Goal: Task Accomplishment & Management: Manage account settings

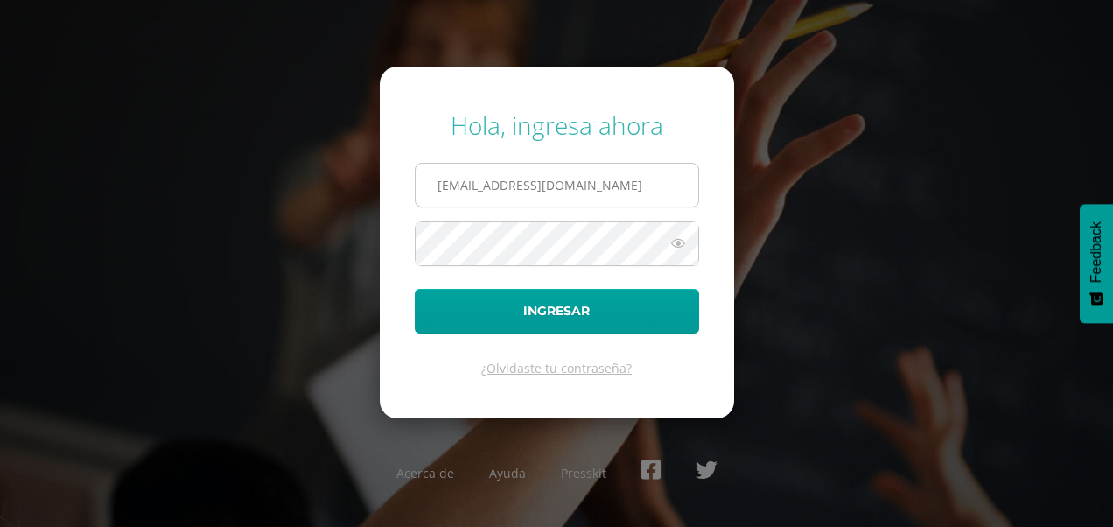
click at [607, 192] on input "maria.peralta@care.edu.gt" at bounding box center [557, 185] width 283 height 43
type input "m"
type input "[PERSON_NAME][EMAIL_ADDRESS][PERSON_NAME][DOMAIN_NAME]"
click at [415, 289] on button "Ingresar" at bounding box center [557, 311] width 284 height 45
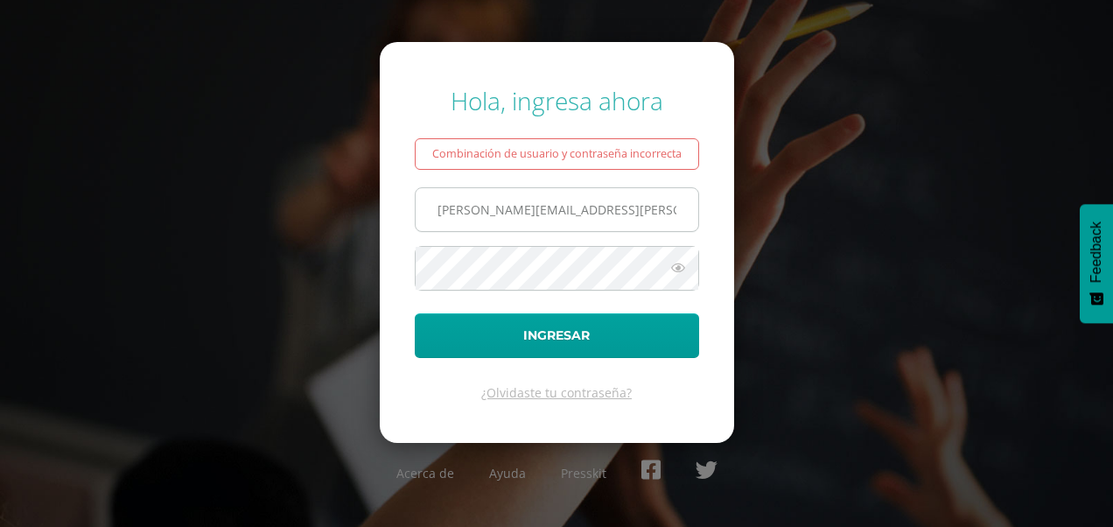
click at [609, 212] on input "[PERSON_NAME][EMAIL_ADDRESS][PERSON_NAME][DOMAIN_NAME]" at bounding box center [557, 209] width 283 height 43
type input "t"
type input "[PERSON_NAME][EMAIL_ADDRESS][PERSON_NAME][DOMAIN_NAME]"
click at [415, 313] on button "Ingresar" at bounding box center [557, 335] width 284 height 45
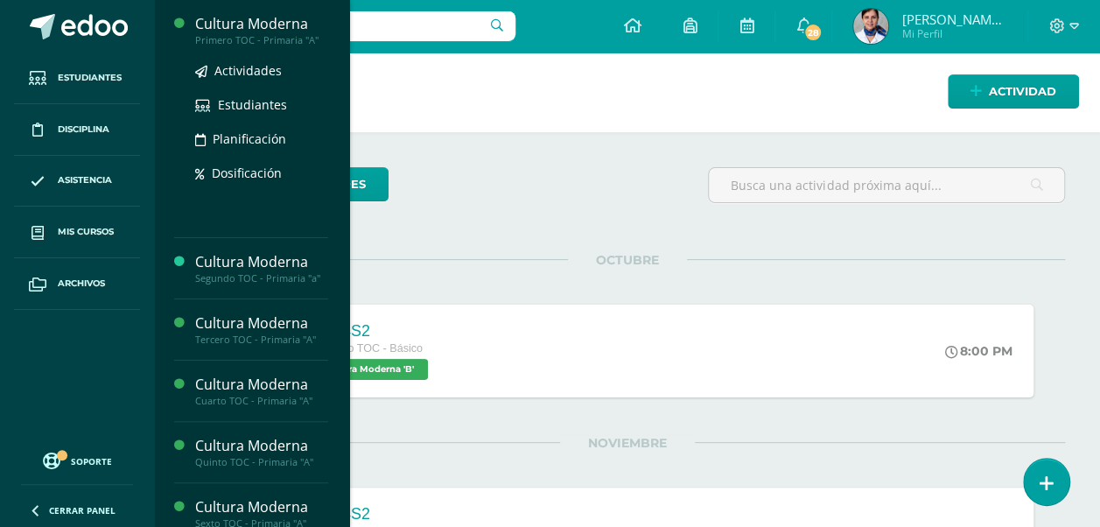
click at [262, 28] on div "Cultura Moderna" at bounding box center [261, 24] width 133 height 20
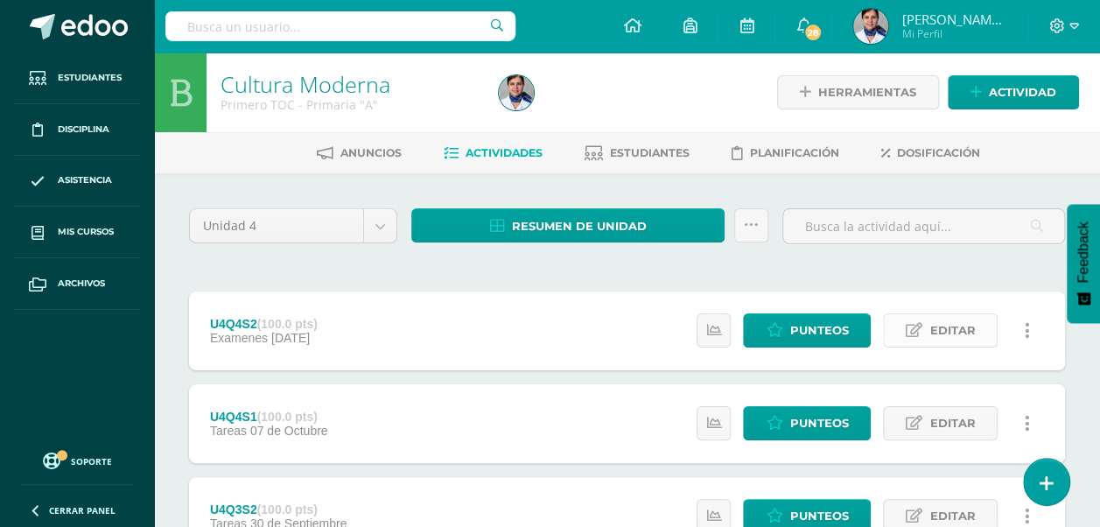
click at [925, 332] on link "Editar" at bounding box center [940, 330] width 115 height 34
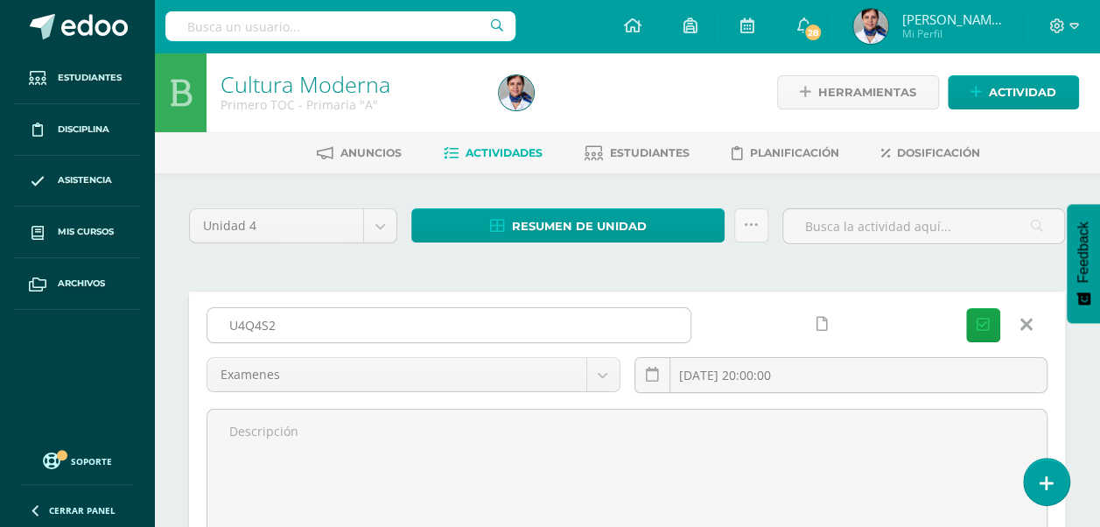
click at [284, 325] on input "U4Q4S2" at bounding box center [448, 325] width 483 height 34
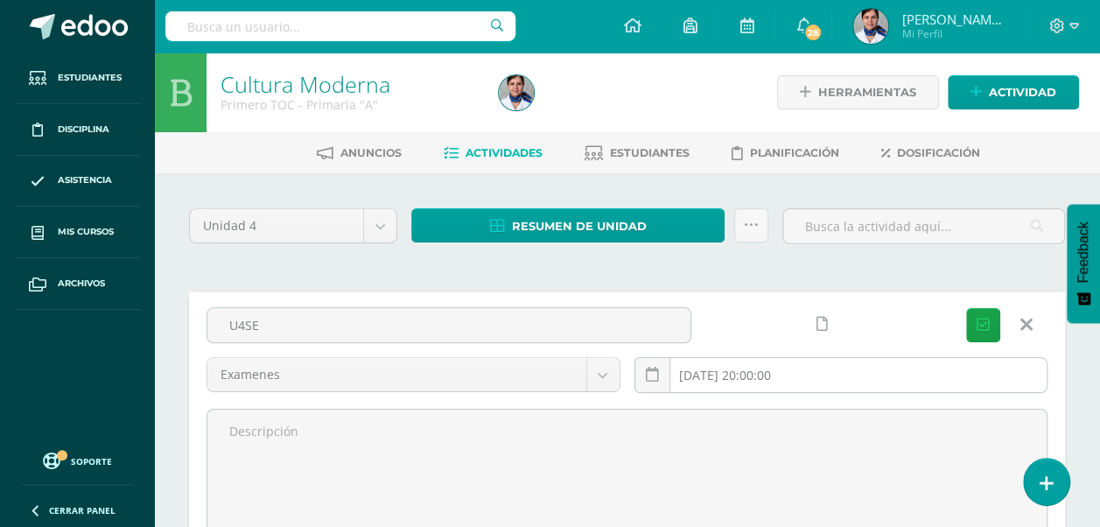
type input "U4SE"
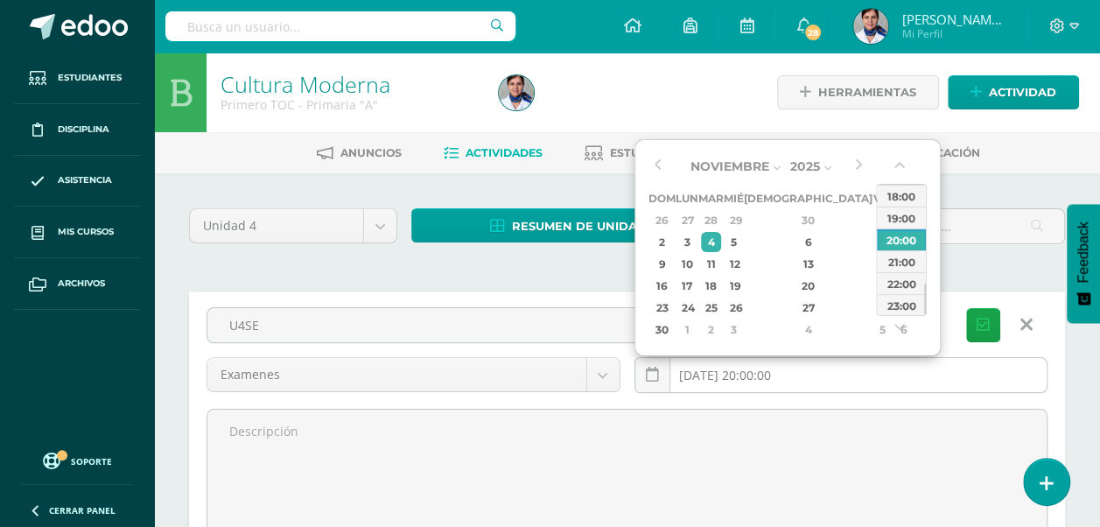
click at [749, 370] on input "2025-11-04 20:00:00" at bounding box center [842, 375] width 412 height 34
click at [657, 161] on button "button" at bounding box center [658, 166] width 18 height 26
click at [721, 256] on div "14" at bounding box center [711, 264] width 20 height 20
type input "2025-10-14 20:00"
click at [721, 256] on div "14" at bounding box center [711, 264] width 20 height 20
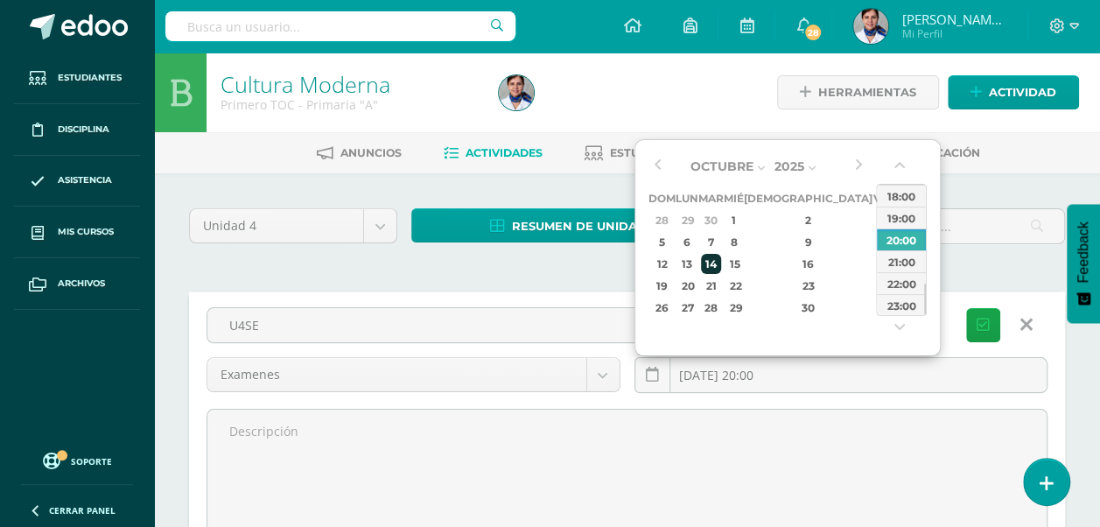
click at [721, 261] on div "14" at bounding box center [711, 264] width 20 height 20
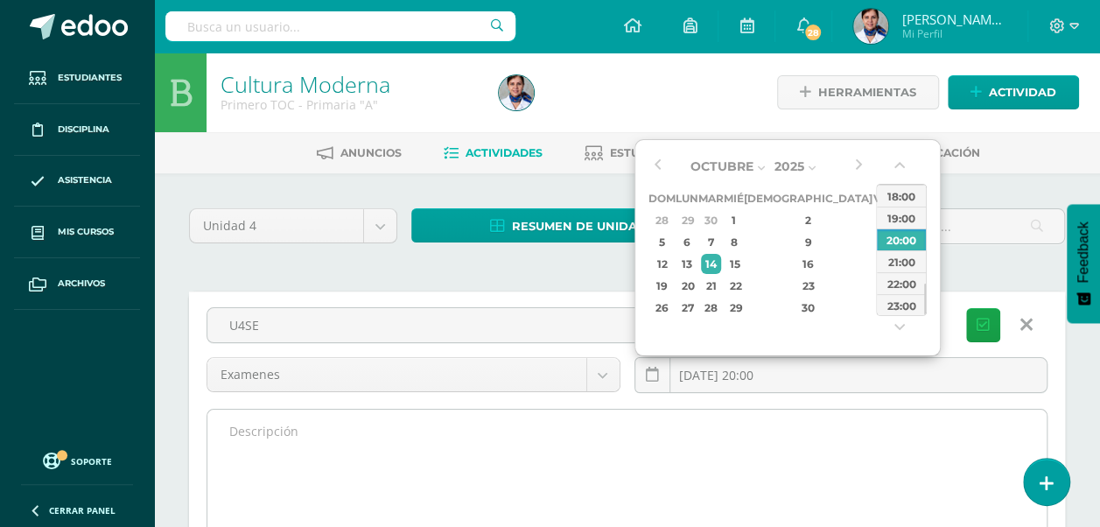
click at [541, 471] on textarea at bounding box center [626, 506] width 839 height 193
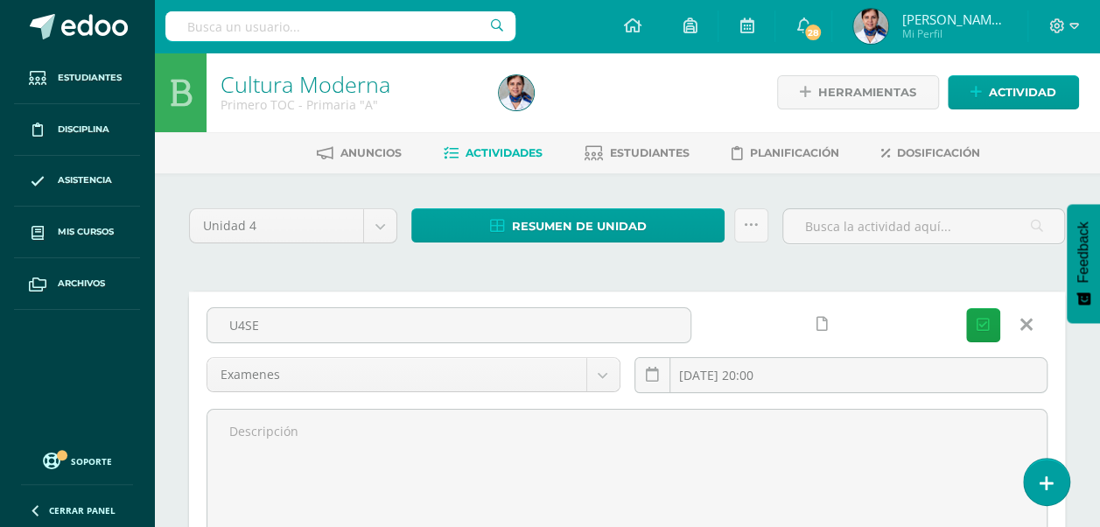
drag, startPoint x: 1095, startPoint y: 145, endPoint x: 1116, endPoint y: 236, distance: 93.4
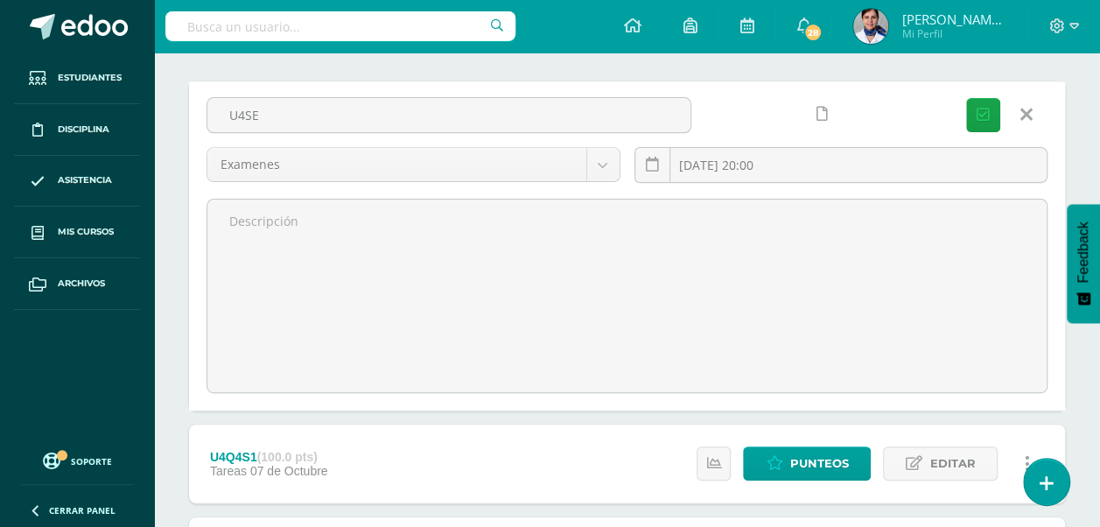
scroll to position [16, 0]
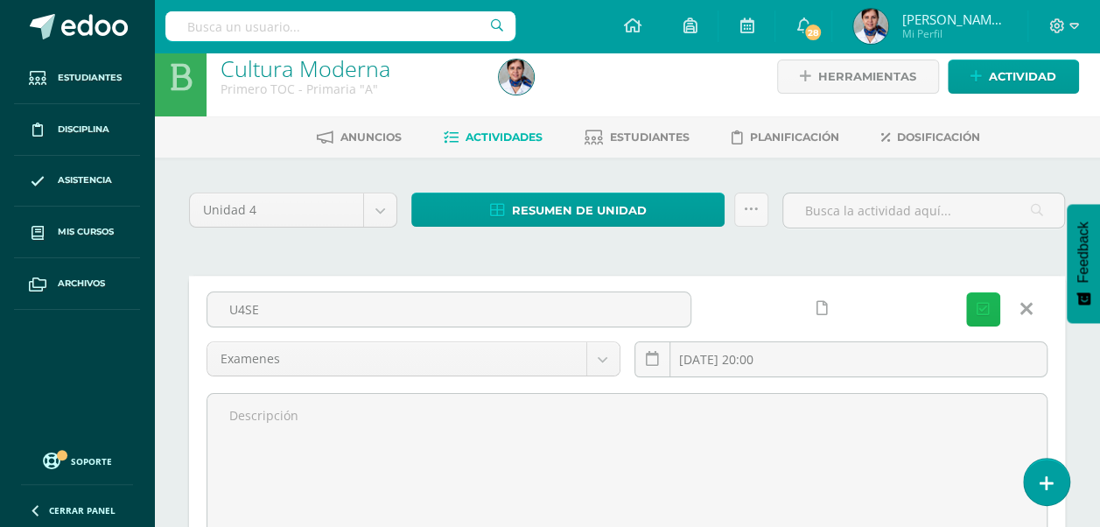
click at [984, 309] on icon "submit" at bounding box center [983, 309] width 13 height 15
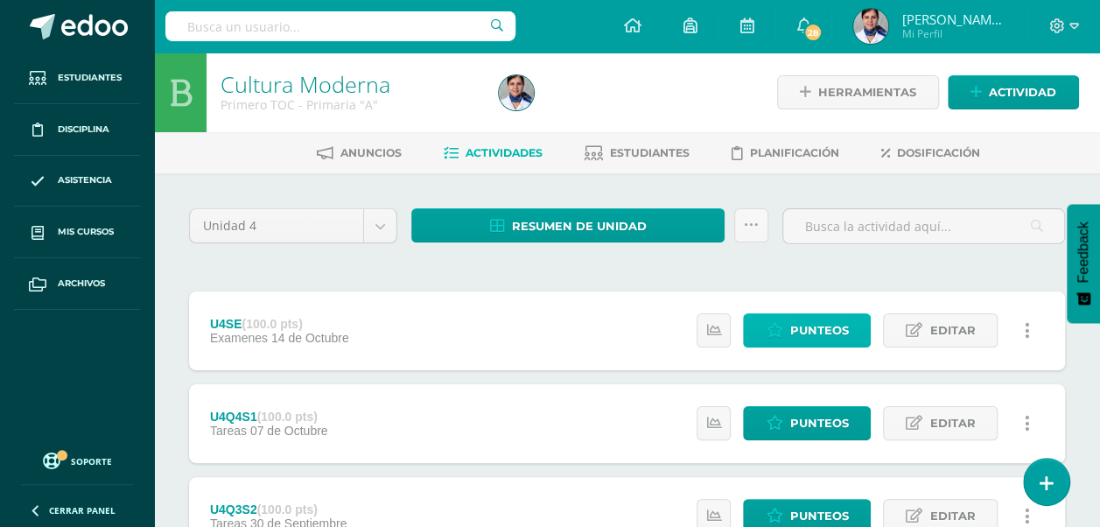
click at [825, 332] on span "Punteos" at bounding box center [819, 330] width 59 height 32
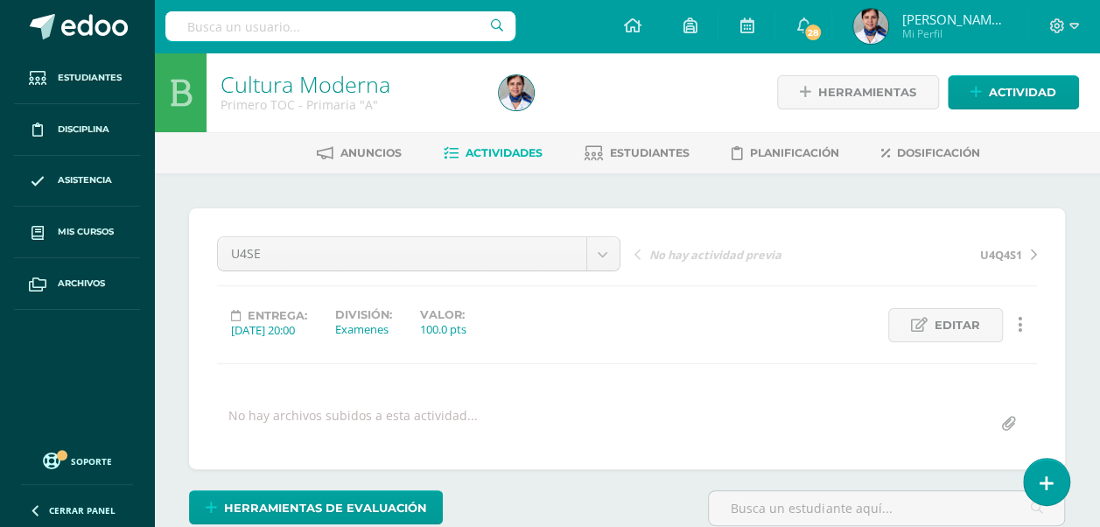
drag, startPoint x: 639, startPoint y: 149, endPoint x: 630, endPoint y: 135, distance: 16.5
click at [638, 148] on span "Estudiantes" at bounding box center [650, 152] width 80 height 13
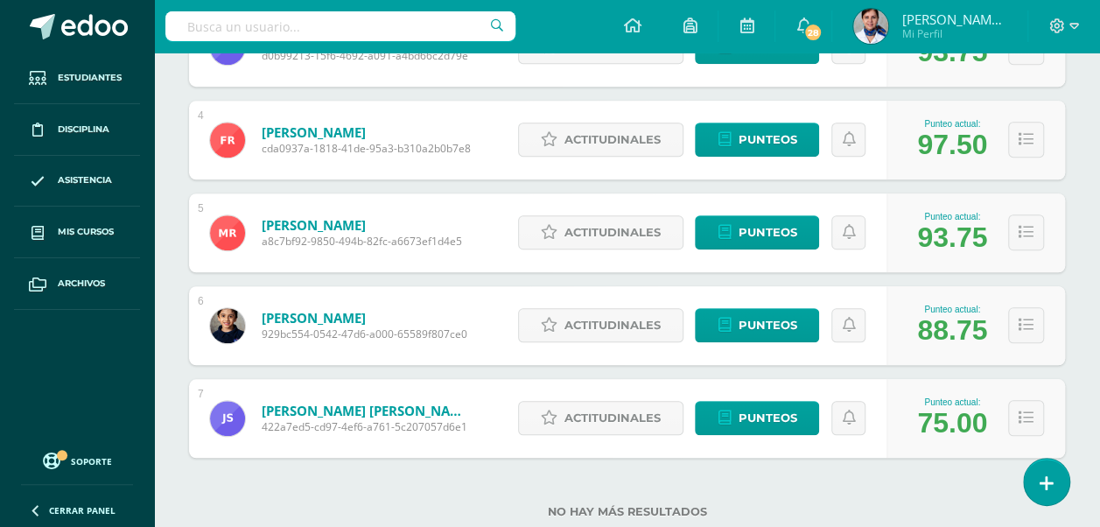
scroll to position [559, 0]
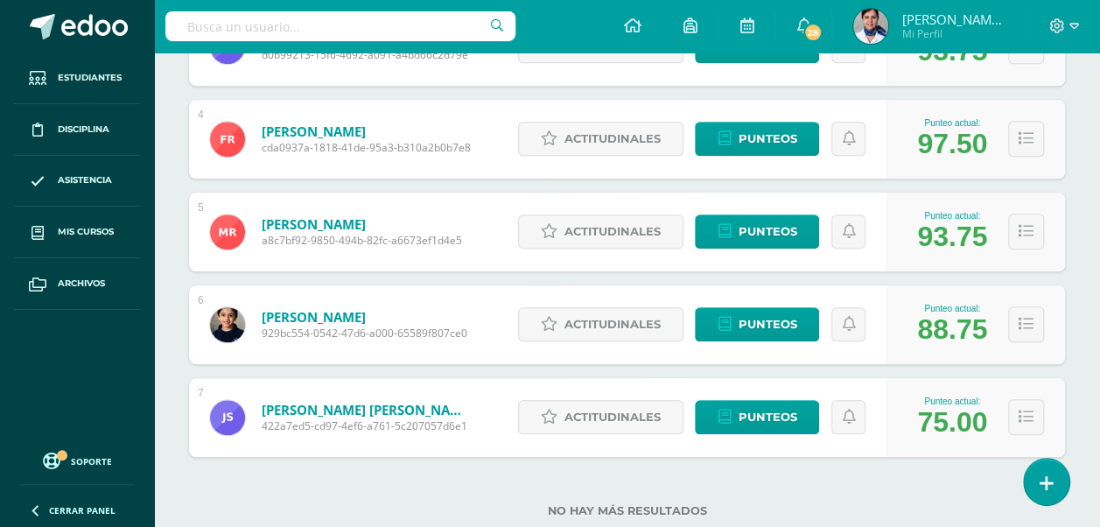
drag, startPoint x: 1108, startPoint y: 383, endPoint x: 1073, endPoint y: 94, distance: 291.8
click at [1073, 94] on div "Estudiantes (7) Unidad 4 Unidad 2 Unidad 4 Unidad 3 Unidad 1 7 Estudiantes acti…" at bounding box center [627, 93] width 946 height 959
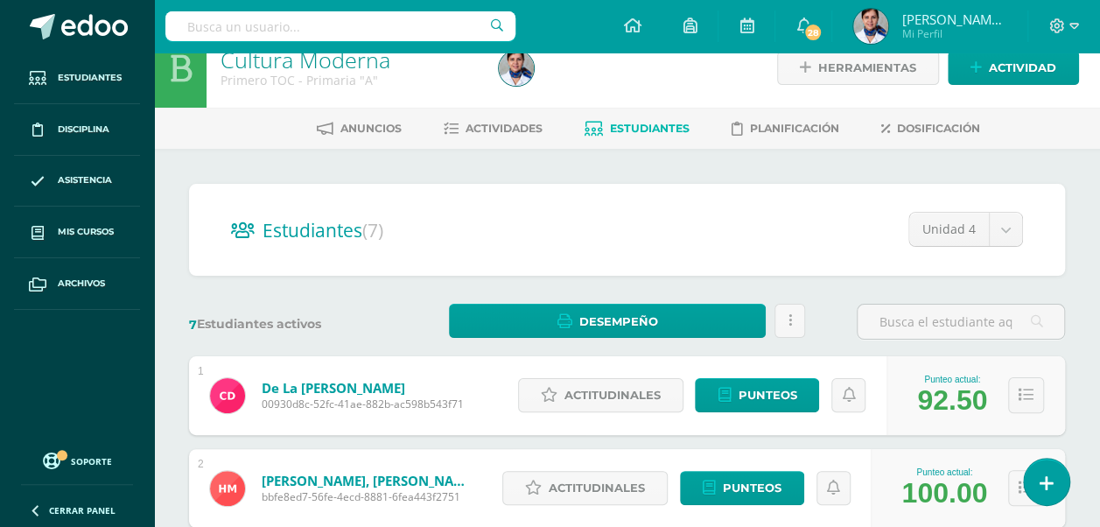
scroll to position [0, 0]
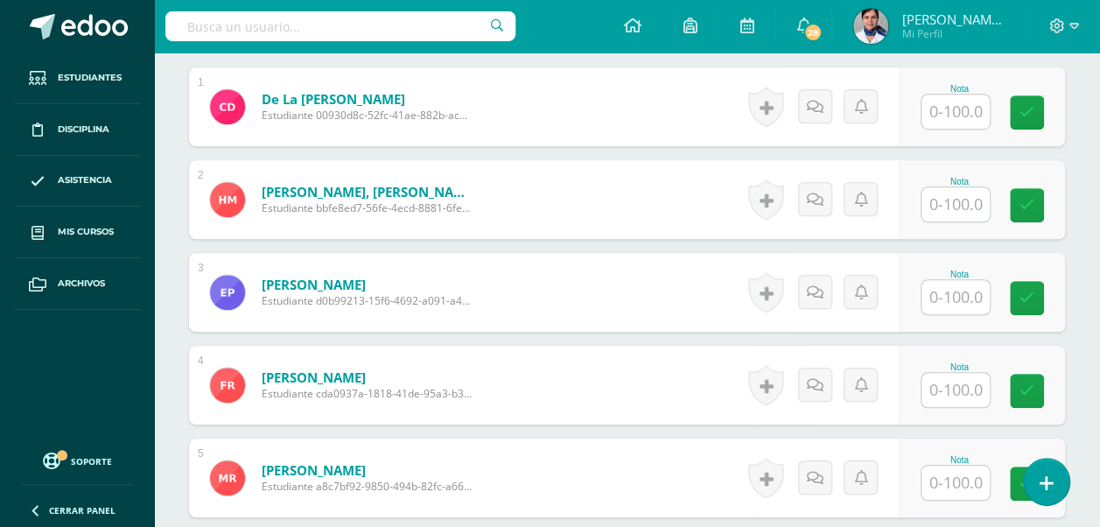
scroll to position [546, 0]
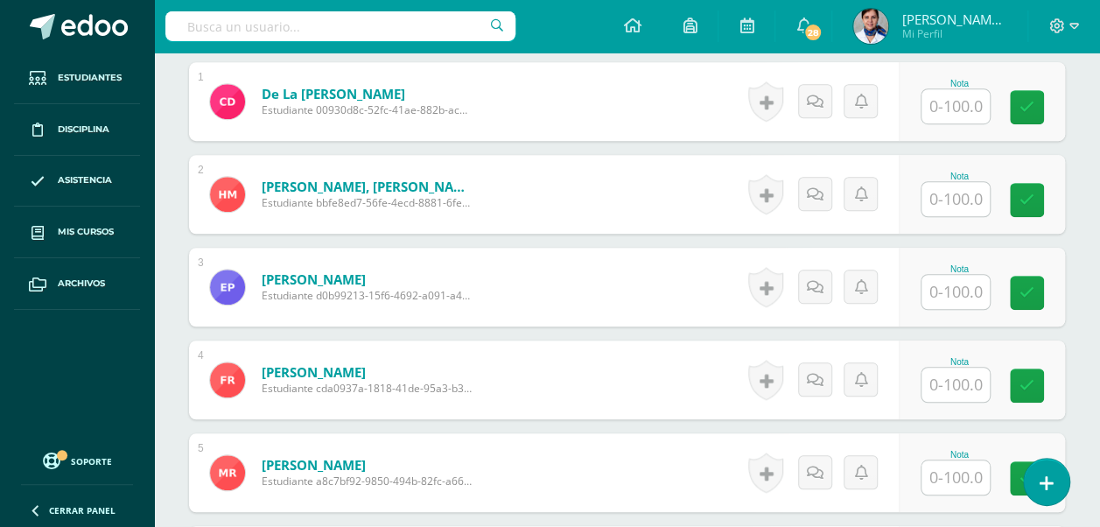
click at [962, 101] on input "text" at bounding box center [956, 106] width 68 height 34
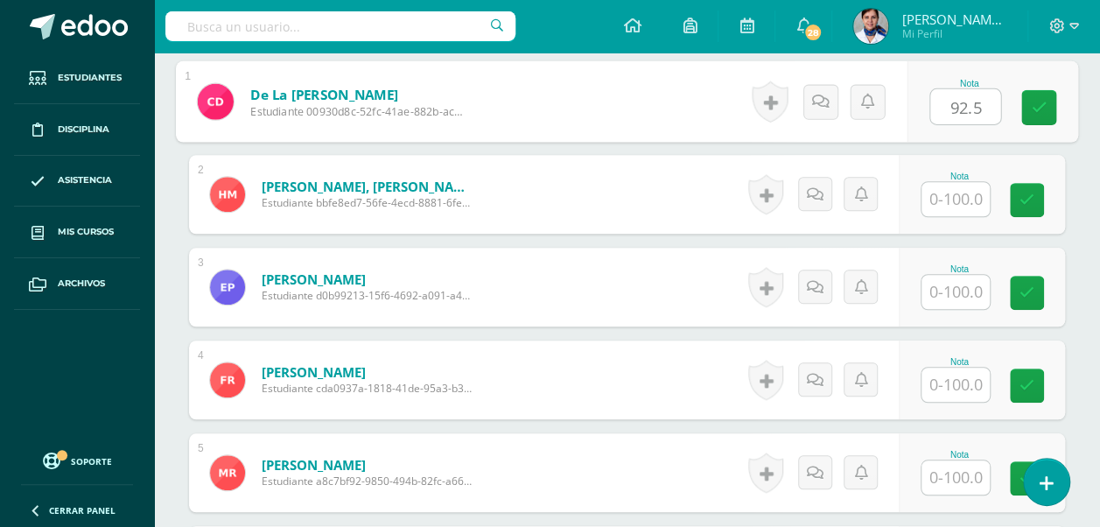
type input "92.5"
click at [953, 196] on input "text" at bounding box center [956, 199] width 68 height 34
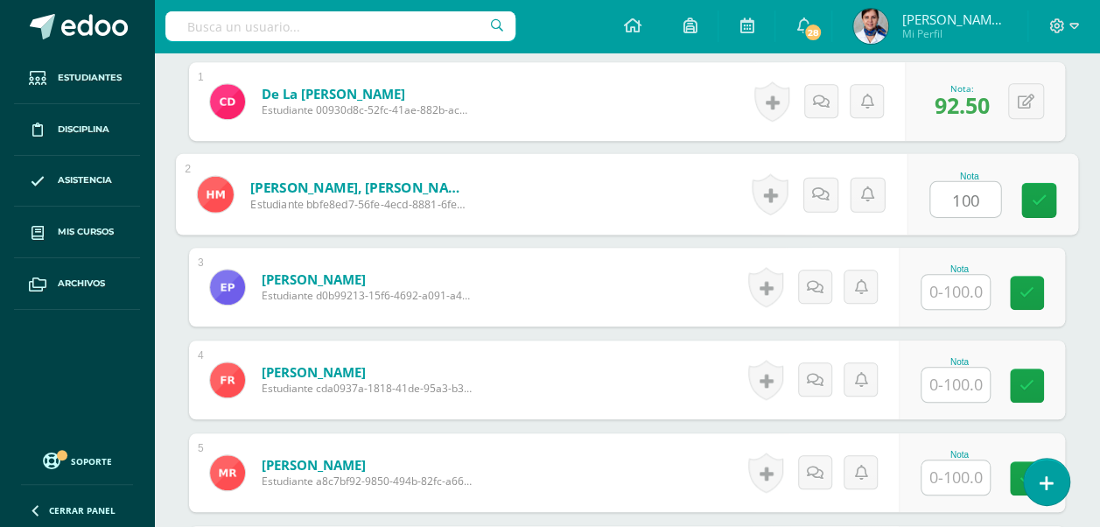
type input "100"
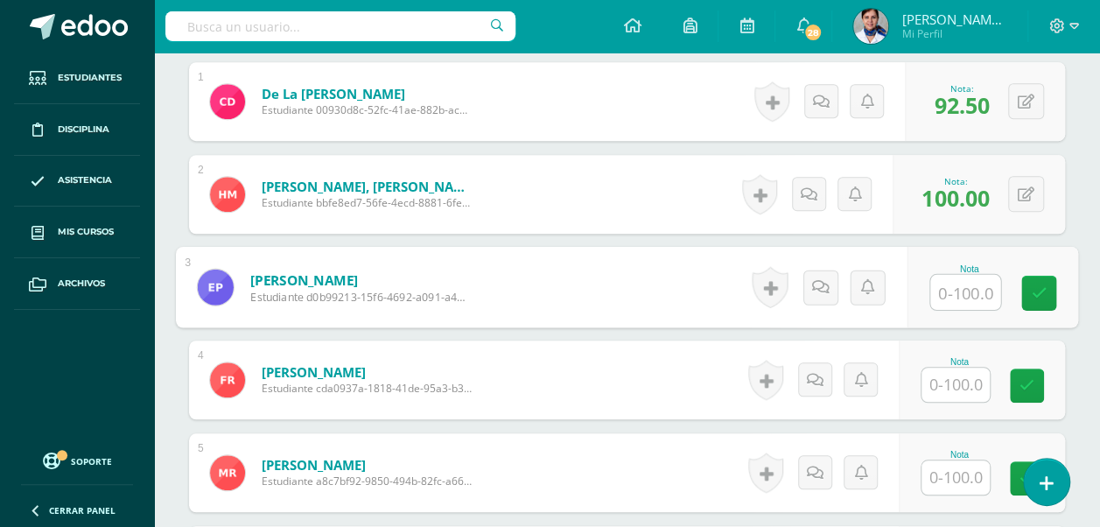
click at [961, 292] on input "text" at bounding box center [965, 292] width 70 height 35
type input "93.75"
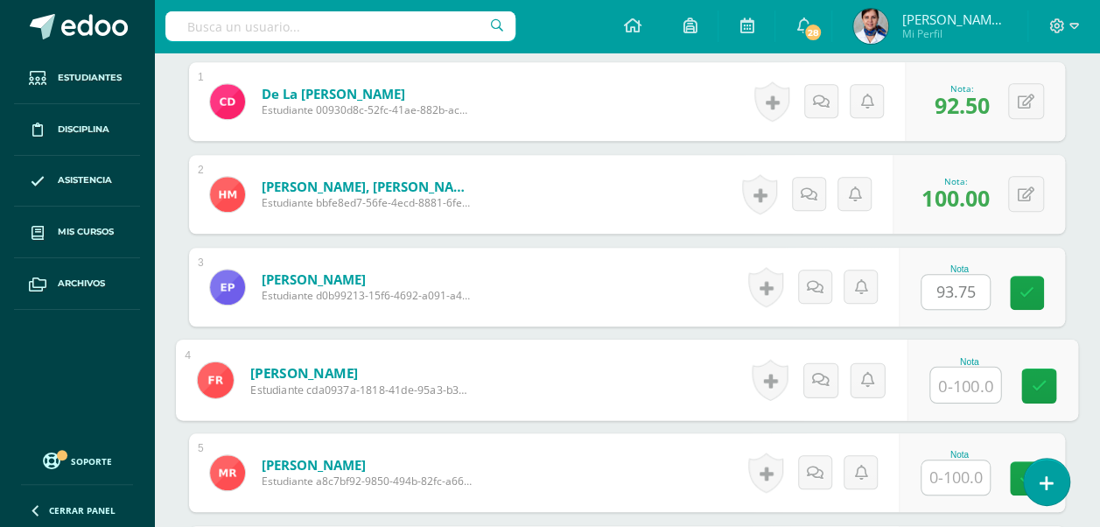
click at [950, 373] on input "text" at bounding box center [965, 385] width 70 height 35
type input "97.5"
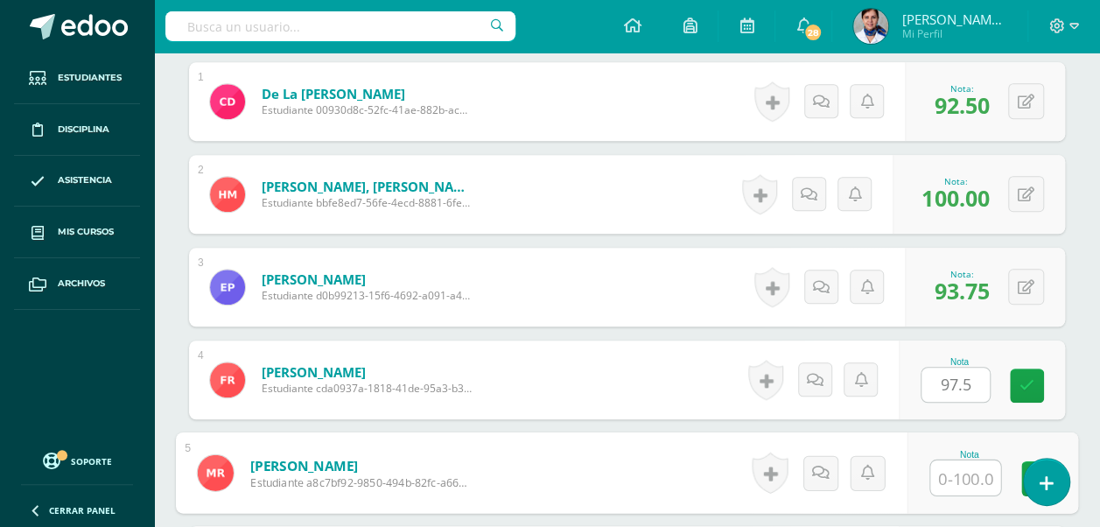
click at [952, 464] on input "text" at bounding box center [965, 477] width 70 height 35
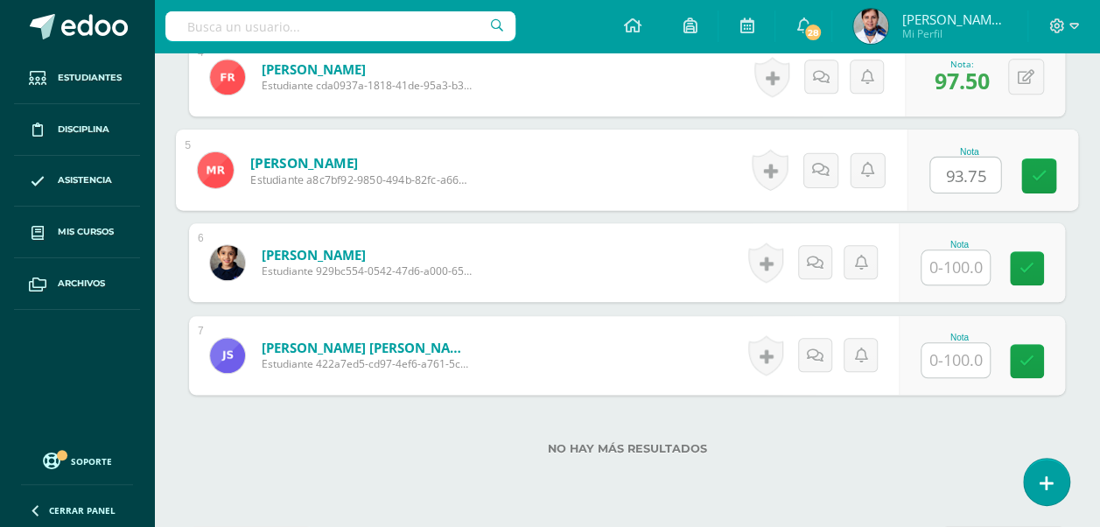
scroll to position [866, 0]
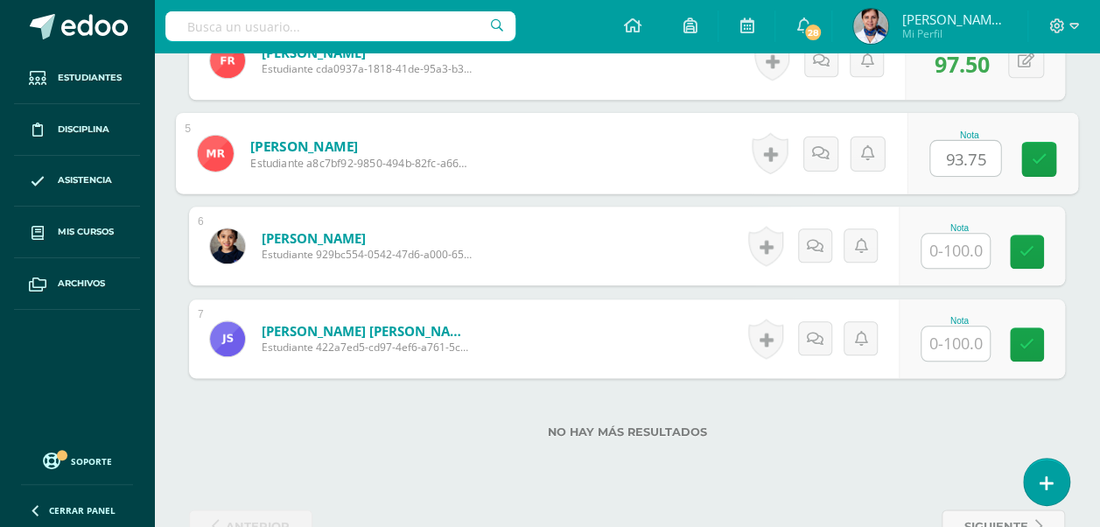
type input "93.75"
click at [948, 249] on input "text" at bounding box center [956, 251] width 68 height 34
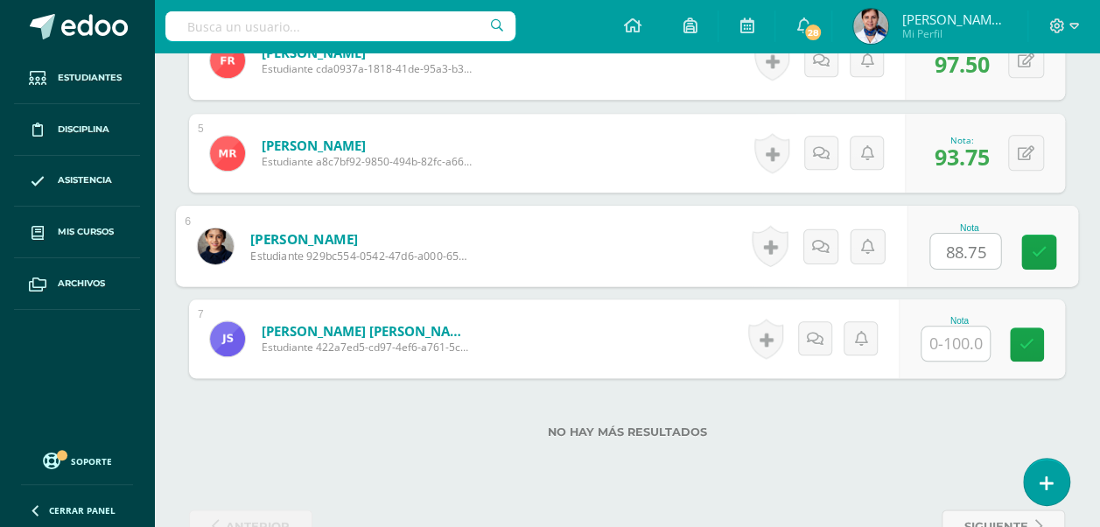
type input "88.75"
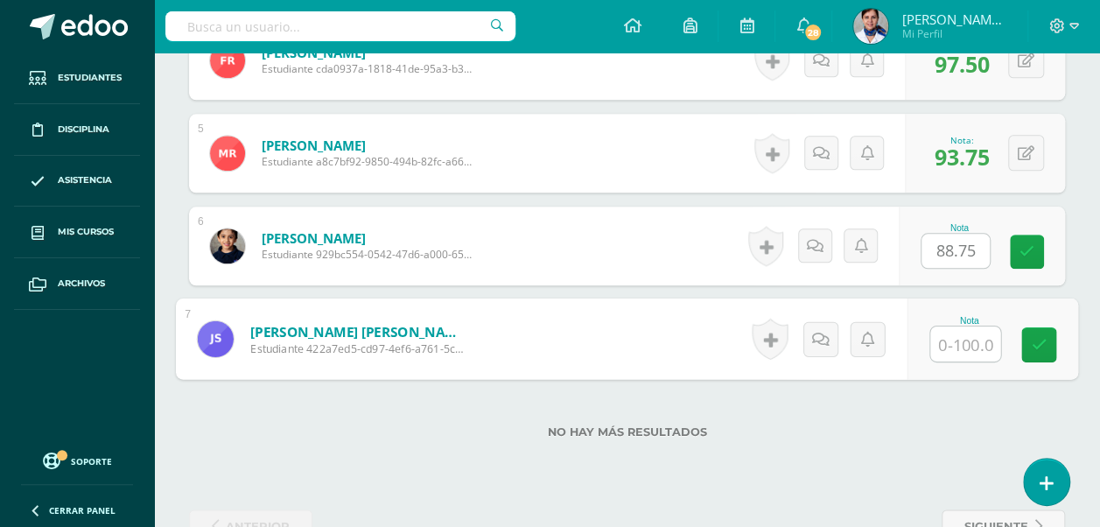
click at [959, 340] on input "text" at bounding box center [965, 344] width 70 height 35
type input "75."
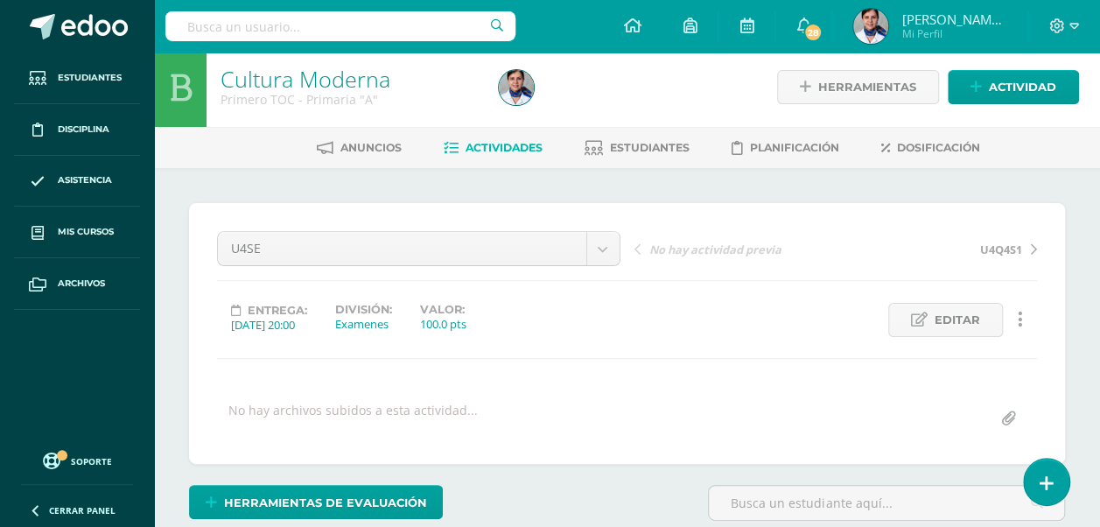
scroll to position [0, 0]
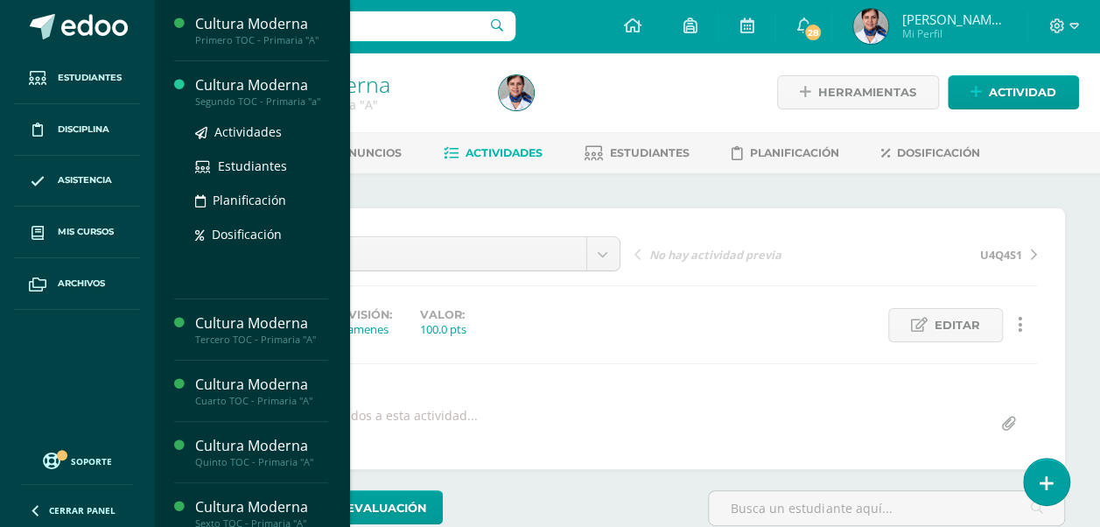
click at [231, 81] on div "Cultura Moderna" at bounding box center [261, 85] width 133 height 20
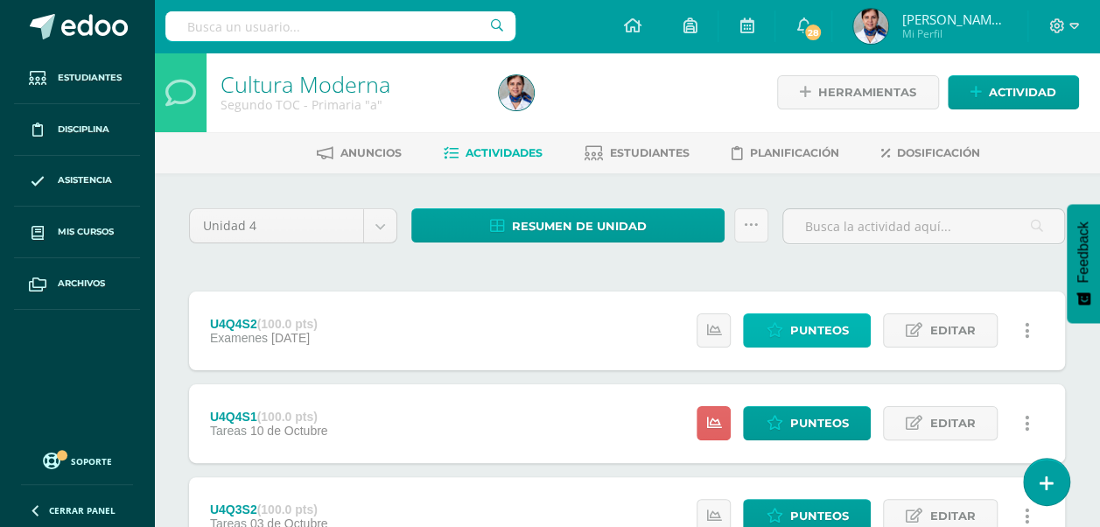
click at [821, 327] on span "Punteos" at bounding box center [819, 330] width 59 height 32
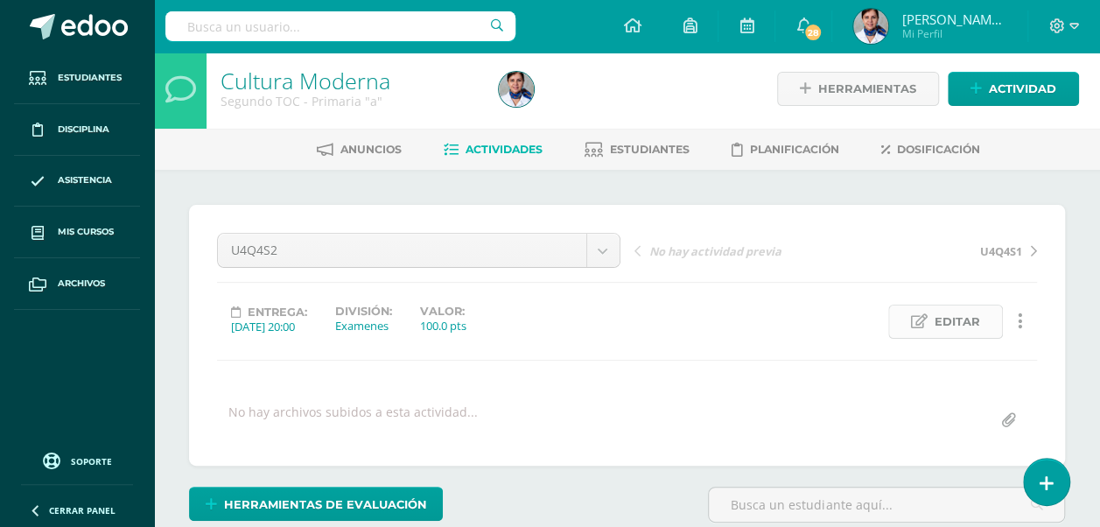
click at [955, 320] on span "Editar" at bounding box center [958, 321] width 46 height 32
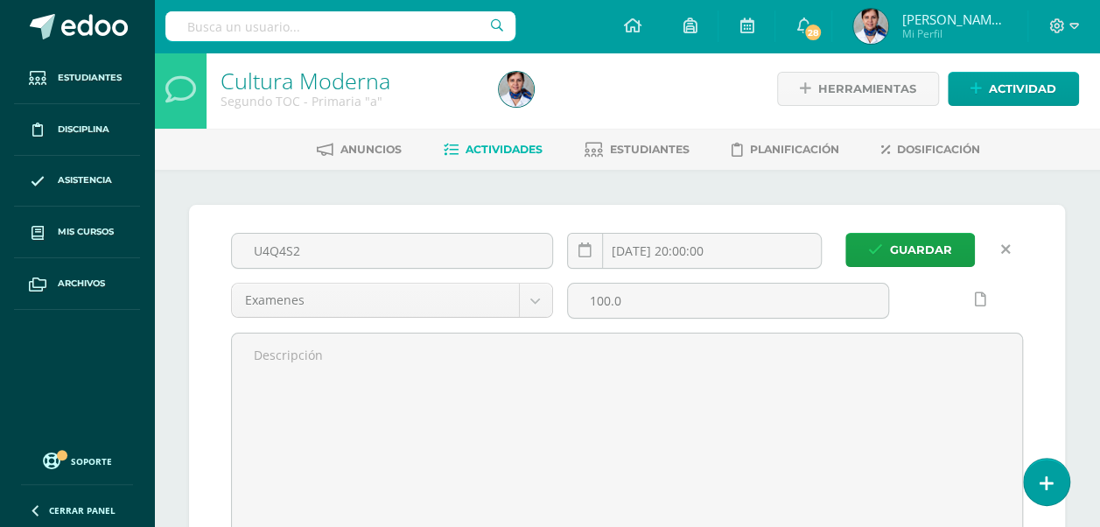
scroll to position [5, 0]
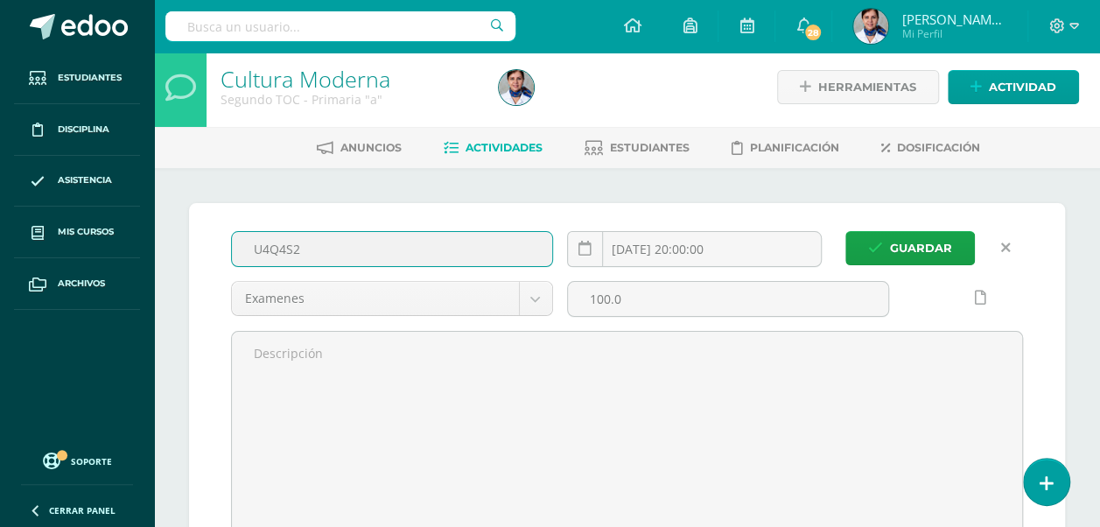
click at [311, 249] on input "U4Q4S2" at bounding box center [392, 249] width 320 height 34
type input "U4SE"
click at [721, 253] on input "2025-11-04 20:00:00" at bounding box center [694, 249] width 253 height 34
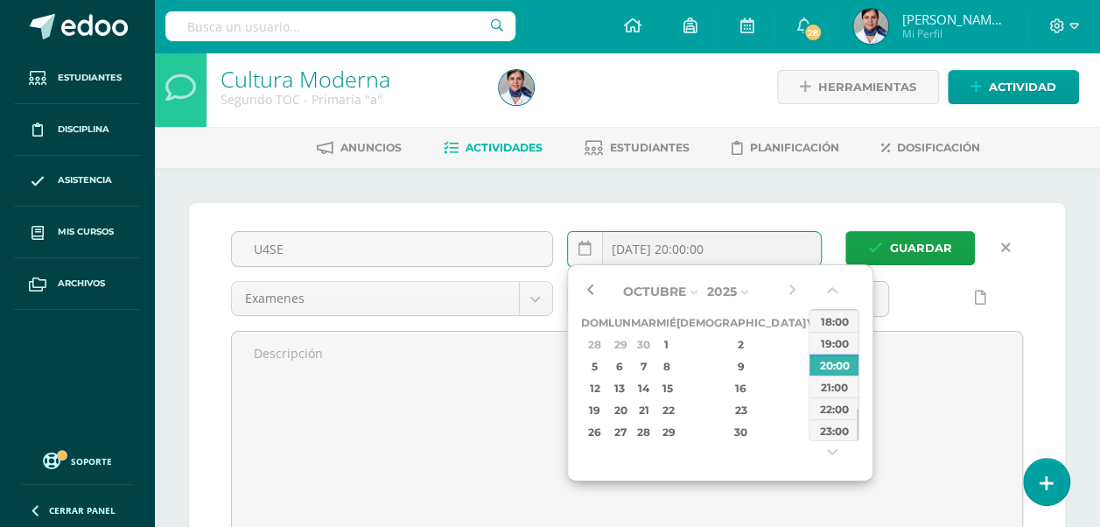
click at [593, 291] on button "button" at bounding box center [590, 291] width 18 height 26
click at [653, 383] on div "14" at bounding box center [644, 388] width 20 height 20
type input "2025-10-14 20:00"
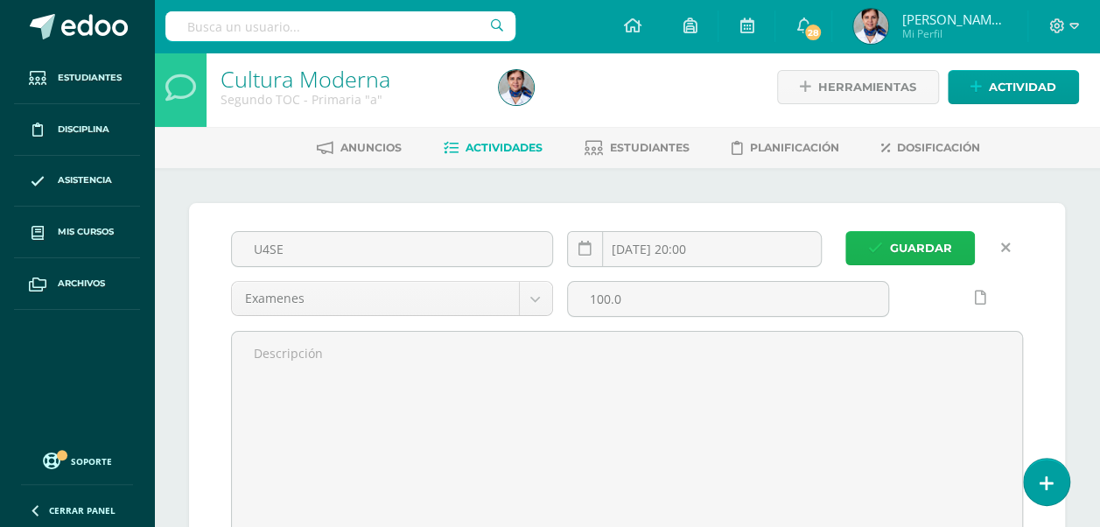
click at [901, 243] on span "Guardar" at bounding box center [921, 248] width 62 height 32
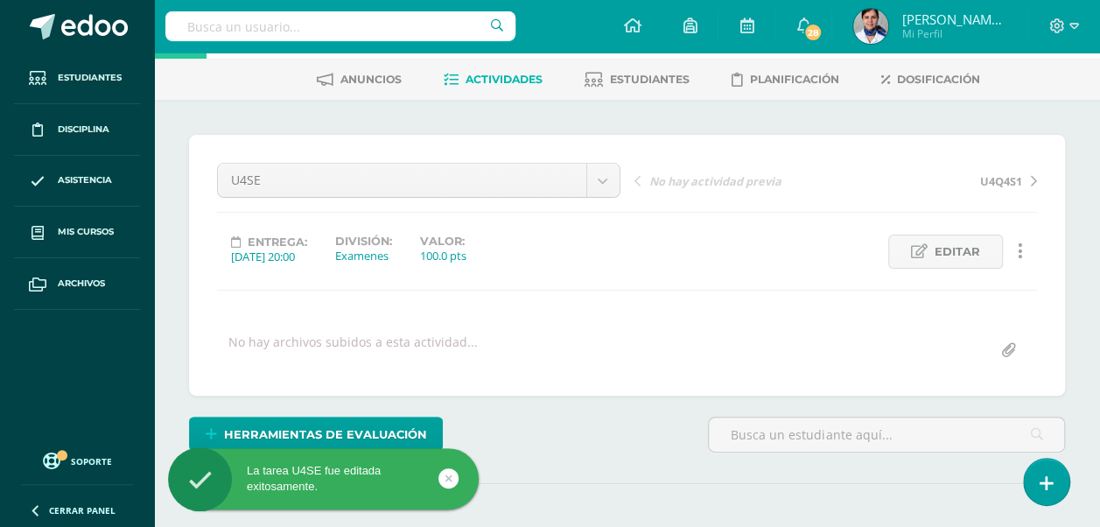
scroll to position [98, 0]
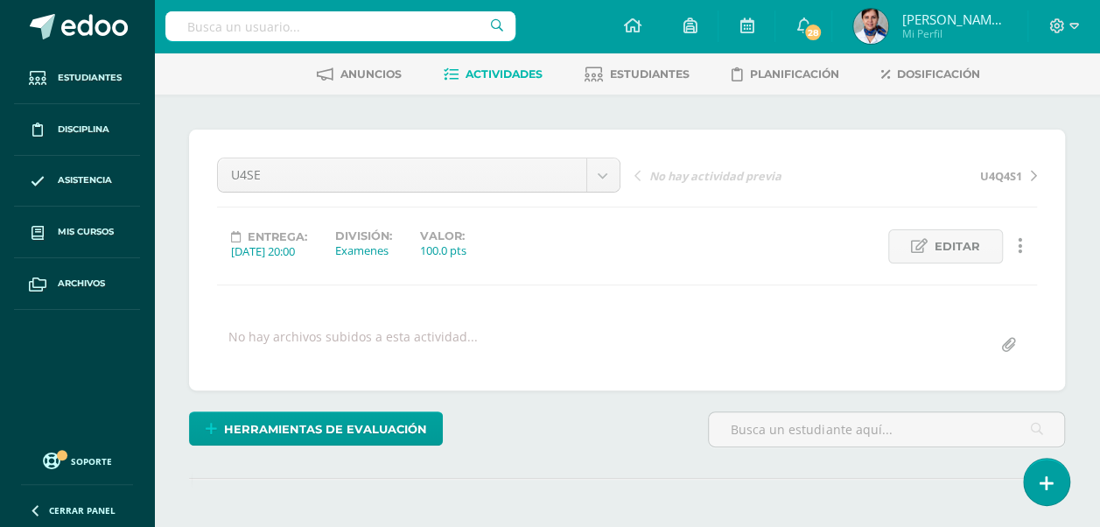
scroll to position [0, 0]
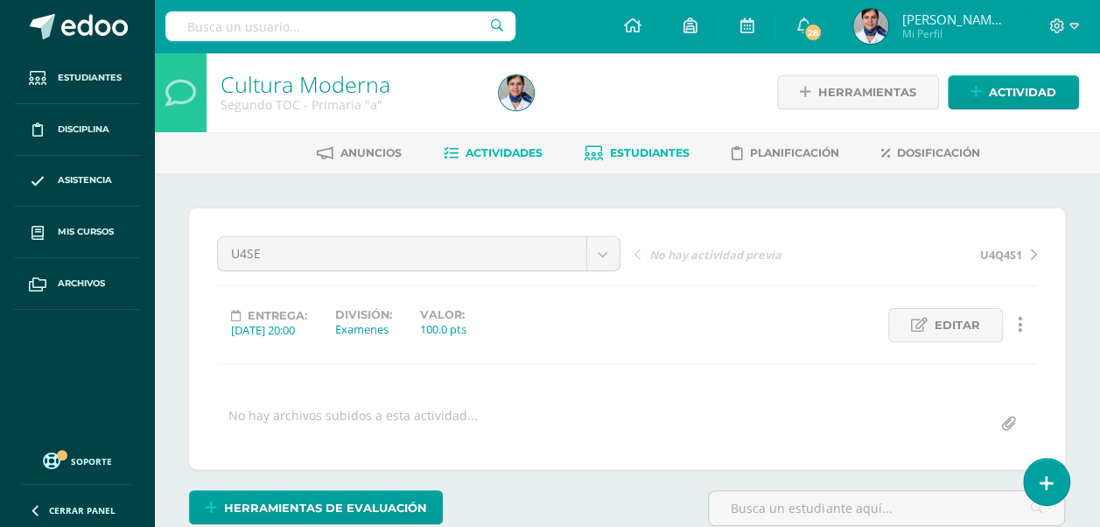
click at [633, 151] on span "Estudiantes" at bounding box center [650, 152] width 80 height 13
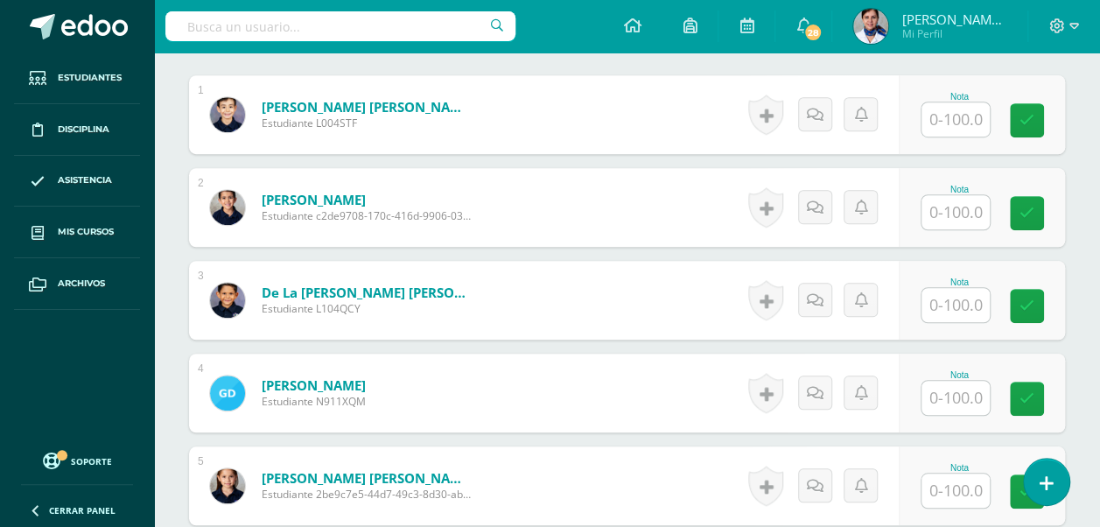
scroll to position [546, 0]
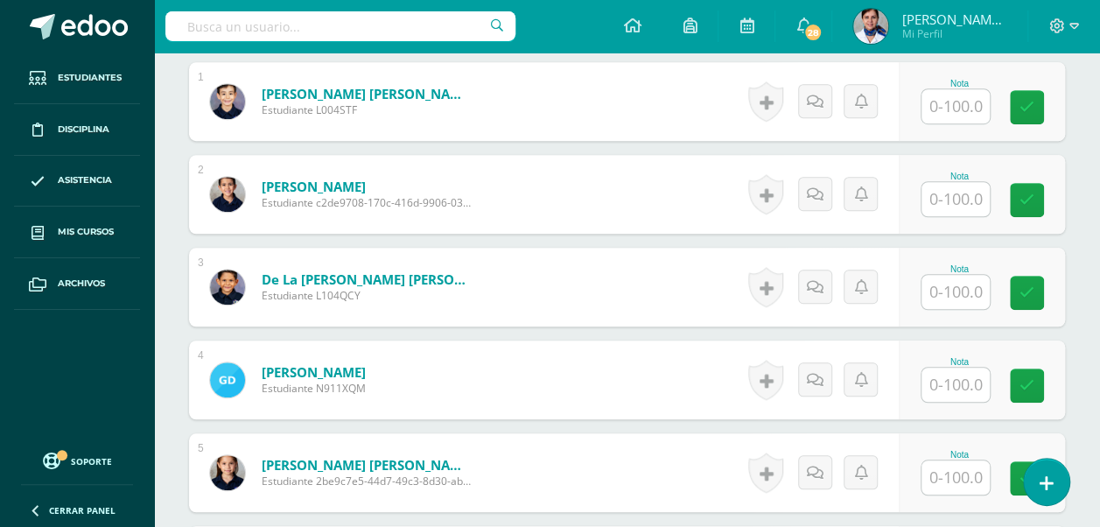
click at [952, 99] on input "text" at bounding box center [956, 106] width 68 height 34
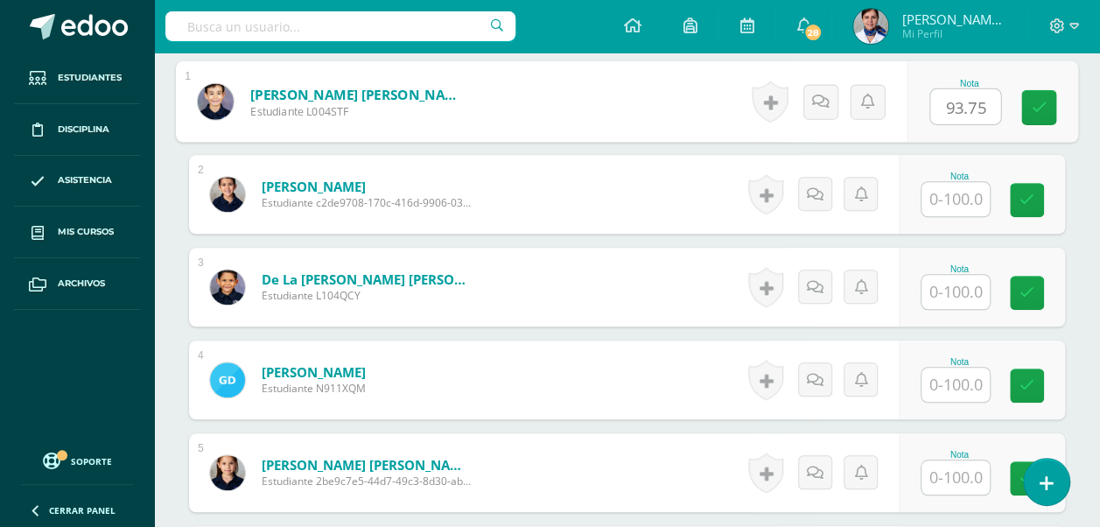
type input "93.75"
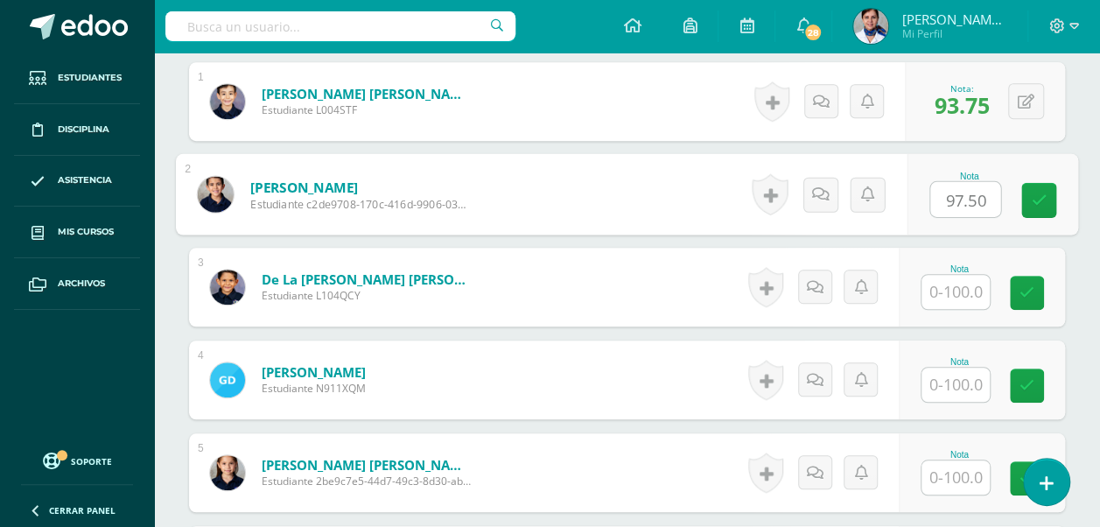
type input "97.50"
click at [959, 289] on input "text" at bounding box center [956, 292] width 68 height 34
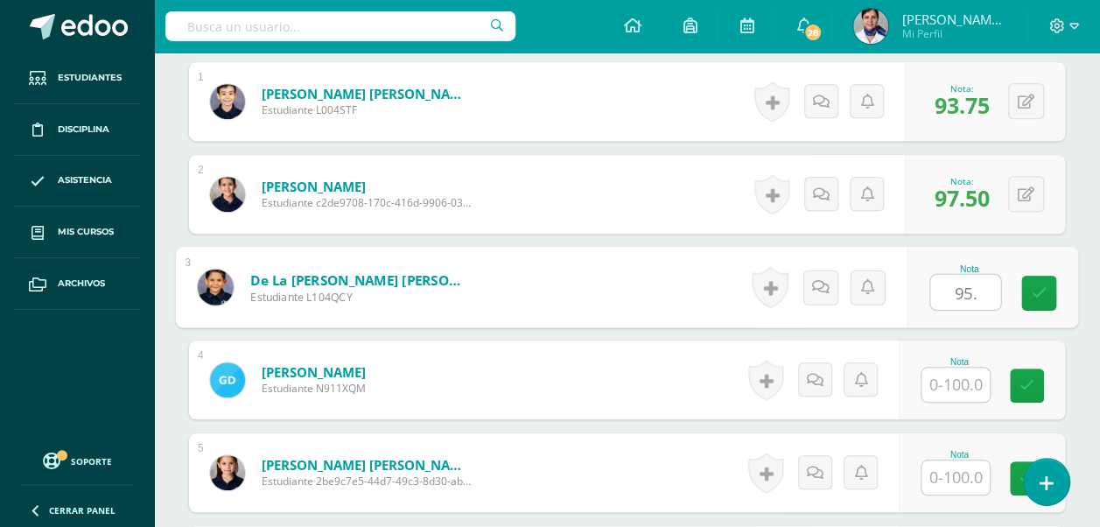
type input "95."
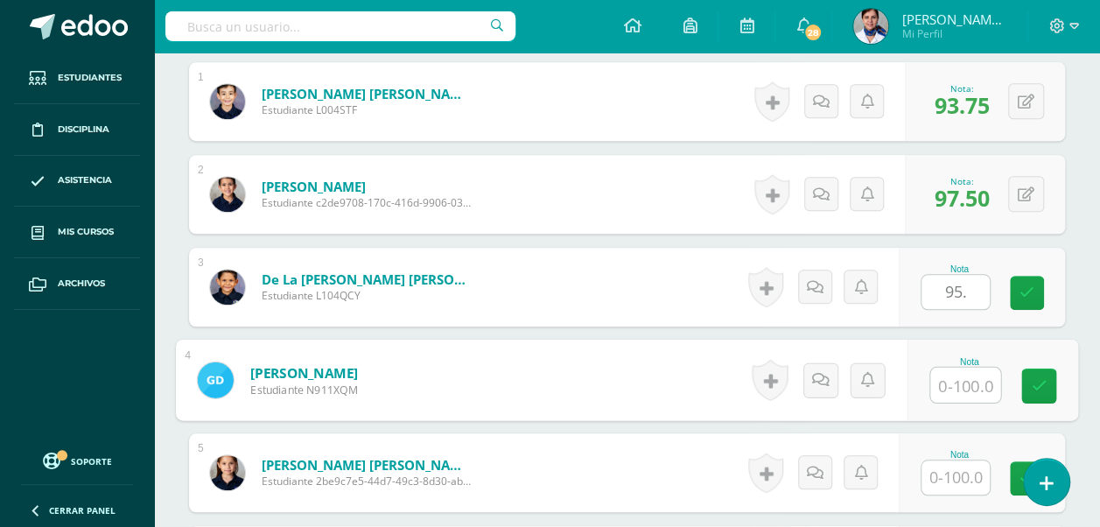
click at [954, 382] on input "text" at bounding box center [965, 385] width 70 height 35
type input "93.33"
click at [1036, 382] on icon at bounding box center [1040, 385] width 16 height 15
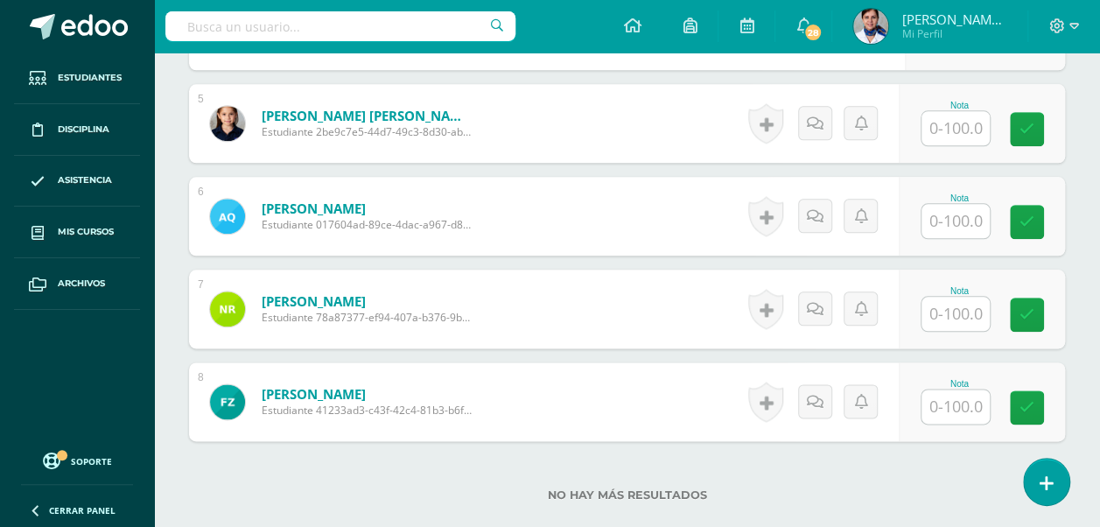
scroll to position [899, 0]
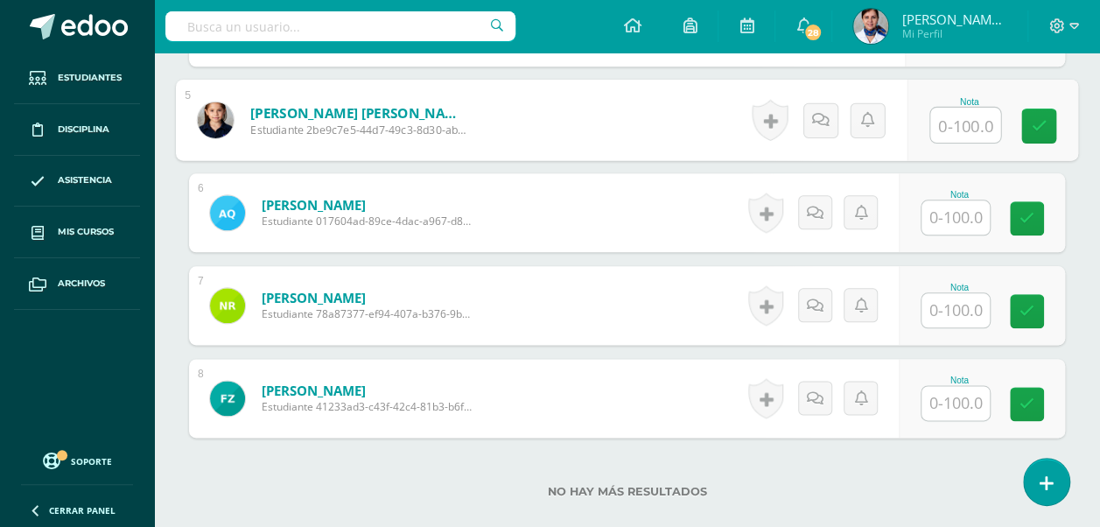
click at [972, 110] on input "text" at bounding box center [965, 125] width 70 height 35
type input "100"
click at [965, 217] on input "text" at bounding box center [956, 217] width 68 height 34
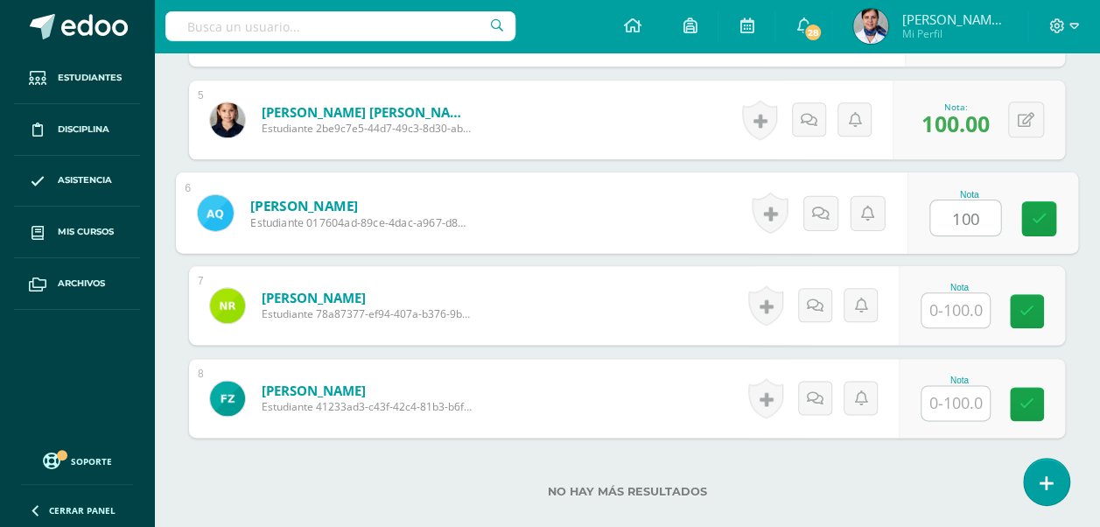
type input "100"
click at [945, 298] on input "text" at bounding box center [956, 310] width 68 height 34
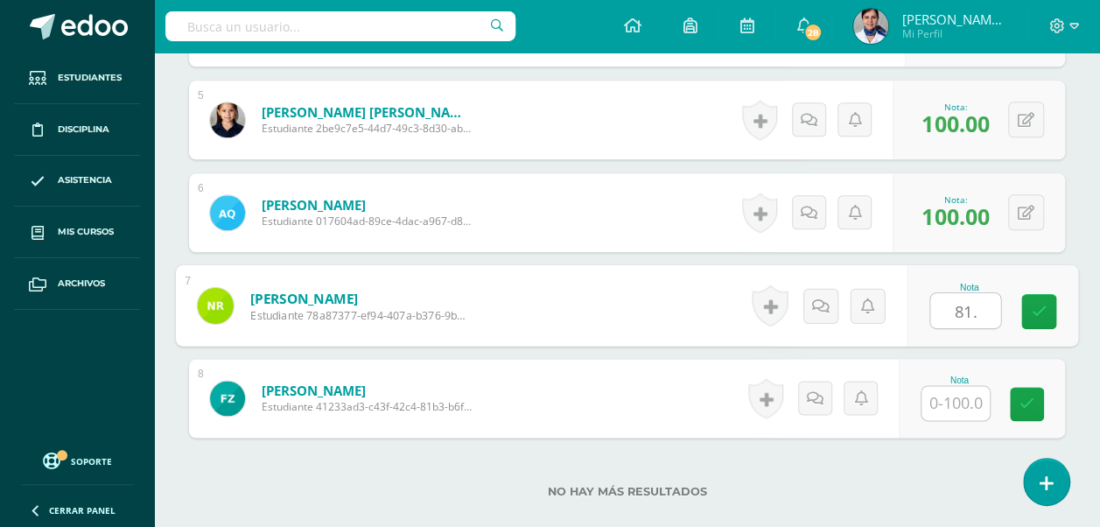
type input "81."
click at [938, 397] on input "text" at bounding box center [956, 403] width 68 height 34
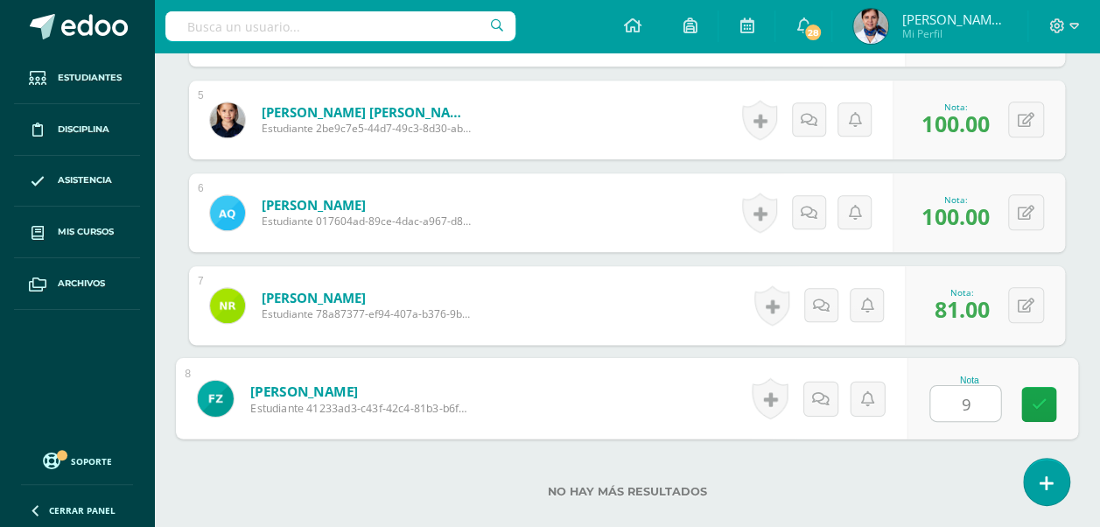
type input "95"
click at [1036, 397] on icon at bounding box center [1040, 404] width 16 height 15
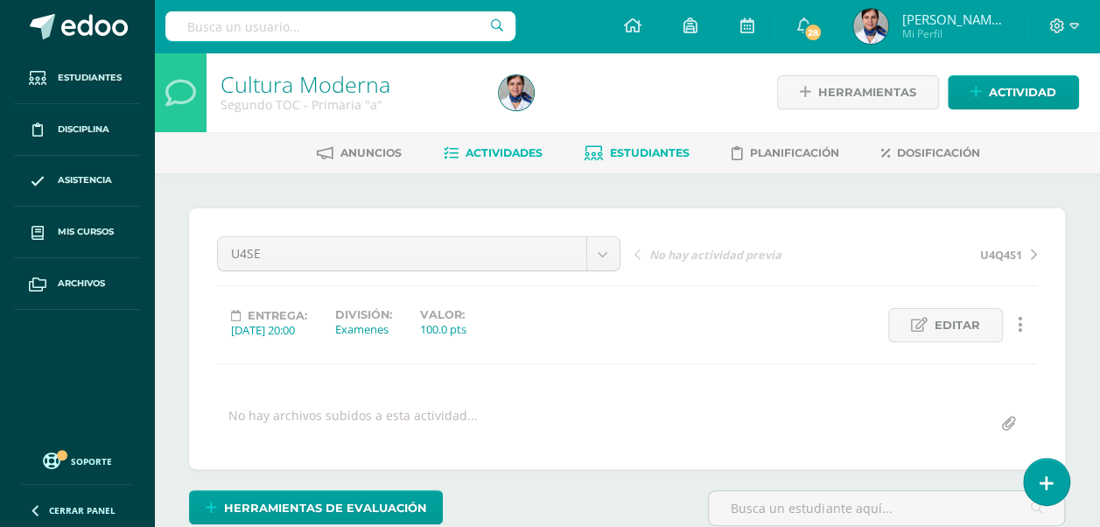
click at [660, 151] on span "Estudiantes" at bounding box center [650, 152] width 80 height 13
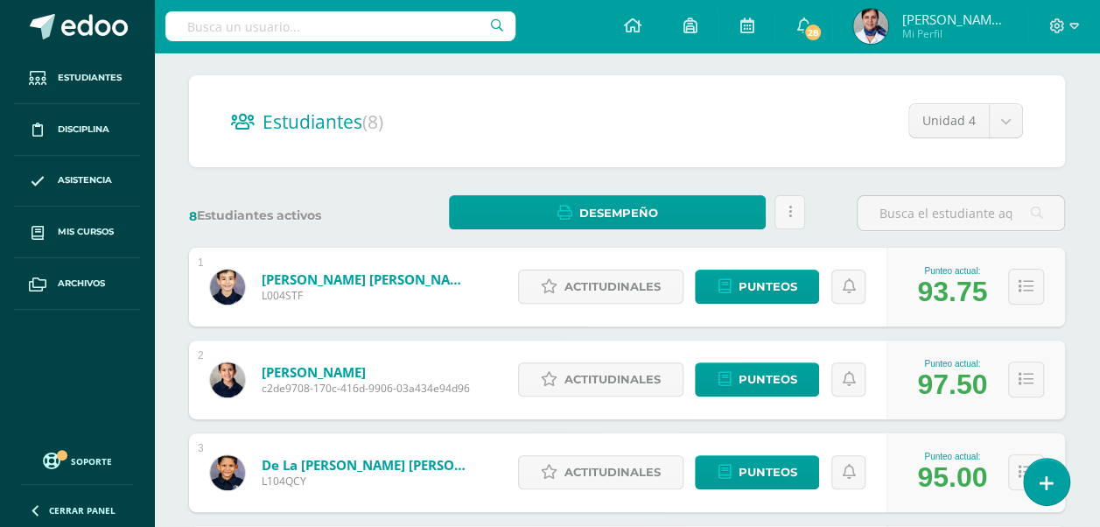
scroll to position [130, 0]
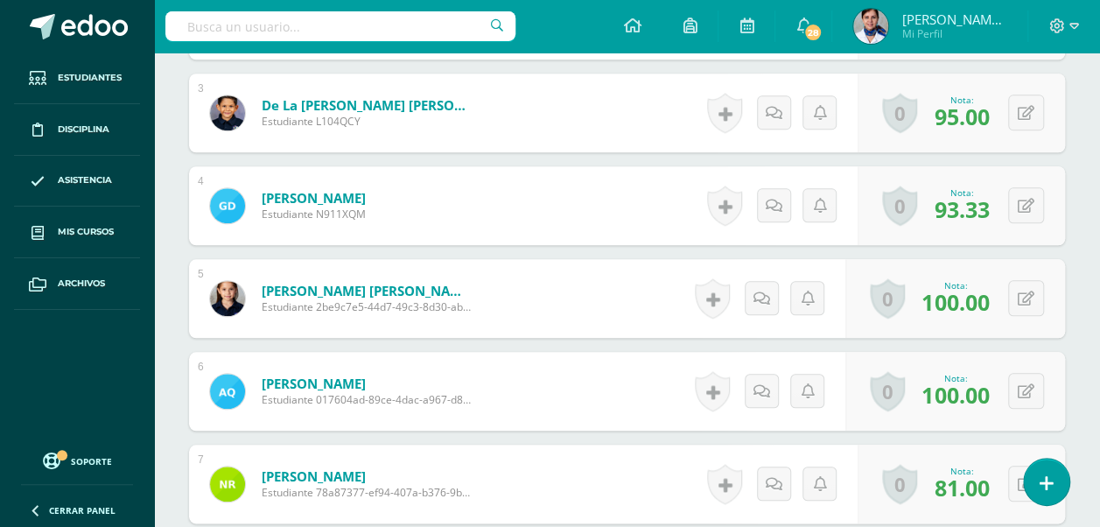
scroll to position [739, 0]
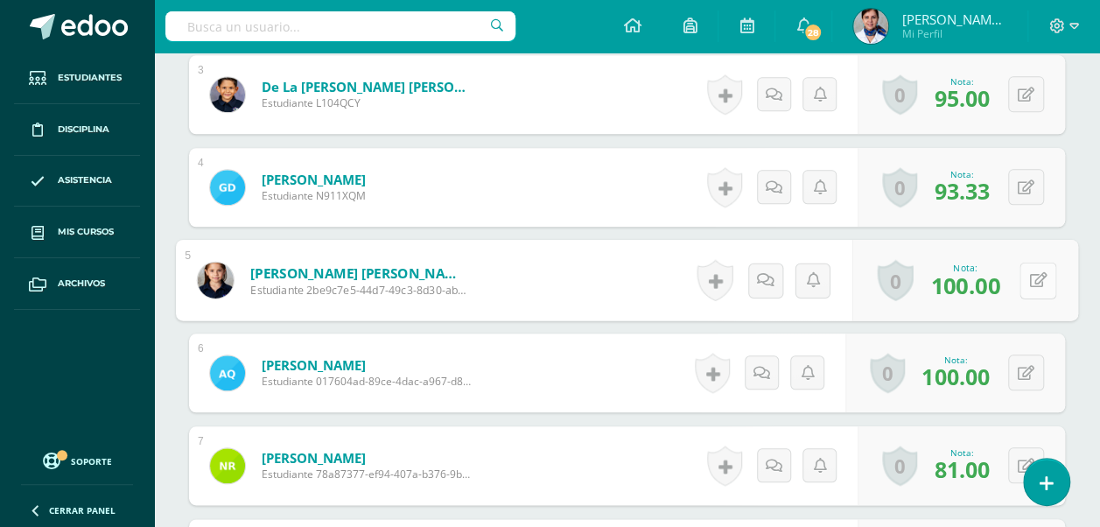
click at [1028, 268] on button at bounding box center [1038, 280] width 37 height 37
type input "94.67"
click at [998, 278] on icon at bounding box center [992, 285] width 16 height 15
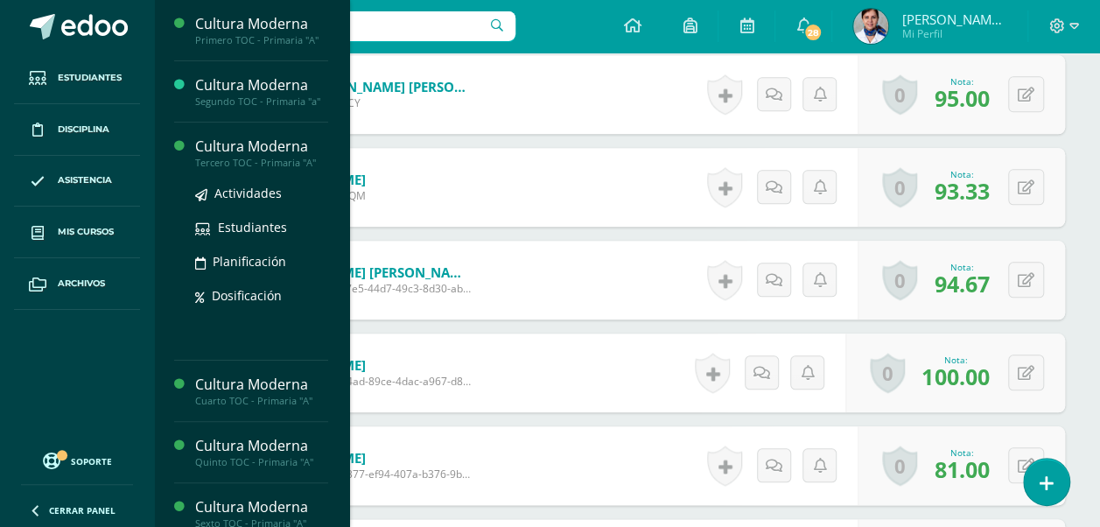
click at [216, 141] on div "Cultura Moderna" at bounding box center [261, 147] width 133 height 20
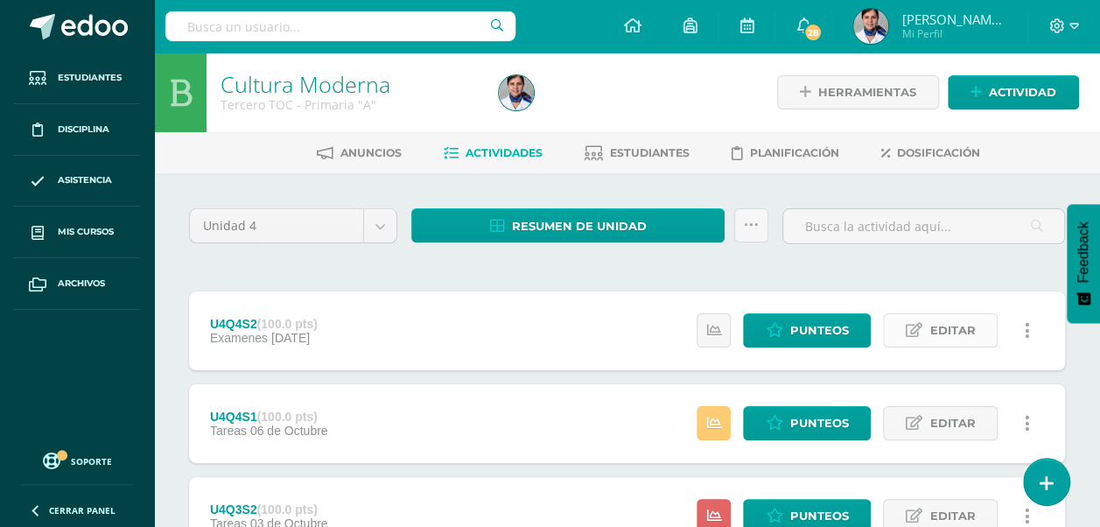
click at [949, 328] on span "Editar" at bounding box center [953, 330] width 46 height 32
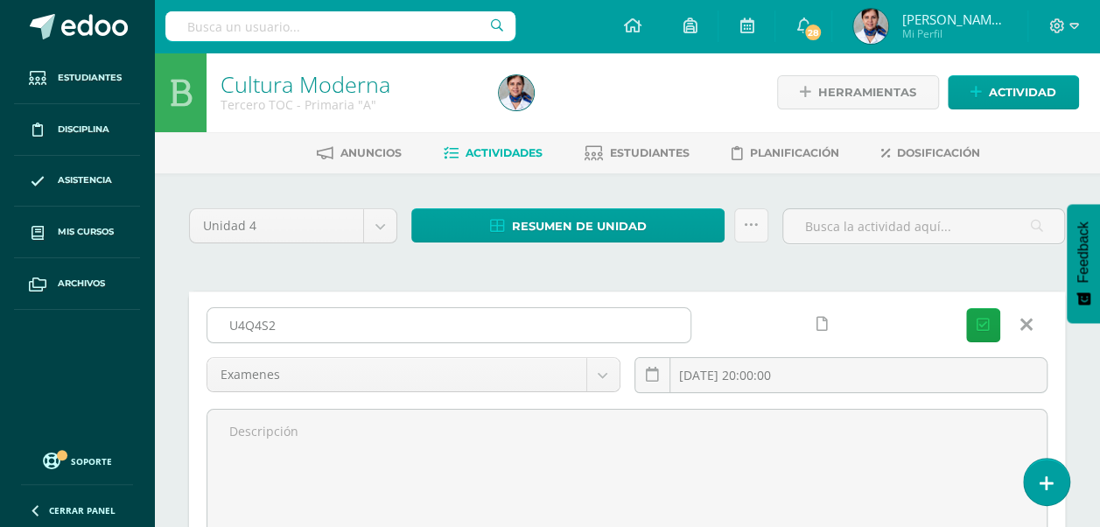
click at [289, 324] on input "U4Q4S2" at bounding box center [448, 325] width 483 height 34
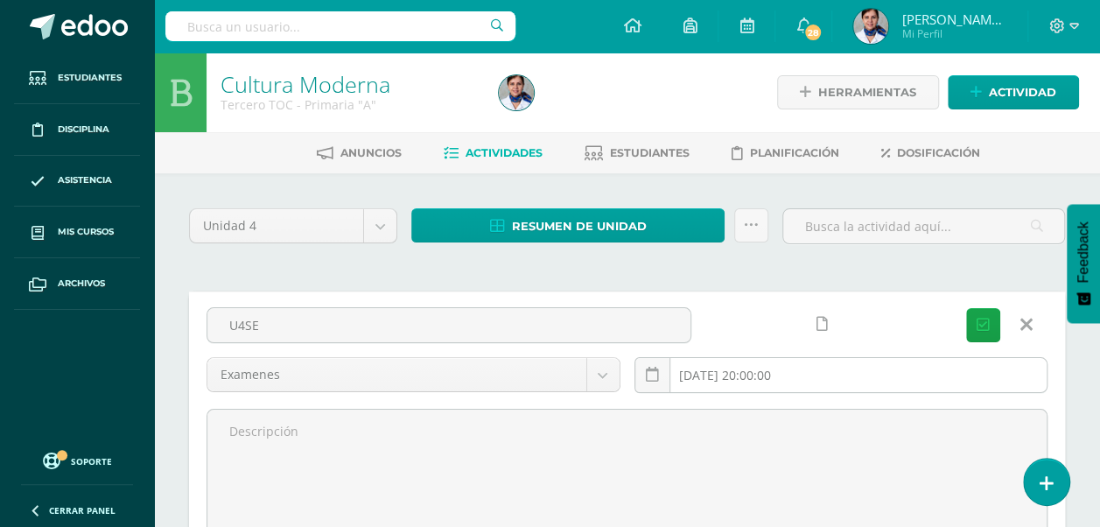
type input "U4SE"
click at [783, 374] on input "2025-11-03 20:00:00" at bounding box center [842, 375] width 412 height 34
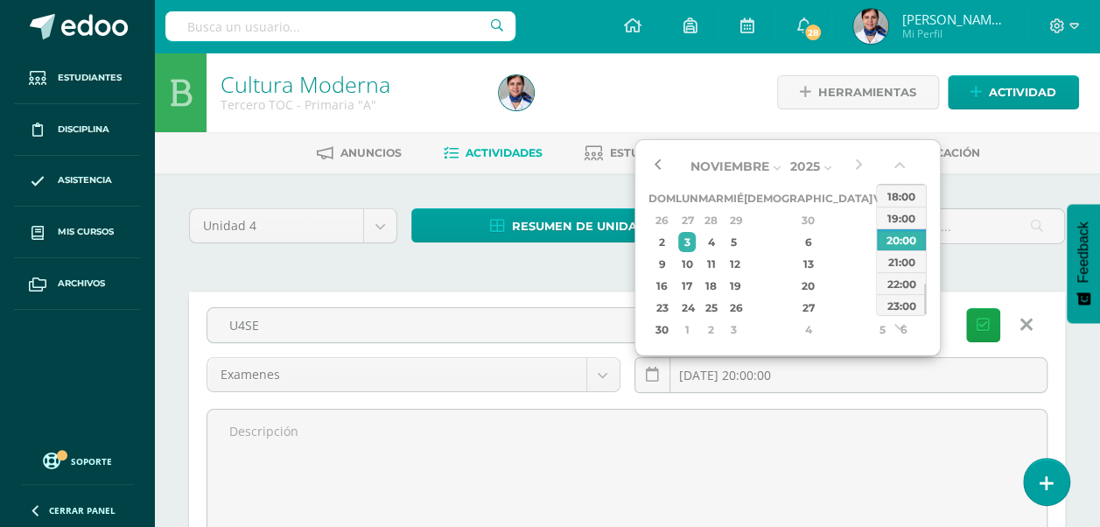
click at [658, 165] on button "button" at bounding box center [658, 166] width 18 height 26
click at [721, 257] on div "14" at bounding box center [711, 264] width 20 height 20
type input "2025-10-14 20:00"
click at [1038, 82] on span "Actividad" at bounding box center [1022, 92] width 67 height 32
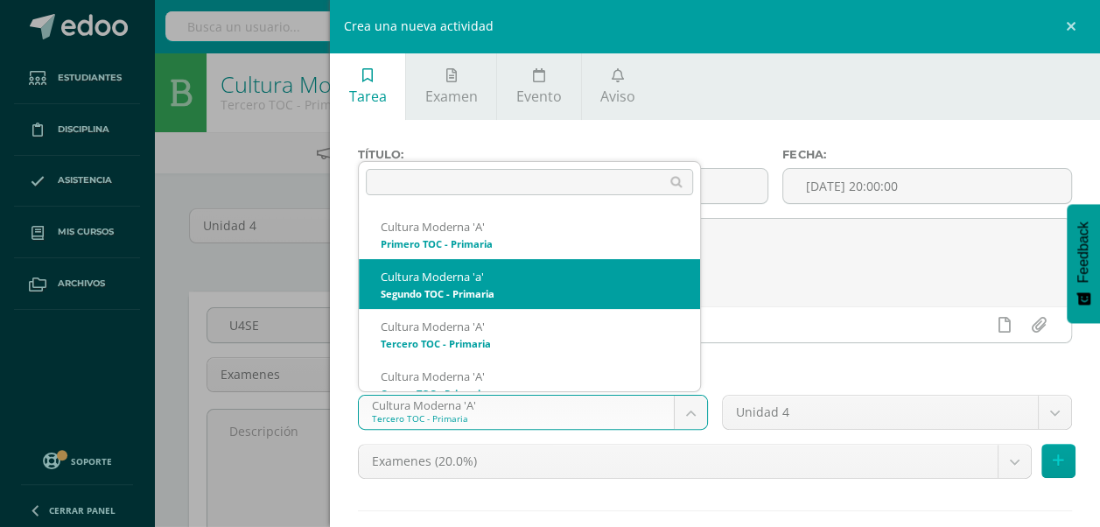
scroll to position [18, 0]
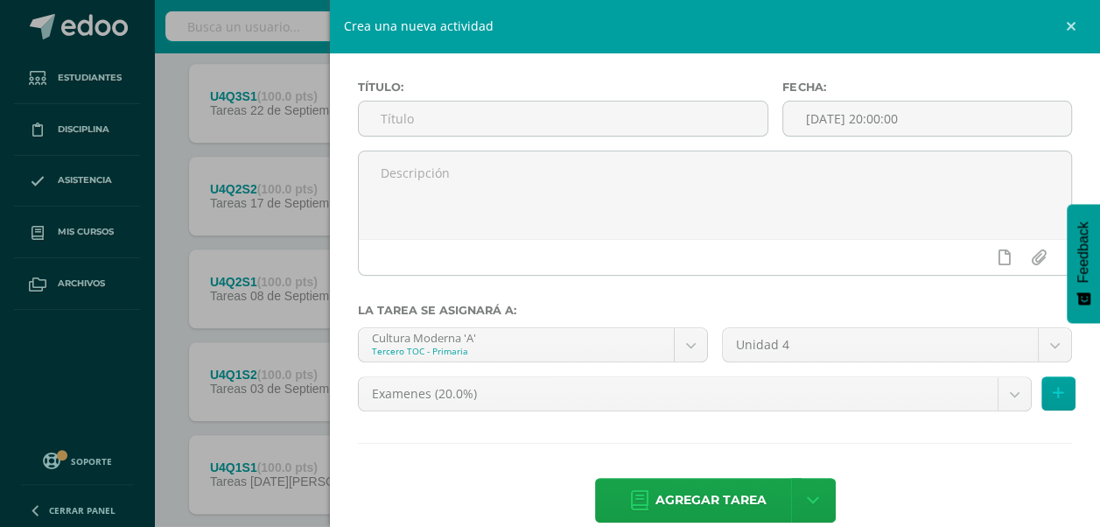
scroll to position [93, 0]
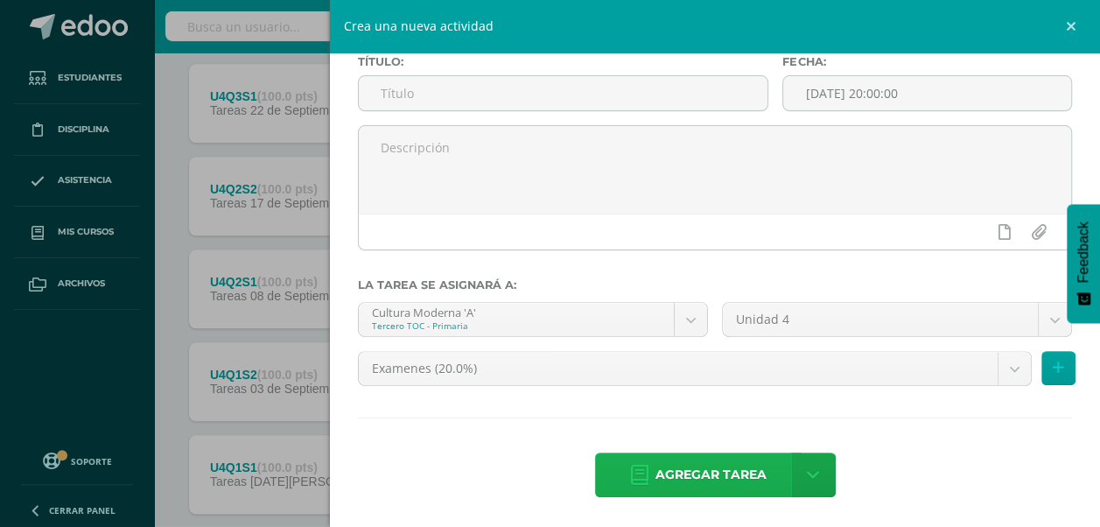
click at [714, 456] on span "Agregar tarea" at bounding box center [711, 474] width 111 height 43
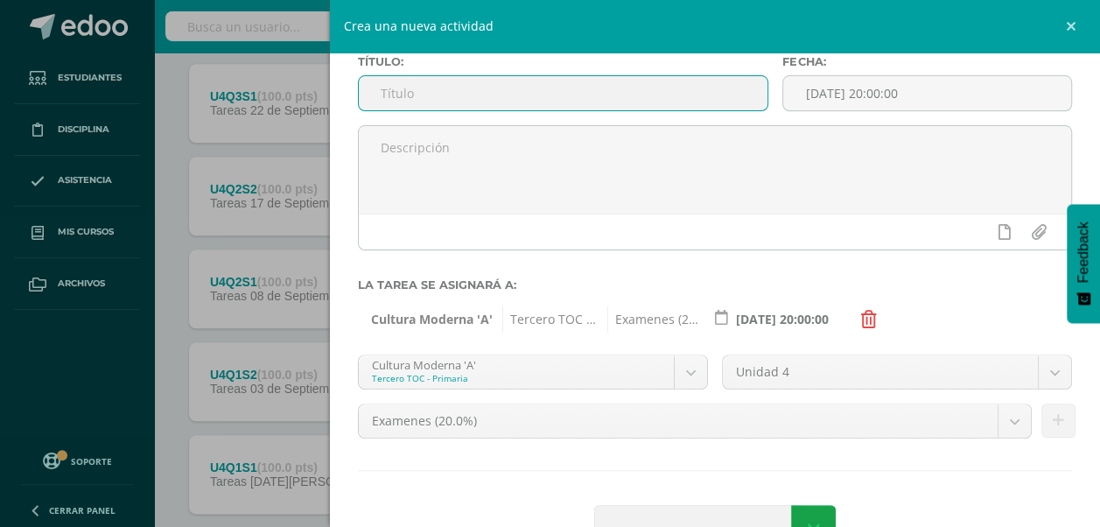
click at [393, 100] on input "text" at bounding box center [563, 93] width 409 height 34
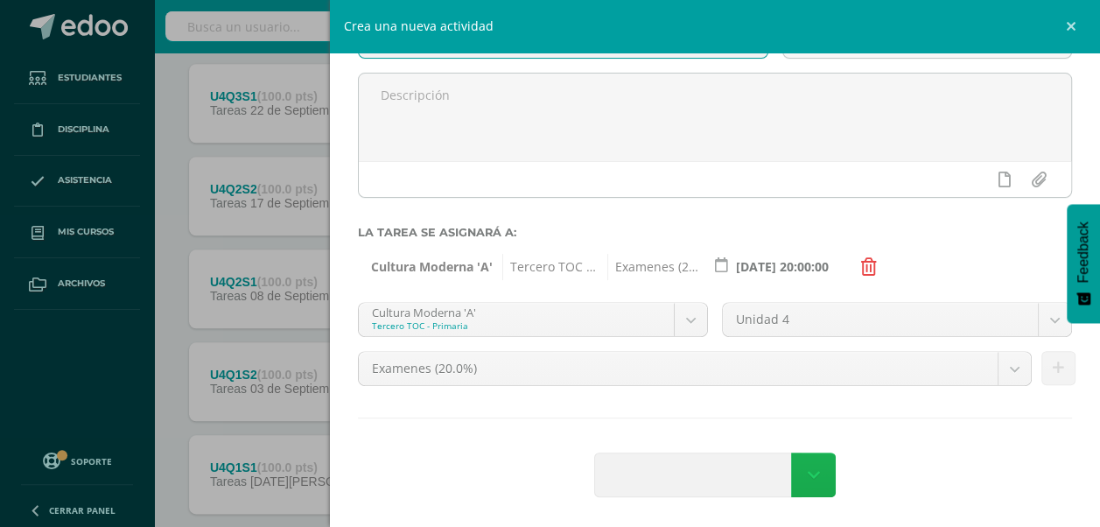
type input "U4SE"
click at [808, 467] on icon at bounding box center [814, 475] width 12 height 19
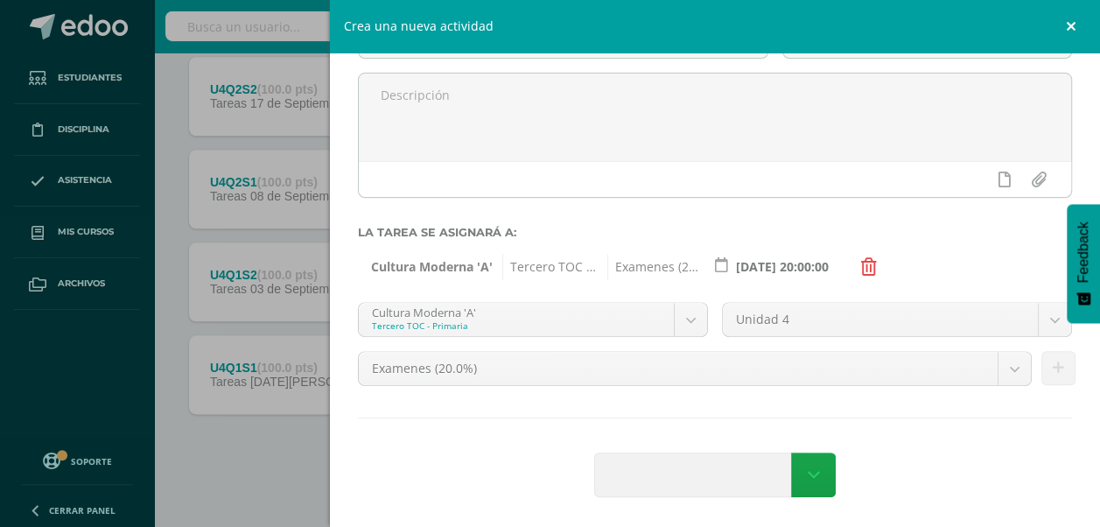
click at [1071, 23] on link at bounding box center [1074, 26] width 53 height 53
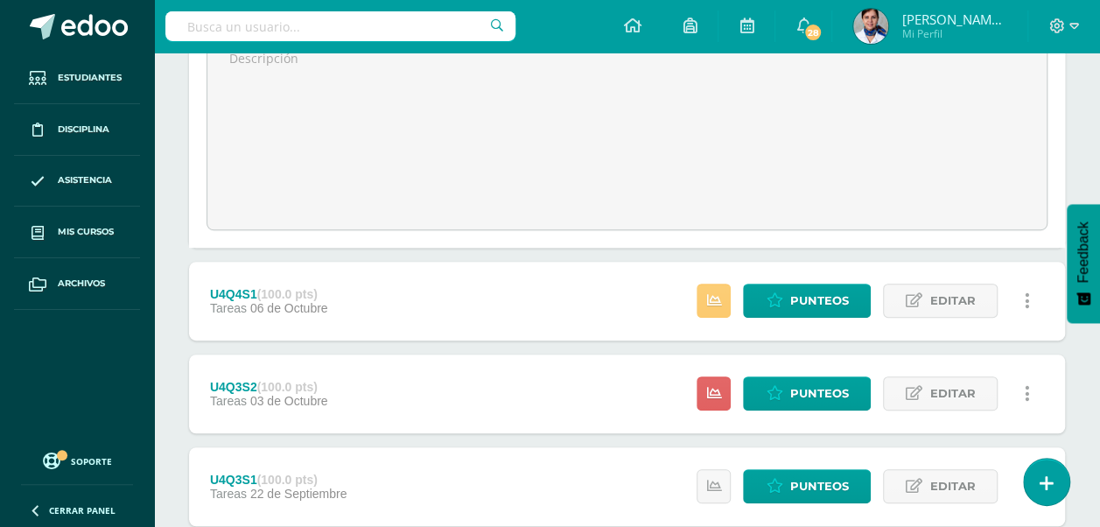
scroll to position [375, 0]
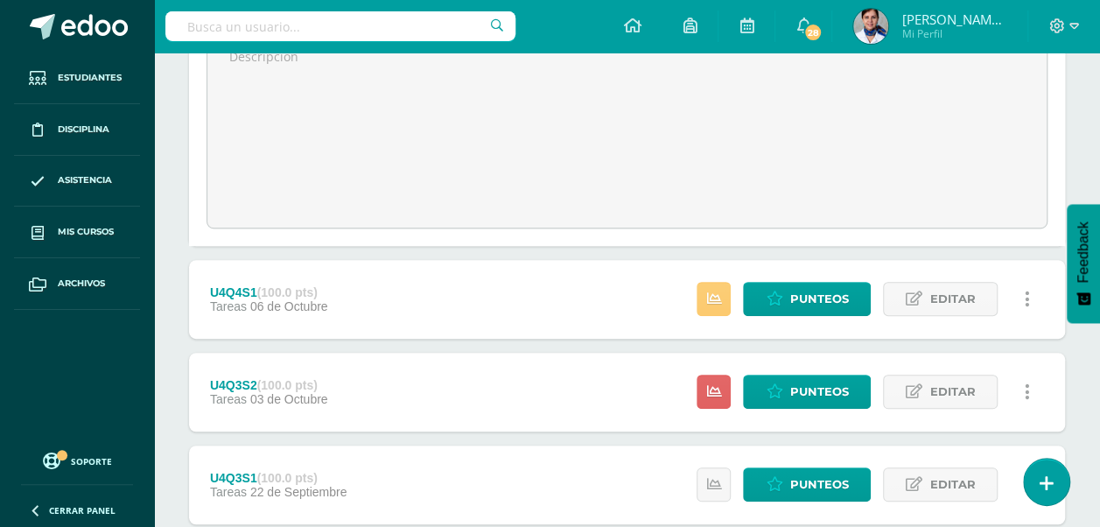
drag, startPoint x: 1077, startPoint y: 235, endPoint x: 1084, endPoint y: 162, distance: 73.0
click at [1084, 162] on body "Por favor completa el formulario Estudiantes Disciplina Asistencia Mis cursos A…" at bounding box center [550, 318] width 1100 height 1387
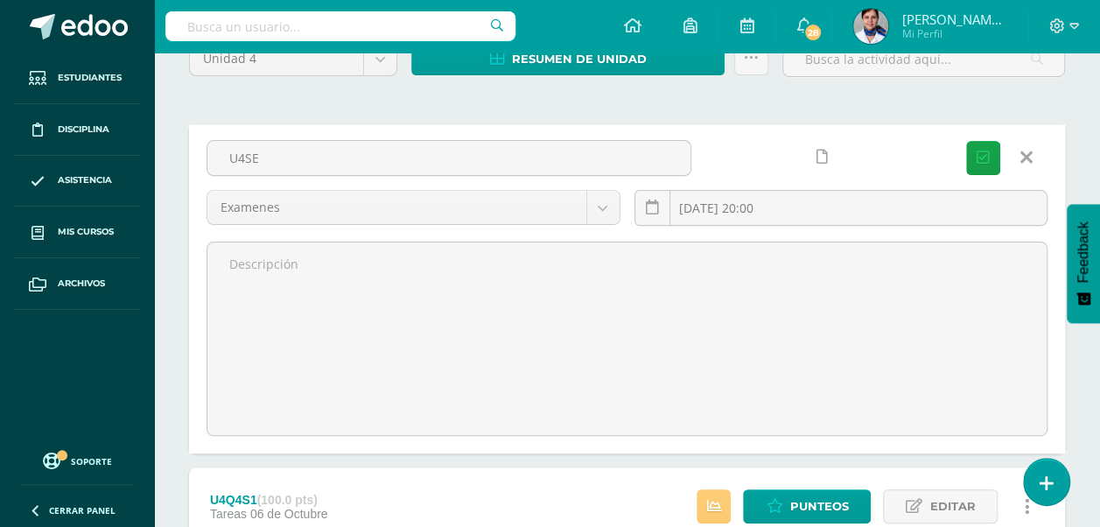
scroll to position [0, 0]
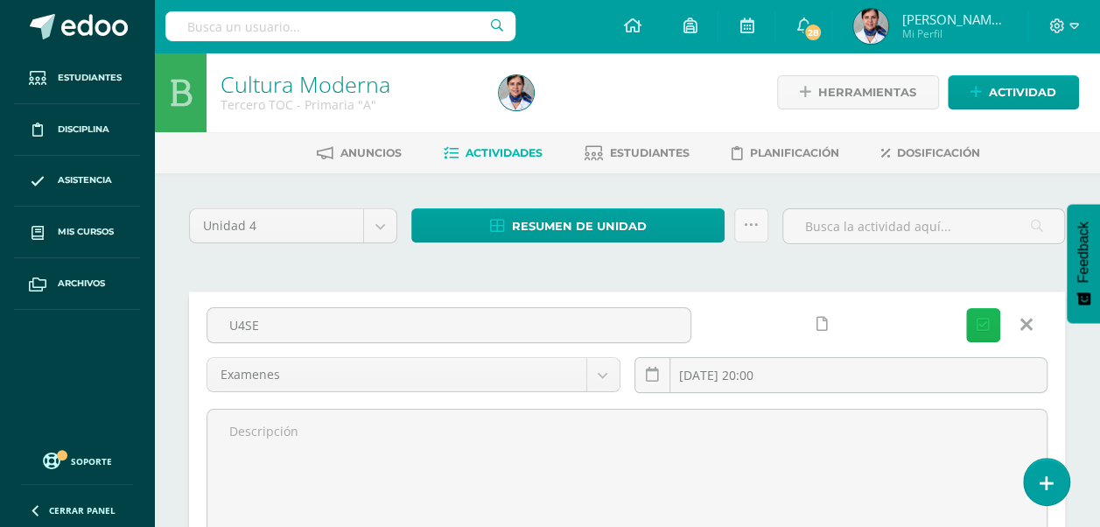
click at [991, 320] on button "Guardar" at bounding box center [983, 325] width 34 height 34
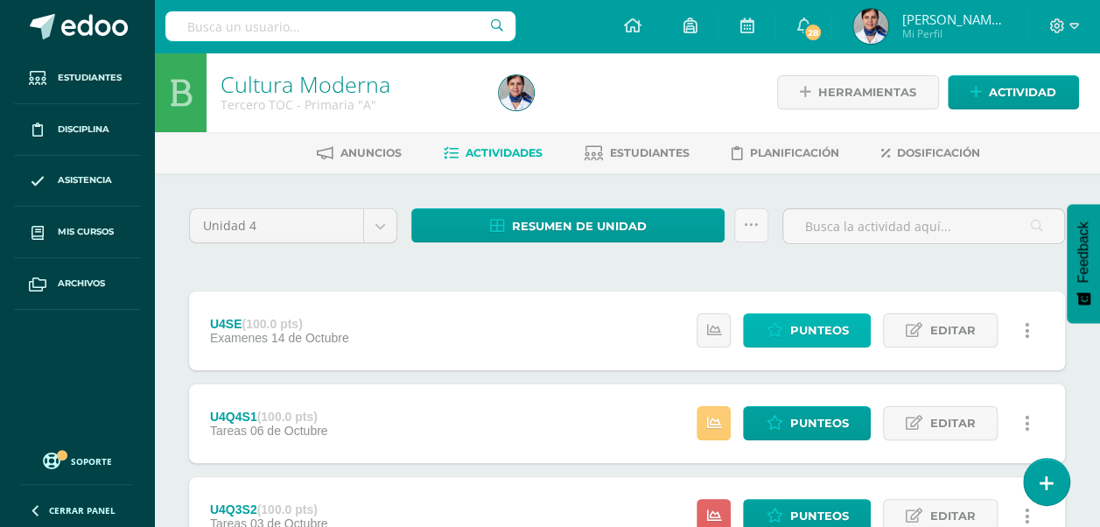
click at [804, 335] on span "Punteos" at bounding box center [819, 330] width 59 height 32
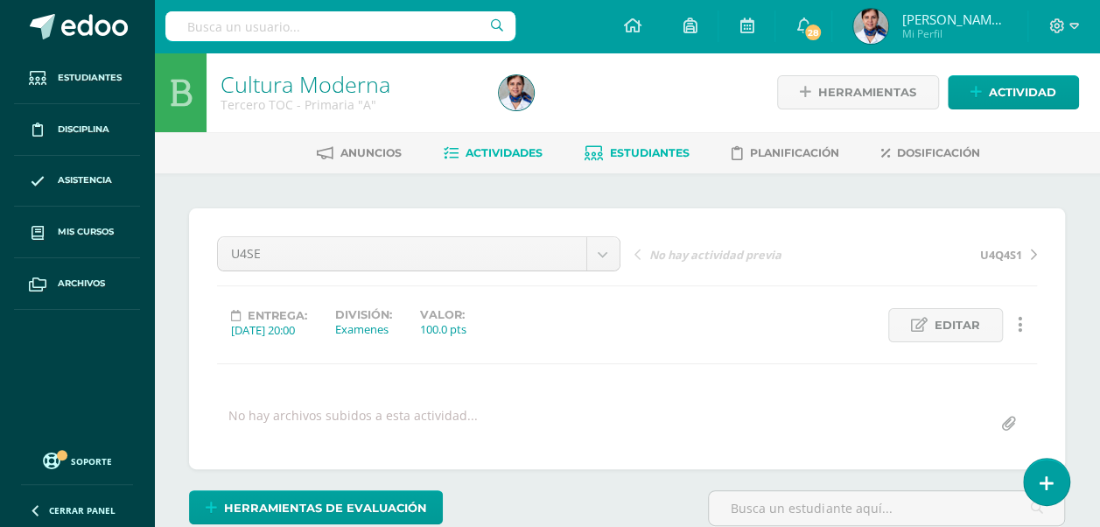
click at [655, 152] on span "Estudiantes" at bounding box center [650, 152] width 80 height 13
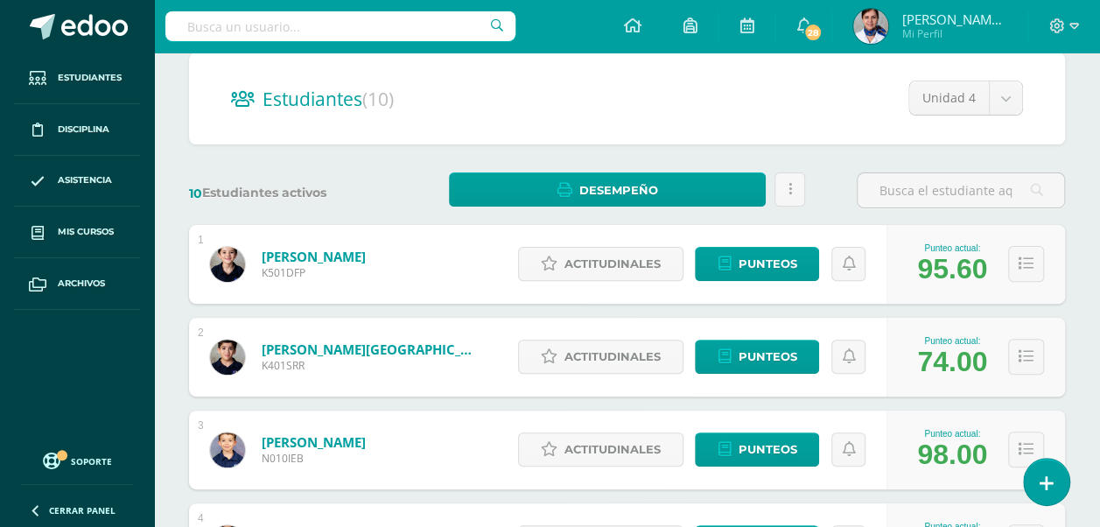
scroll to position [80, 0]
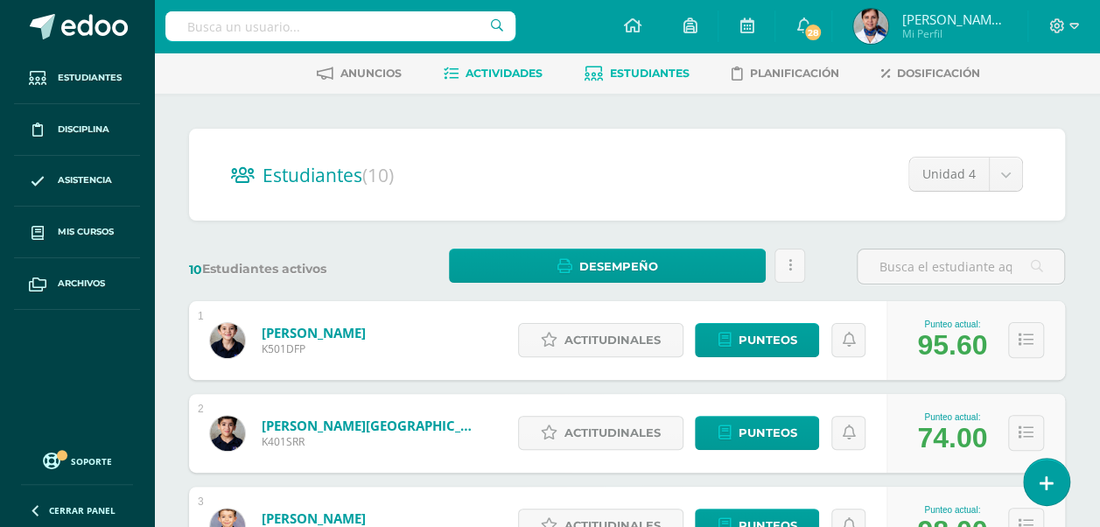
click at [504, 70] on span "Actividades" at bounding box center [504, 73] width 77 height 13
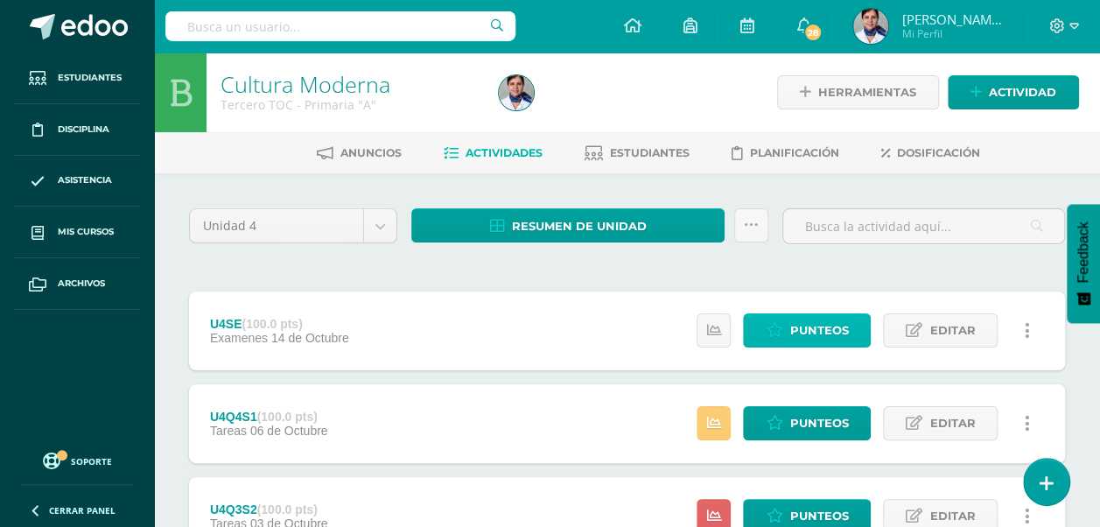
click at [832, 328] on span "Punteos" at bounding box center [819, 330] width 59 height 32
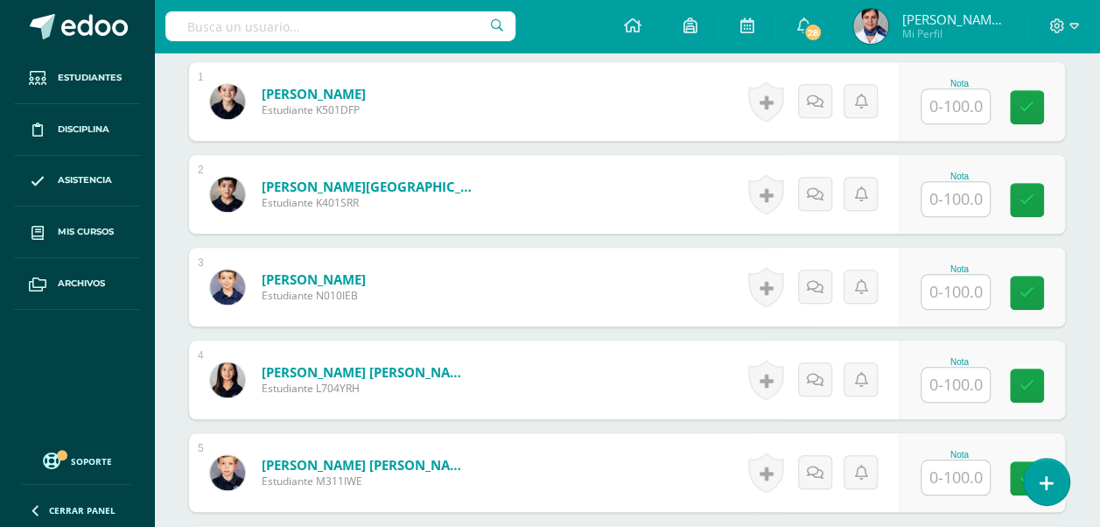
scroll to position [516, 0]
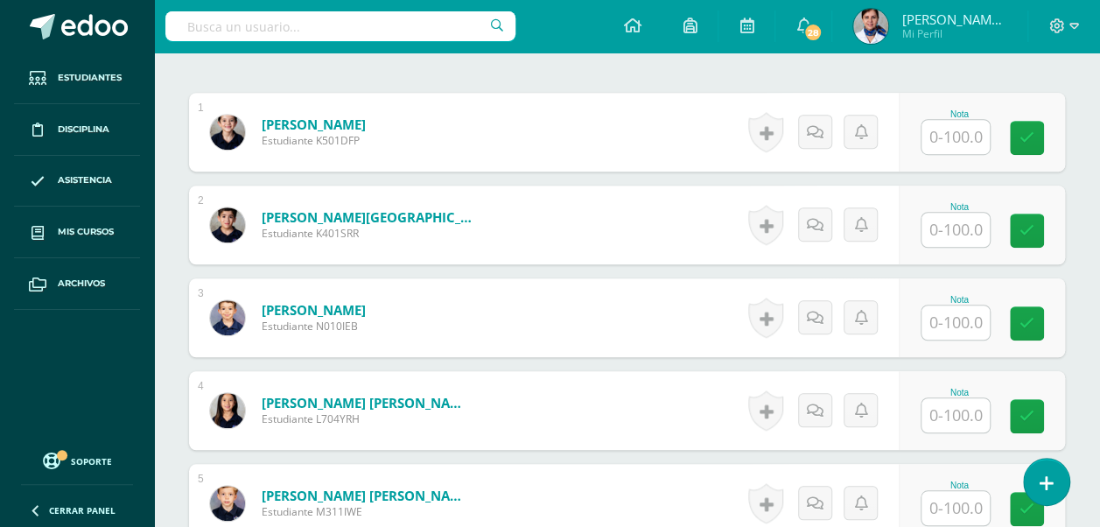
click at [941, 144] on input "text" at bounding box center [956, 137] width 68 height 34
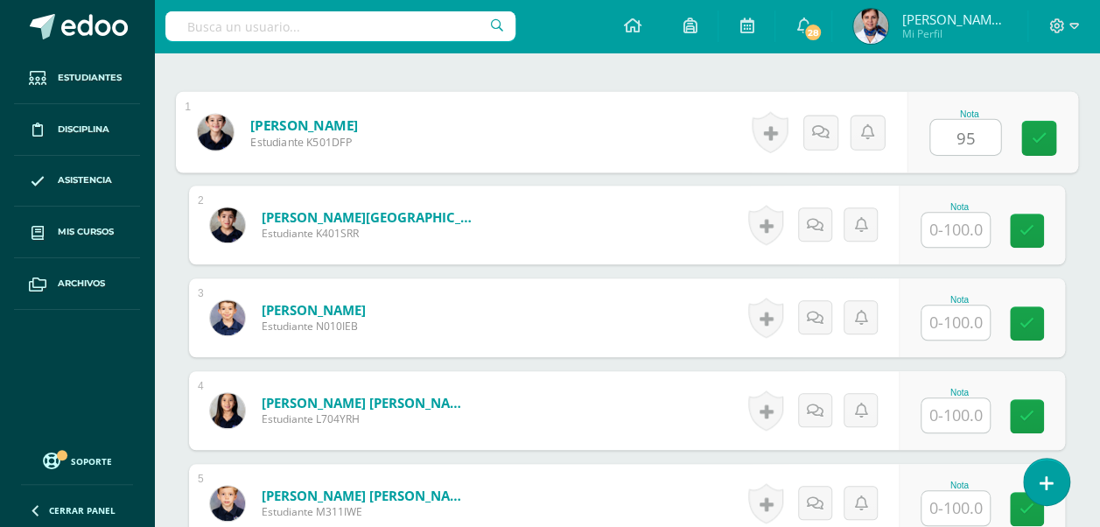
type input "95"
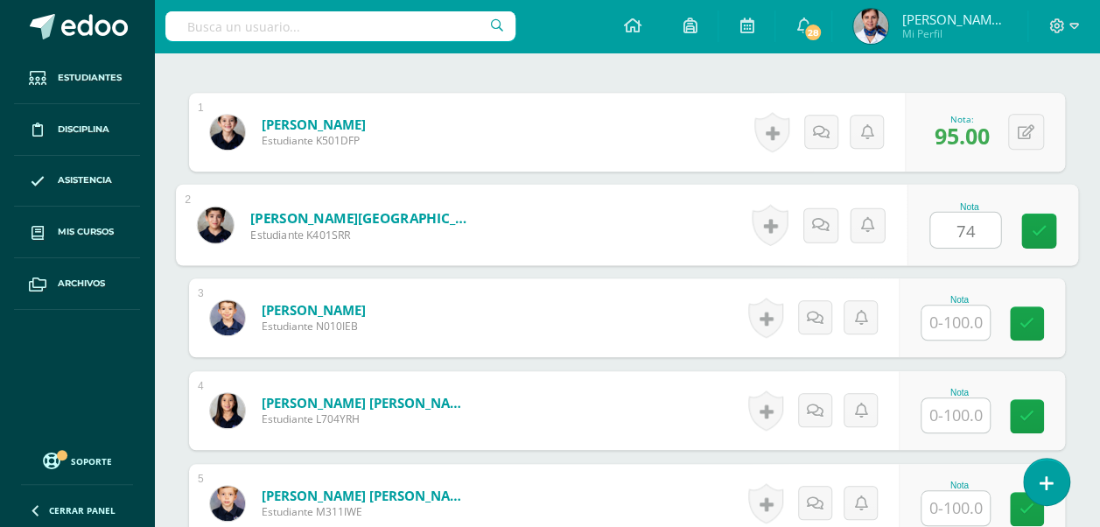
type input "74"
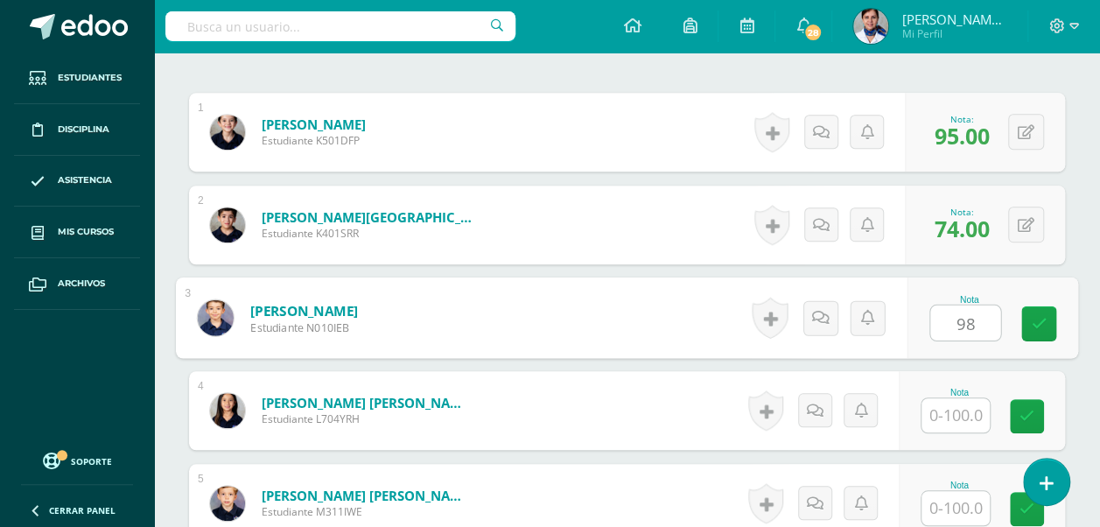
type input "98"
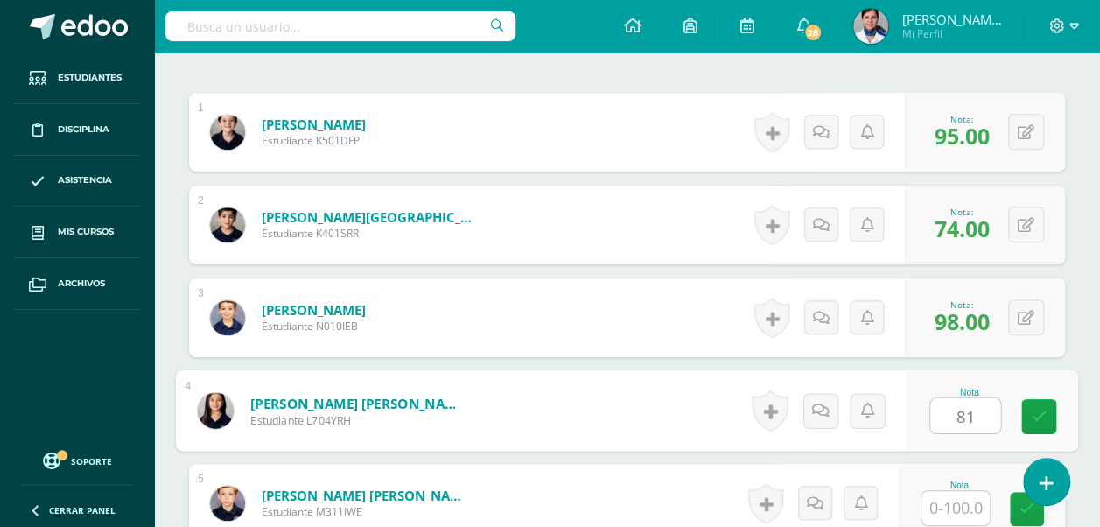
type input "81"
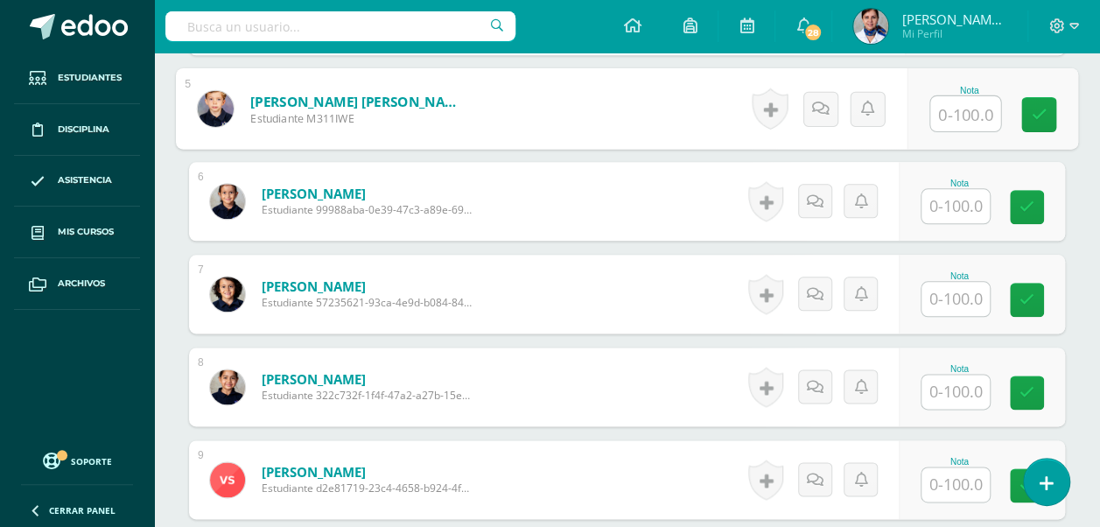
scroll to position [912, 0]
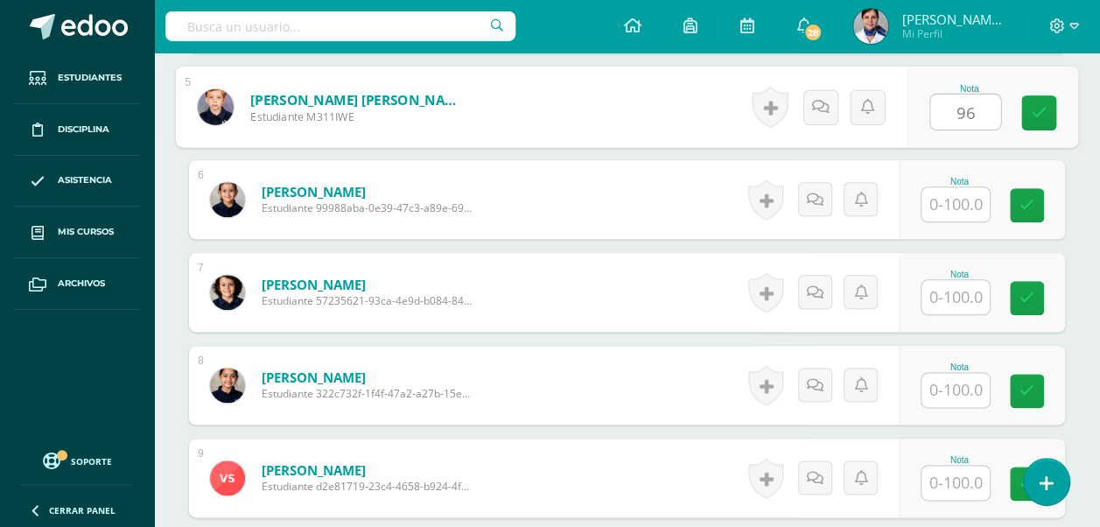
type input "96"
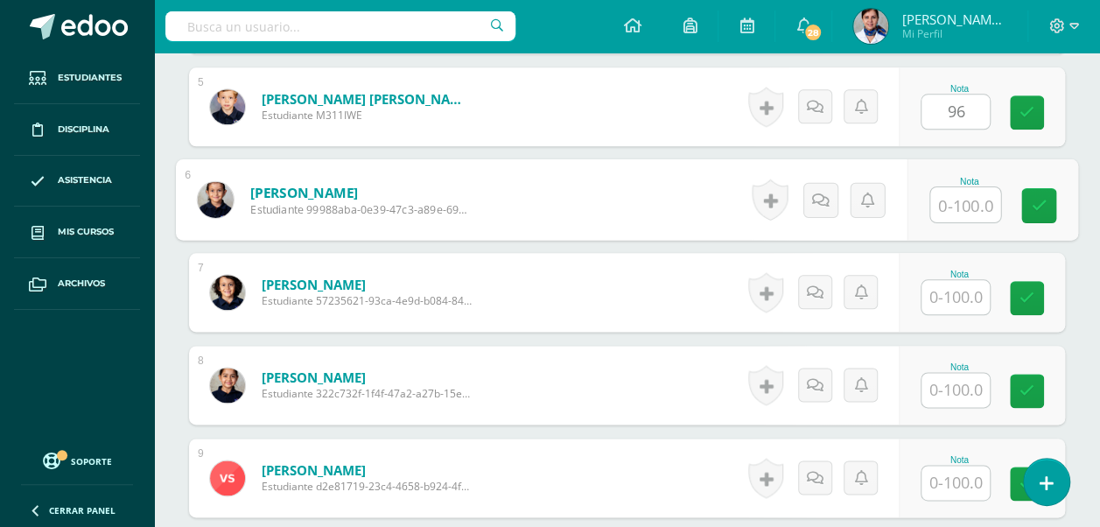
click at [954, 195] on input "text" at bounding box center [965, 204] width 70 height 35
type input "89"
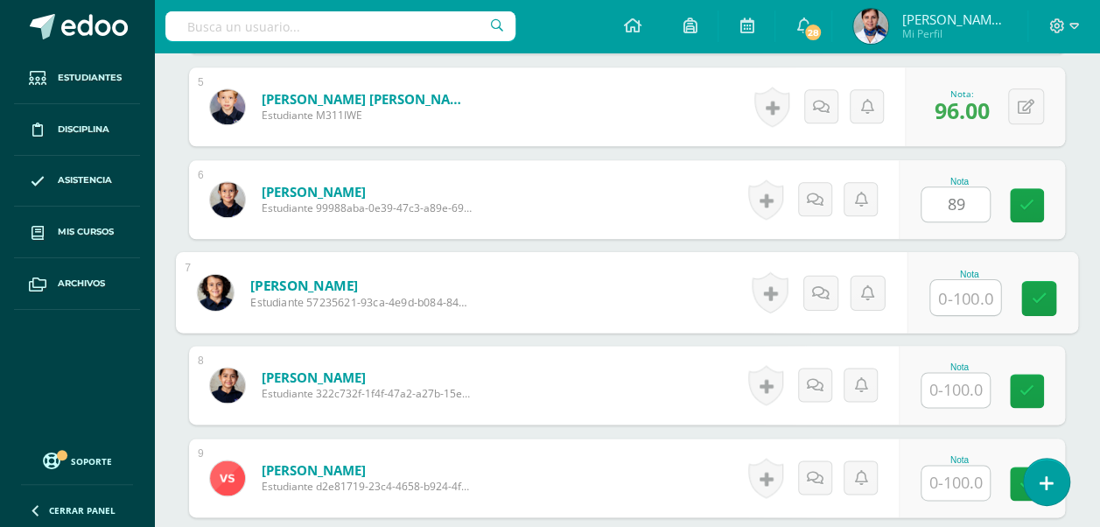
click at [952, 291] on input "text" at bounding box center [965, 297] width 70 height 35
type input "97"
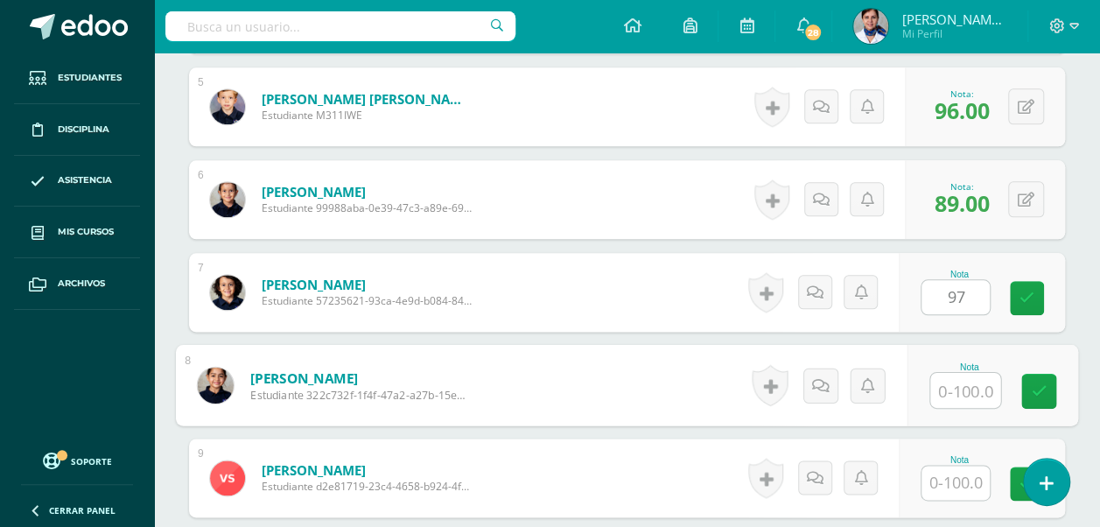
click at [964, 385] on input "text" at bounding box center [965, 390] width 70 height 35
type input "94"
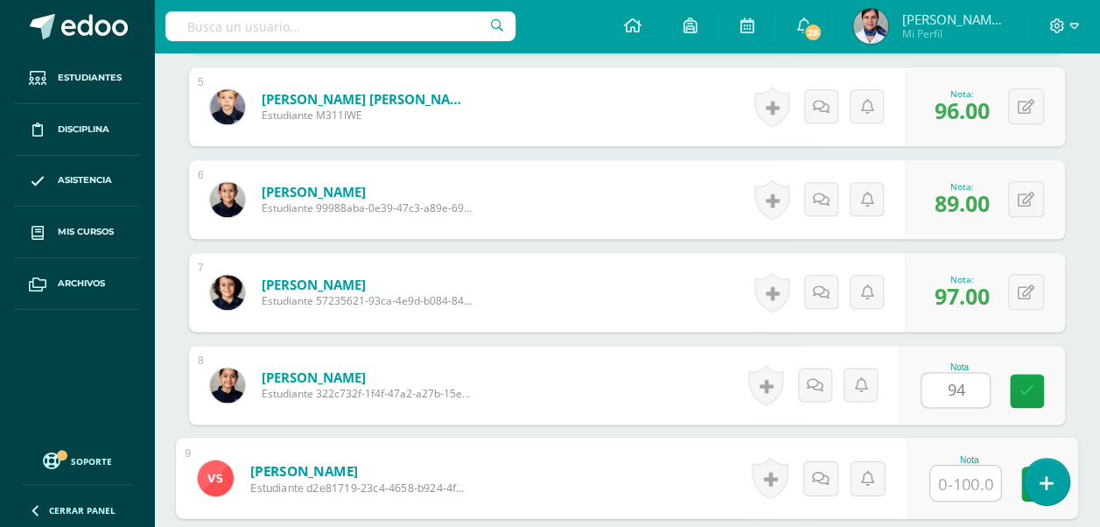
click at [959, 481] on input "text" at bounding box center [965, 483] width 70 height 35
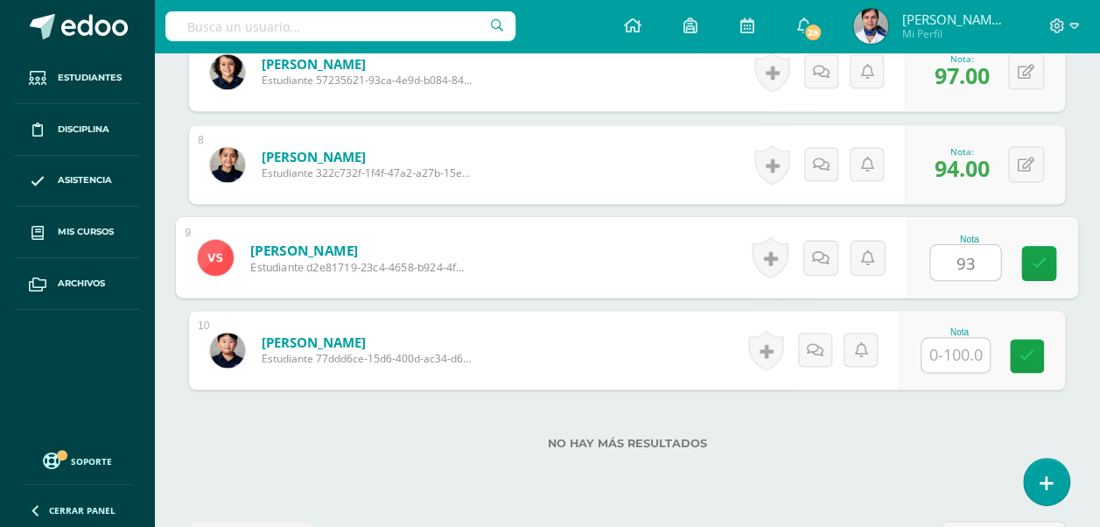
scroll to position [1162, 0]
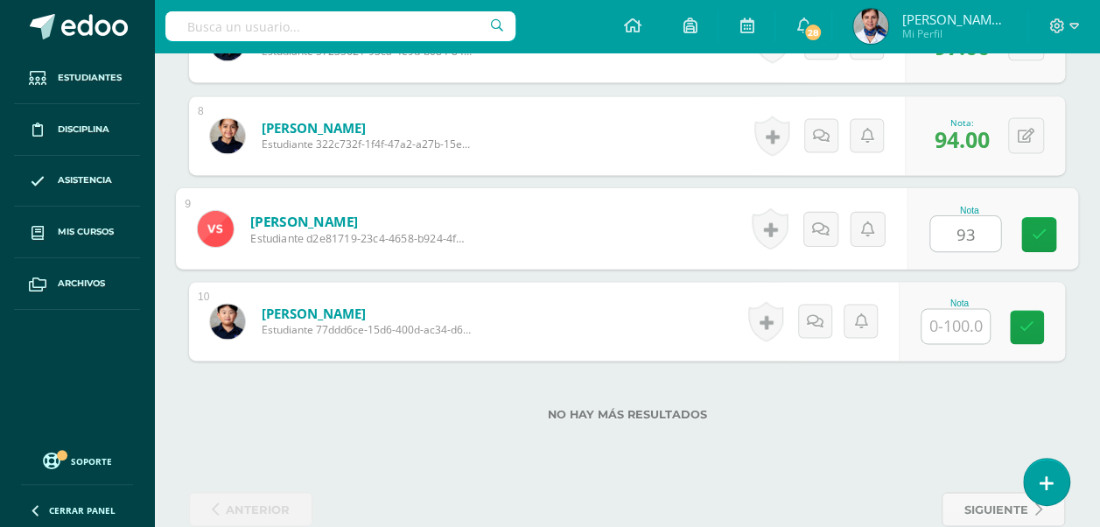
type input "93"
click at [966, 320] on input "text" at bounding box center [956, 326] width 68 height 34
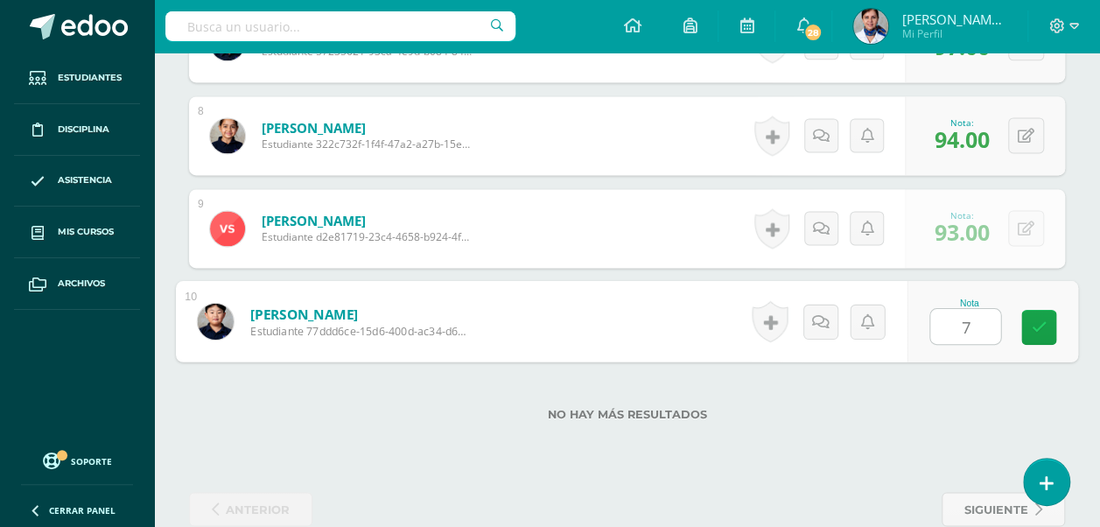
type input "77"
click at [1037, 320] on icon at bounding box center [1040, 327] width 16 height 15
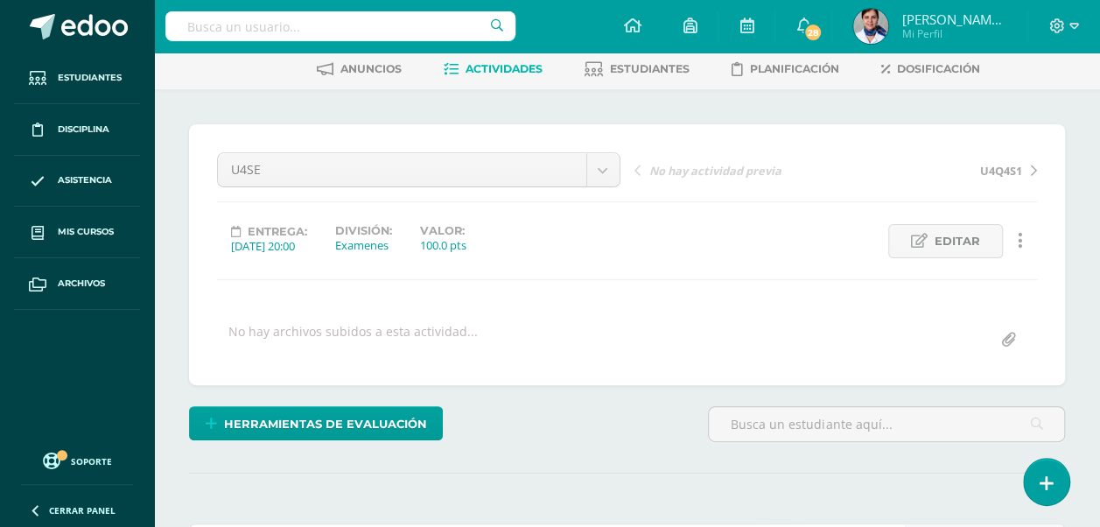
scroll to position [0, 0]
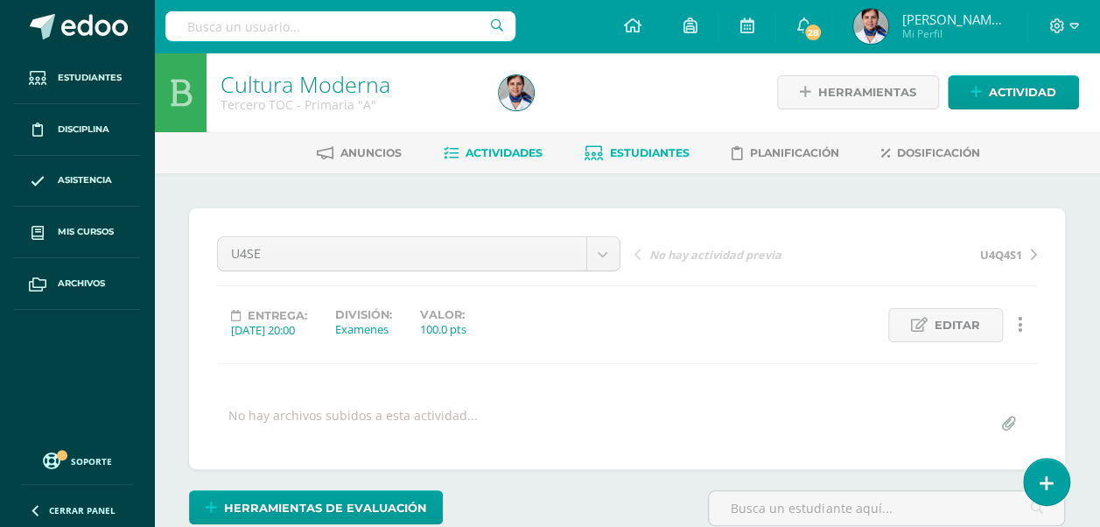
click at [657, 148] on span "Estudiantes" at bounding box center [650, 152] width 80 height 13
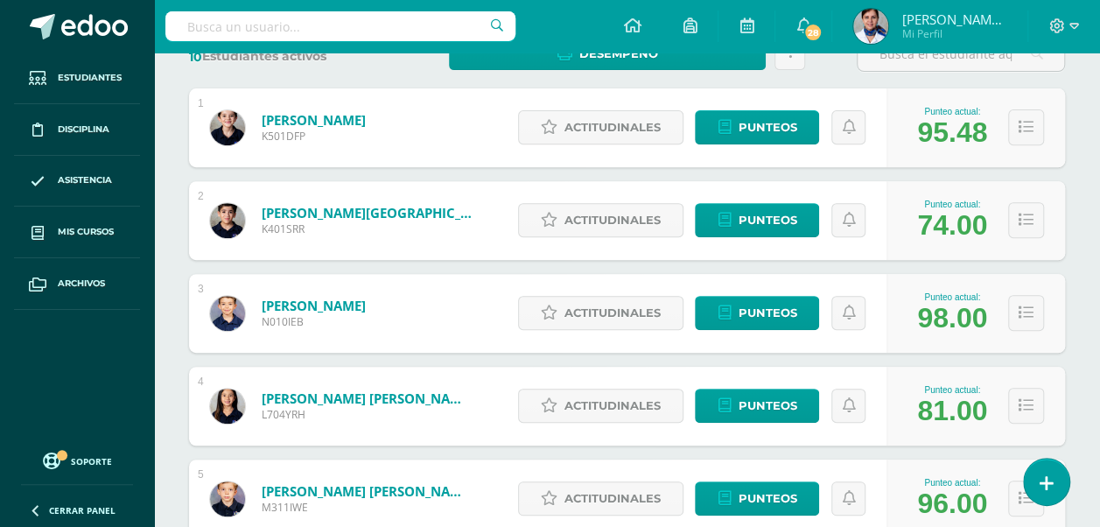
scroll to position [125, 0]
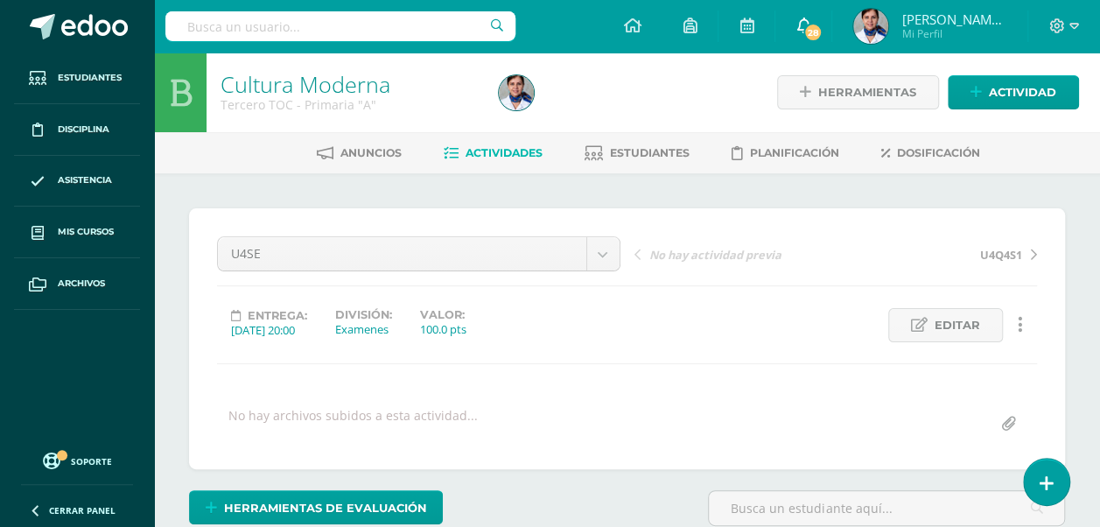
scroll to position [1, 0]
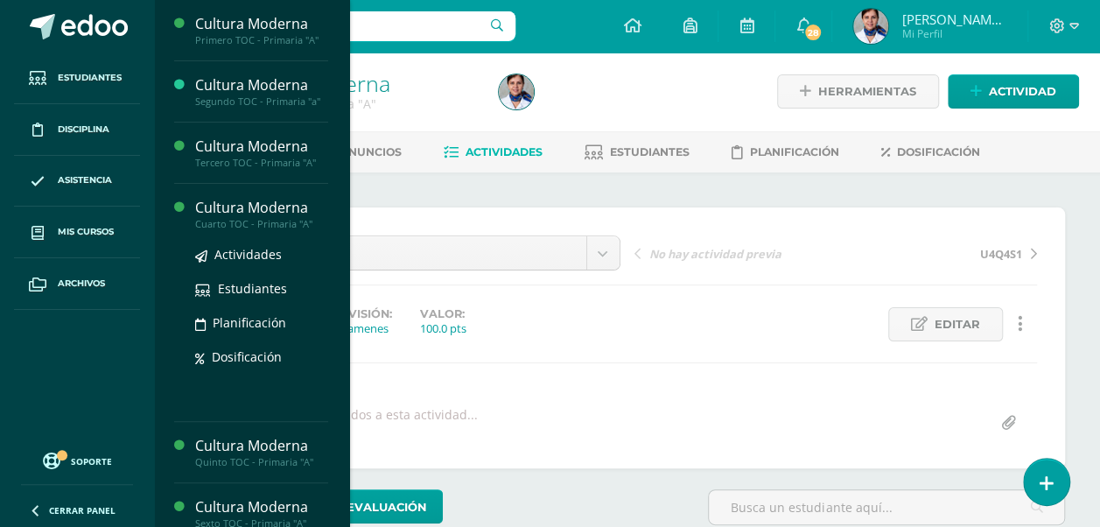
click at [229, 202] on div "Cultura Moderna" at bounding box center [261, 208] width 133 height 20
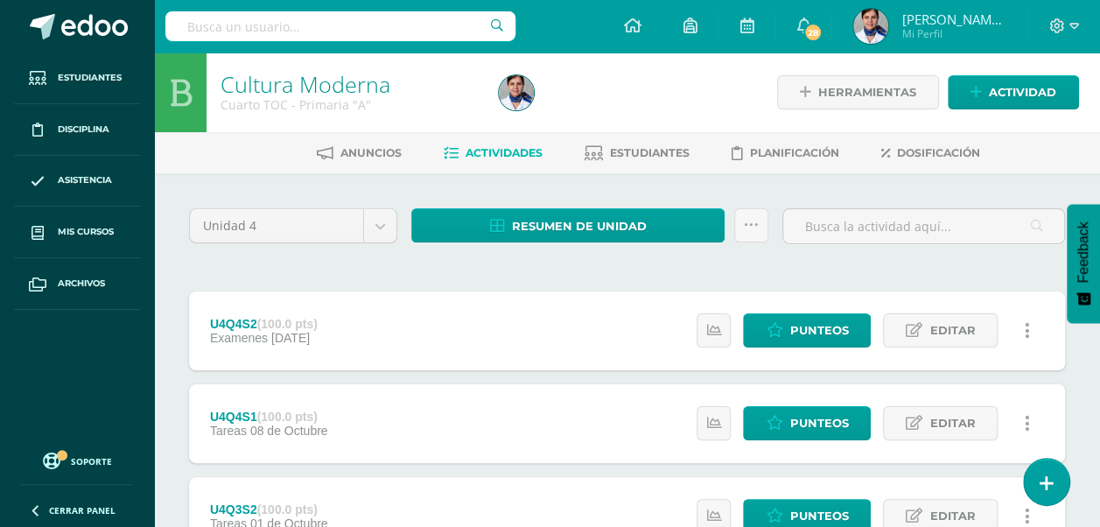
click at [1026, 331] on icon at bounding box center [1027, 330] width 5 height 19
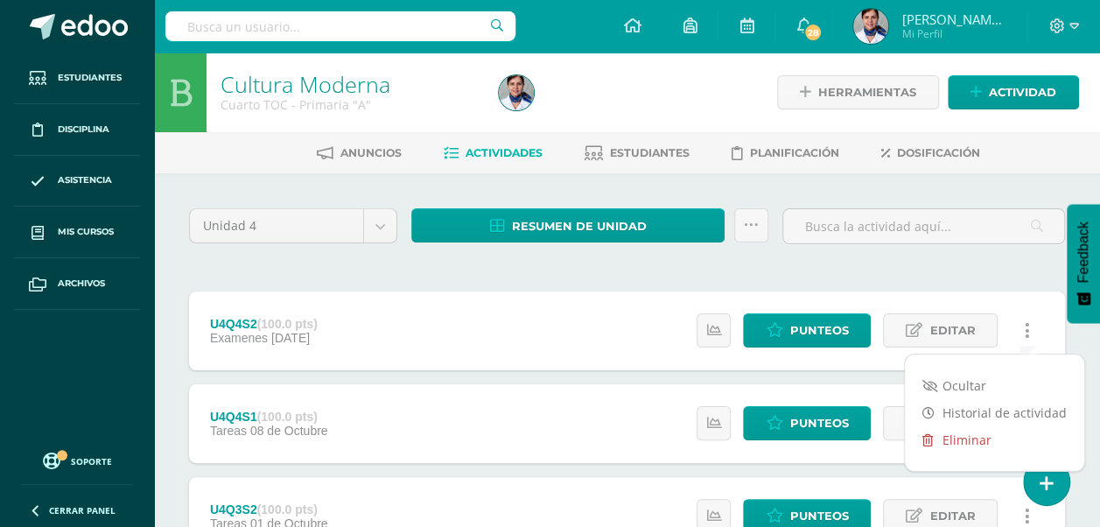
click at [954, 436] on link "Eliminar" at bounding box center [994, 439] width 179 height 27
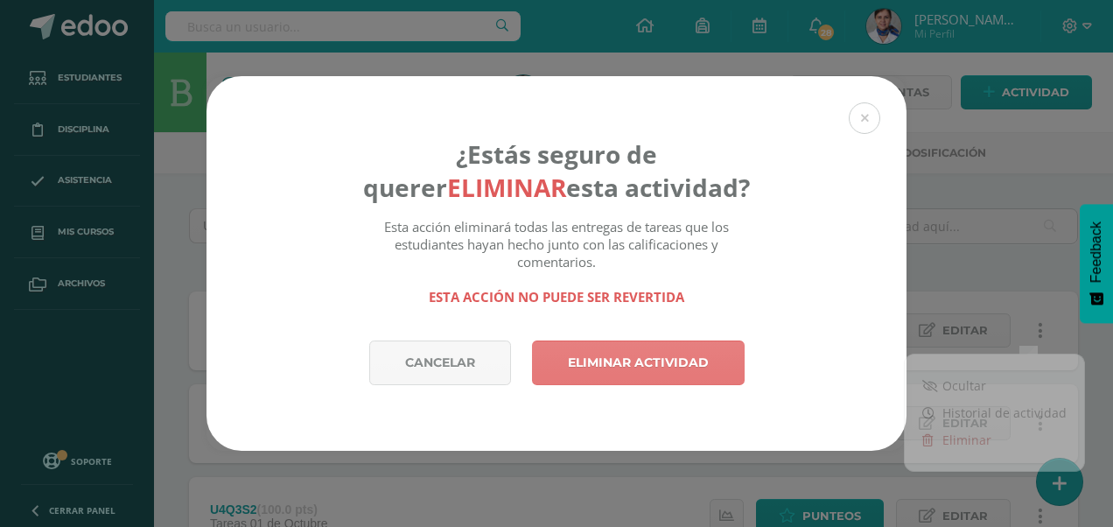
click at [669, 362] on link "Eliminar actividad" at bounding box center [638, 363] width 213 height 45
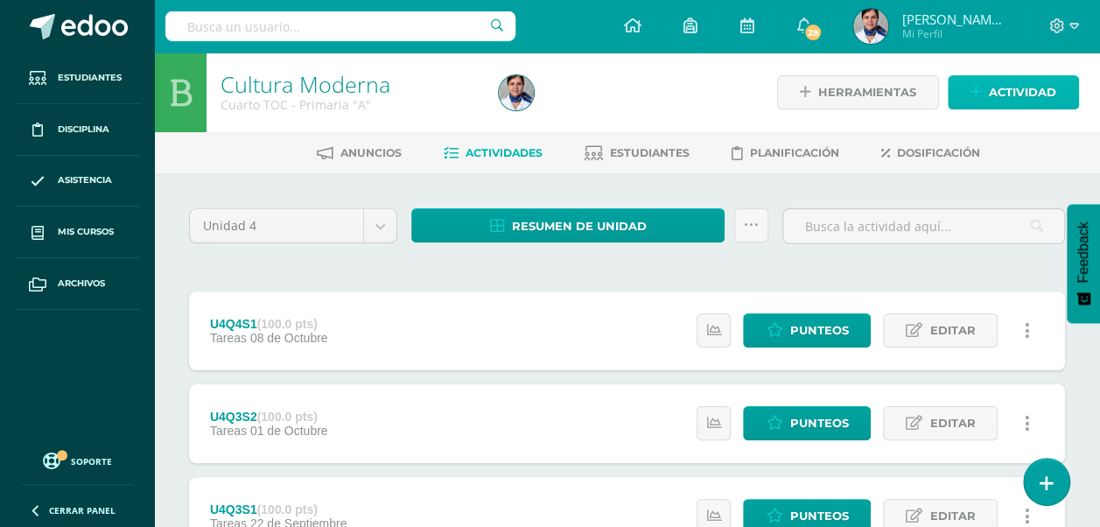
click at [1036, 93] on span "Actividad" at bounding box center [1022, 92] width 67 height 32
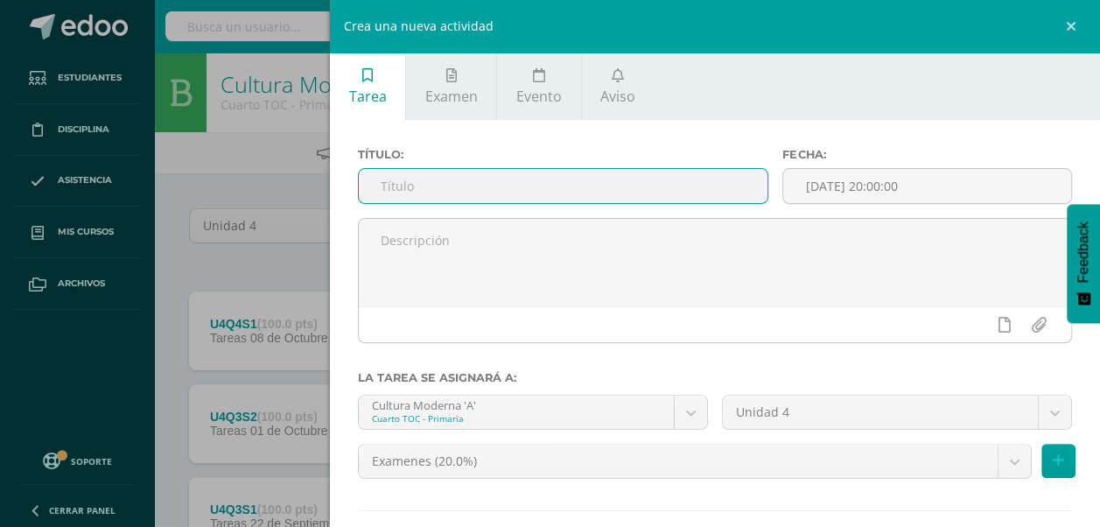
click at [551, 182] on input "text" at bounding box center [563, 186] width 409 height 34
type input "U4SE"
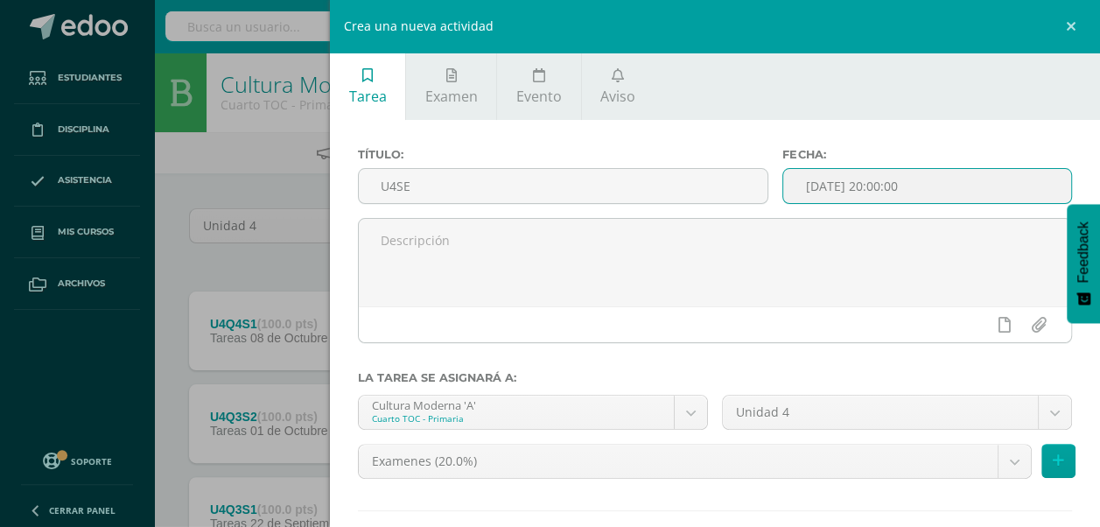
click at [941, 189] on input "[DATE] 20:00:00" at bounding box center [927, 186] width 288 height 34
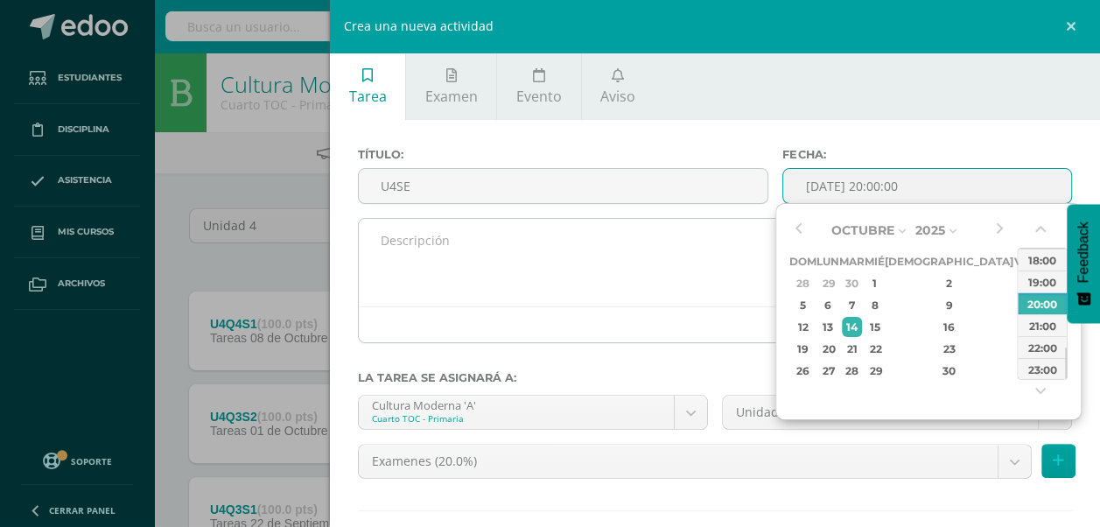
drag, startPoint x: 867, startPoint y: 330, endPoint x: 667, endPoint y: 323, distance: 199.7
click at [667, 323] on div at bounding box center [715, 324] width 713 height 36
type input "2025-10-14 20:00"
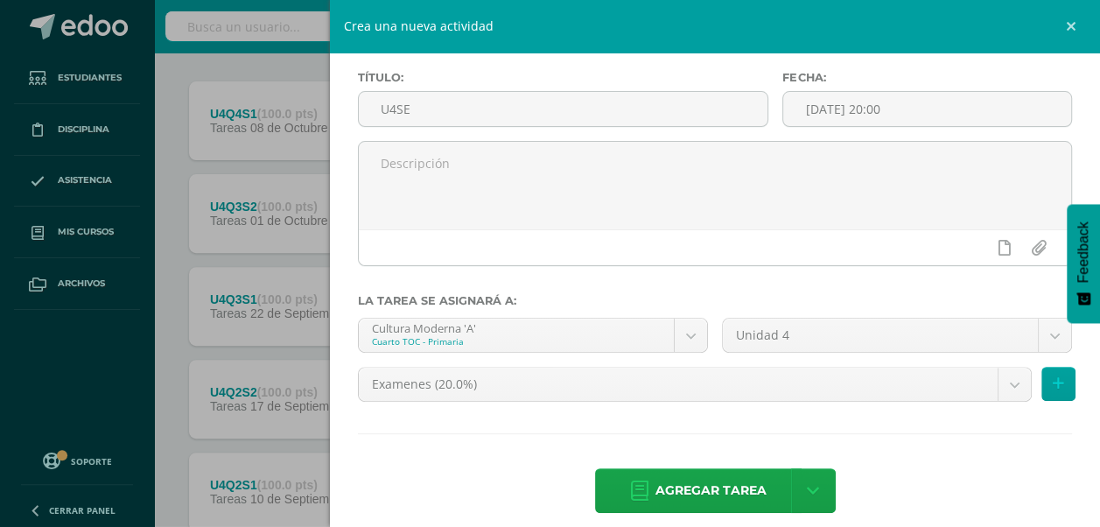
scroll to position [93, 0]
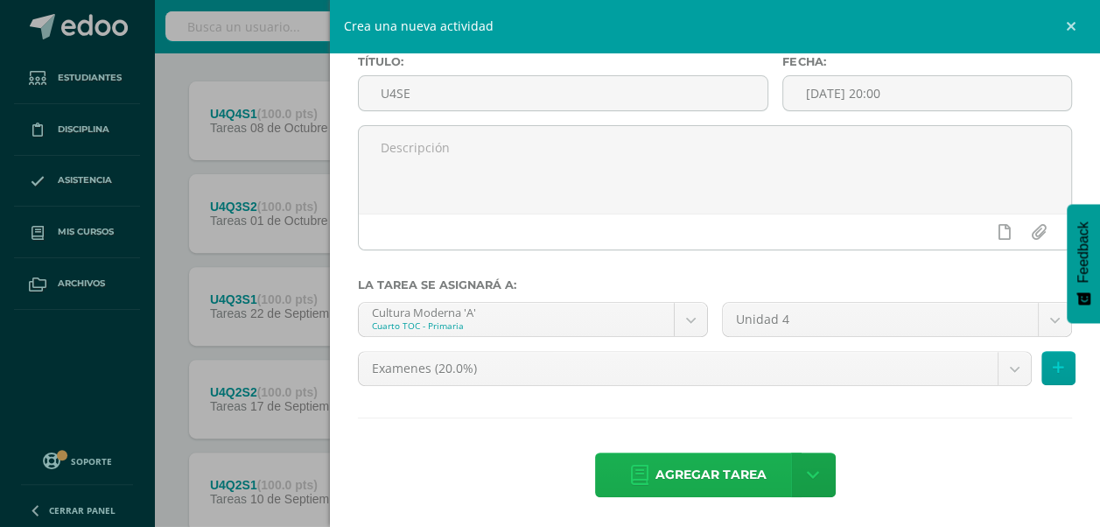
click at [719, 480] on span "Agregar tarea" at bounding box center [711, 474] width 111 height 43
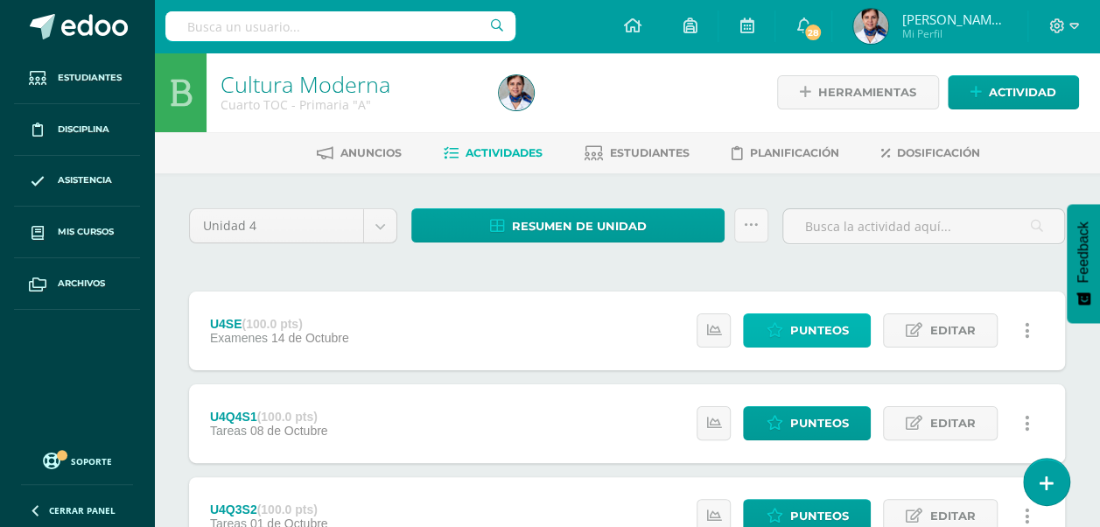
click at [833, 331] on span "Punteos" at bounding box center [819, 330] width 59 height 32
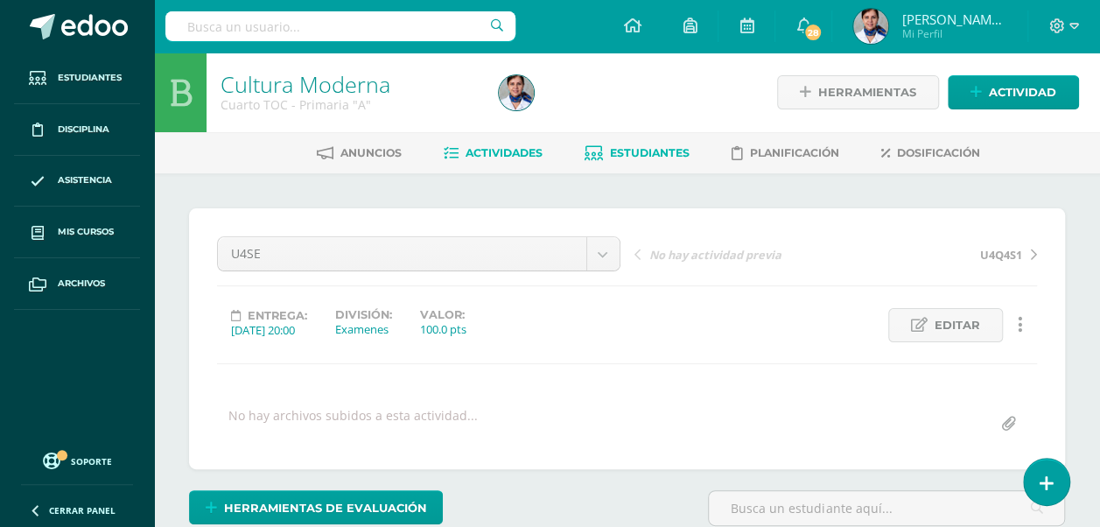
click at [630, 160] on link "Estudiantes" at bounding box center [637, 153] width 105 height 28
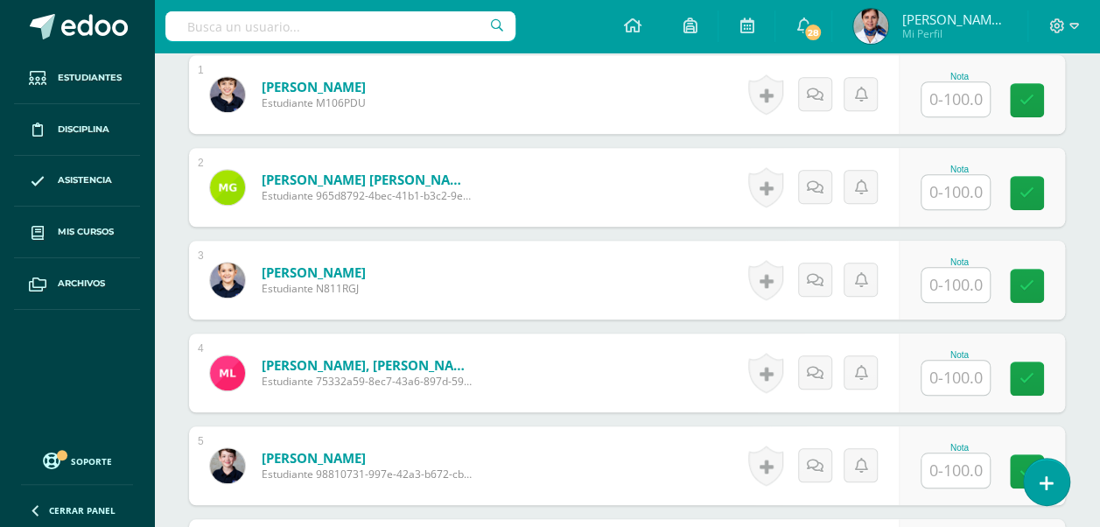
scroll to position [557, 0]
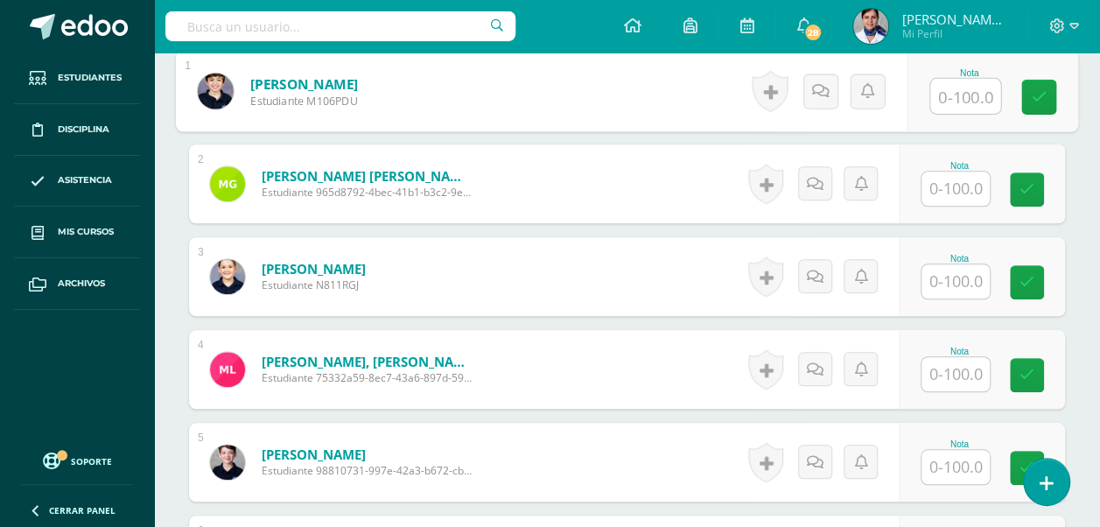
click at [958, 89] on input "text" at bounding box center [965, 96] width 70 height 35
type input "98"
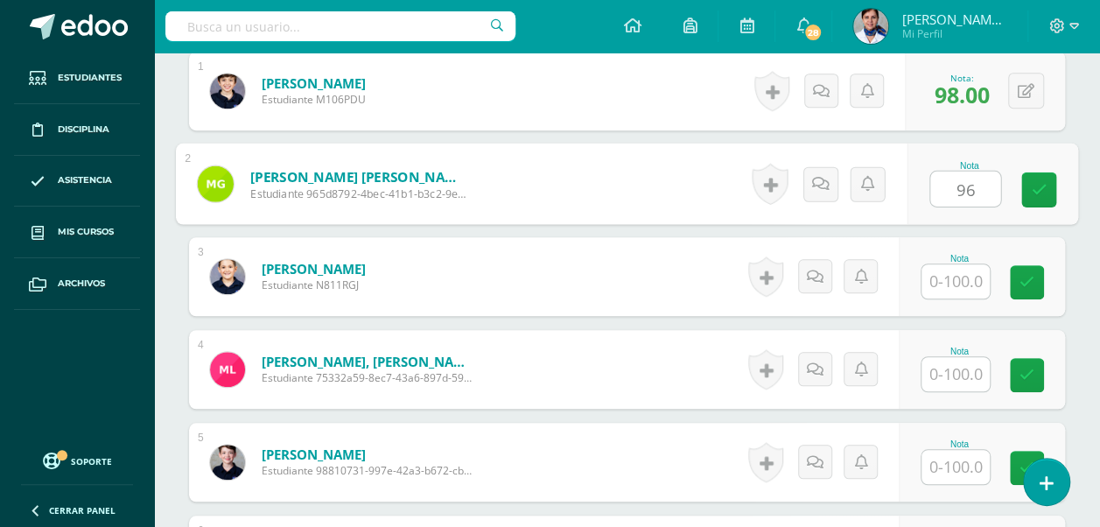
type input "96"
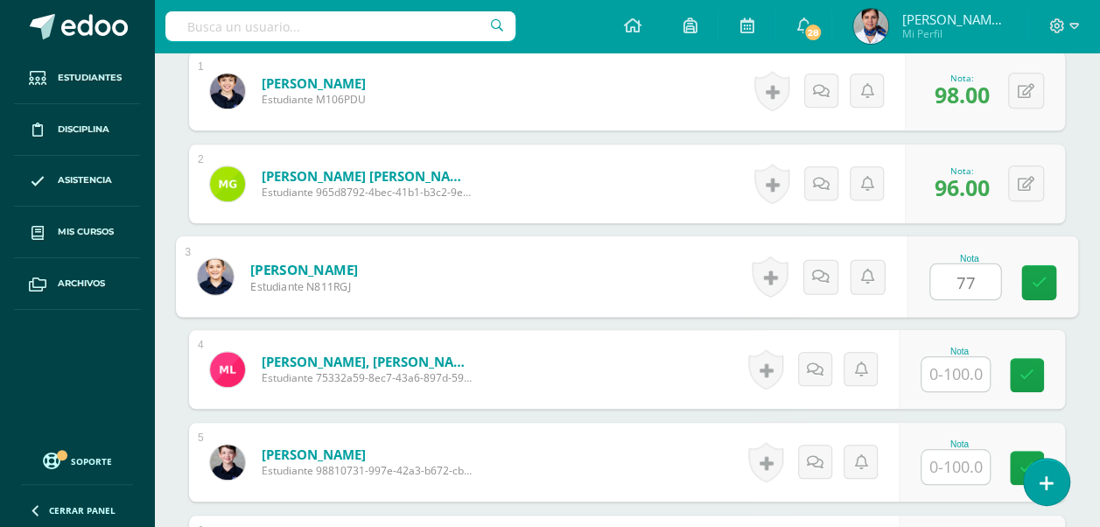
type input "77"
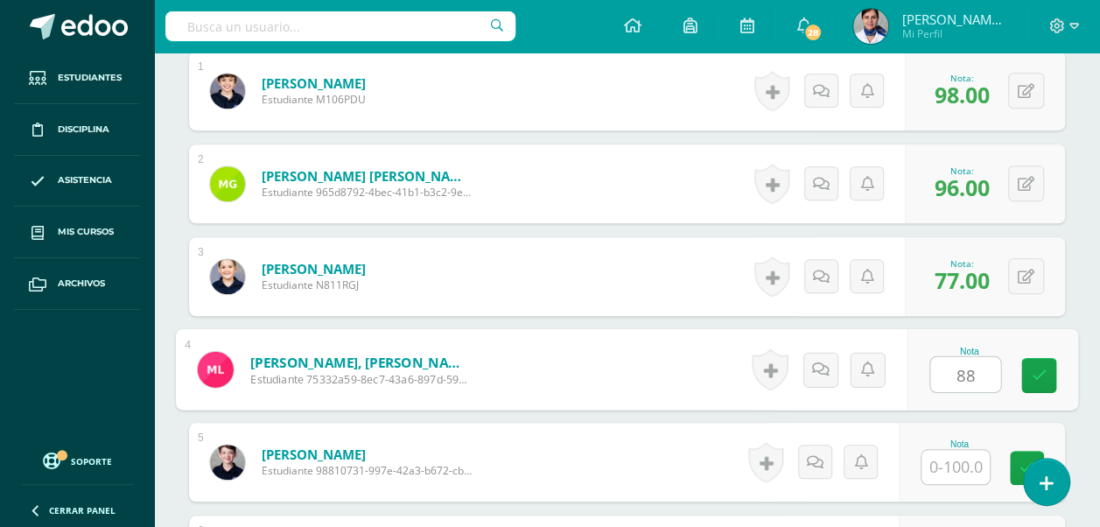
type input "88"
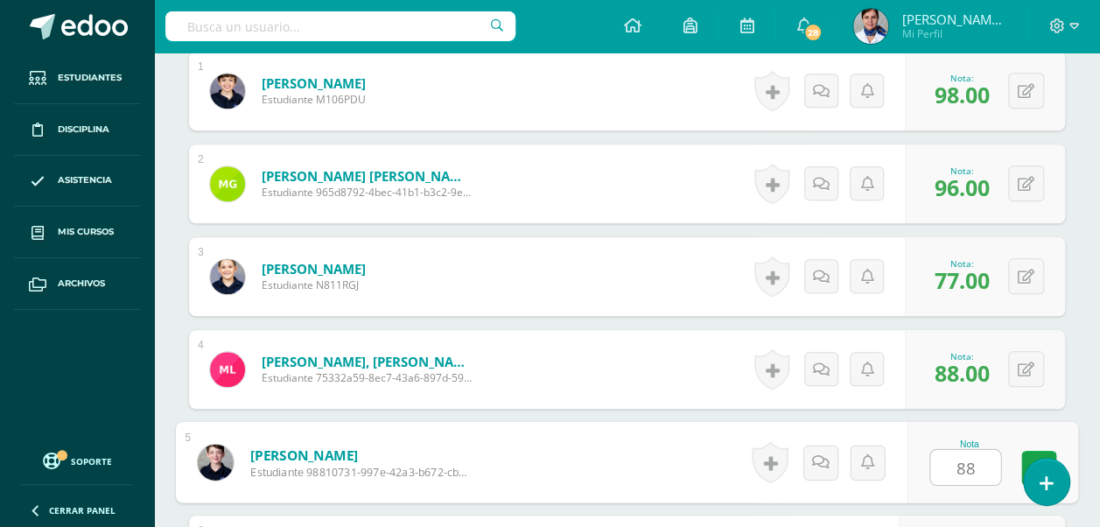
type input "88"
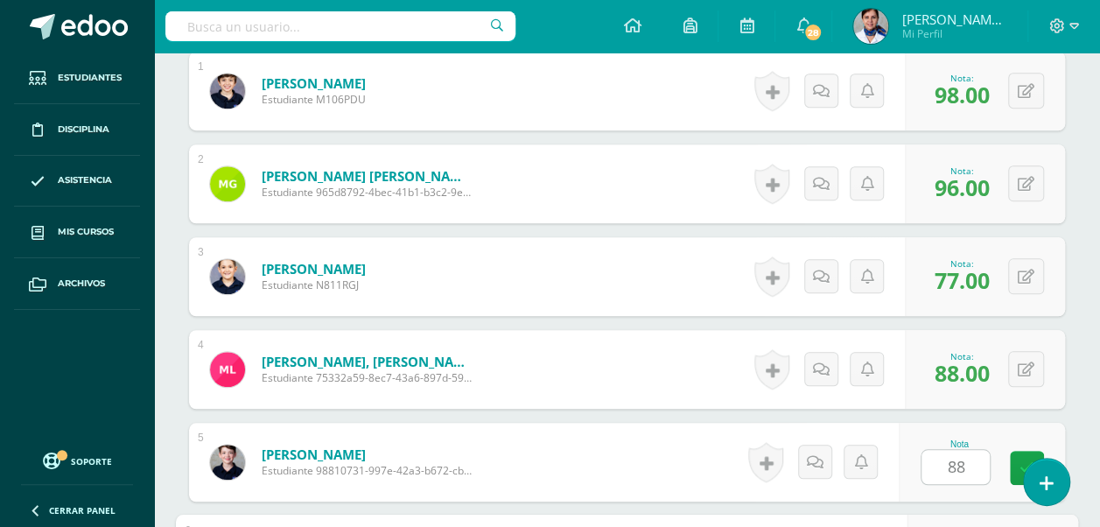
scroll to position [848, 0]
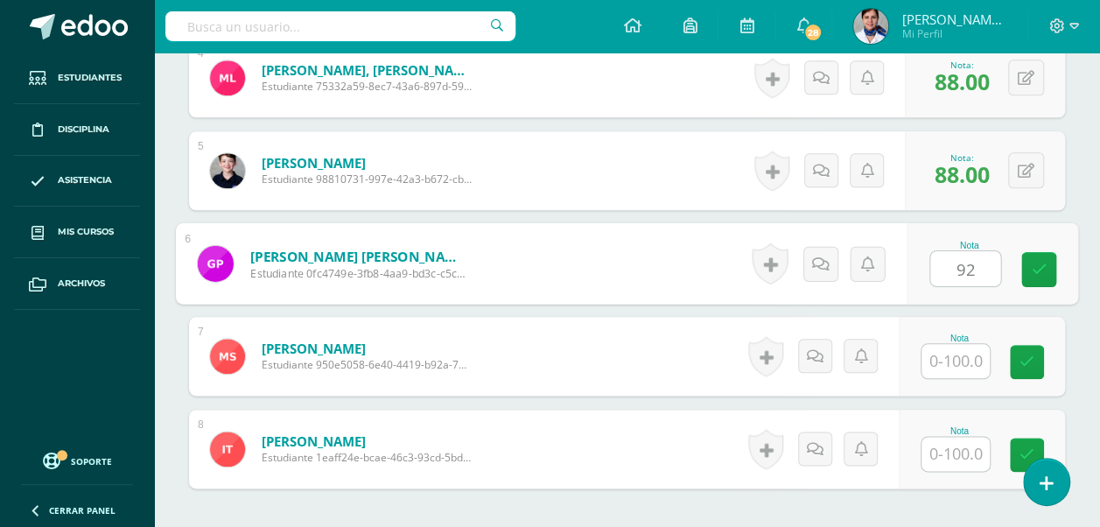
type input "92"
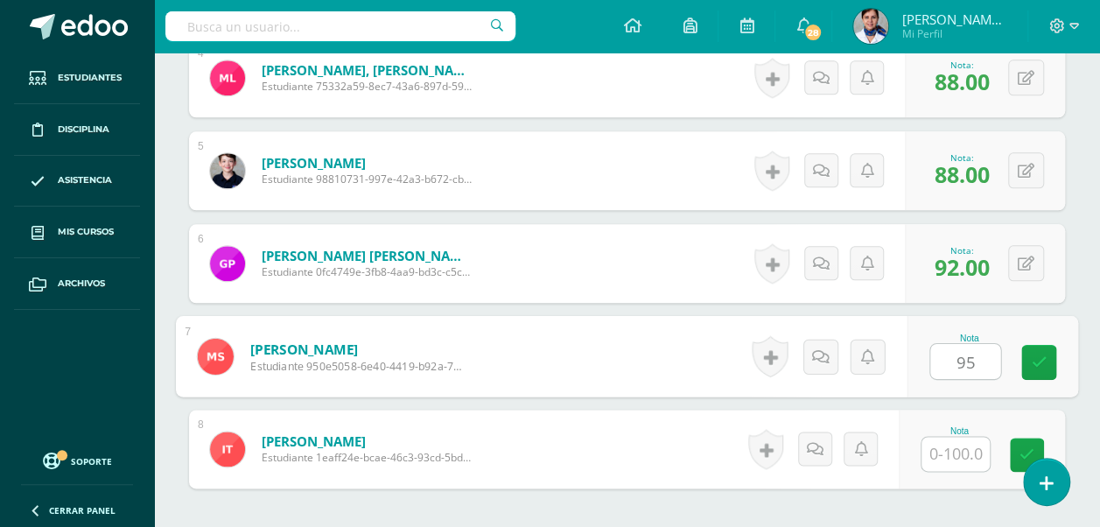
type input "95"
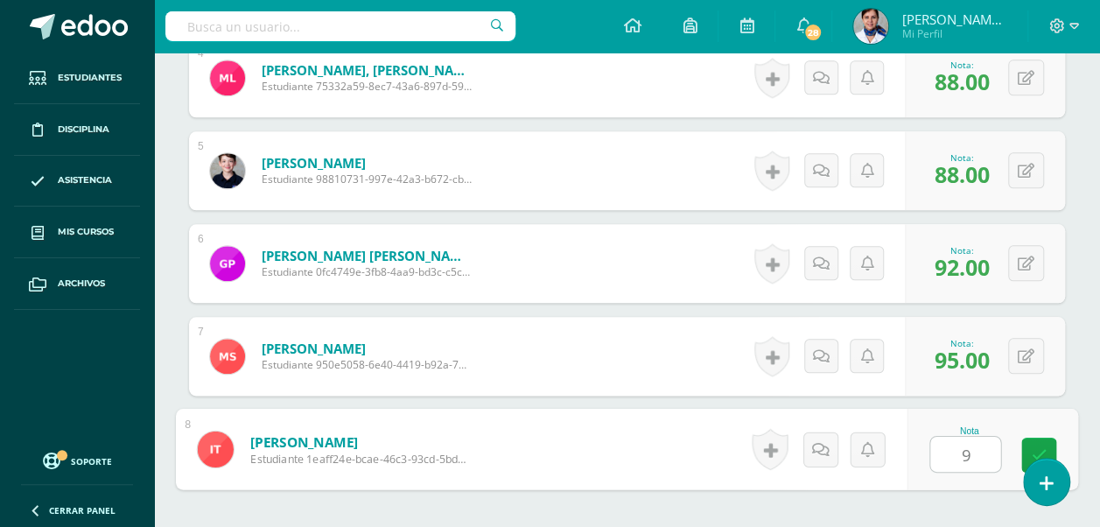
type input "90"
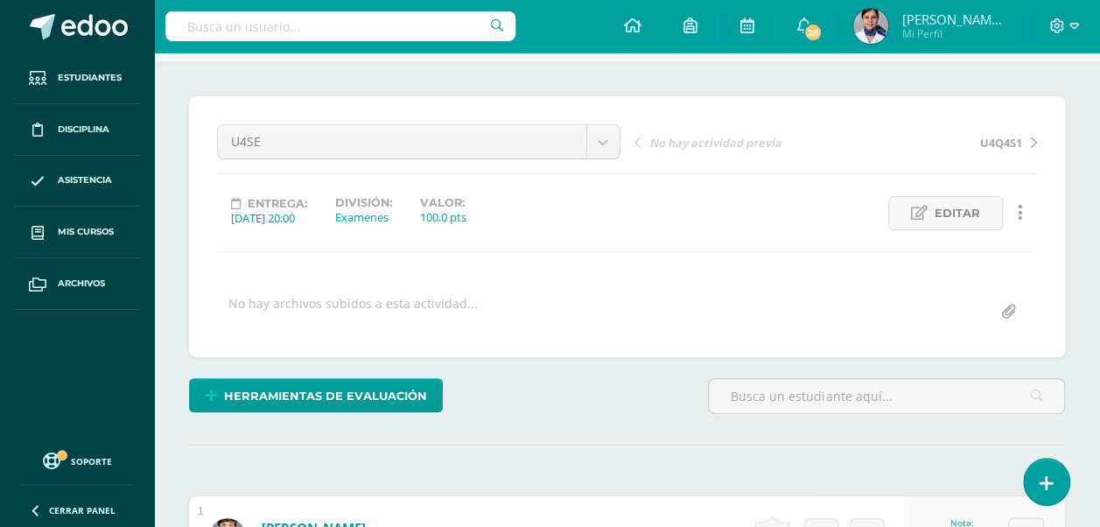
scroll to position [66, 0]
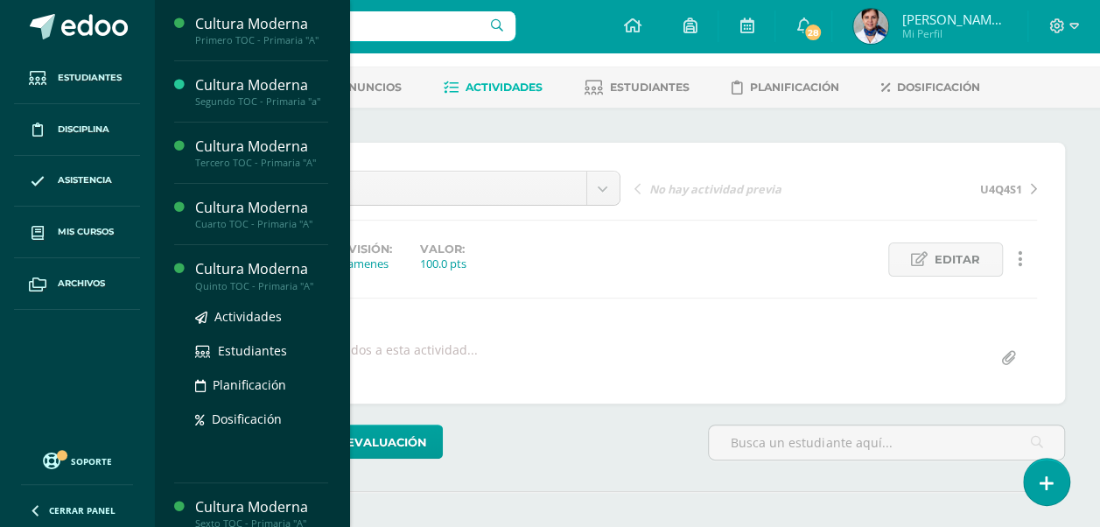
click at [240, 267] on div "Cultura Moderna" at bounding box center [261, 269] width 133 height 20
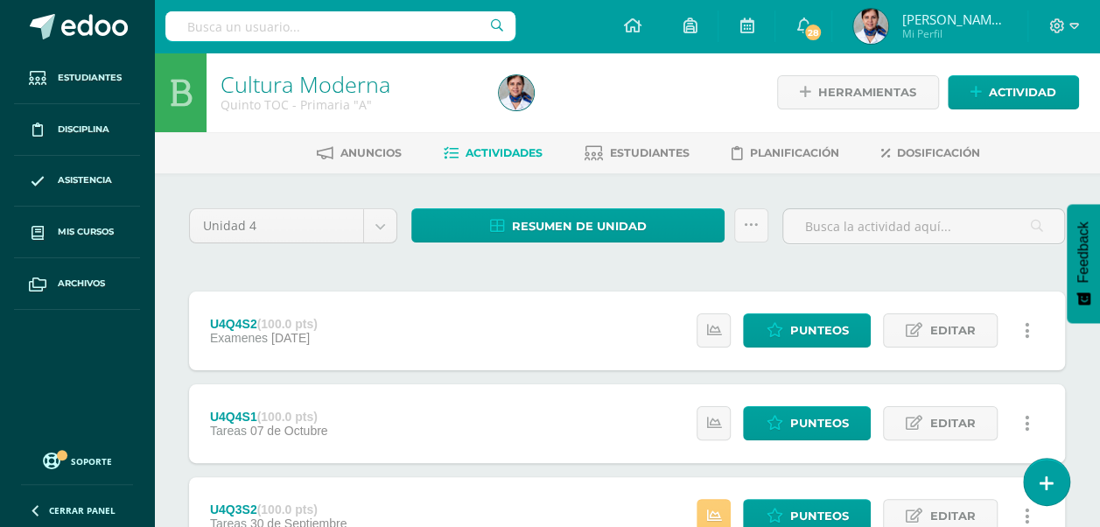
click at [1029, 330] on link at bounding box center [1027, 330] width 34 height 34
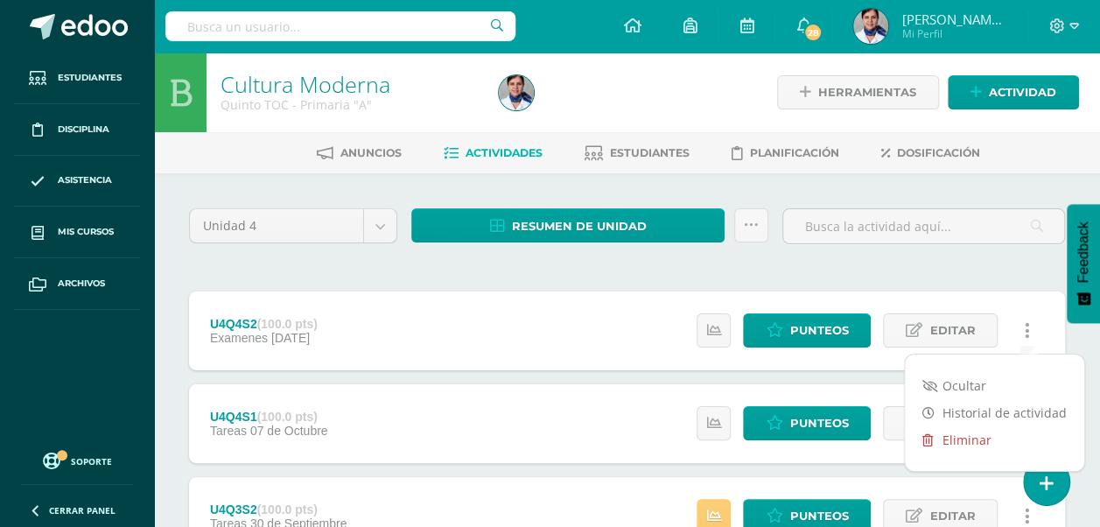
click at [962, 436] on link "Eliminar" at bounding box center [994, 439] width 179 height 27
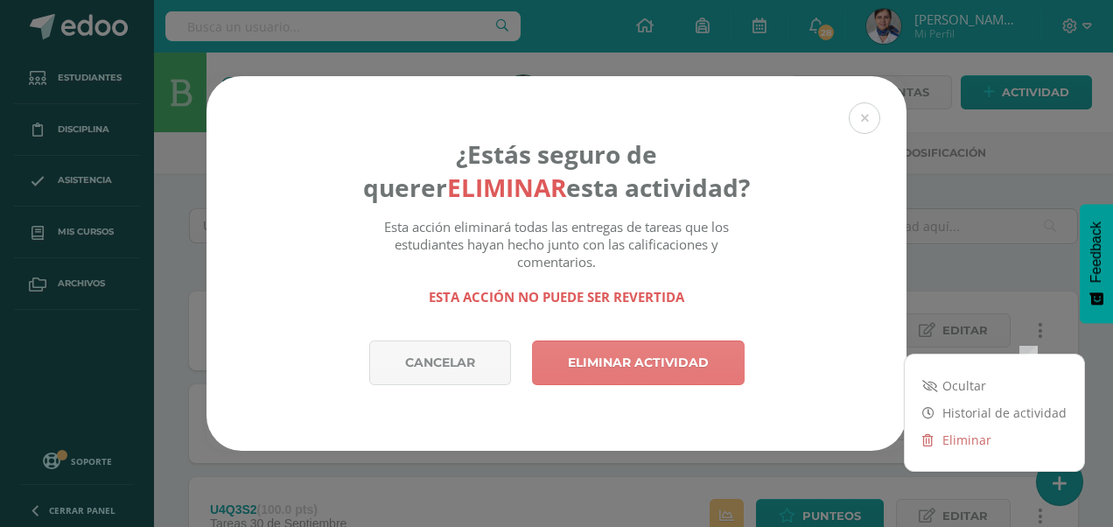
click at [672, 356] on link "Eliminar actividad" at bounding box center [638, 363] width 213 height 45
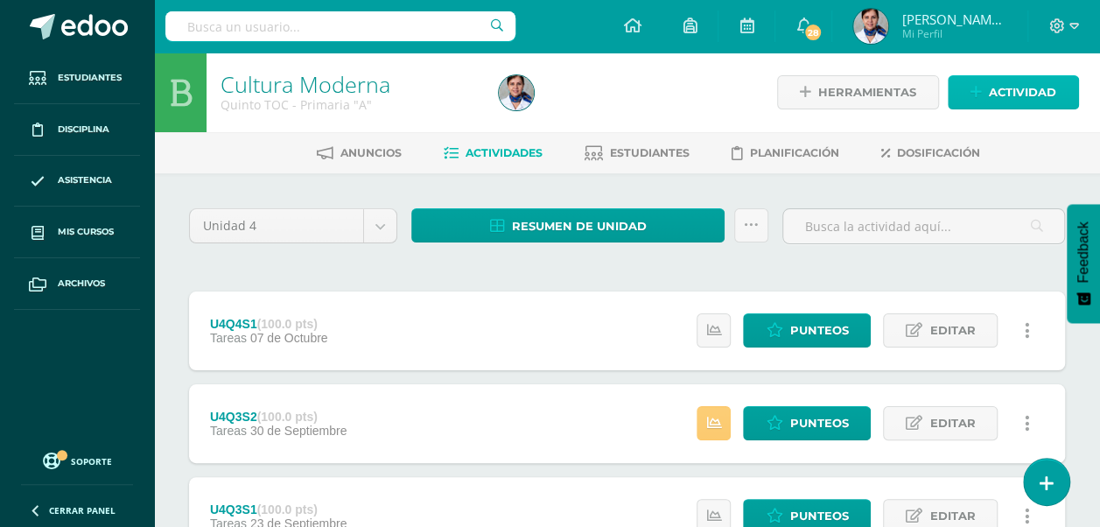
click at [1012, 92] on span "Actividad" at bounding box center [1022, 92] width 67 height 32
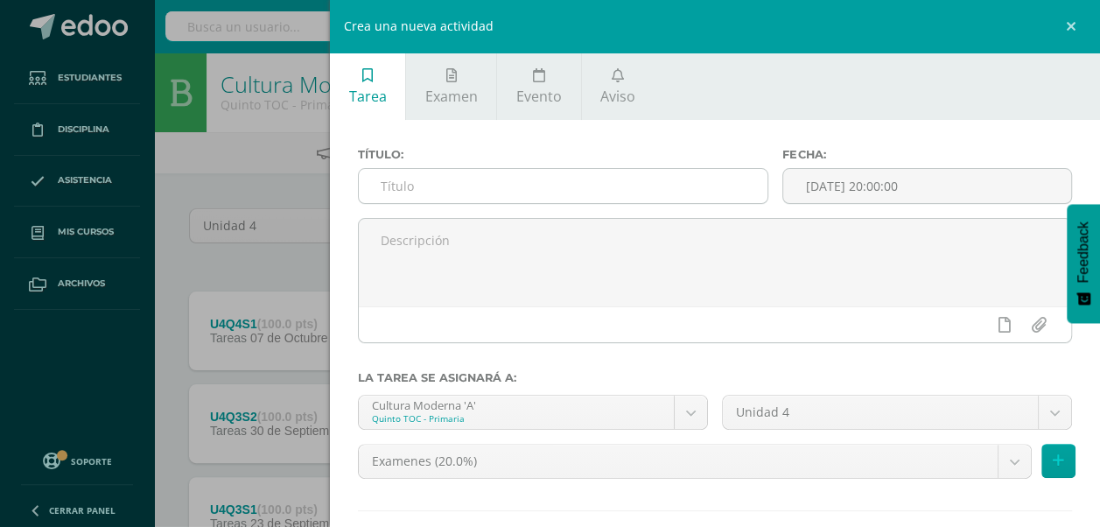
click at [445, 182] on input "text" at bounding box center [563, 186] width 409 height 34
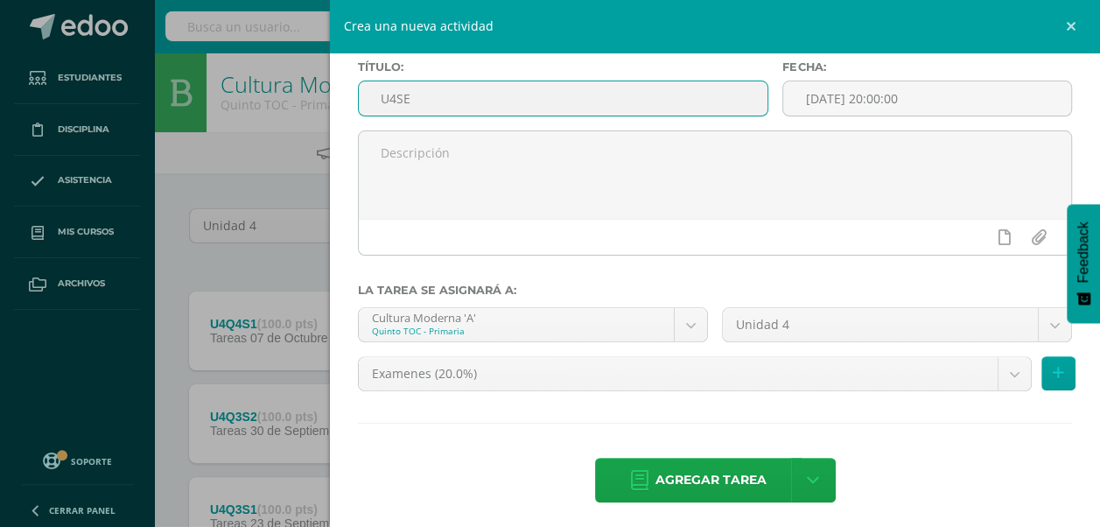
scroll to position [93, 0]
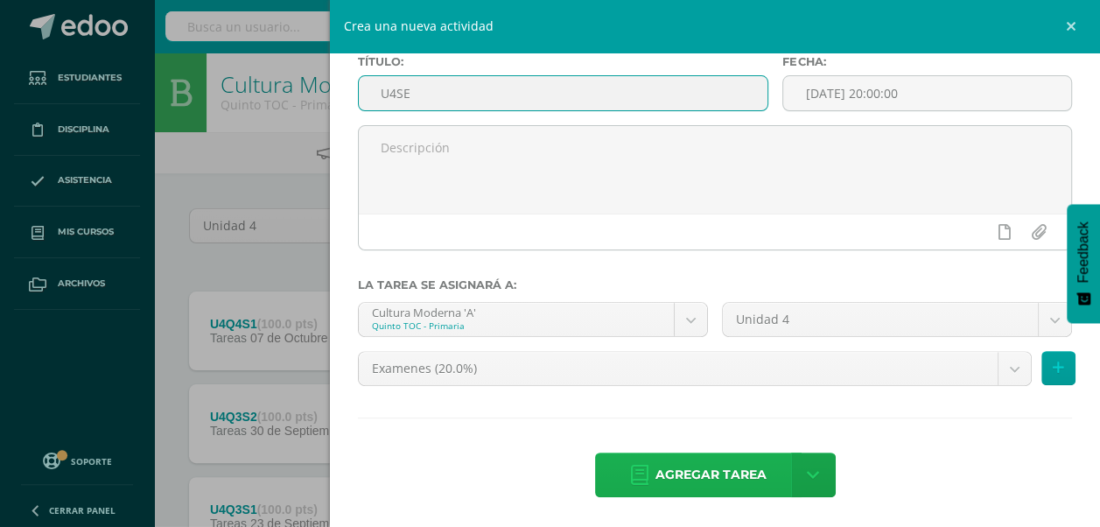
type input "U4SE"
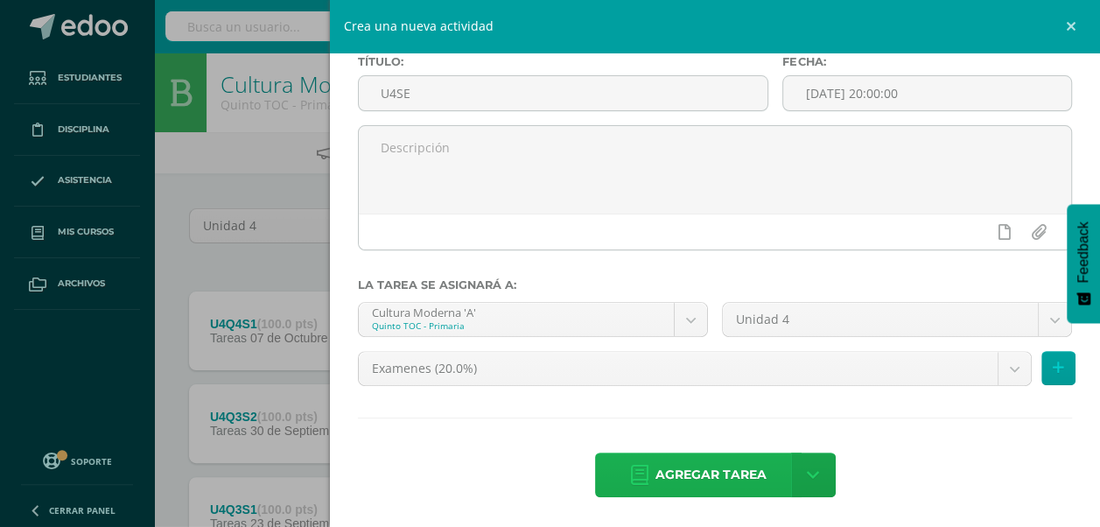
click at [662, 473] on span "Agregar tarea" at bounding box center [711, 474] width 111 height 43
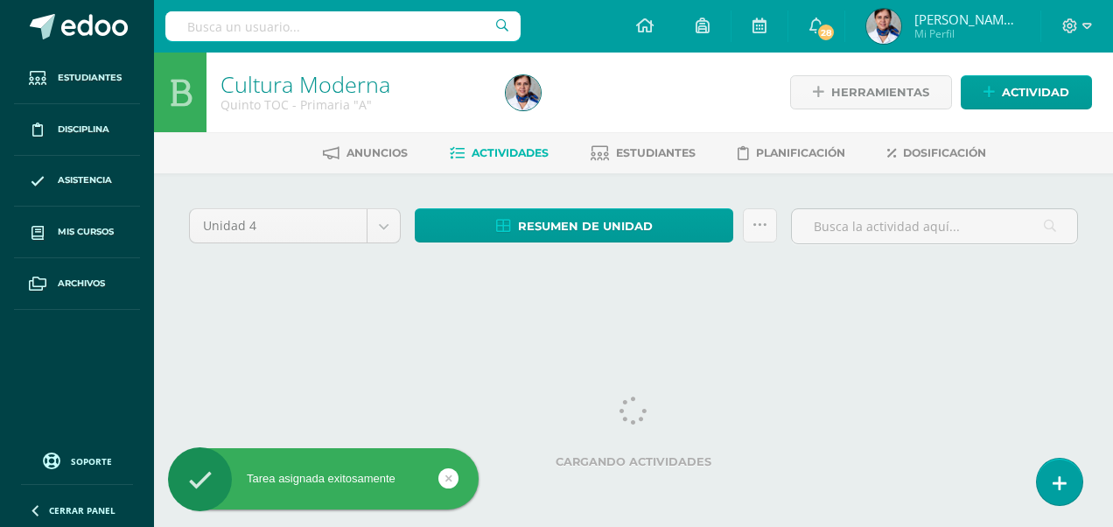
click at [1101, 327] on html "Tarea asignada exitosamente Estudiantes Disciplina Asistencia Mis cursos Archiv…" at bounding box center [556, 163] width 1113 height 327
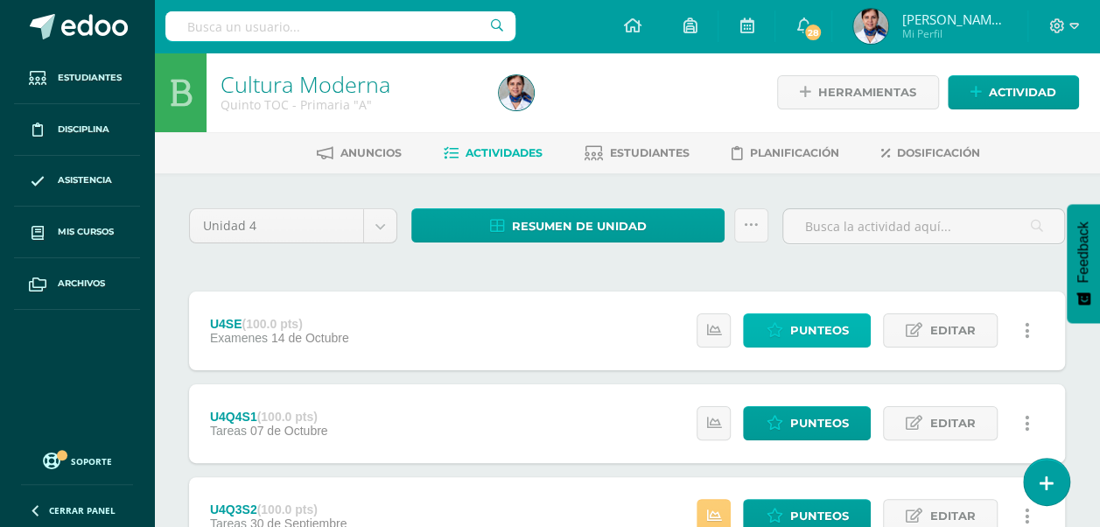
click at [818, 331] on span "Punteos" at bounding box center [819, 330] width 59 height 32
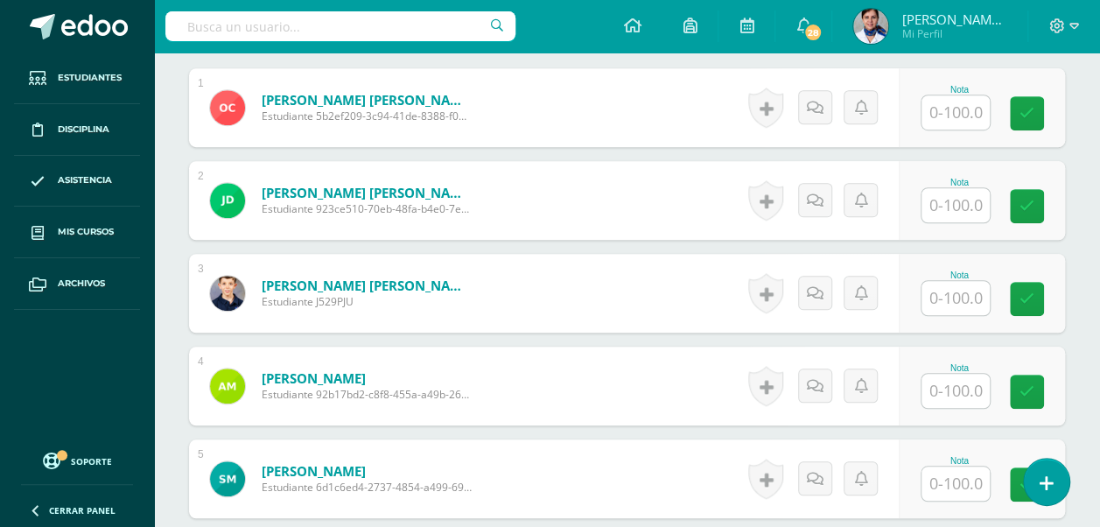
scroll to position [544, 0]
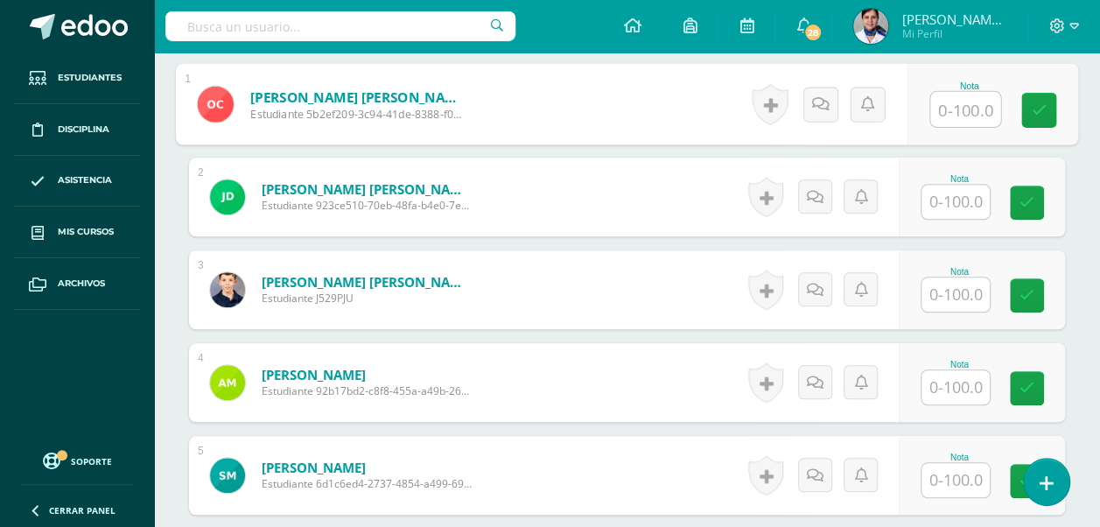
drag, startPoint x: 949, startPoint y: 103, endPoint x: 960, endPoint y: 73, distance: 32.7
click at [960, 73] on div "Nota" at bounding box center [993, 104] width 171 height 81
type input "100"
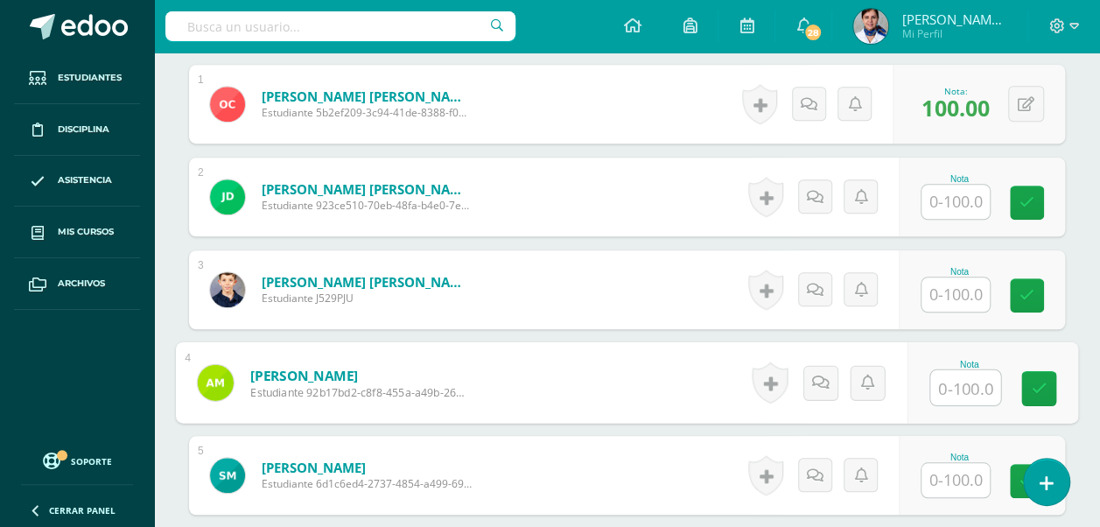
drag, startPoint x: 952, startPoint y: 293, endPoint x: 944, endPoint y: 376, distance: 83.5
drag, startPoint x: 944, startPoint y: 376, endPoint x: 678, endPoint y: 215, distance: 310.3
click at [678, 215] on form "Dardón Sosa, José Mateo Estudiante 923ce510-70eb-48fa-b4e0-7ec04dfe4abf Nota 0 …" at bounding box center [627, 197] width 876 height 79
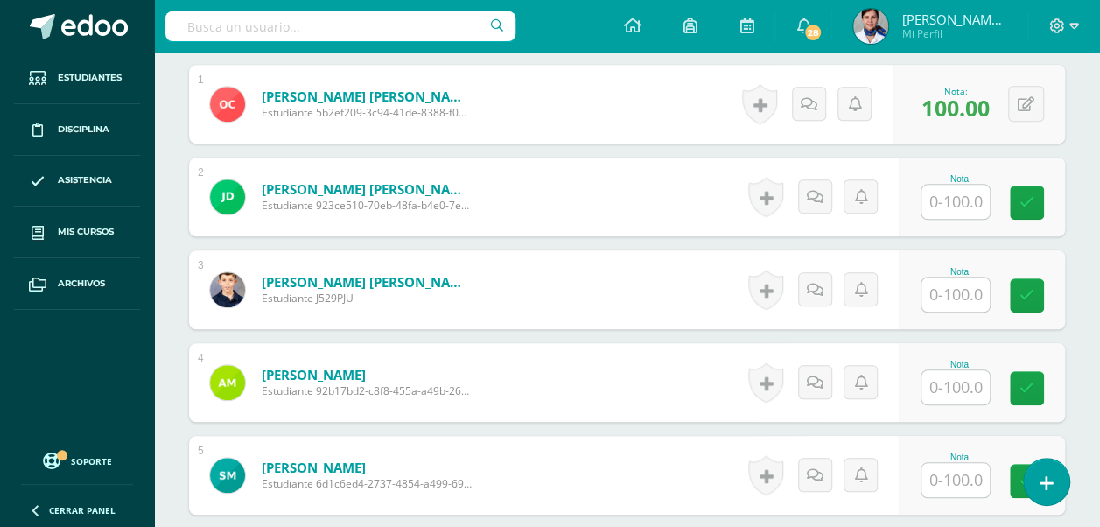
drag, startPoint x: 959, startPoint y: 383, endPoint x: 683, endPoint y: 269, distance: 298.6
click at [683, 269] on form "Haeussler Ortíz, Juan Pablo Estudiante J529PJU Nota 0 Logros N/A" at bounding box center [627, 289] width 876 height 79
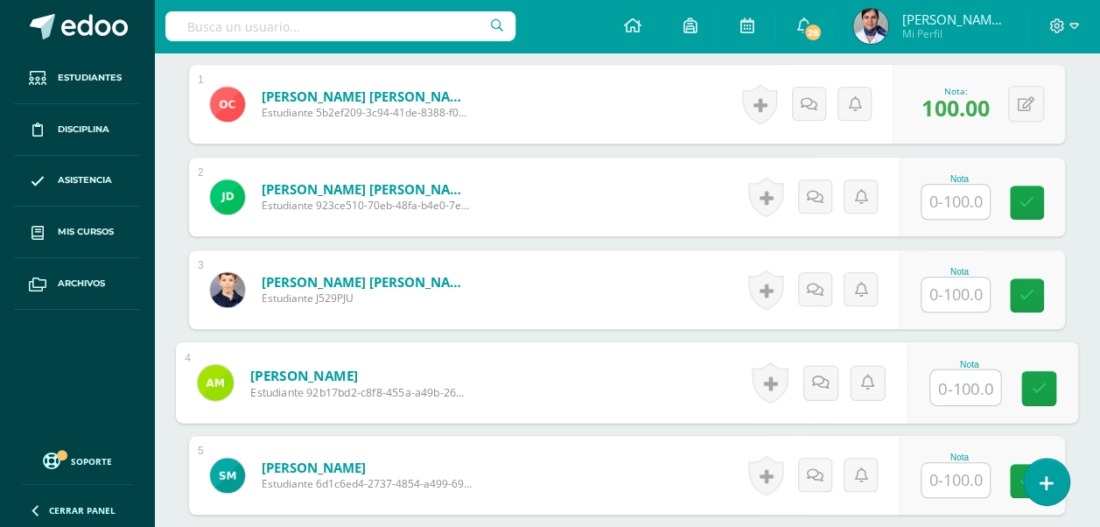
click at [954, 385] on input "text" at bounding box center [965, 387] width 70 height 35
type input "100"
click at [1049, 387] on link at bounding box center [1039, 388] width 35 height 35
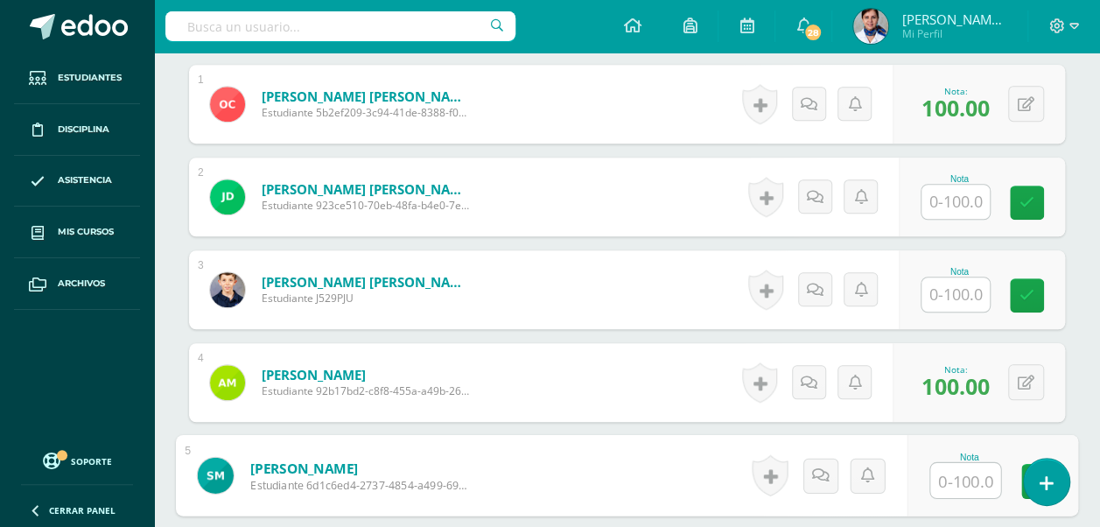
drag, startPoint x: 973, startPoint y: 425, endPoint x: 575, endPoint y: 371, distance: 401.8
click at [575, 371] on form "Molina Prieto, Andres Estudiante 92b17bd2-c8f8-455a-a49b-26245f558bdb Nota 100.…" at bounding box center [627, 382] width 876 height 79
click at [946, 478] on input "text" at bounding box center [965, 480] width 70 height 35
type input "100"
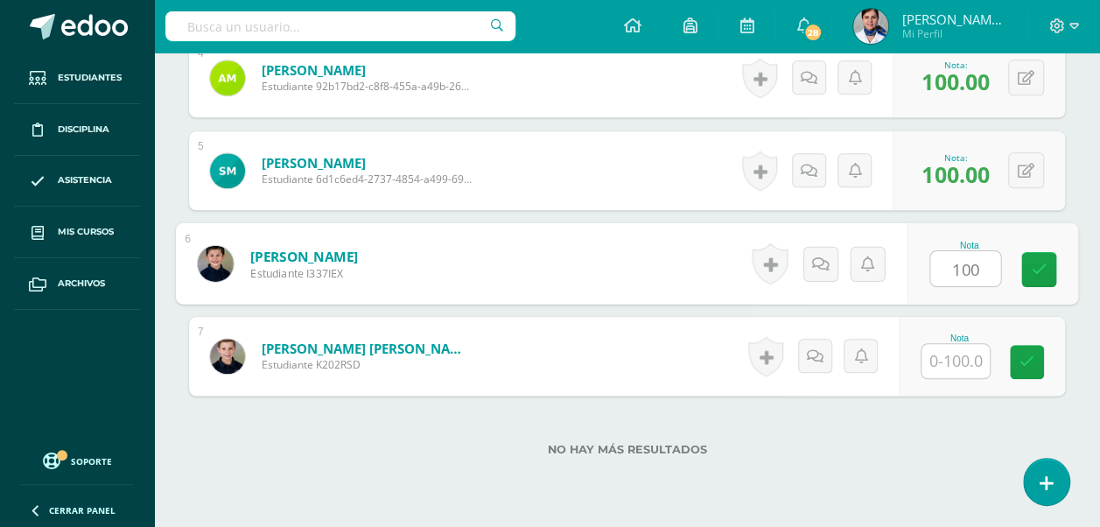
type input "100"
click at [966, 359] on input "text" at bounding box center [956, 361] width 68 height 34
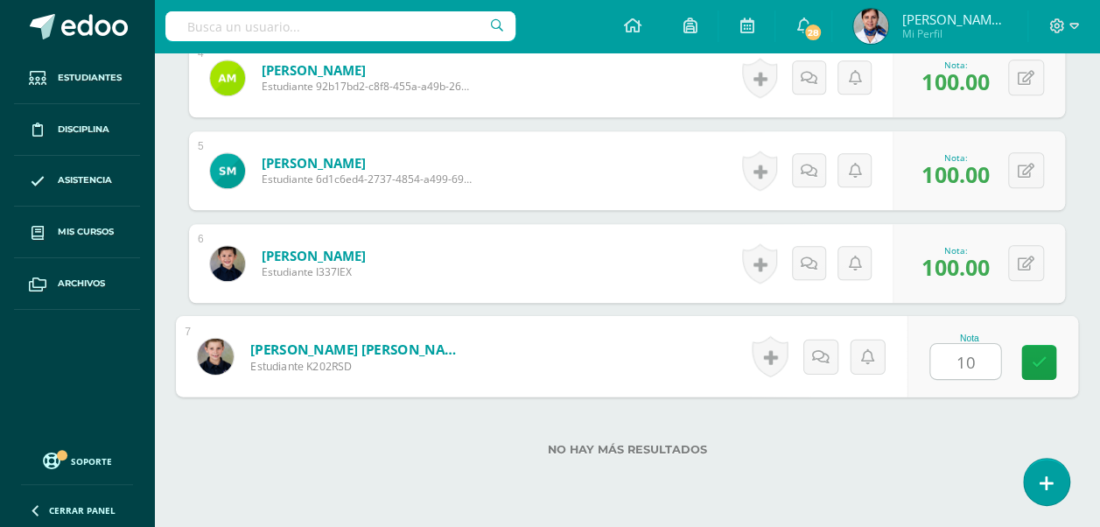
type input "100"
click at [1049, 358] on link at bounding box center [1039, 362] width 35 height 35
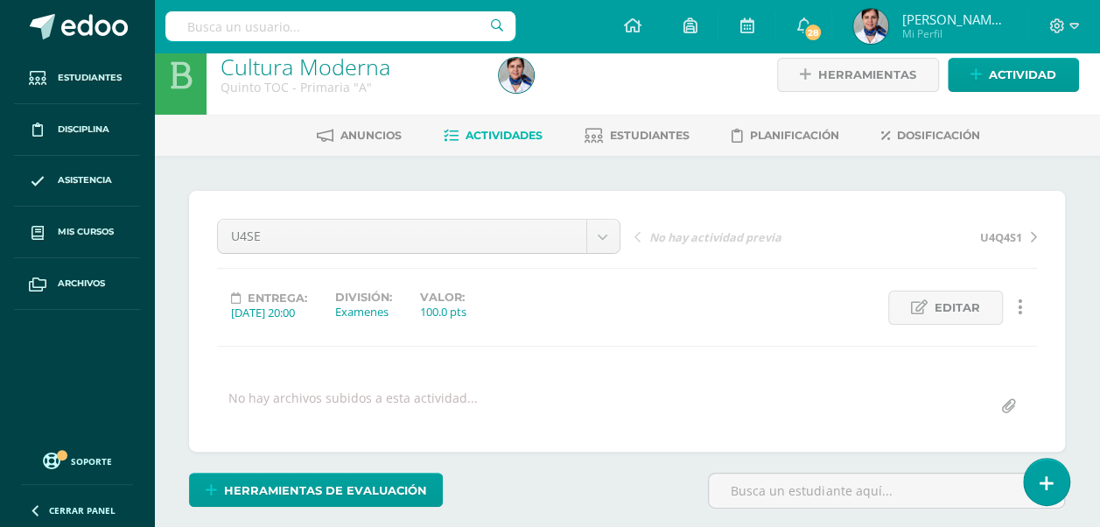
scroll to position [9, 0]
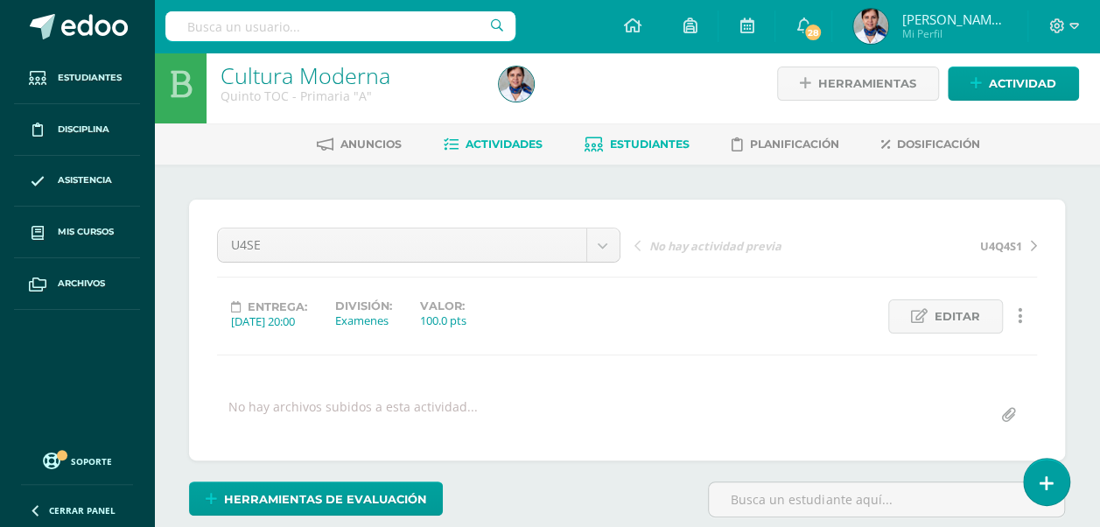
click at [642, 144] on span "Estudiantes" at bounding box center [650, 143] width 80 height 13
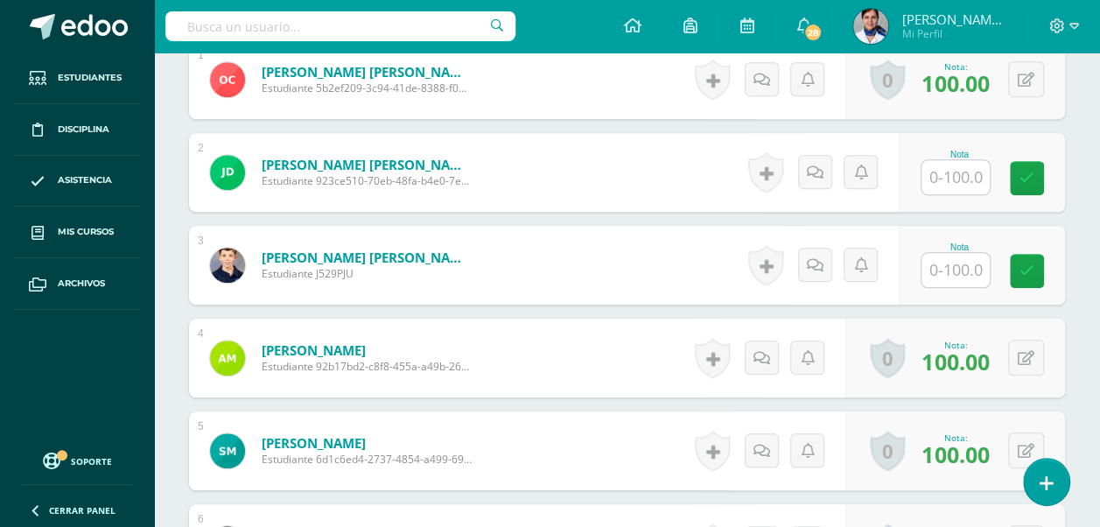
scroll to position [565, 0]
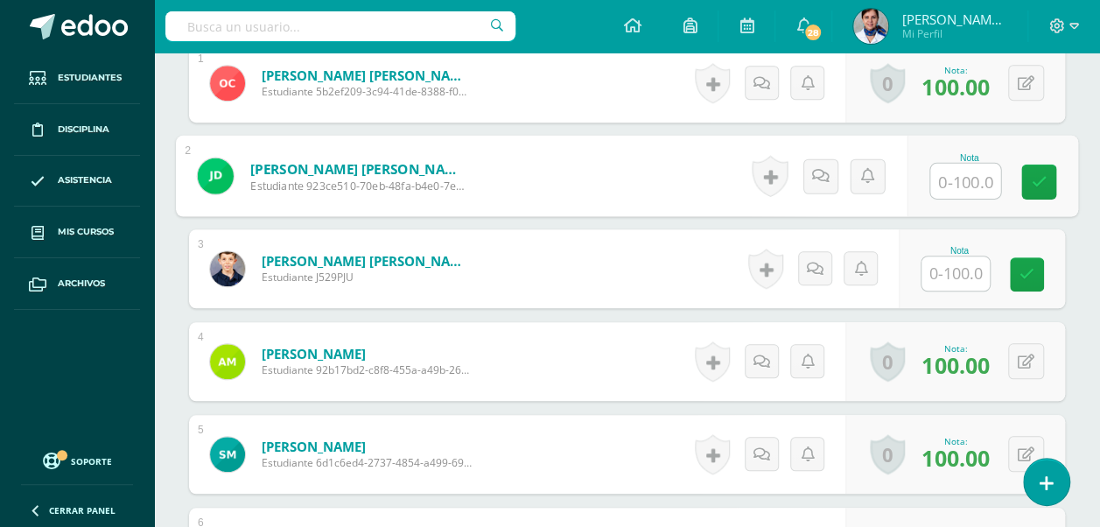
click at [961, 184] on input "text" at bounding box center [965, 181] width 70 height 35
type input "94"
click at [974, 277] on input "text" at bounding box center [956, 273] width 68 height 34
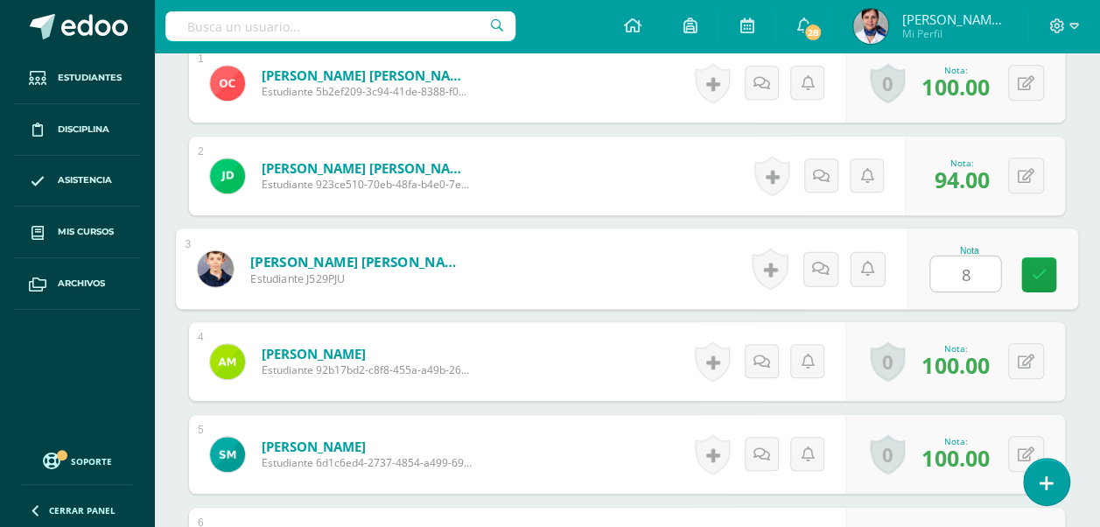
type input "80"
click at [1036, 273] on icon at bounding box center [1040, 274] width 16 height 15
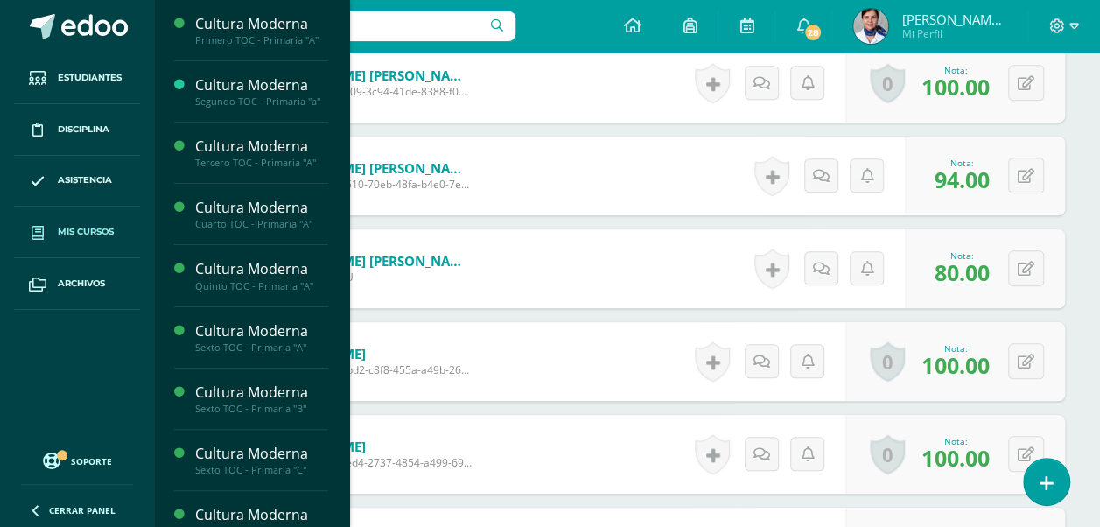
click at [93, 229] on span "Mis cursos" at bounding box center [86, 232] width 56 height 14
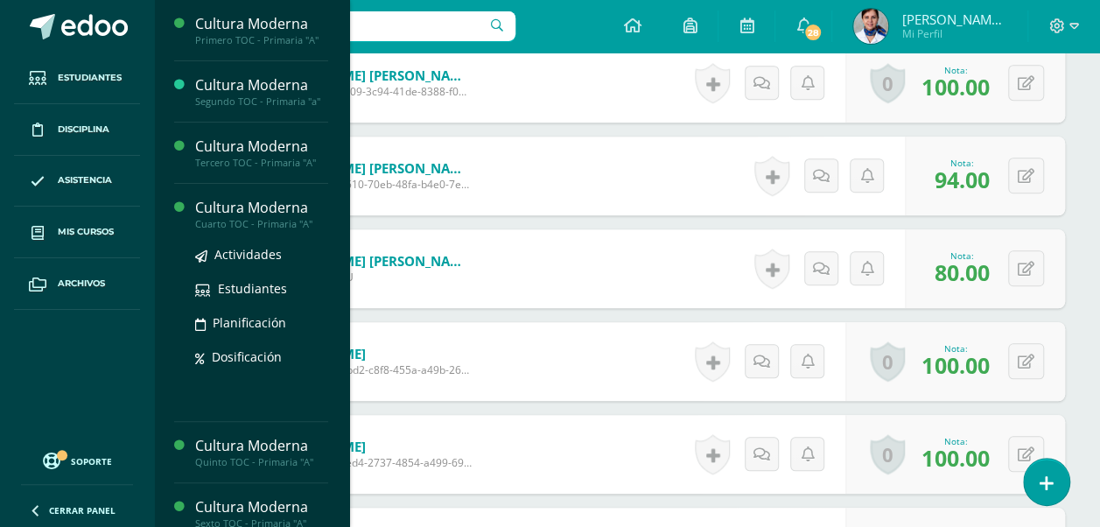
click at [212, 209] on div "Cultura Moderna" at bounding box center [261, 208] width 133 height 20
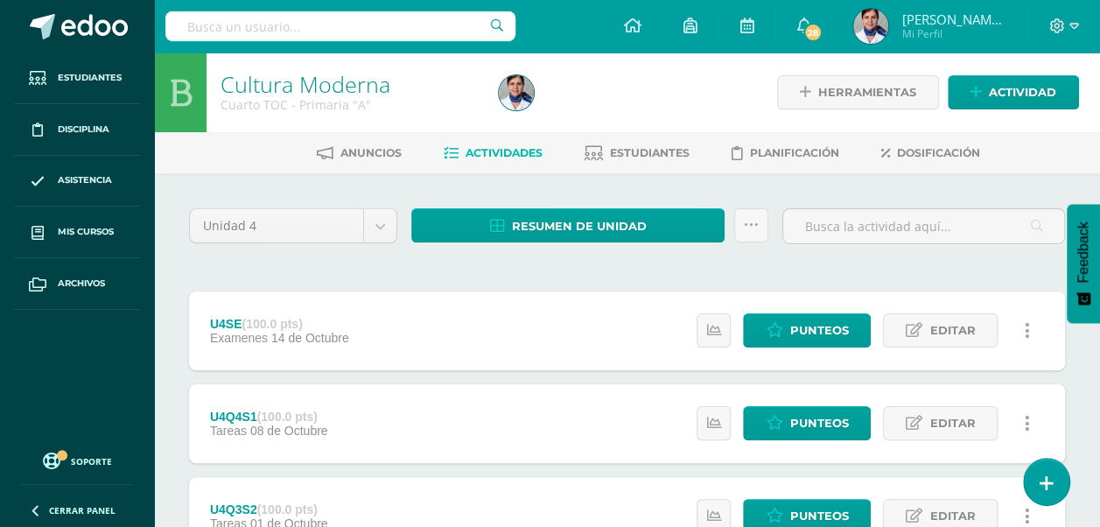
click at [982, 334] on link "Editar" at bounding box center [940, 330] width 115 height 34
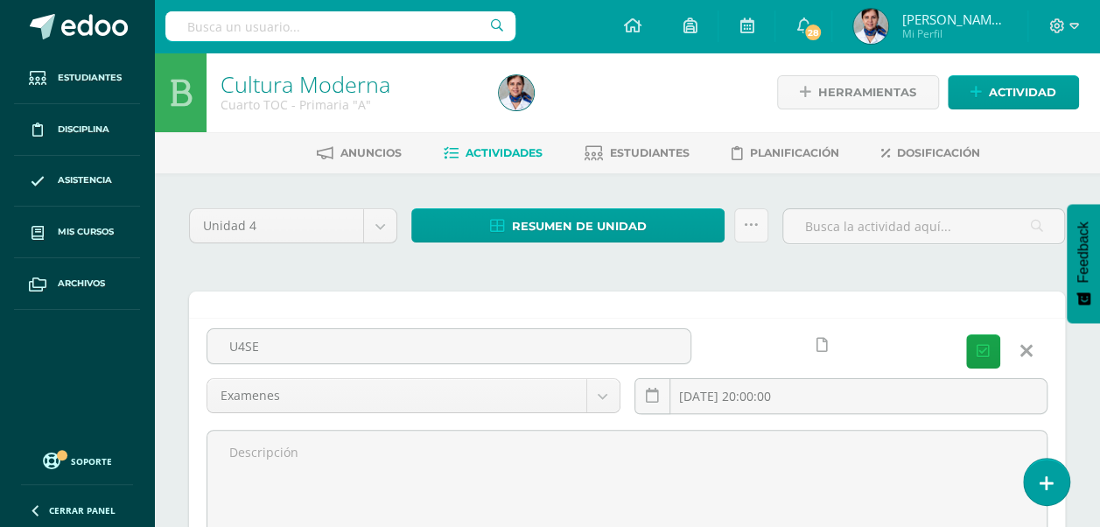
click at [982, 334] on form "U4SE (100.0 pts) Examenes 14 de Octubre Estatus de Actividad: 0 Estudiantes sin…" at bounding box center [627, 413] width 876 height 245
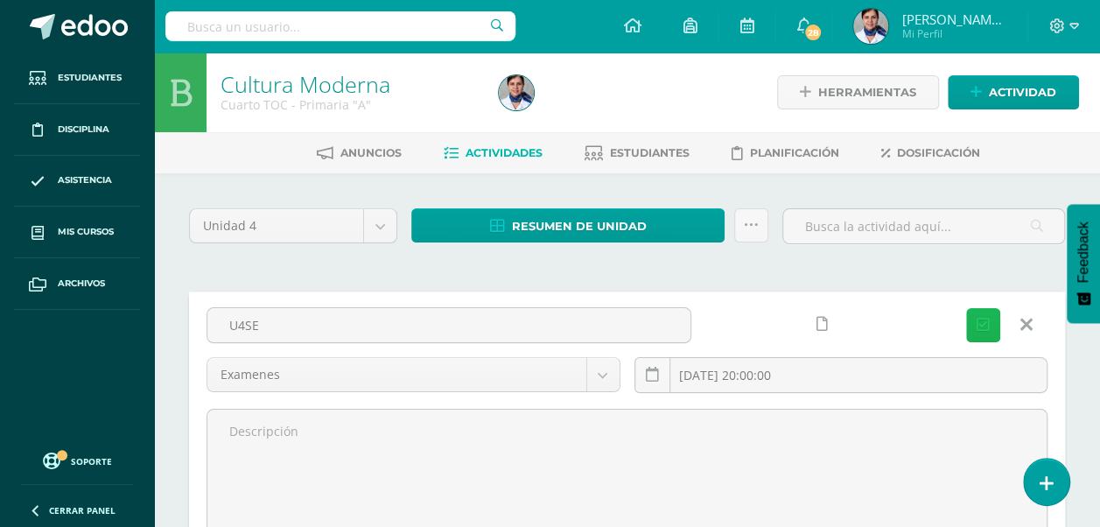
click at [975, 319] on button "Guardar" at bounding box center [983, 325] width 34 height 34
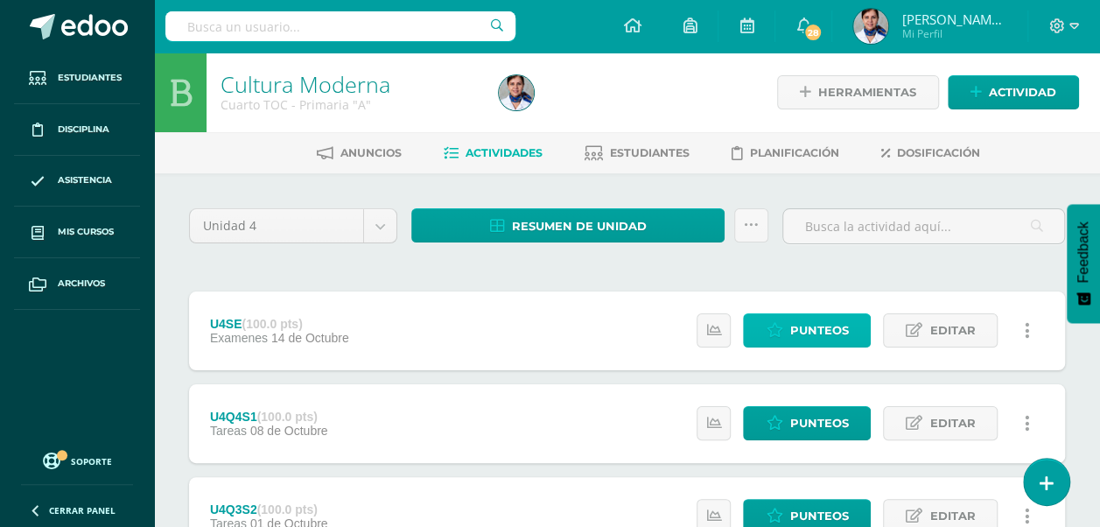
click at [810, 336] on span "Punteos" at bounding box center [819, 330] width 59 height 32
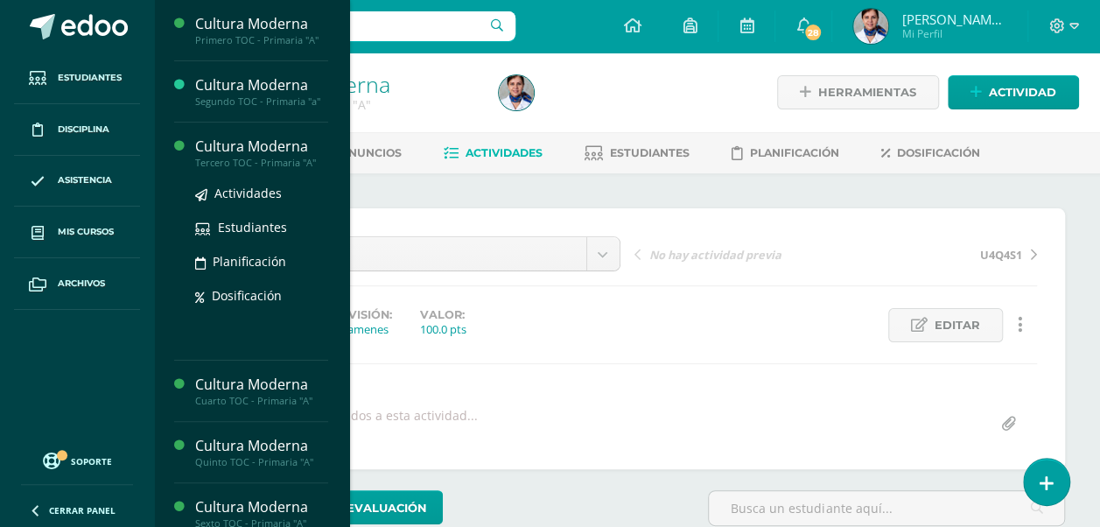
click at [257, 145] on div "Cultura Moderna" at bounding box center [261, 147] width 133 height 20
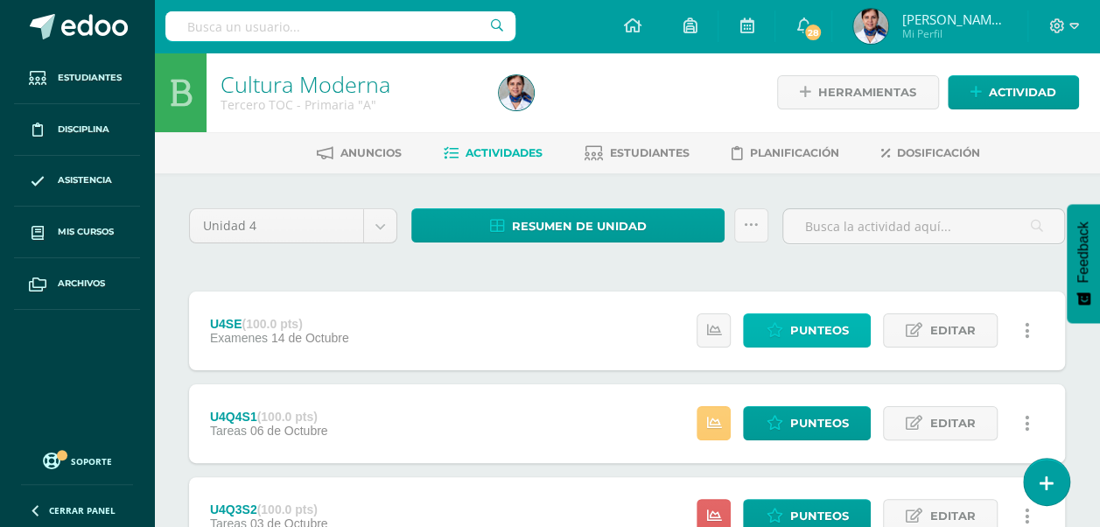
click at [814, 331] on span "Punteos" at bounding box center [819, 330] width 59 height 32
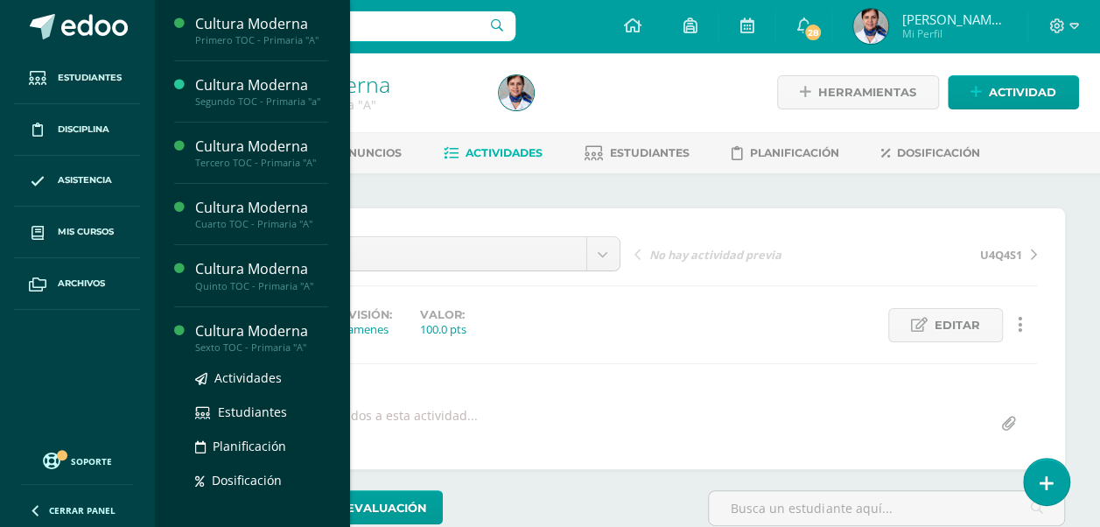
click at [284, 330] on div "Cultura Moderna" at bounding box center [261, 331] width 133 height 20
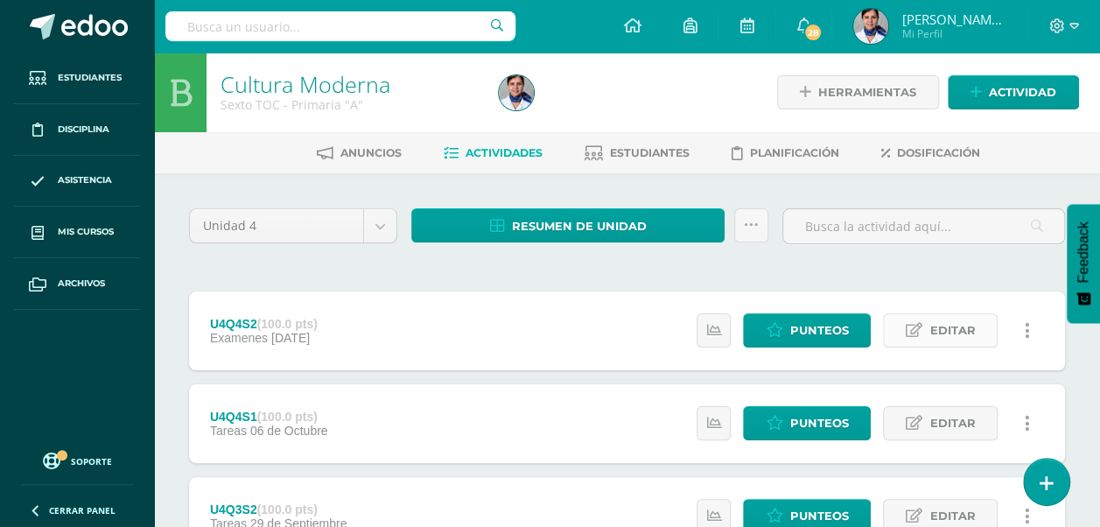
click at [956, 338] on span "Editar" at bounding box center [953, 330] width 46 height 32
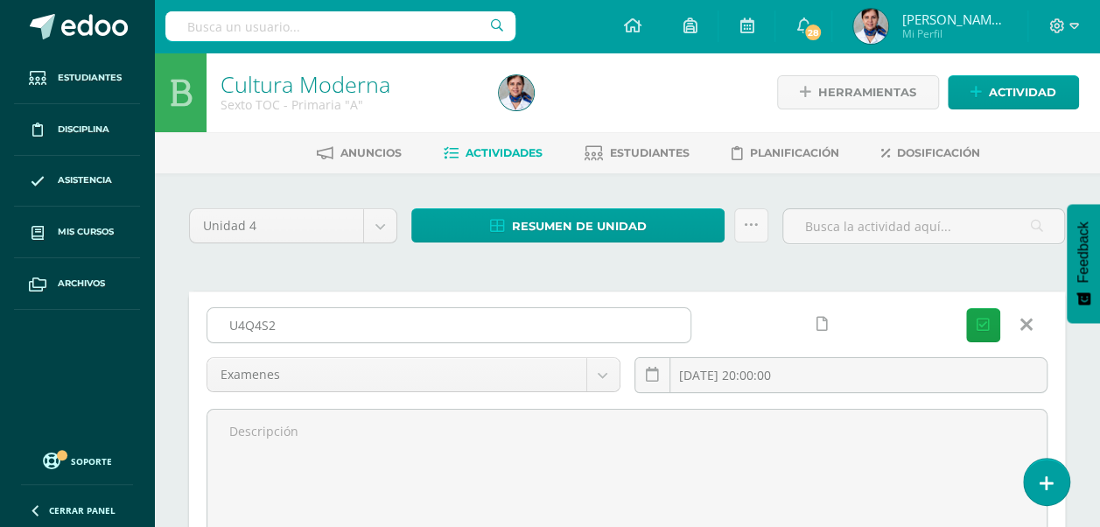
click at [315, 320] on input "U4Q4S2" at bounding box center [448, 325] width 483 height 34
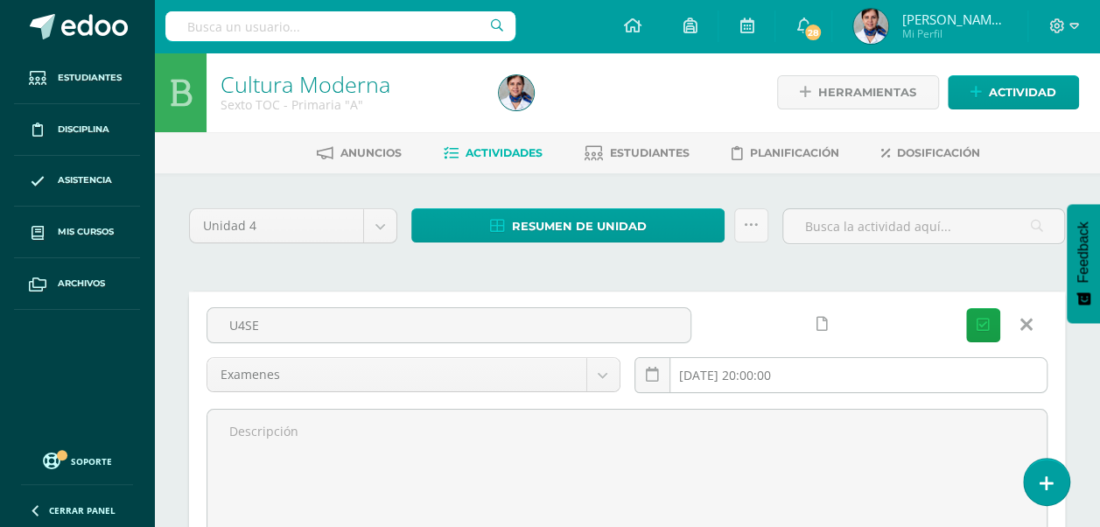
type input "U4SE"
click at [842, 368] on input "[DATE] 20:00:00" at bounding box center [842, 375] width 412 height 34
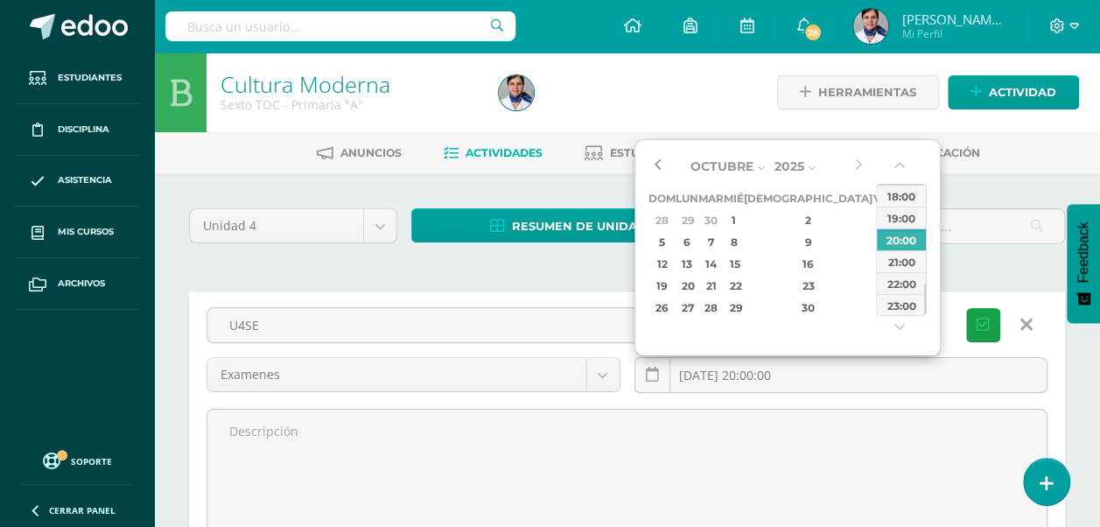
click at [657, 161] on button "button" at bounding box center [658, 166] width 18 height 26
click at [721, 259] on div "14" at bounding box center [711, 264] width 20 height 20
type input "2025-10-14 20:00"
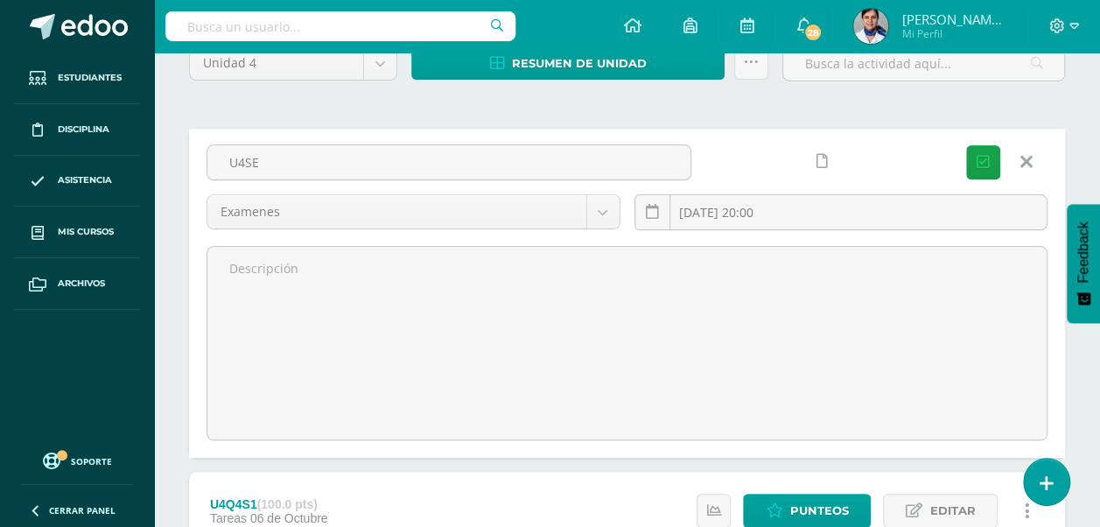
scroll to position [147, 0]
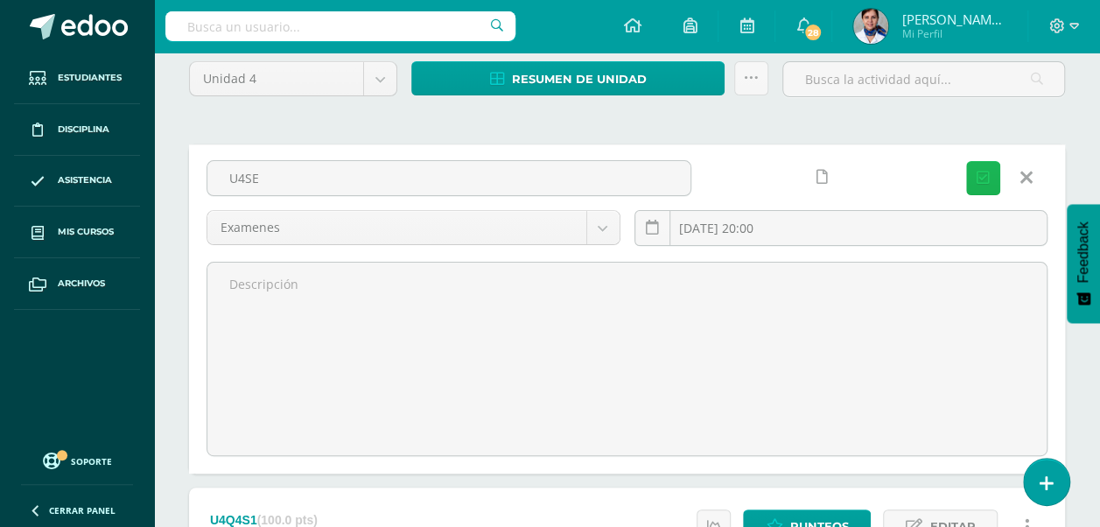
click at [989, 171] on icon "submit" at bounding box center [983, 178] width 13 height 15
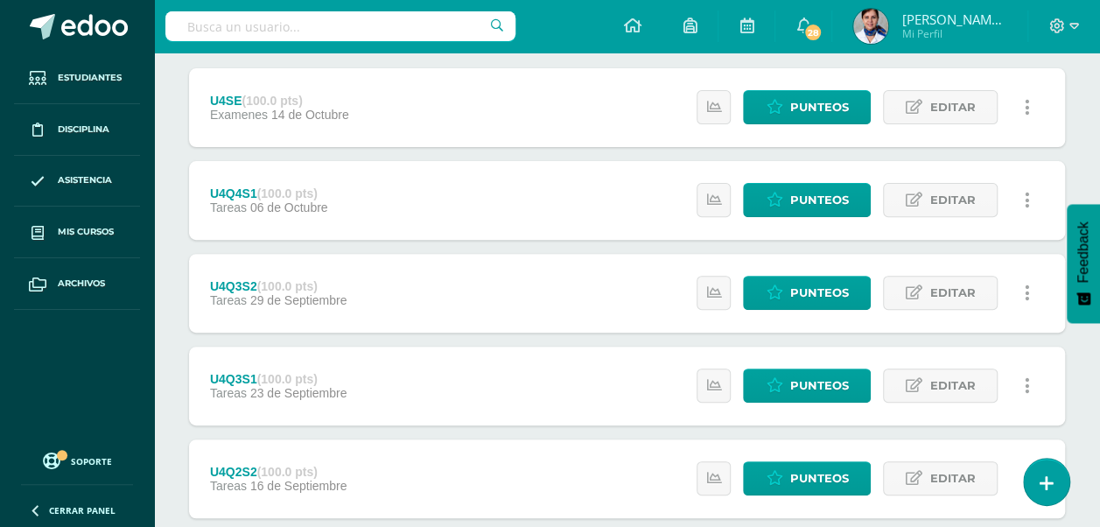
scroll to position [226, 0]
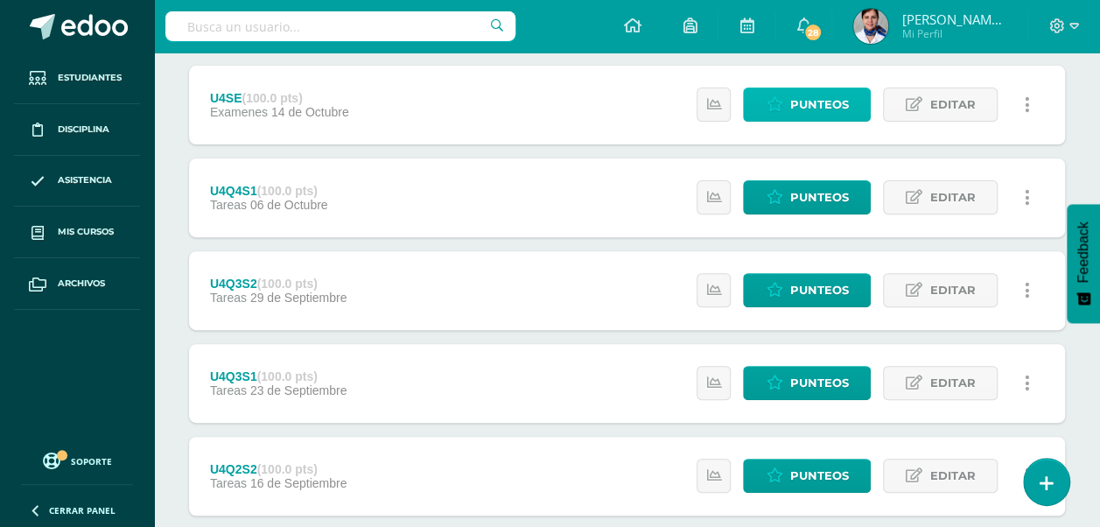
click at [825, 98] on span "Punteos" at bounding box center [819, 104] width 59 height 32
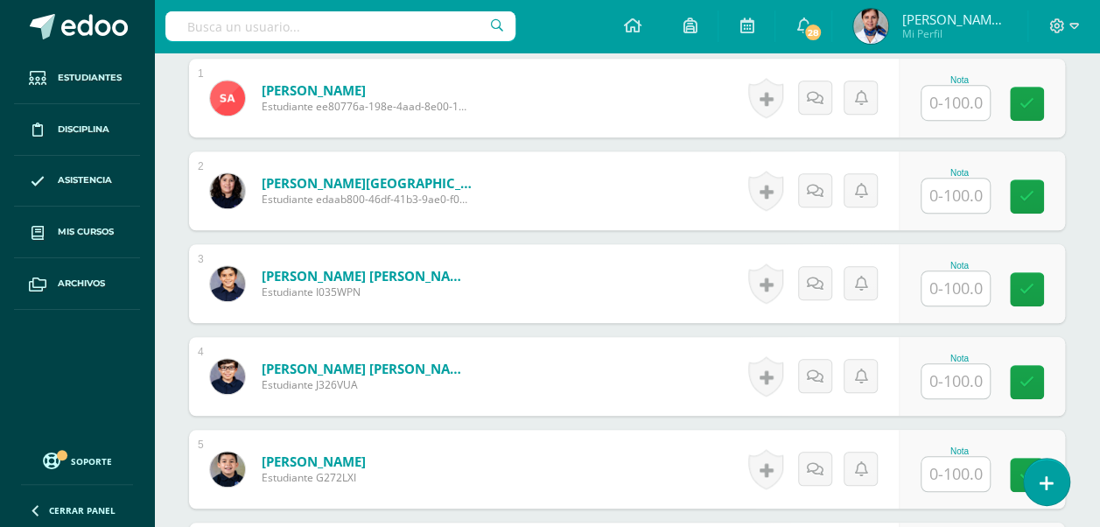
scroll to position [551, 0]
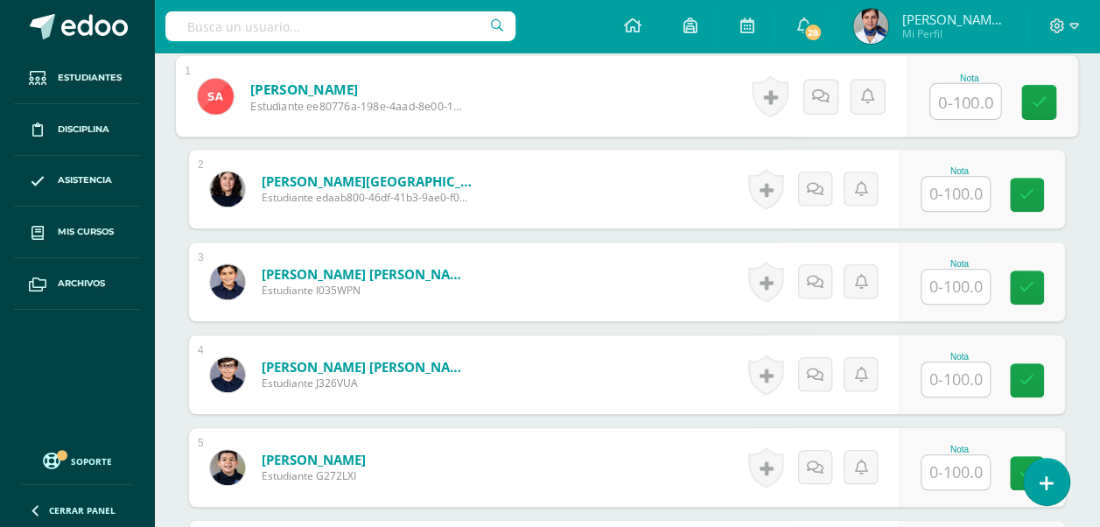
click at [945, 96] on input "text" at bounding box center [965, 101] width 70 height 35
type input "1"
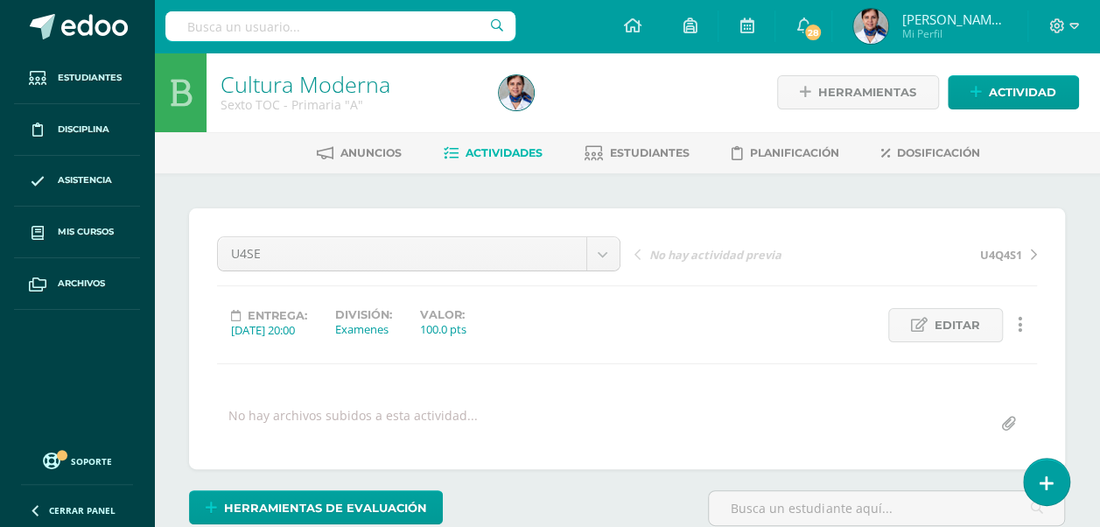
scroll to position [10, 0]
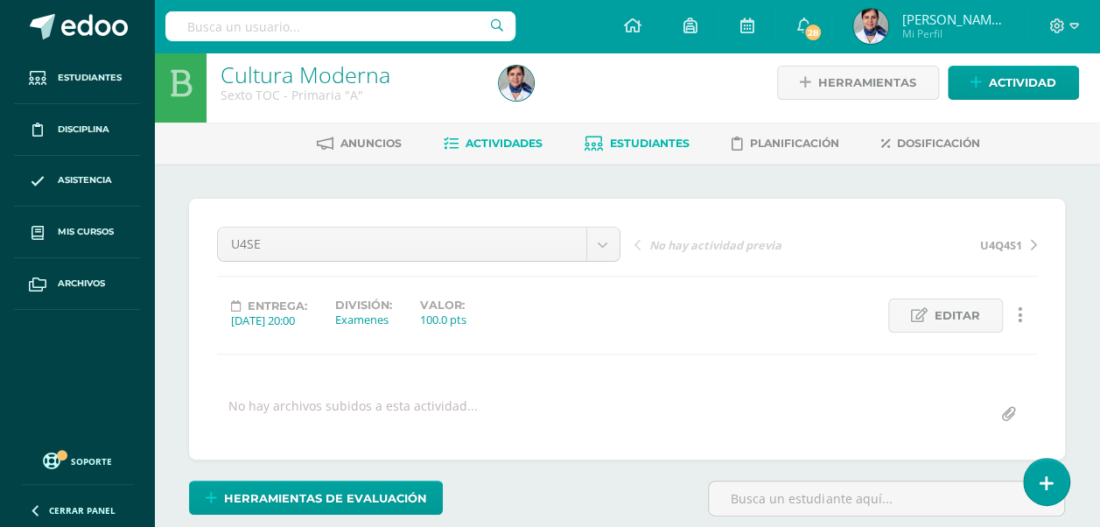
click at [636, 144] on span "Estudiantes" at bounding box center [650, 143] width 80 height 13
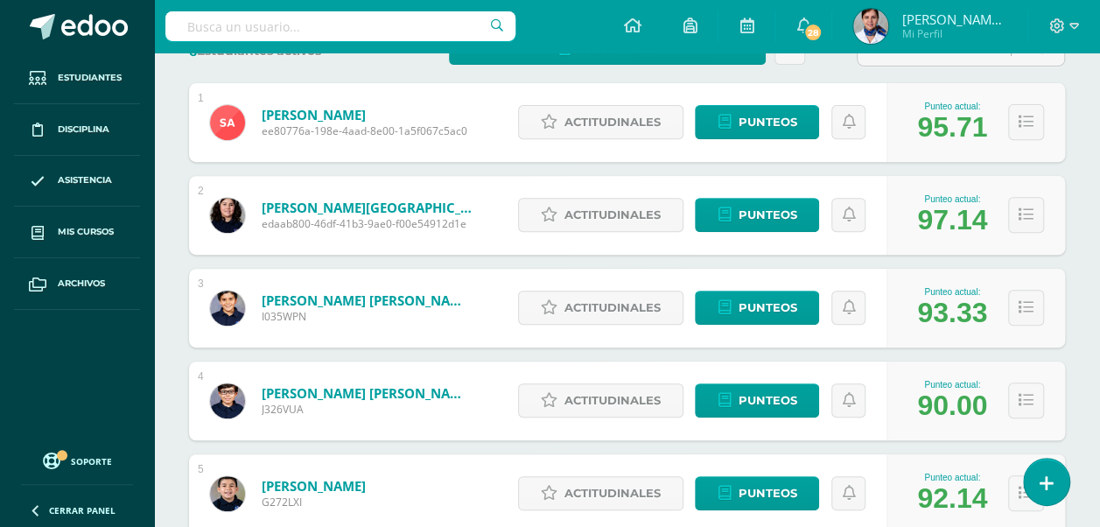
scroll to position [299, 0]
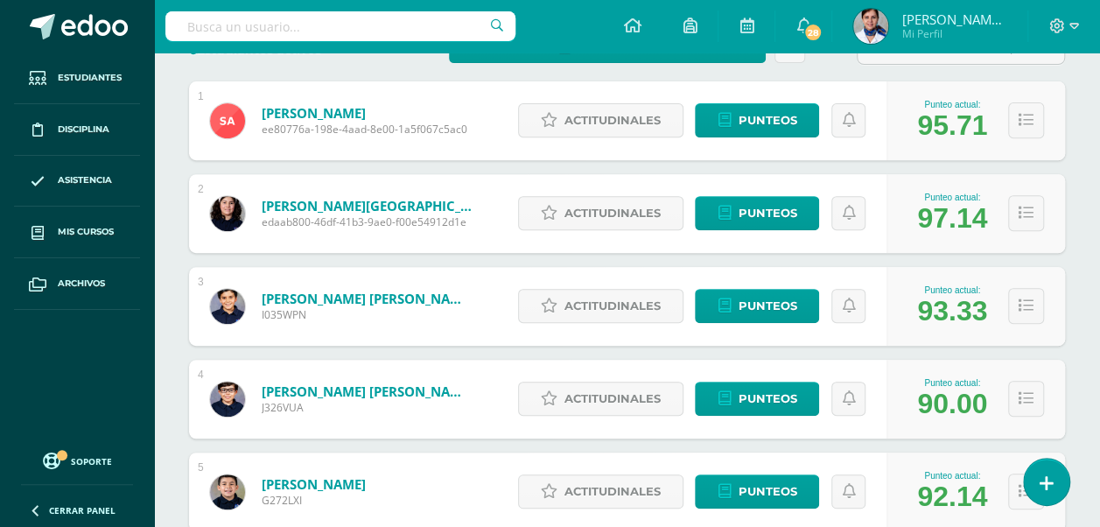
click at [1089, 192] on div "Estudiantes (6) Unidad 4 Unidad 4 Unidad 1 Unidad 3 Unidad 2 6 Estudiantes acti…" at bounding box center [627, 307] width 946 height 867
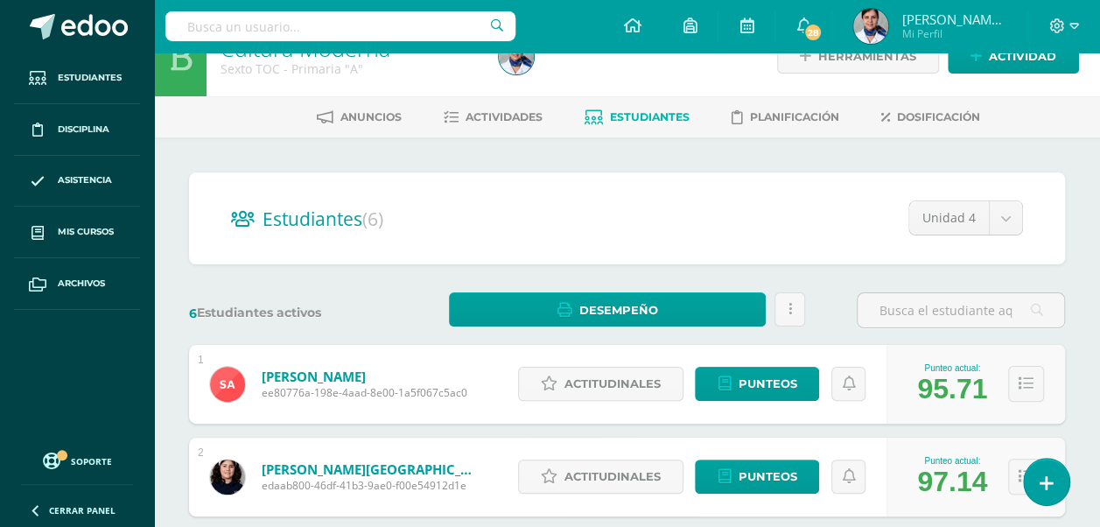
scroll to position [0, 0]
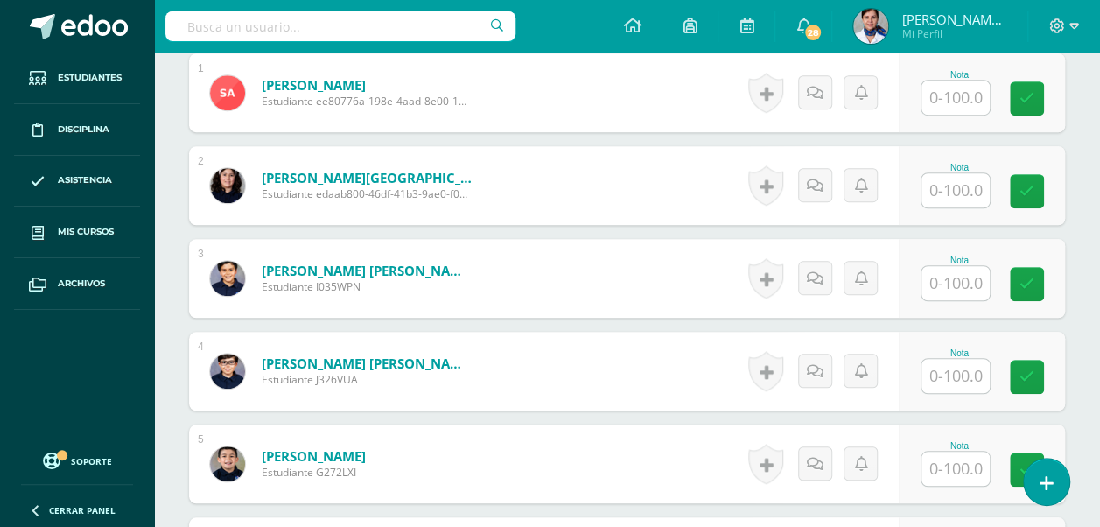
scroll to position [568, 0]
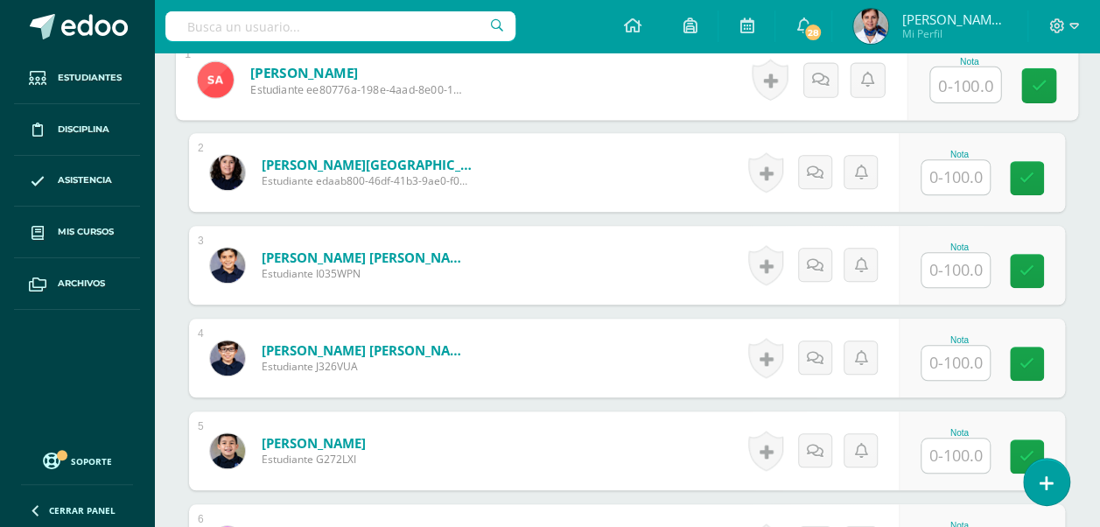
click at [944, 82] on input "text" at bounding box center [965, 84] width 70 height 35
type input "96"
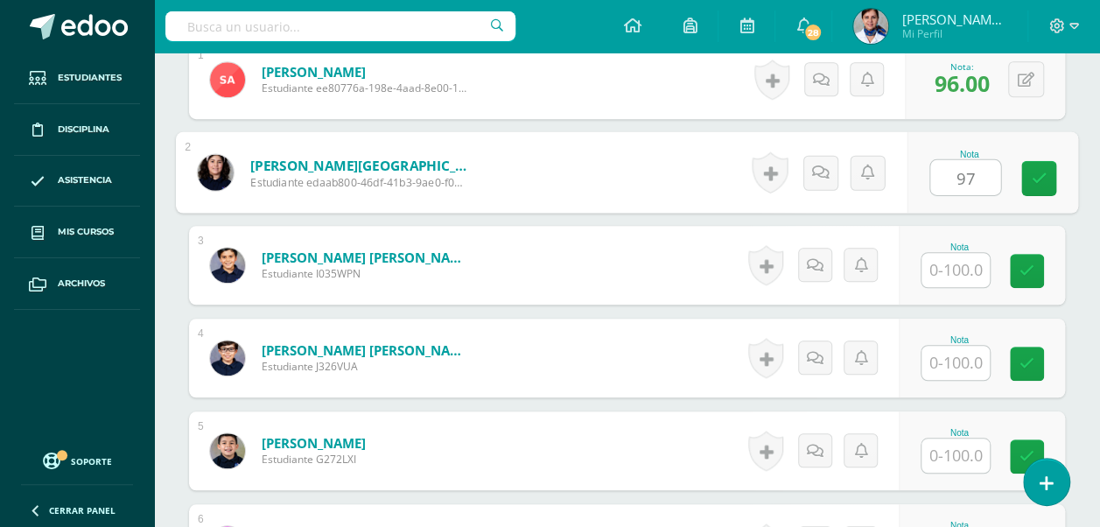
type input "97"
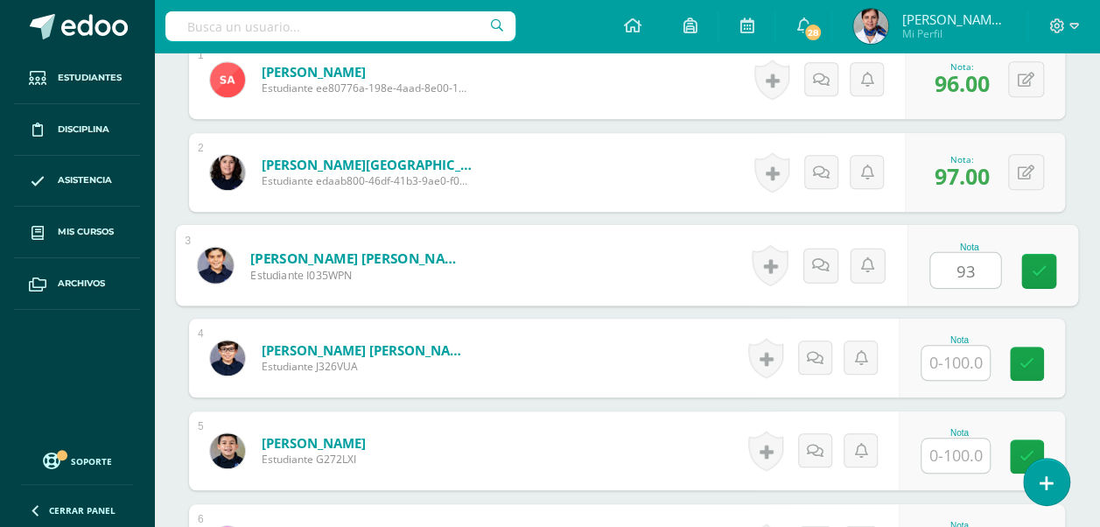
type input "93"
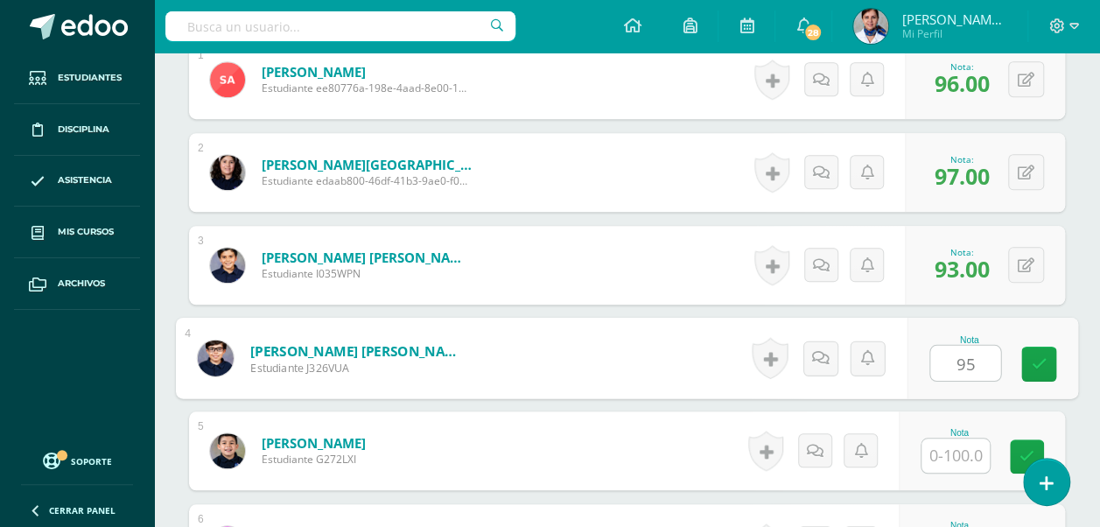
type input "9"
type input "90"
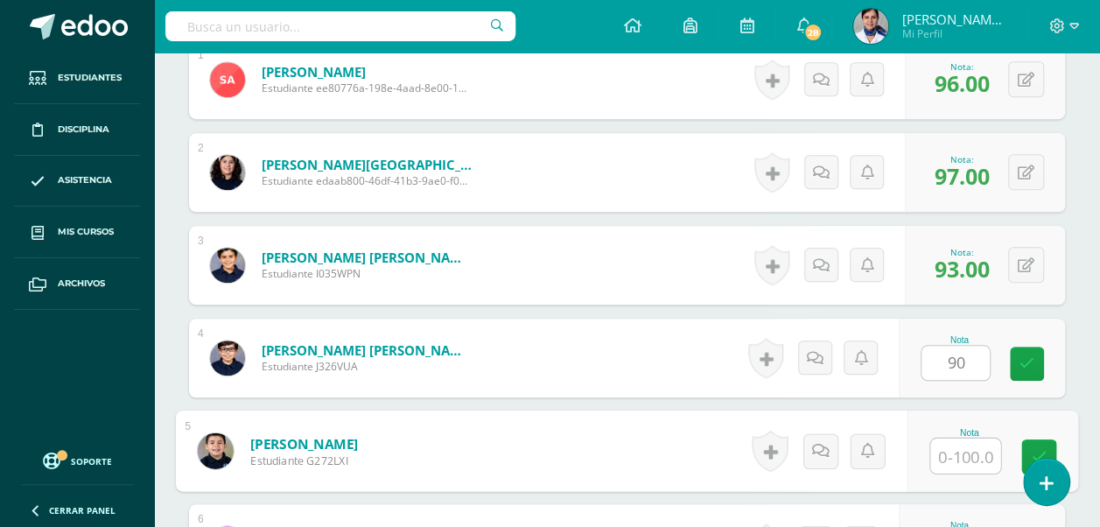
click at [968, 451] on input "text" at bounding box center [965, 456] width 70 height 35
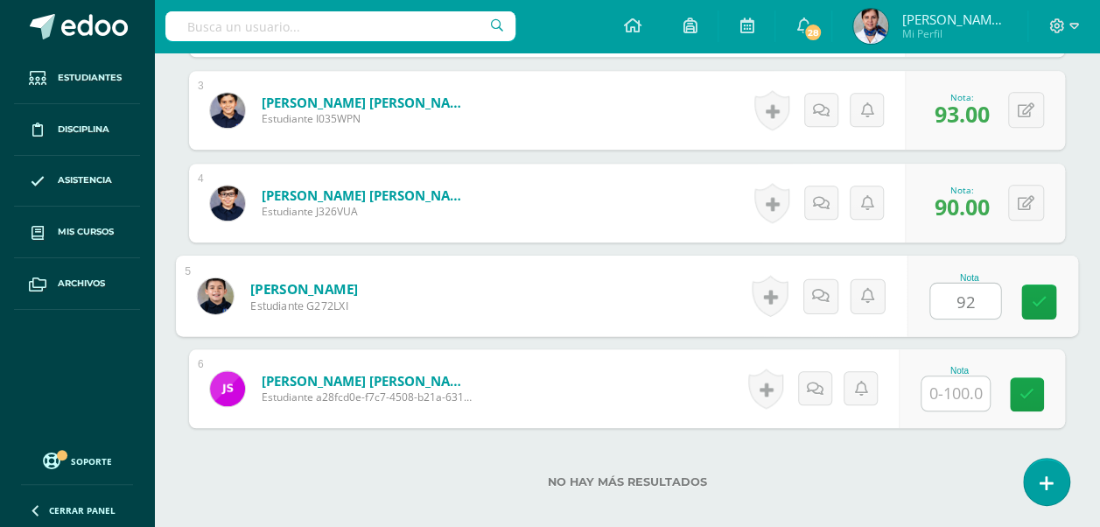
scroll to position [739, 0]
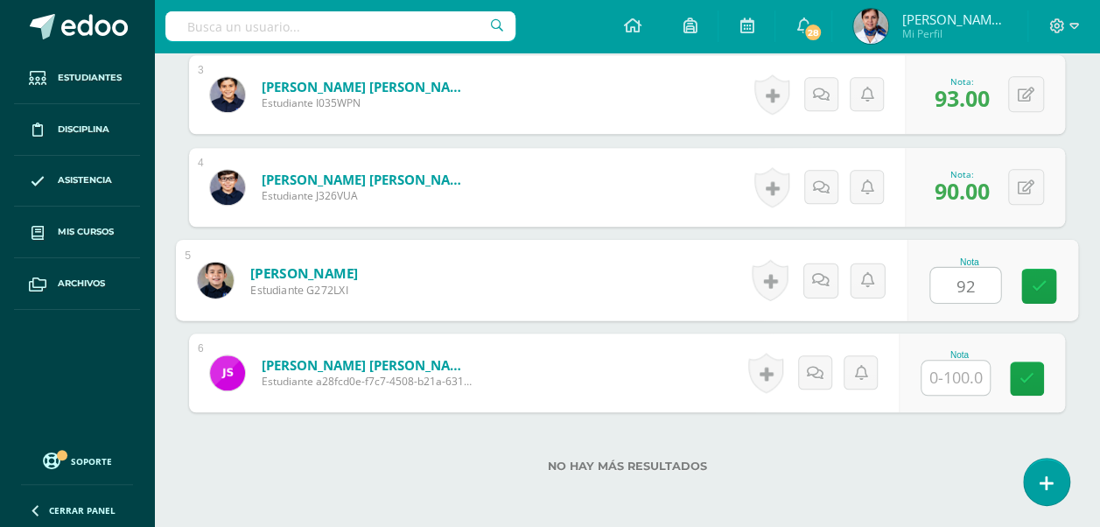
type input "92"
click at [959, 370] on input "text" at bounding box center [956, 378] width 68 height 34
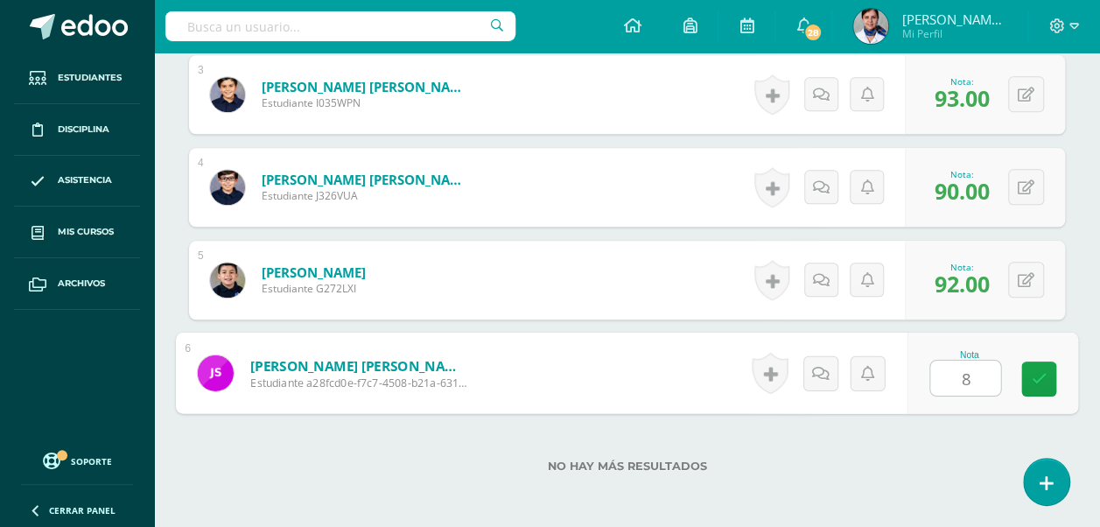
type input "86"
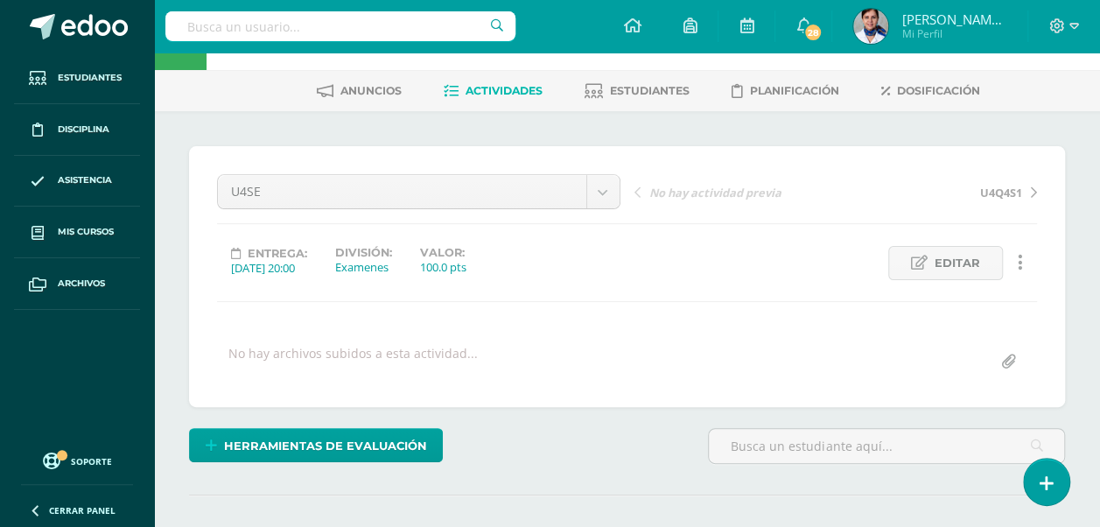
scroll to position [0, 0]
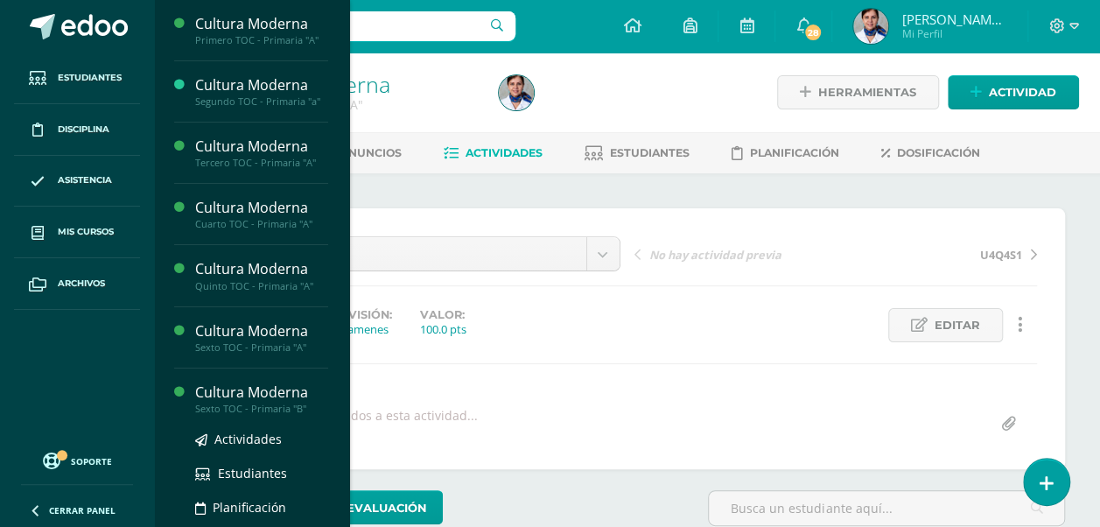
click at [259, 387] on div "Cultura Moderna" at bounding box center [261, 393] width 133 height 20
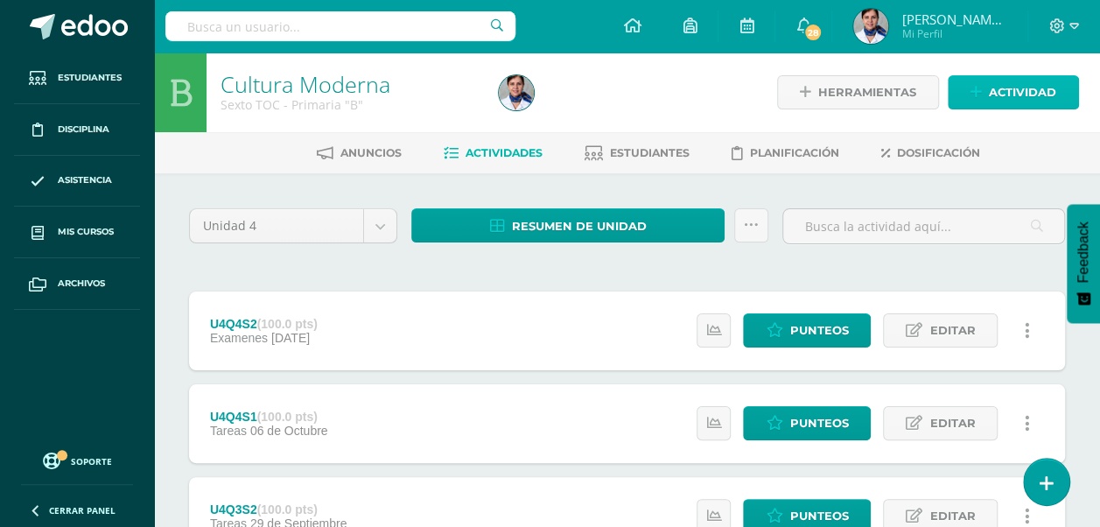
click at [1059, 88] on link "Actividad" at bounding box center [1013, 92] width 131 height 34
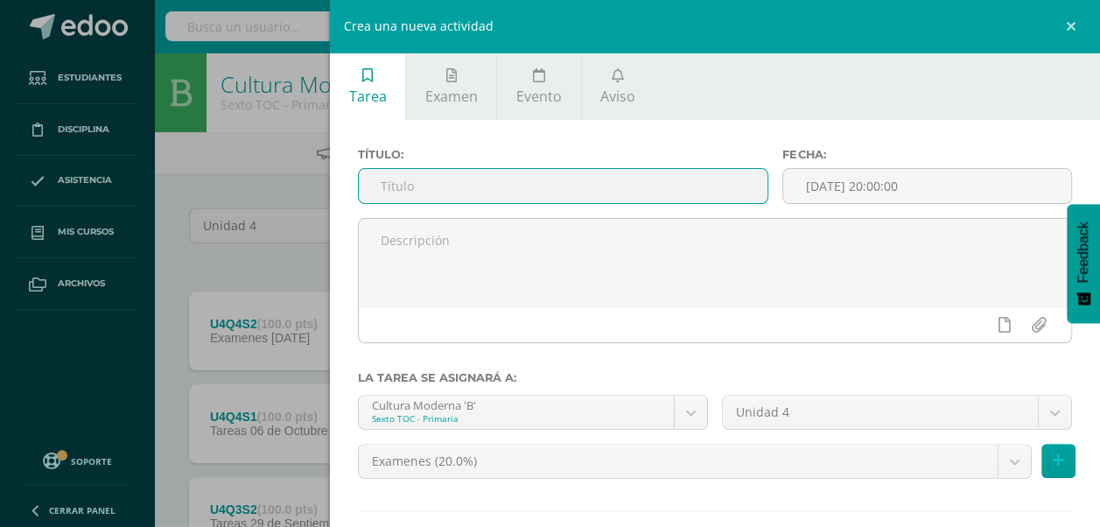
click at [476, 189] on input "text" at bounding box center [563, 186] width 409 height 34
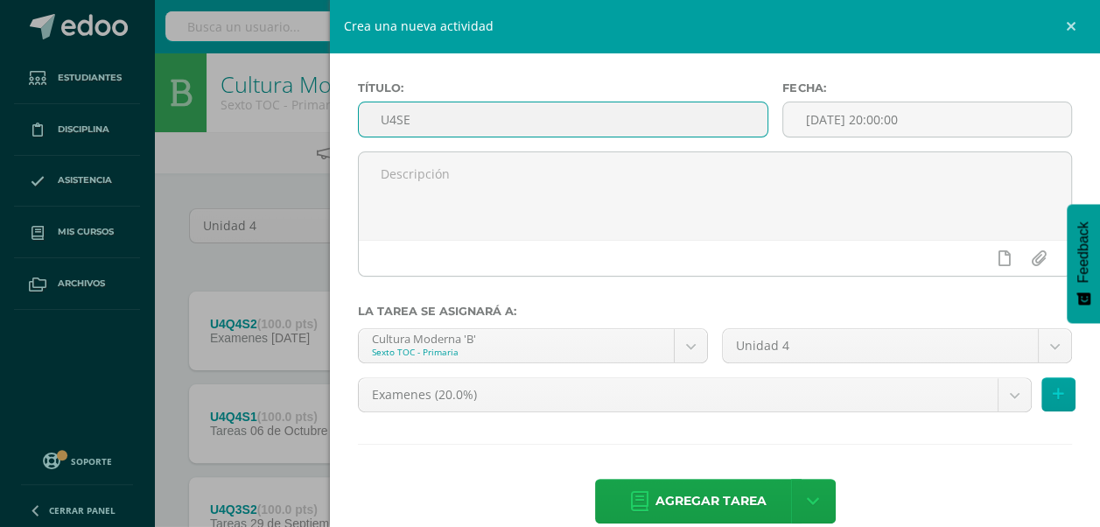
scroll to position [88, 0]
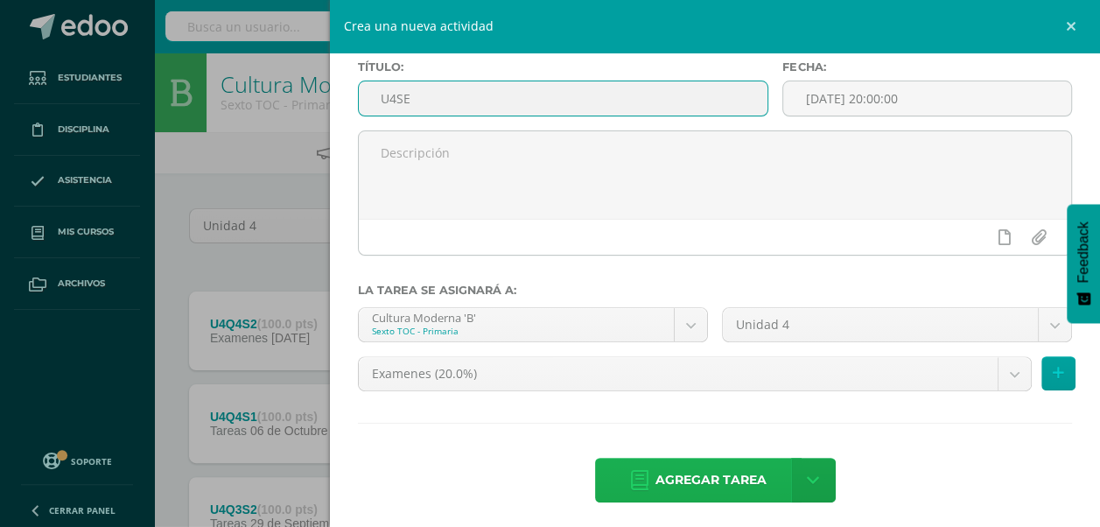
type input "U4SE"
click at [711, 467] on span "Agregar tarea" at bounding box center [711, 480] width 111 height 43
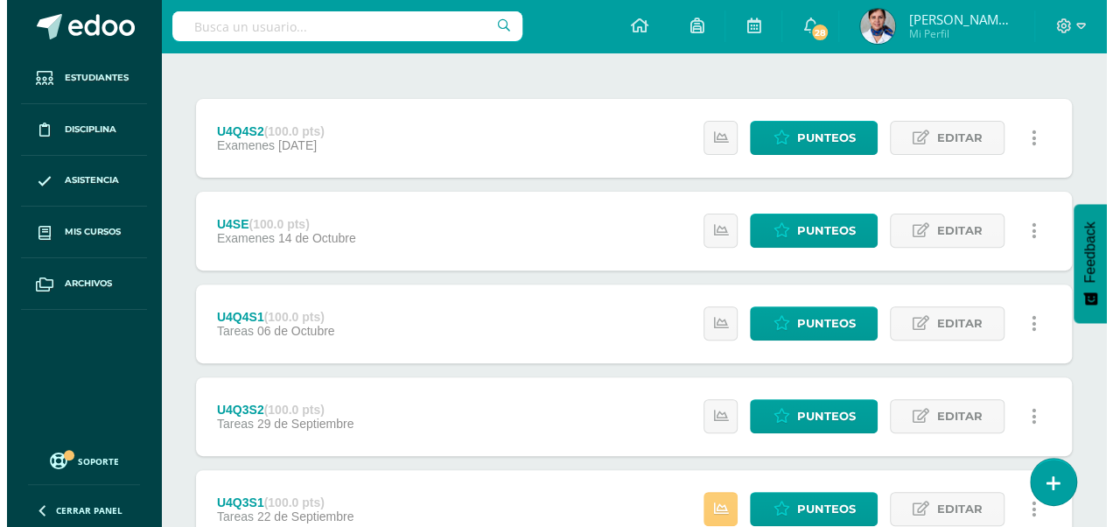
scroll to position [191, 0]
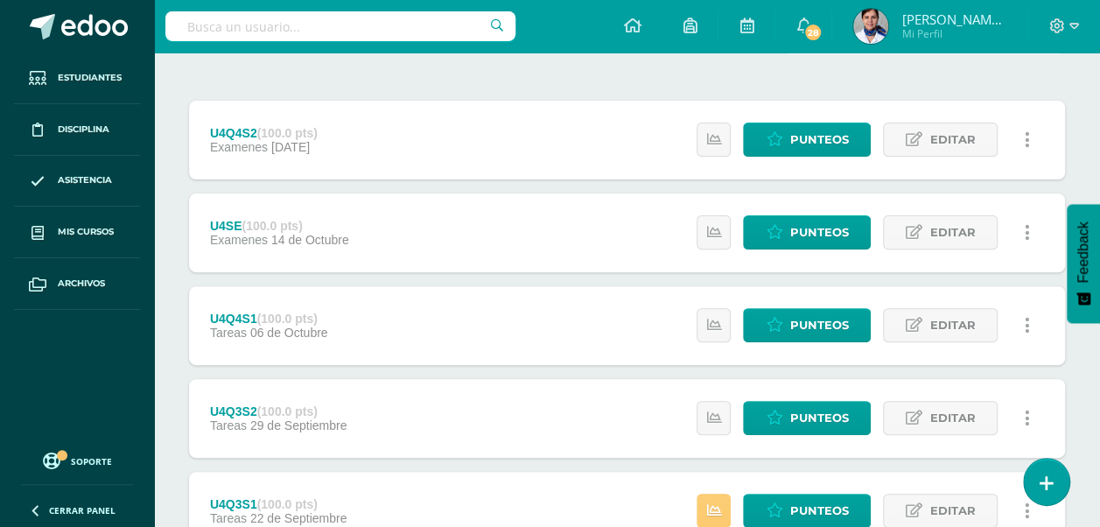
click at [1031, 131] on link at bounding box center [1027, 140] width 34 height 34
click at [944, 246] on link "Eliminar" at bounding box center [994, 248] width 179 height 27
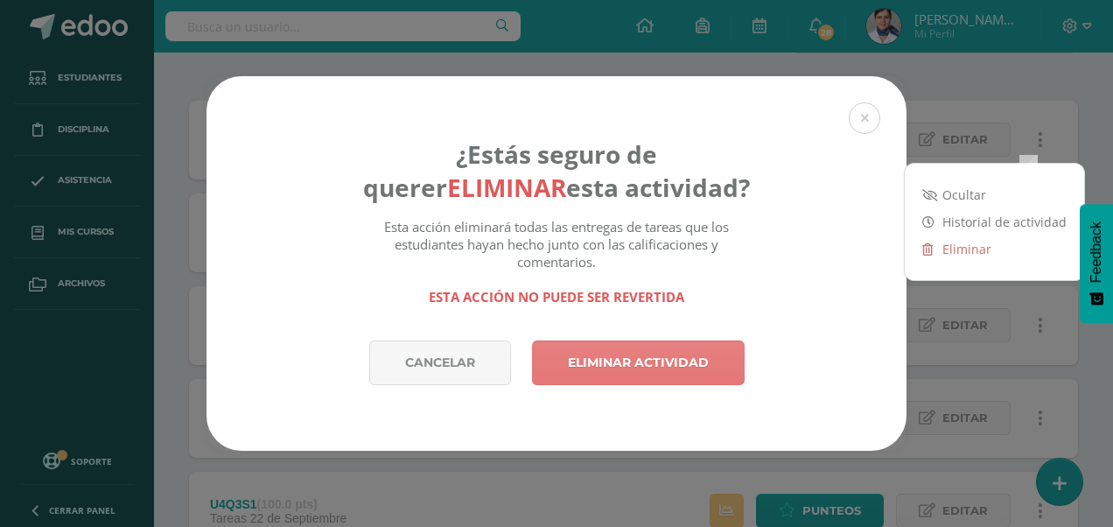
click at [595, 366] on link "Eliminar actividad" at bounding box center [638, 363] width 213 height 45
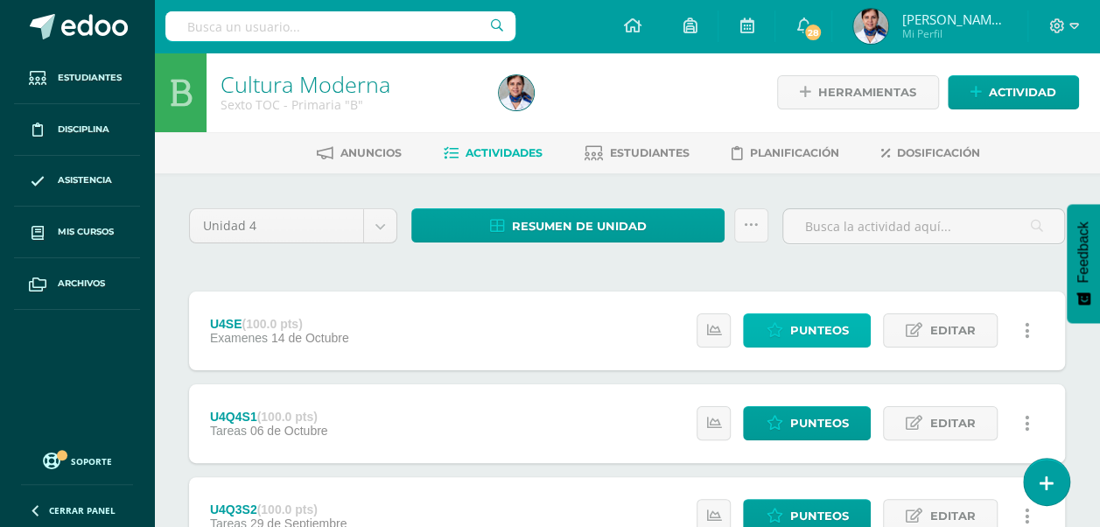
click at [804, 332] on span "Punteos" at bounding box center [819, 330] width 59 height 32
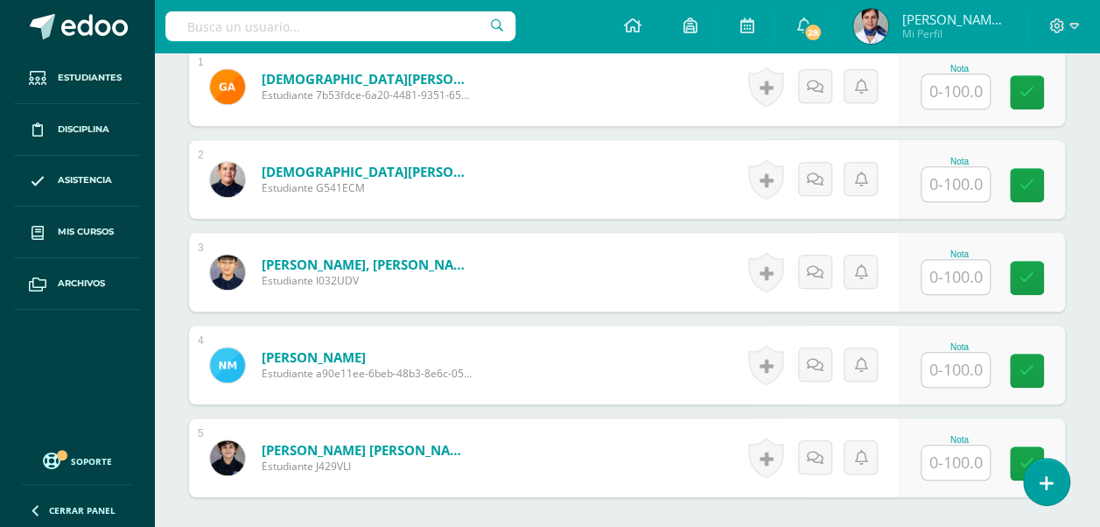
scroll to position [563, 0]
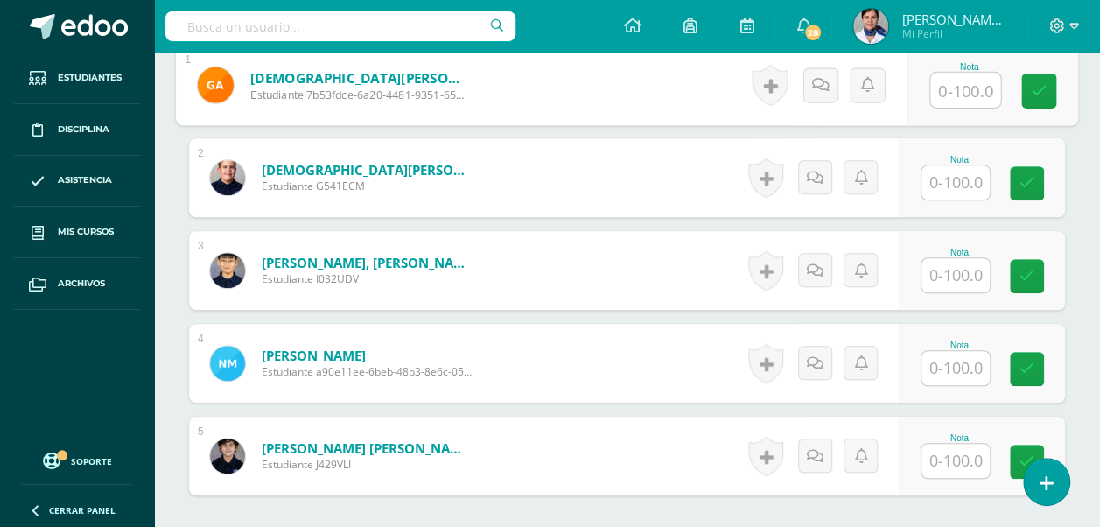
drag, startPoint x: 970, startPoint y: 97, endPoint x: 968, endPoint y: 88, distance: 9.8
click at [968, 88] on input "text" at bounding box center [965, 90] width 70 height 35
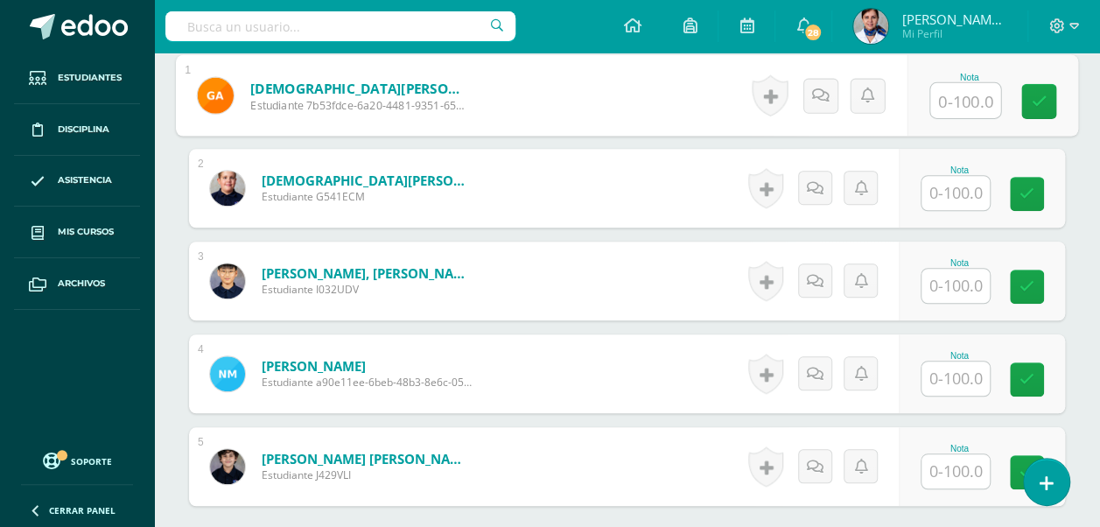
scroll to position [551, 0]
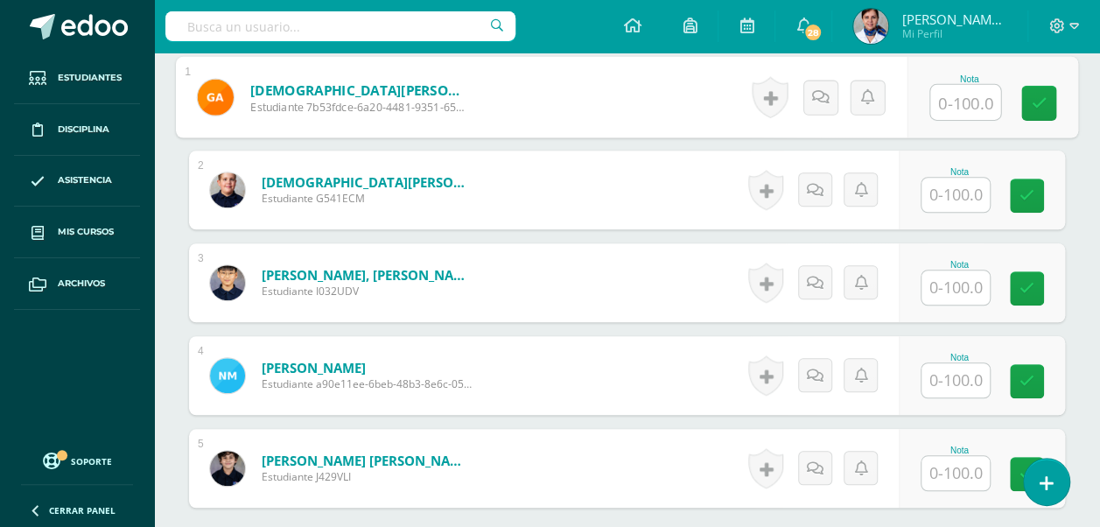
drag, startPoint x: 1105, startPoint y: 321, endPoint x: 515, endPoint y: 161, distance: 611.3
click at [515, 161] on form "Calvinisti Casas, Mathias Estudiante G541ECM Nota 0 Logros N/A" at bounding box center [627, 190] width 876 height 79
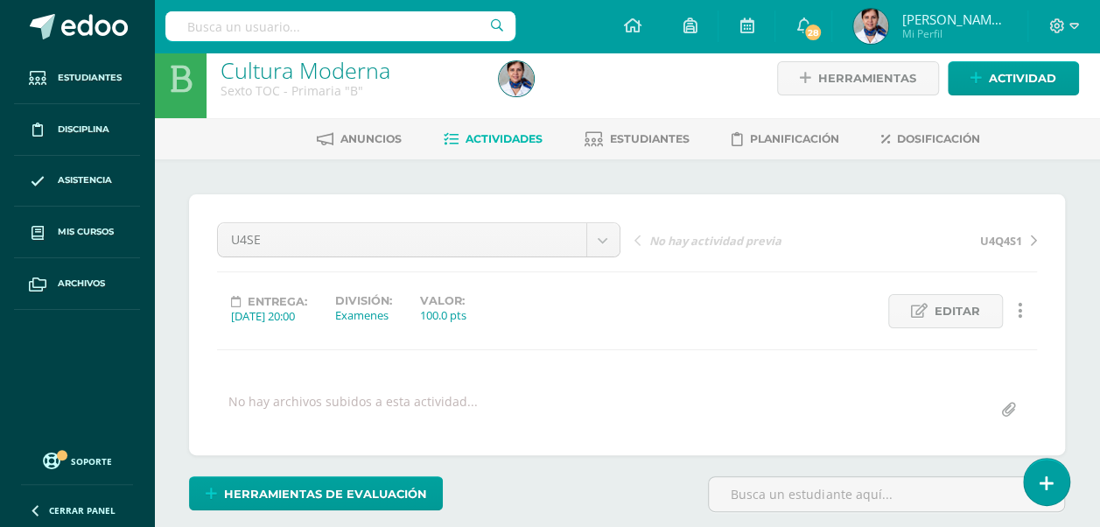
scroll to position [0, 0]
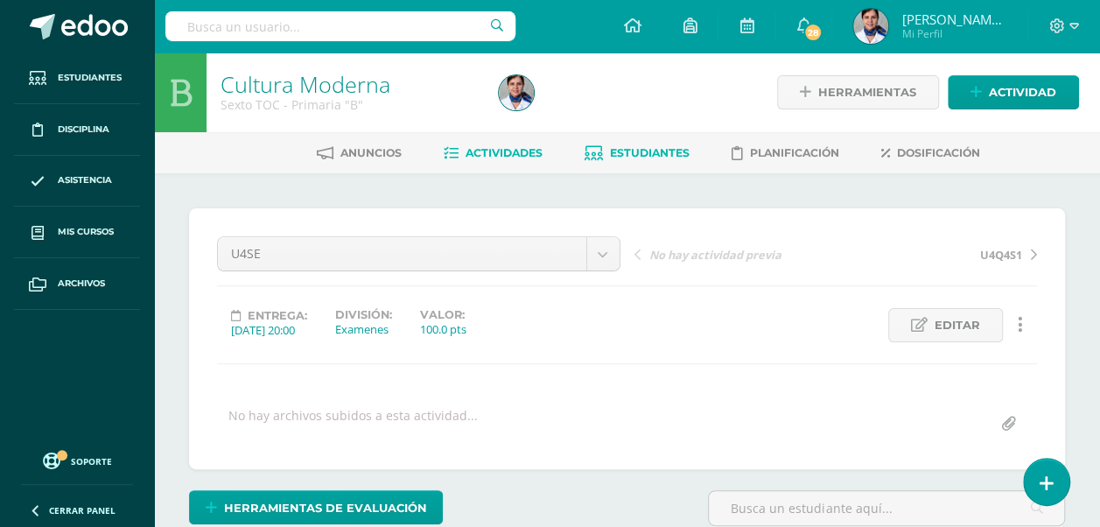
click at [662, 145] on link "Estudiantes" at bounding box center [637, 153] width 105 height 28
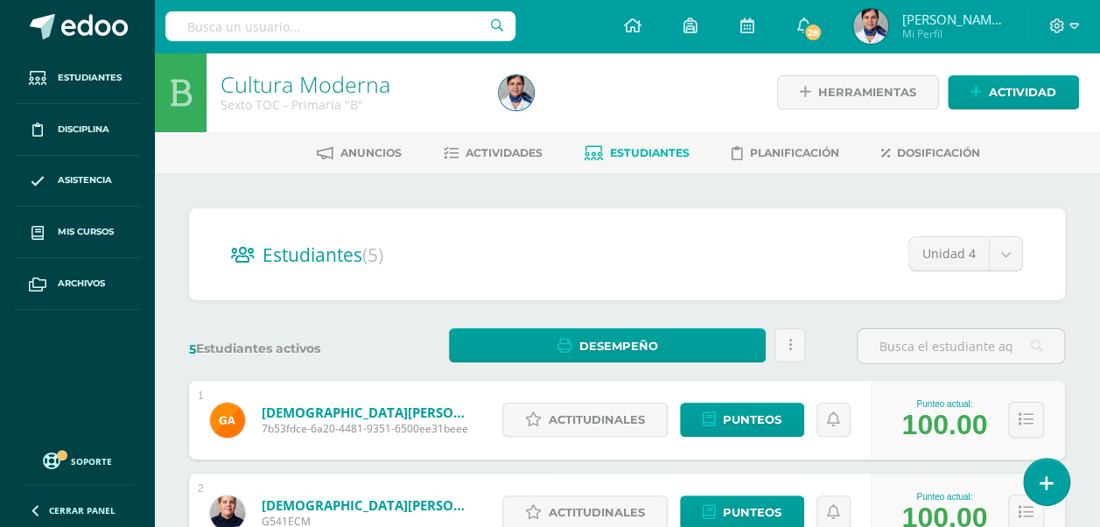
drag, startPoint x: 1086, startPoint y: 70, endPoint x: 658, endPoint y: 145, distance: 434.6
click at [658, 145] on link "Estudiantes" at bounding box center [637, 153] width 105 height 28
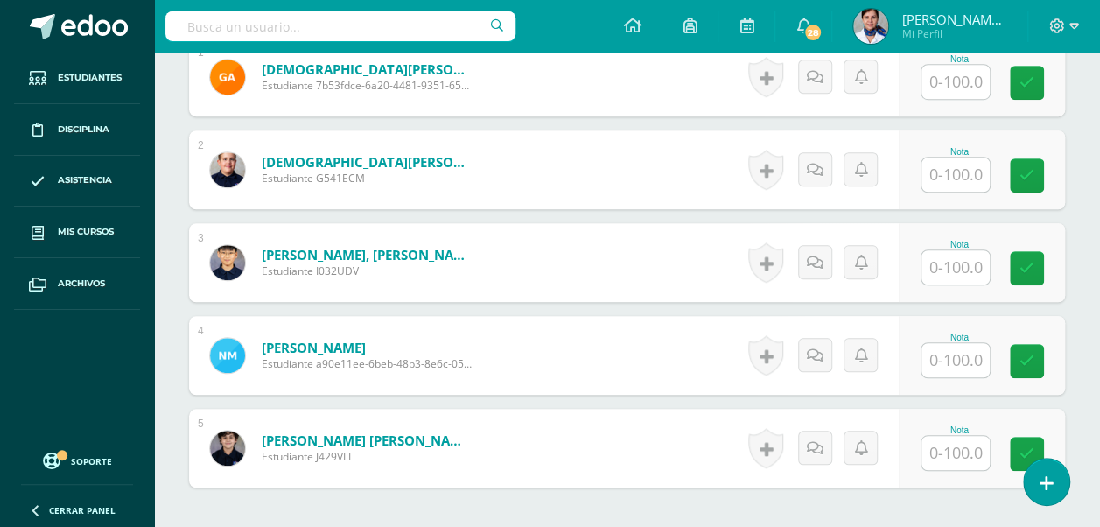
scroll to position [565, 0]
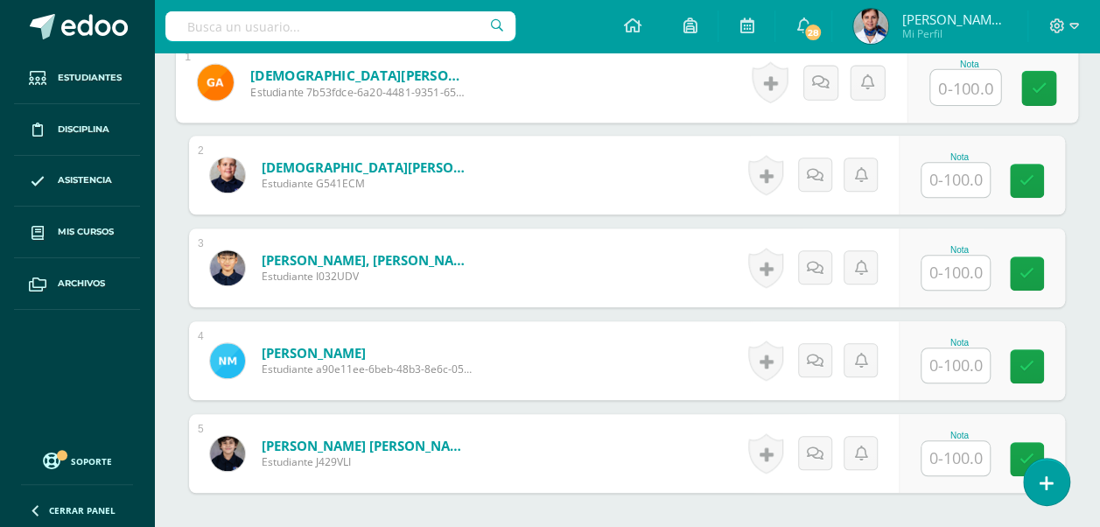
click at [949, 81] on input "text" at bounding box center [965, 87] width 70 height 35
type input "100"
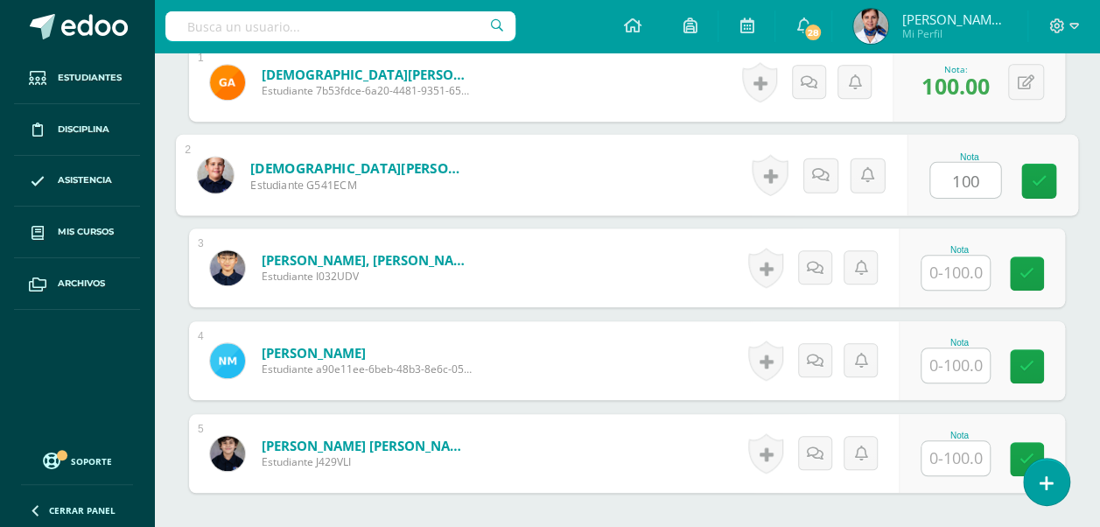
type input "100"
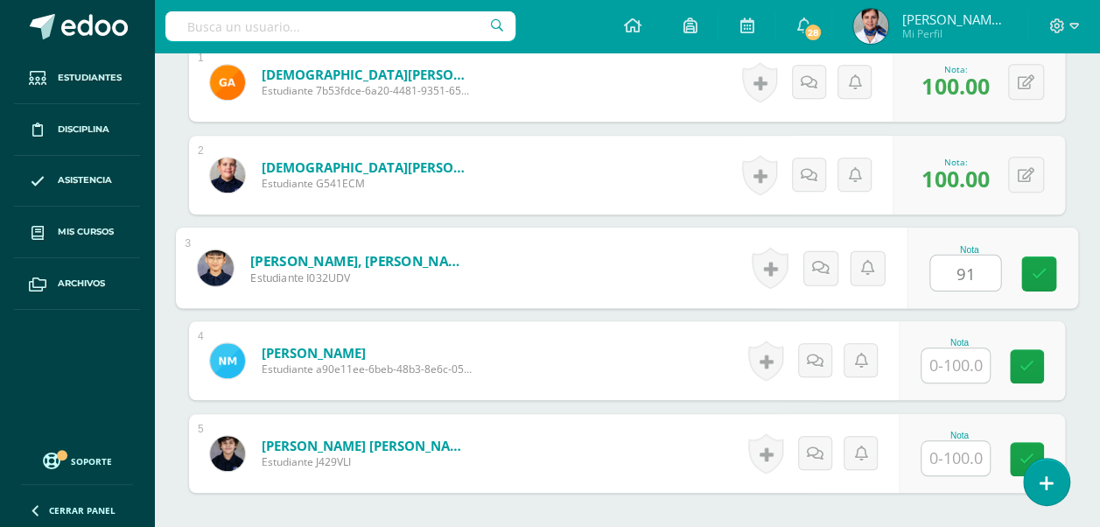
type input "91"
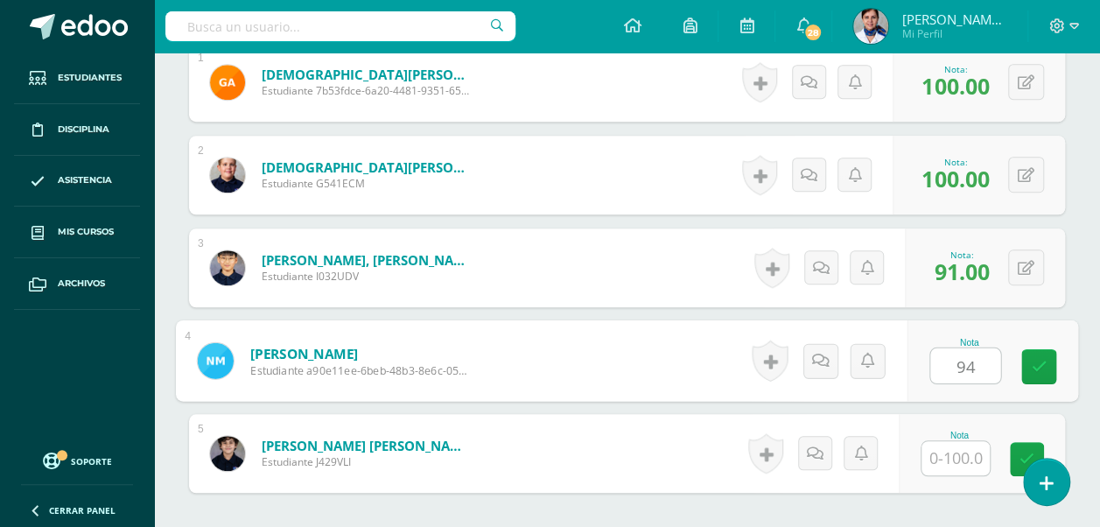
type input "94"
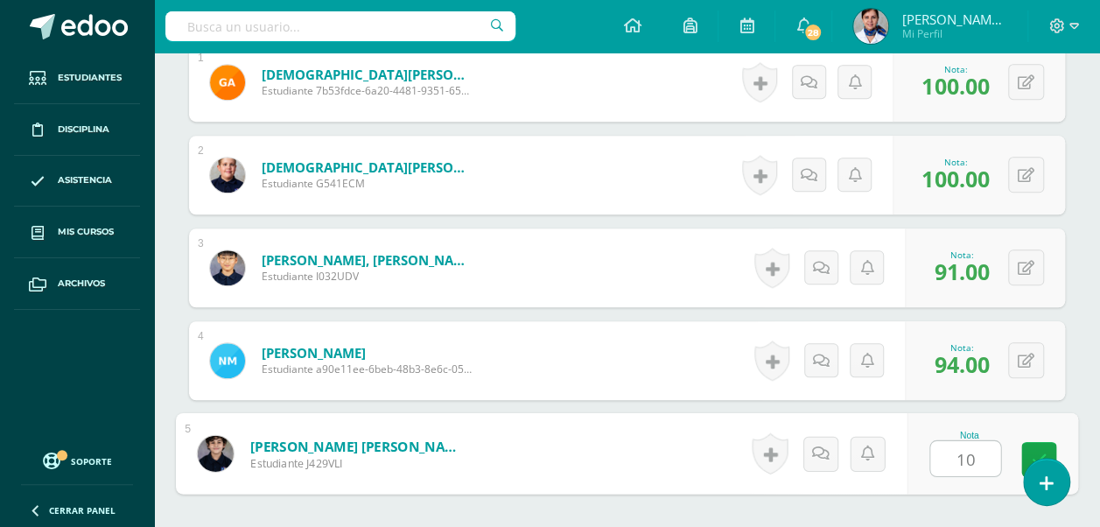
type input "100"
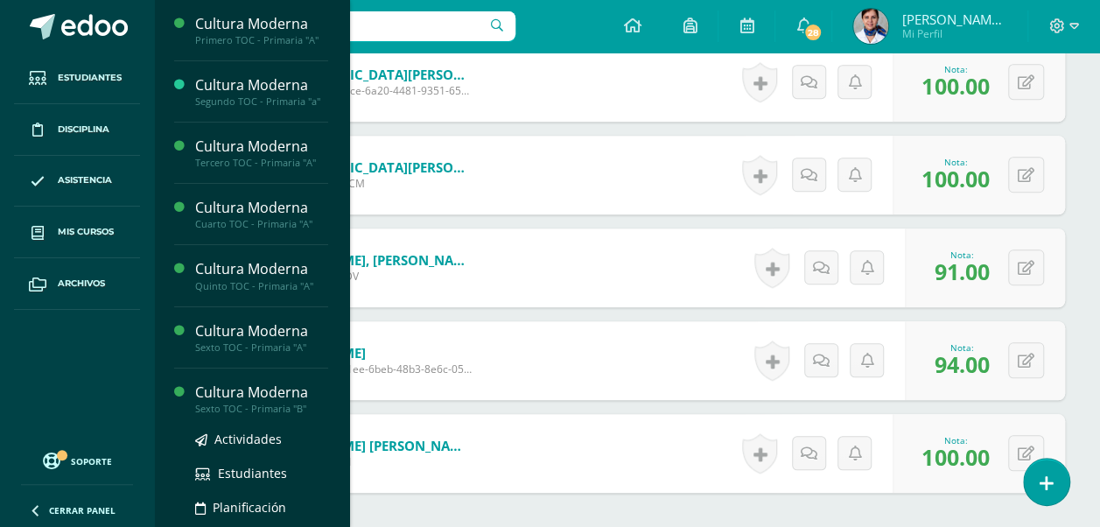
click at [292, 395] on div "Cultura Moderna" at bounding box center [261, 393] width 133 height 20
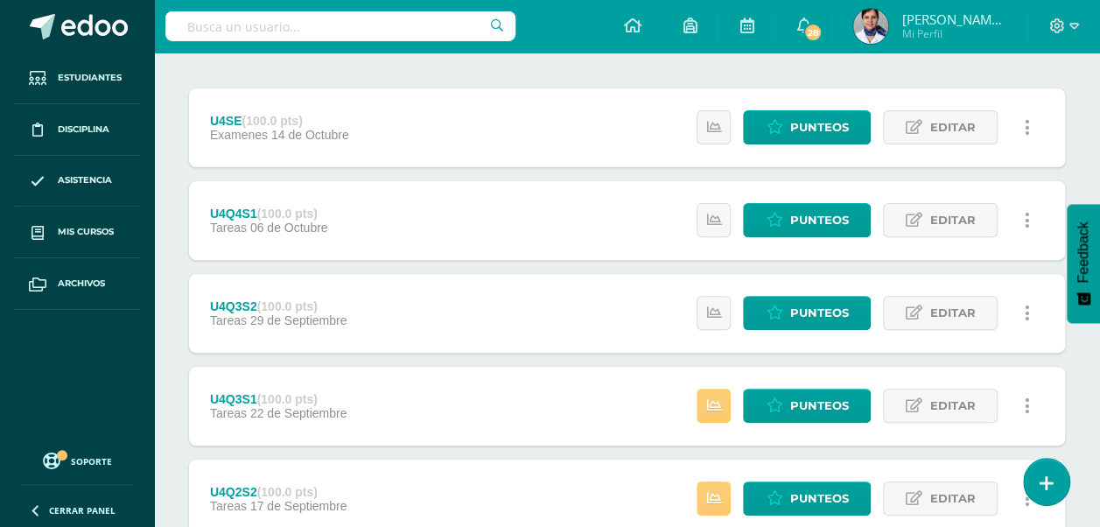
scroll to position [204, 0]
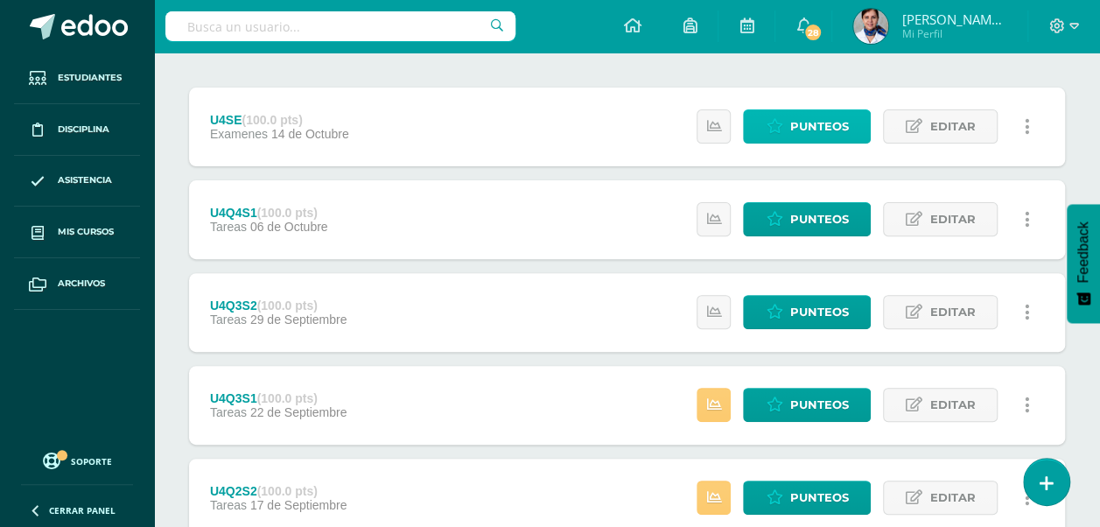
click at [821, 132] on span "Punteos" at bounding box center [819, 126] width 59 height 32
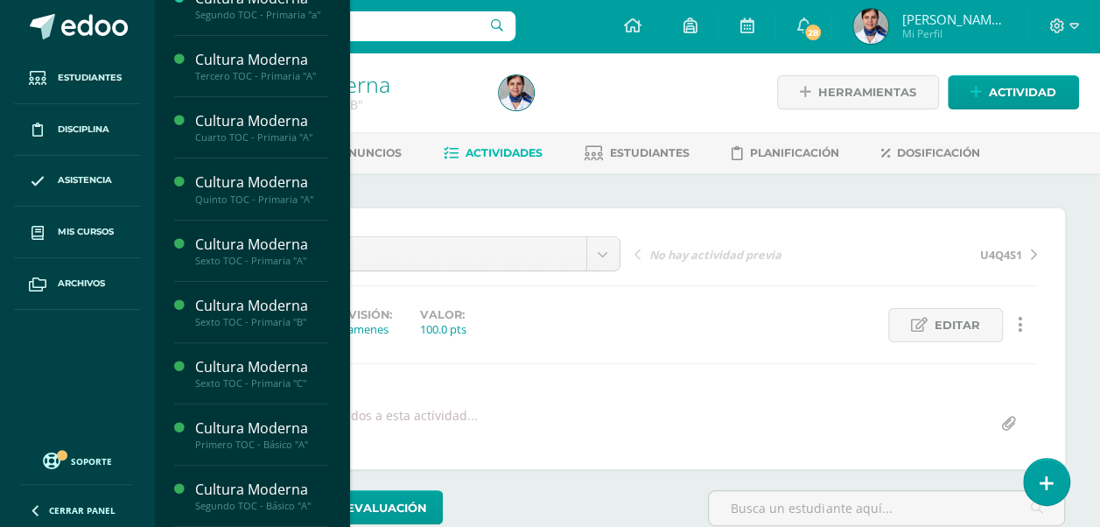
scroll to position [133, 0]
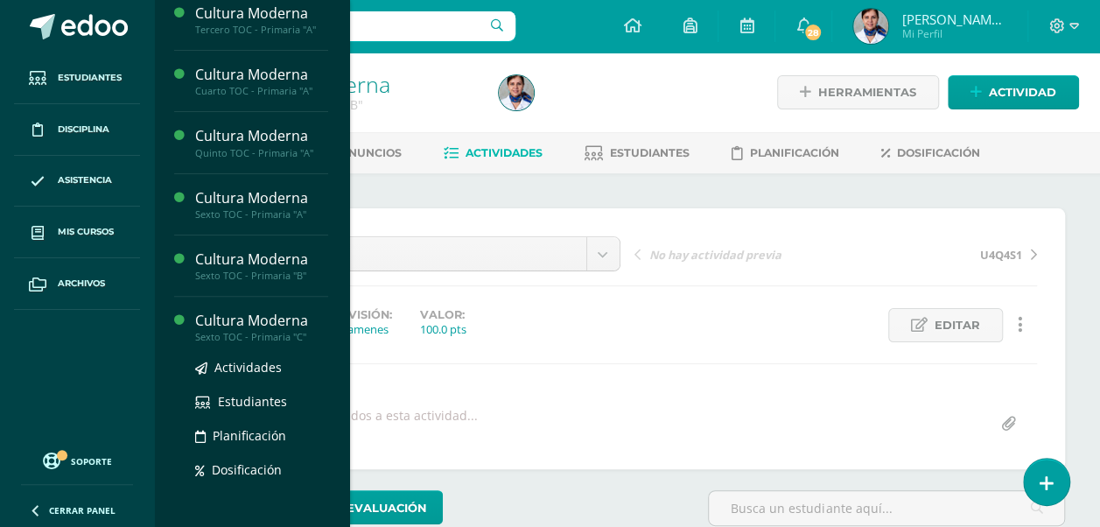
click at [267, 317] on div "Cultura Moderna" at bounding box center [261, 321] width 133 height 20
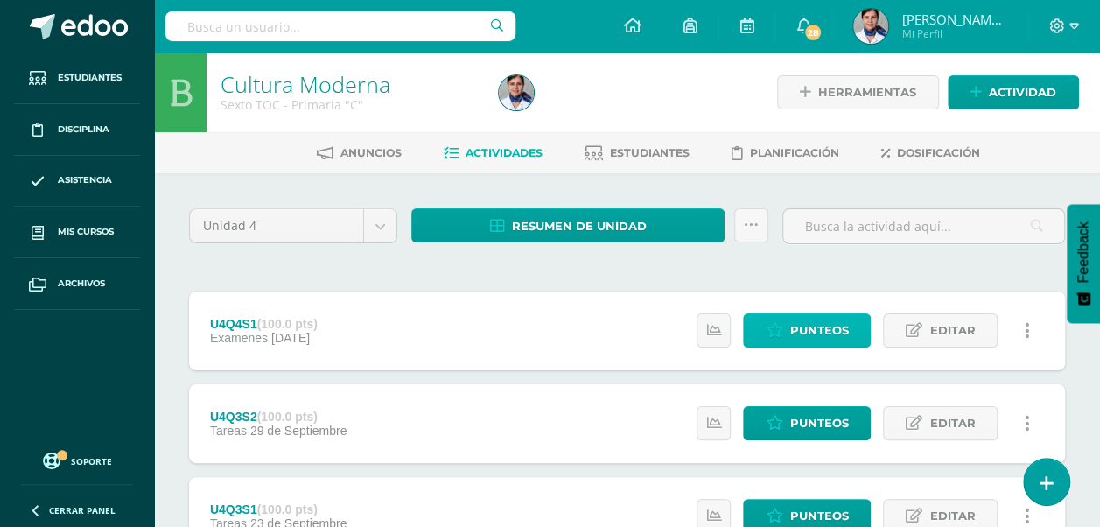
click at [813, 327] on span "Punteos" at bounding box center [819, 330] width 59 height 32
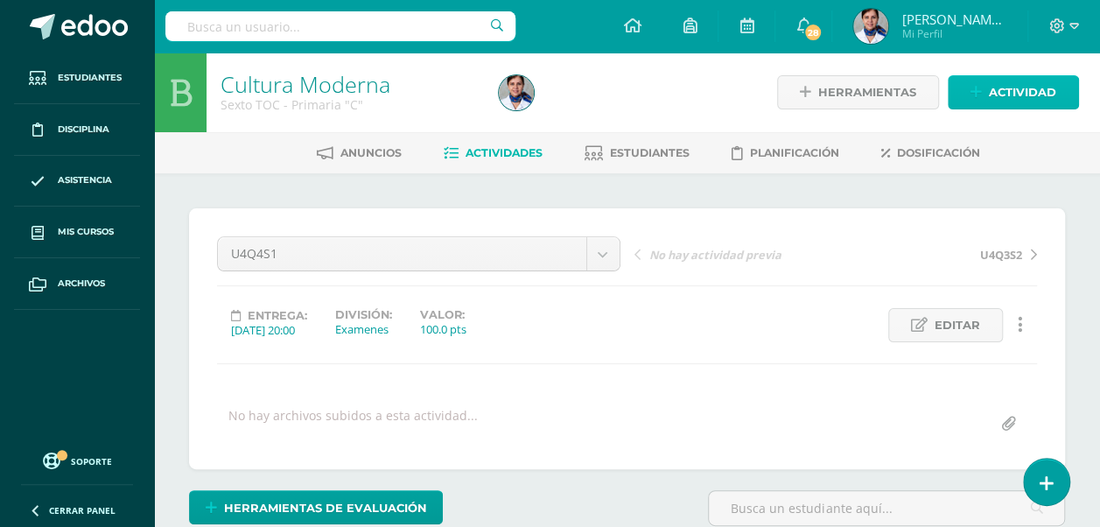
click at [1043, 98] on span "Actividad" at bounding box center [1022, 92] width 67 height 32
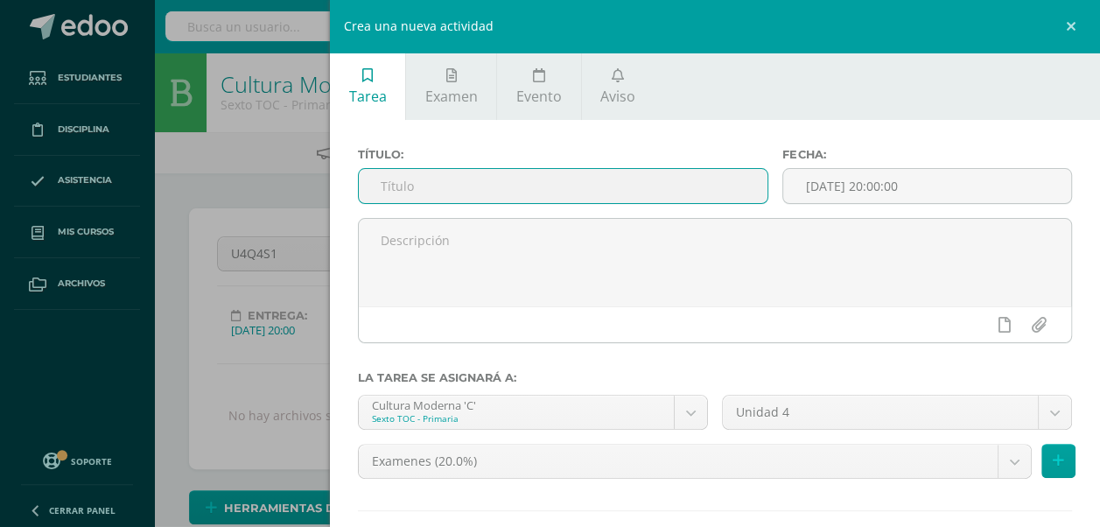
click at [441, 187] on input "text" at bounding box center [563, 186] width 409 height 34
type input "Q"
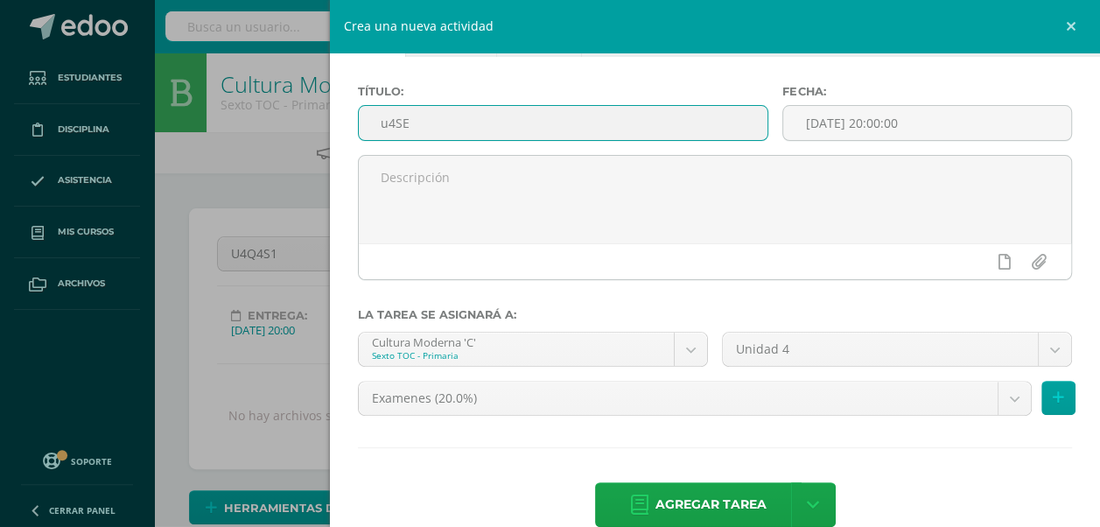
scroll to position [93, 0]
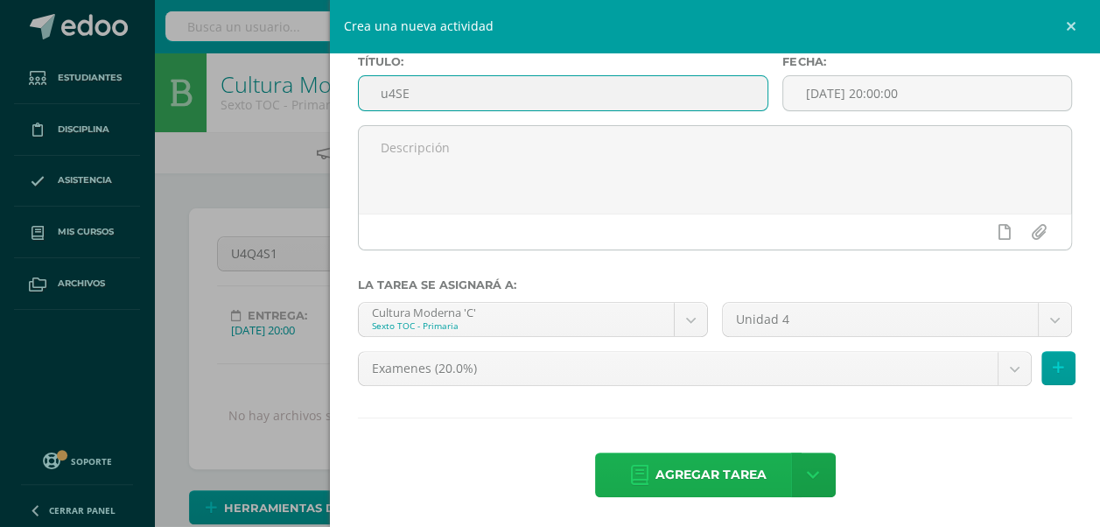
type input "u4SE"
click at [748, 469] on span "Agregar tarea" at bounding box center [711, 474] width 111 height 43
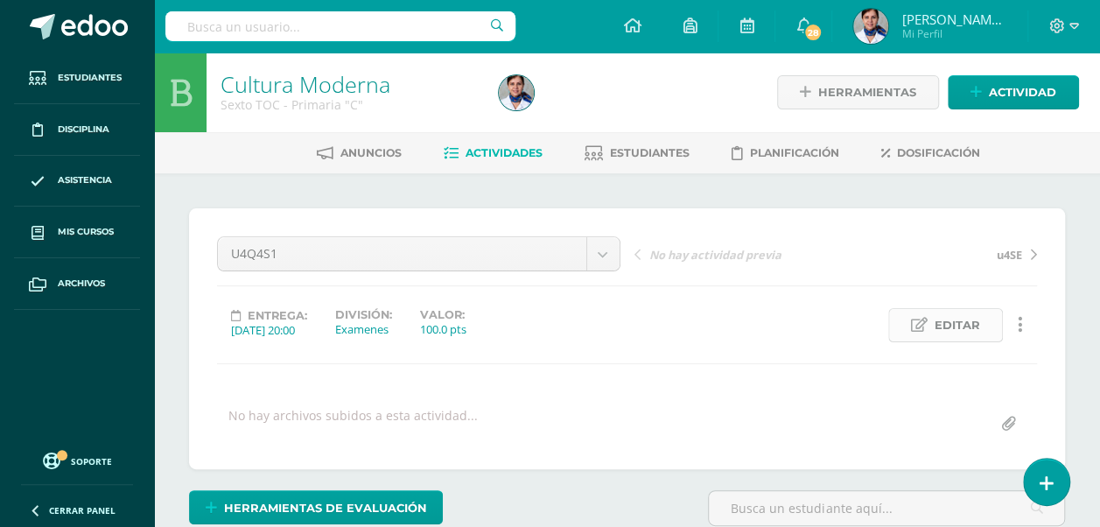
click at [965, 324] on span "Editar" at bounding box center [958, 325] width 46 height 32
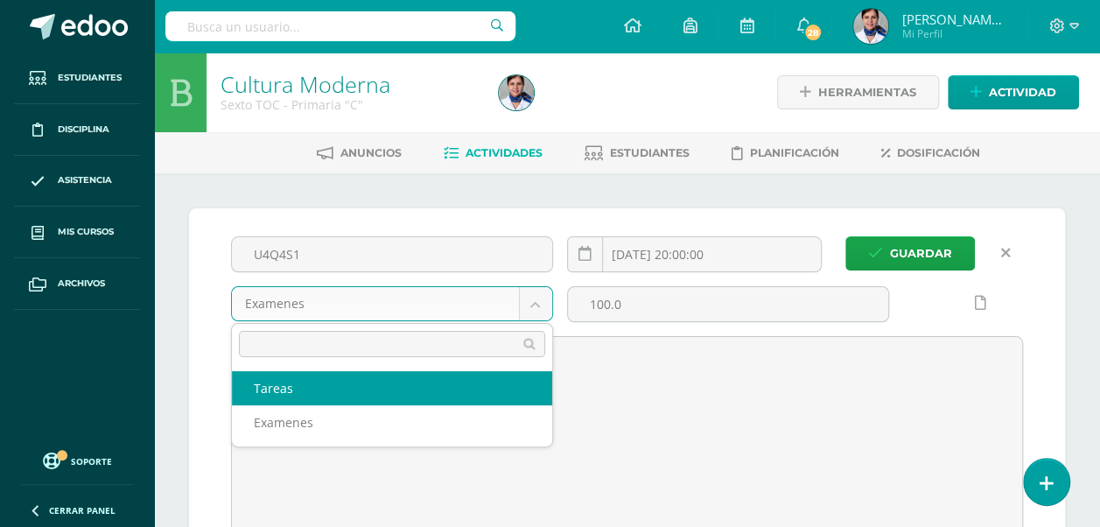
select select "148769"
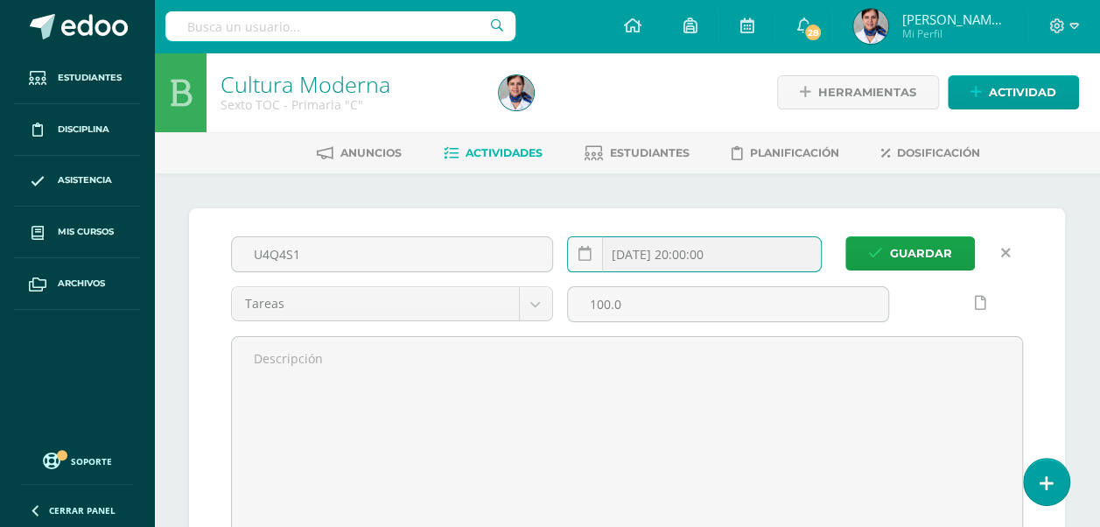
click at [646, 256] on input "2025-11-04 20:00:00" at bounding box center [694, 254] width 253 height 34
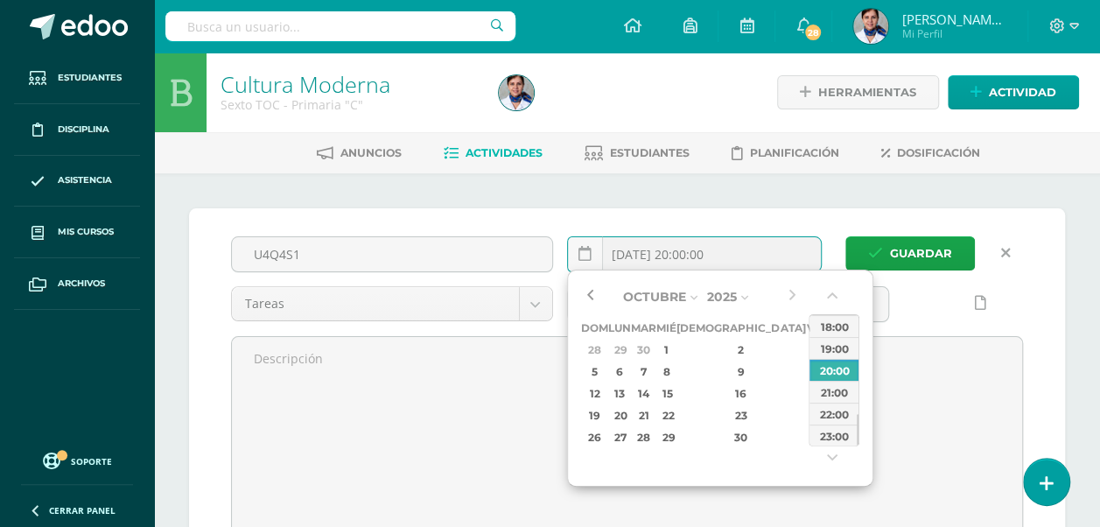
click at [590, 295] on button "button" at bounding box center [590, 297] width 18 height 26
click at [654, 387] on div "14" at bounding box center [644, 393] width 20 height 20
type input "2025-10-14 20:00"
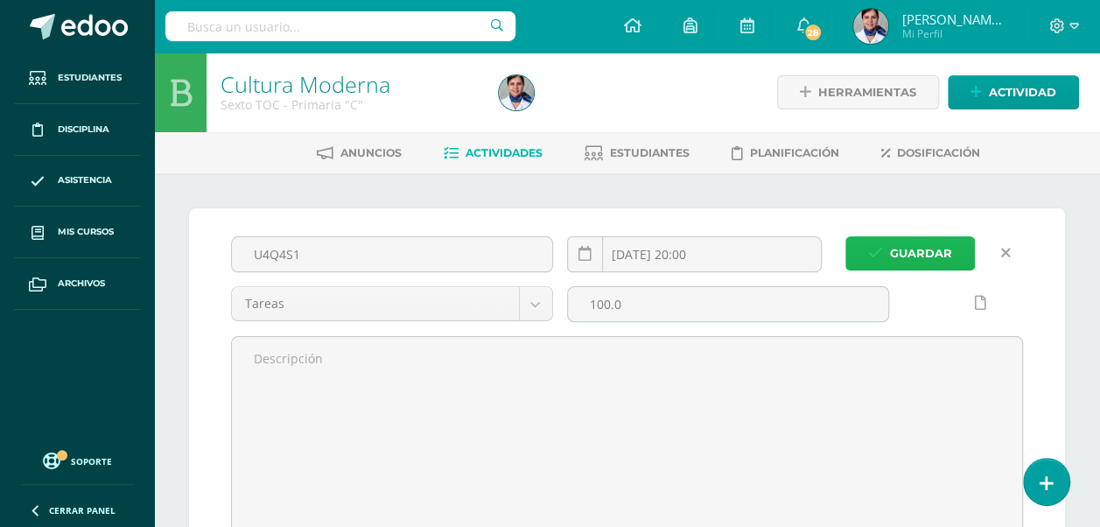
click at [947, 240] on span "Guardar" at bounding box center [921, 253] width 62 height 32
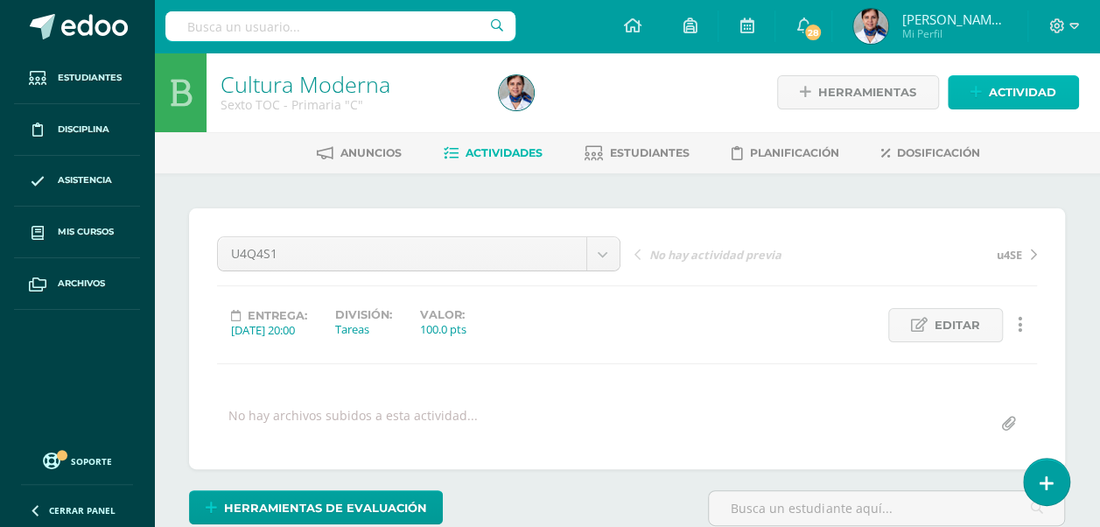
click at [1045, 85] on span "Actividad" at bounding box center [1022, 92] width 67 height 32
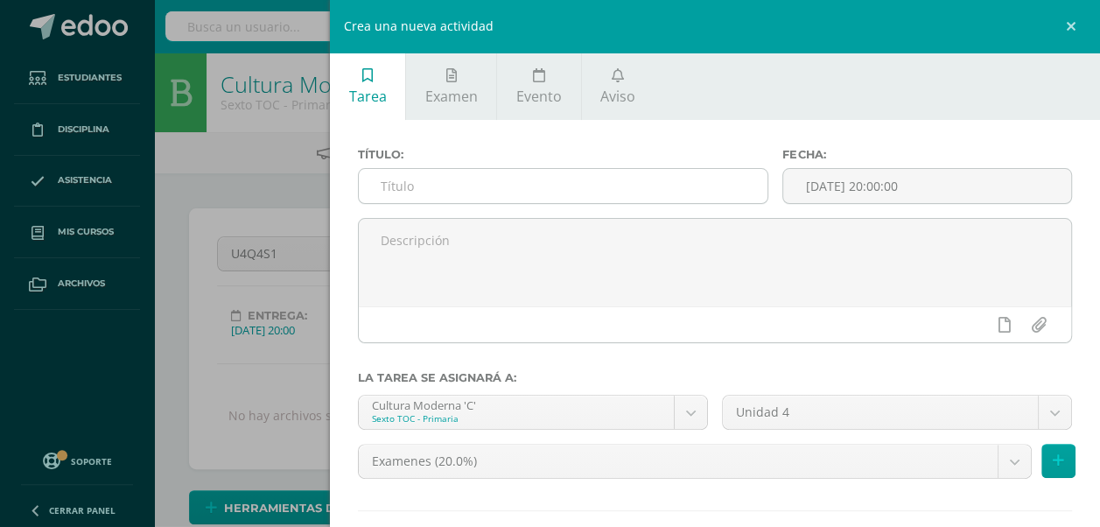
click at [495, 174] on input "text" at bounding box center [563, 186] width 409 height 34
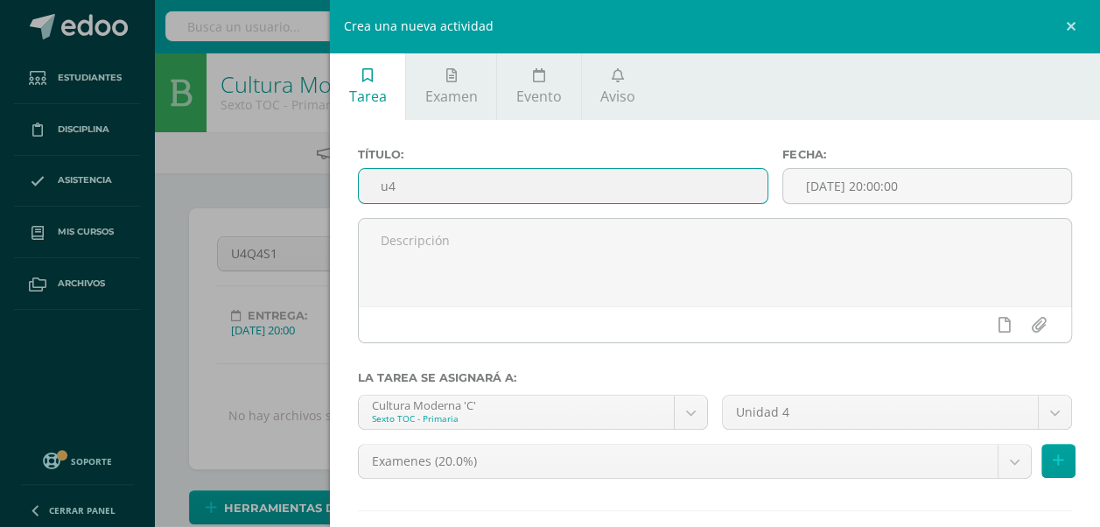
type input "u"
click at [389, 189] on input "u4SE" at bounding box center [563, 186] width 409 height 34
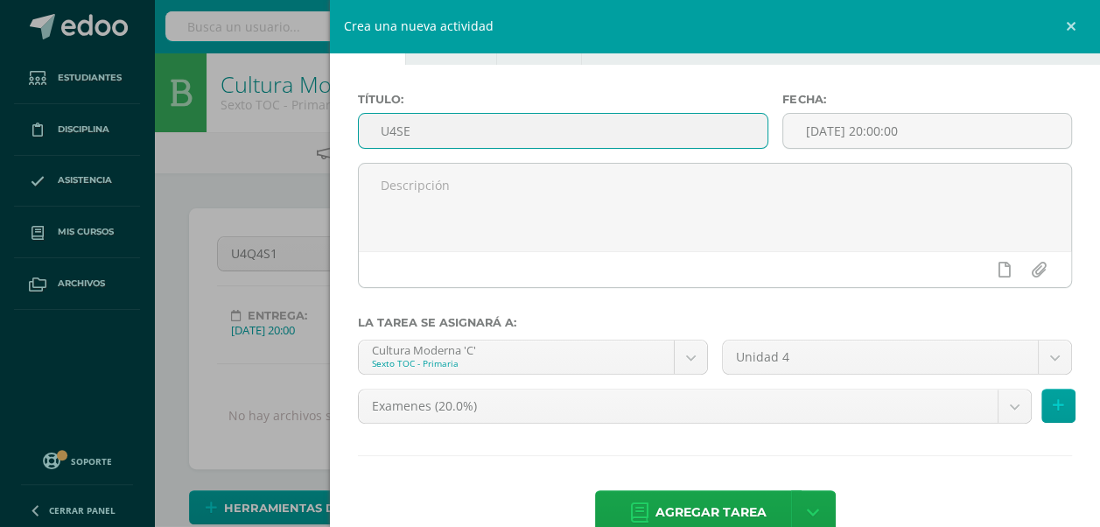
scroll to position [93, 0]
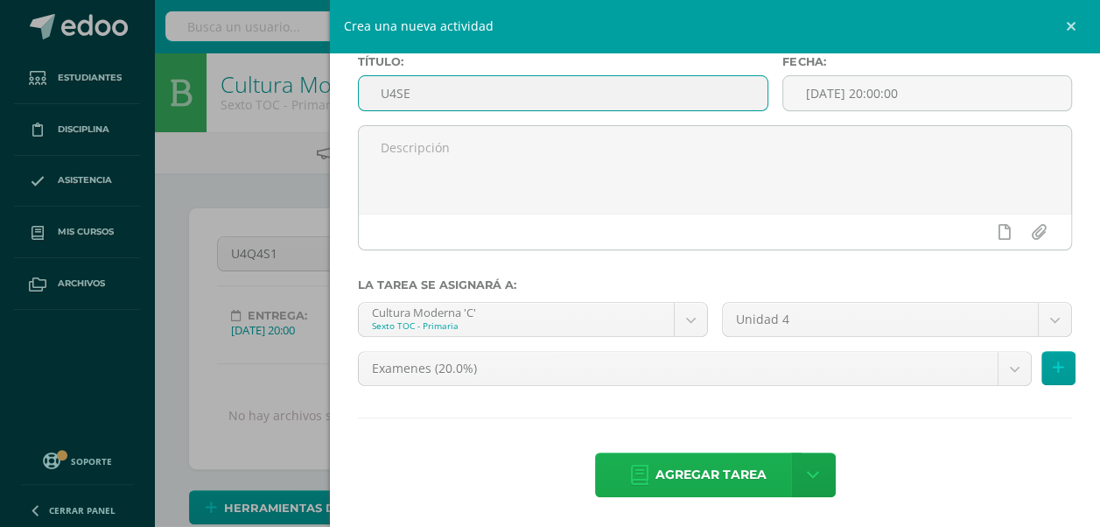
type input "U4SE"
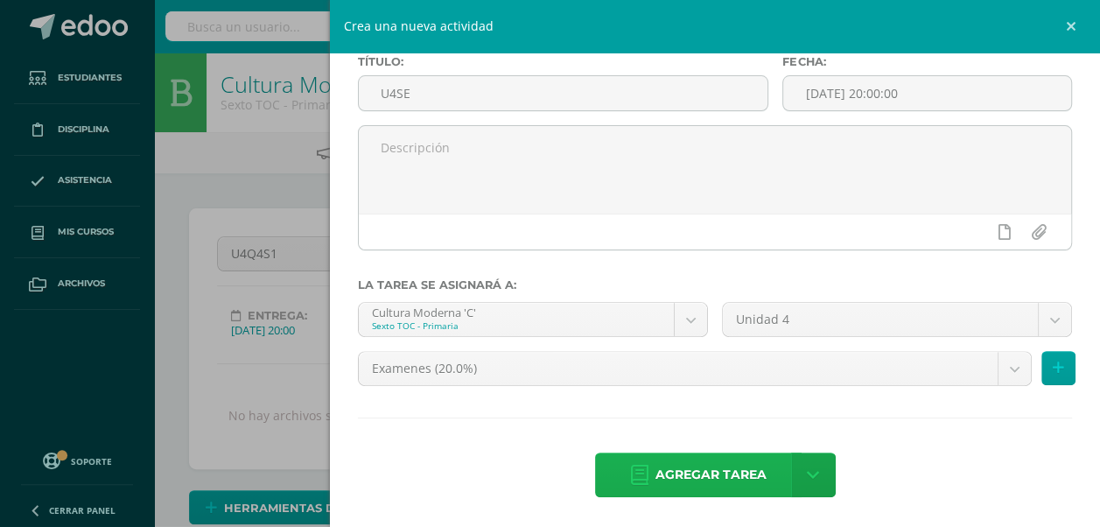
click at [737, 460] on span "Agregar tarea" at bounding box center [711, 474] width 111 height 43
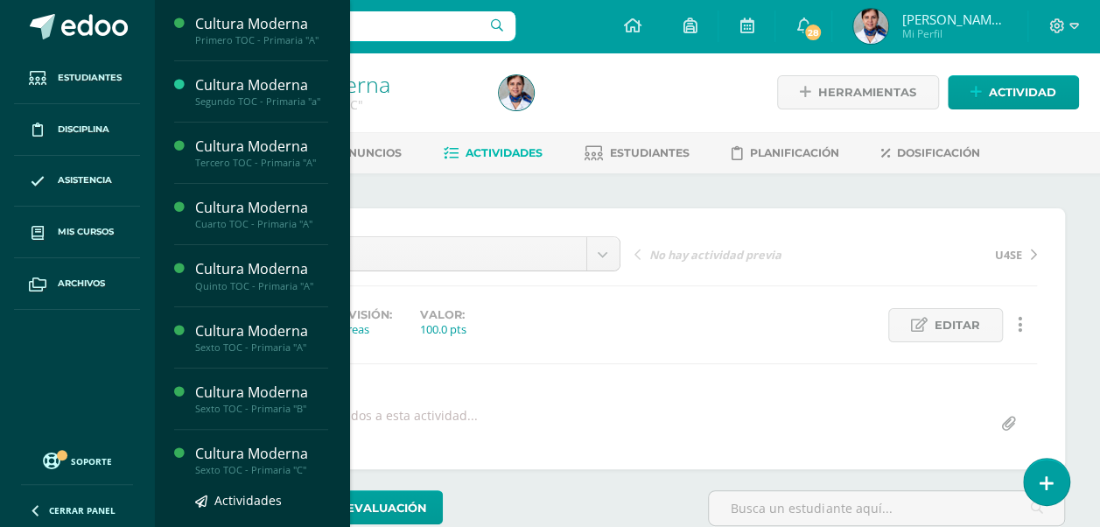
click at [265, 458] on div "Cultura Moderna" at bounding box center [261, 454] width 133 height 20
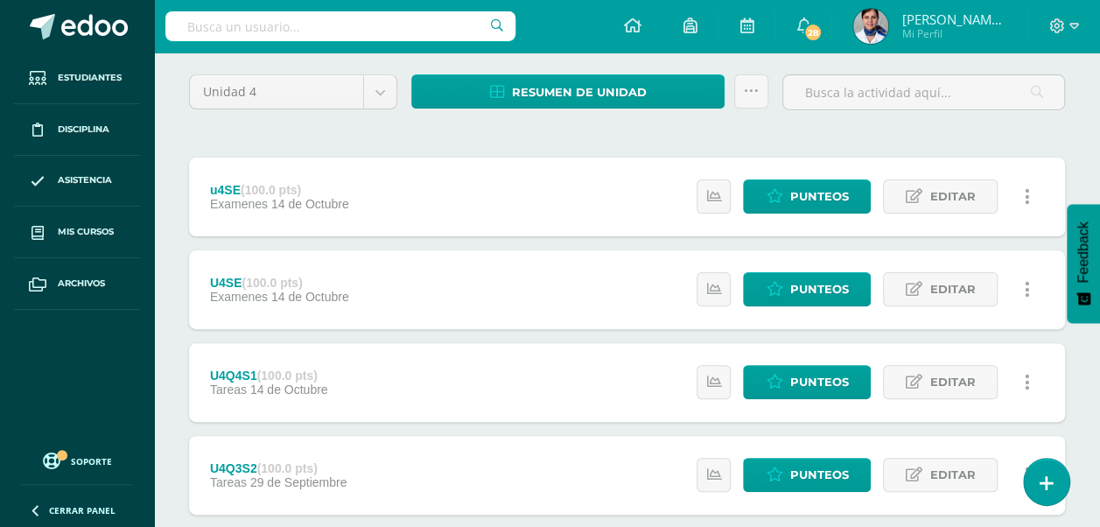
scroll to position [128, 0]
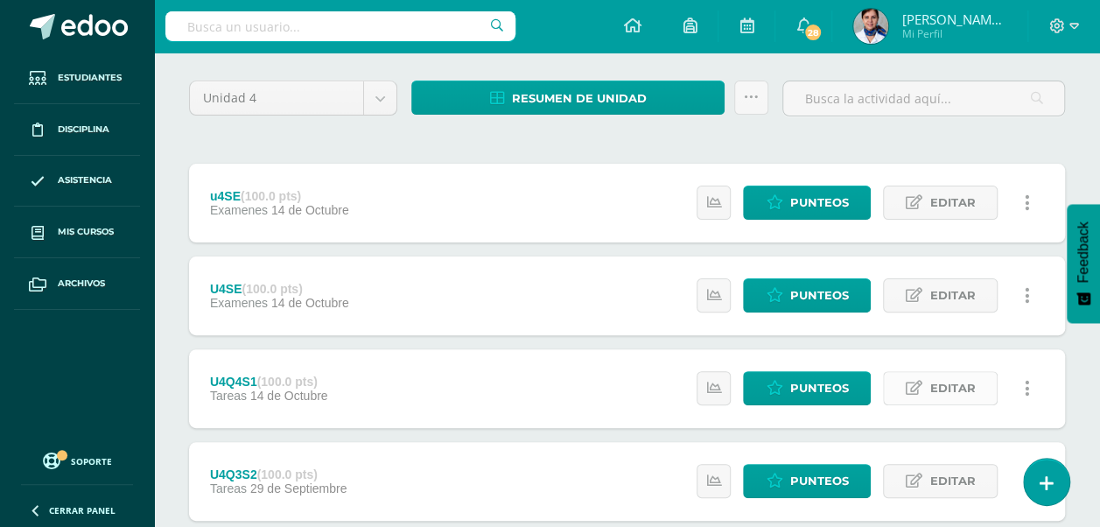
click at [953, 396] on span "Editar" at bounding box center [953, 388] width 46 height 32
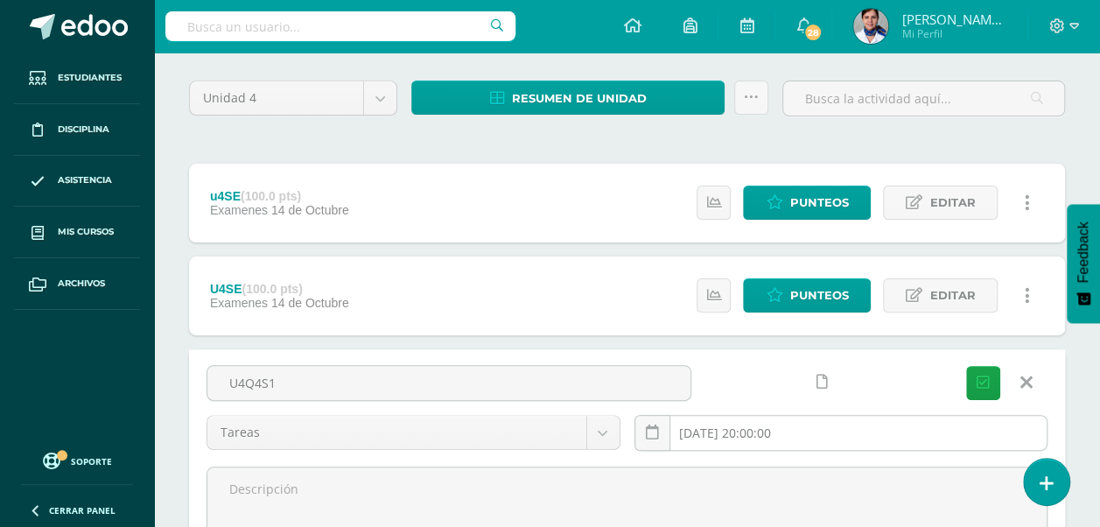
click at [798, 432] on input "[DATE] 20:00:00" at bounding box center [842, 433] width 412 height 34
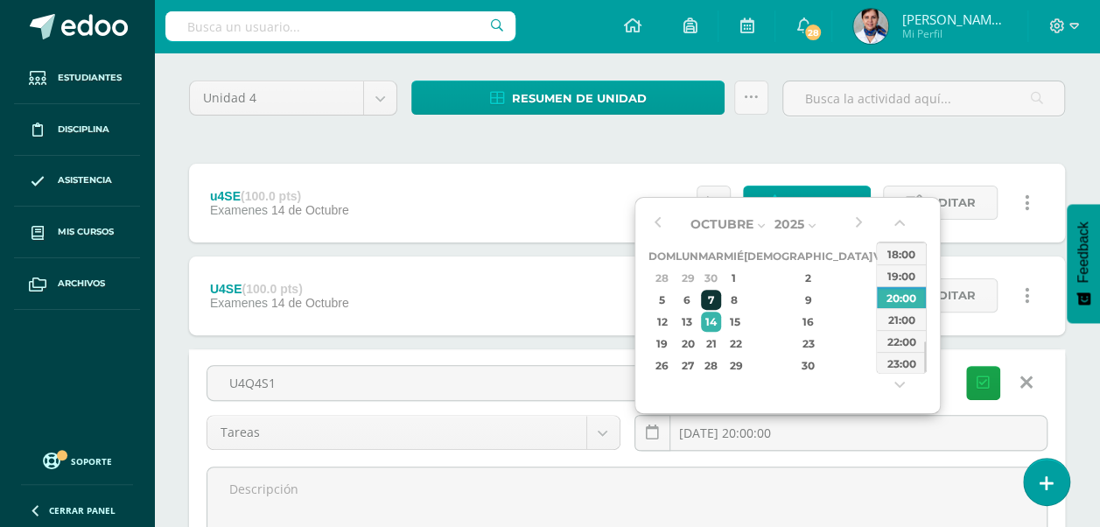
click at [721, 295] on div "7" at bounding box center [711, 300] width 20 height 20
type input "2025-10-07 20:00"
click at [980, 379] on icon "submit" at bounding box center [983, 383] width 13 height 15
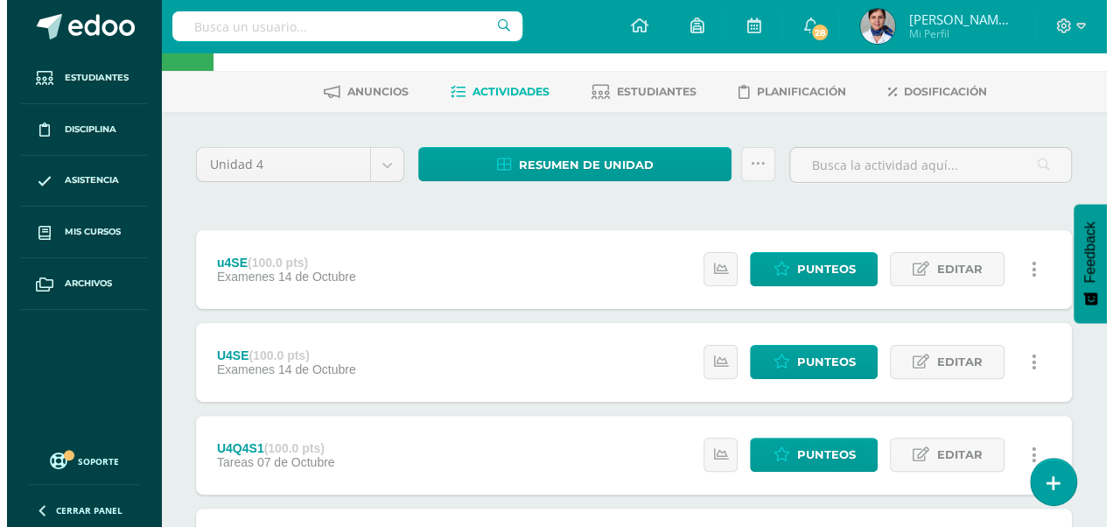
scroll to position [65, 0]
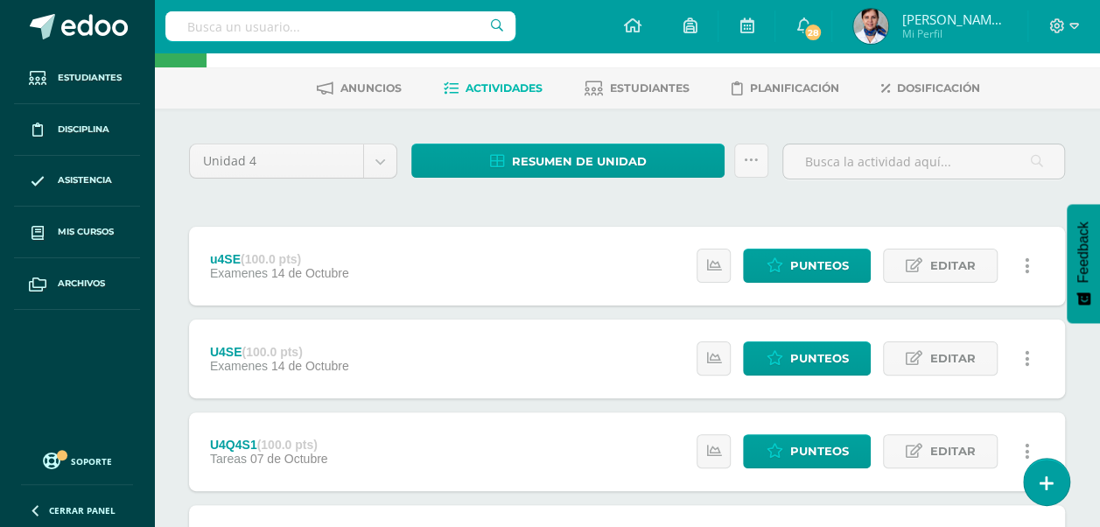
click at [1022, 259] on link at bounding box center [1027, 266] width 34 height 34
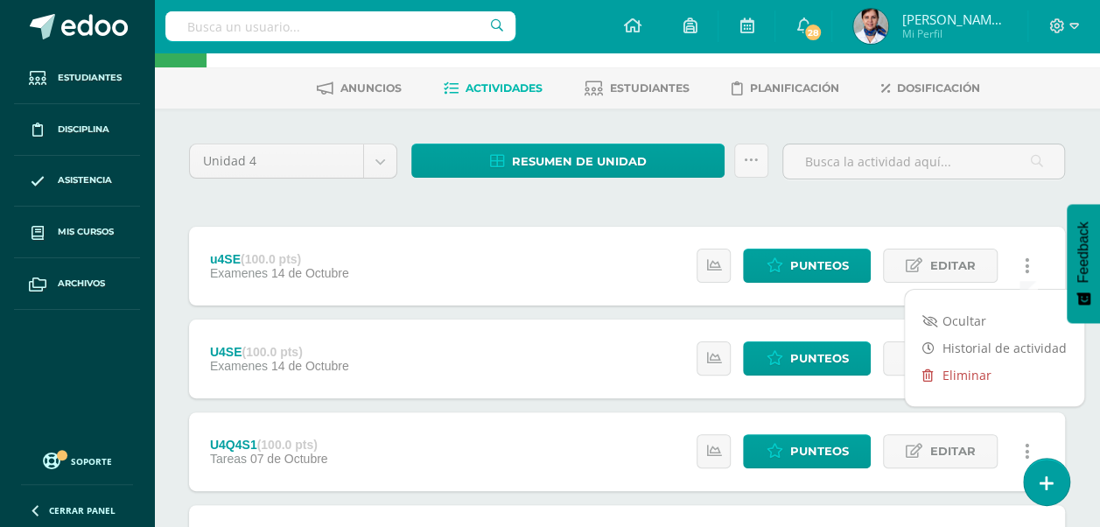
click at [961, 373] on link "Eliminar" at bounding box center [994, 375] width 179 height 27
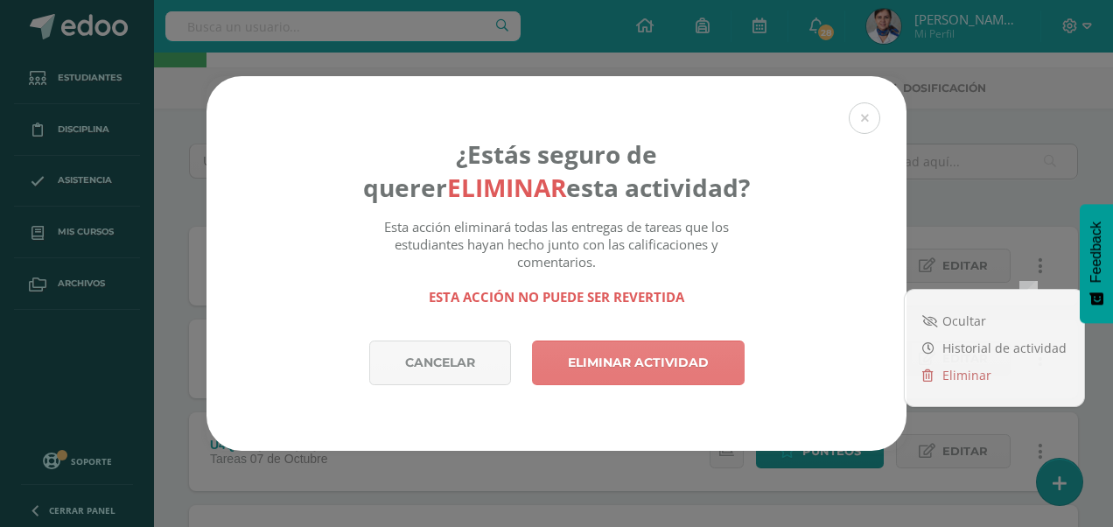
click at [621, 348] on link "Eliminar actividad" at bounding box center [638, 363] width 213 height 45
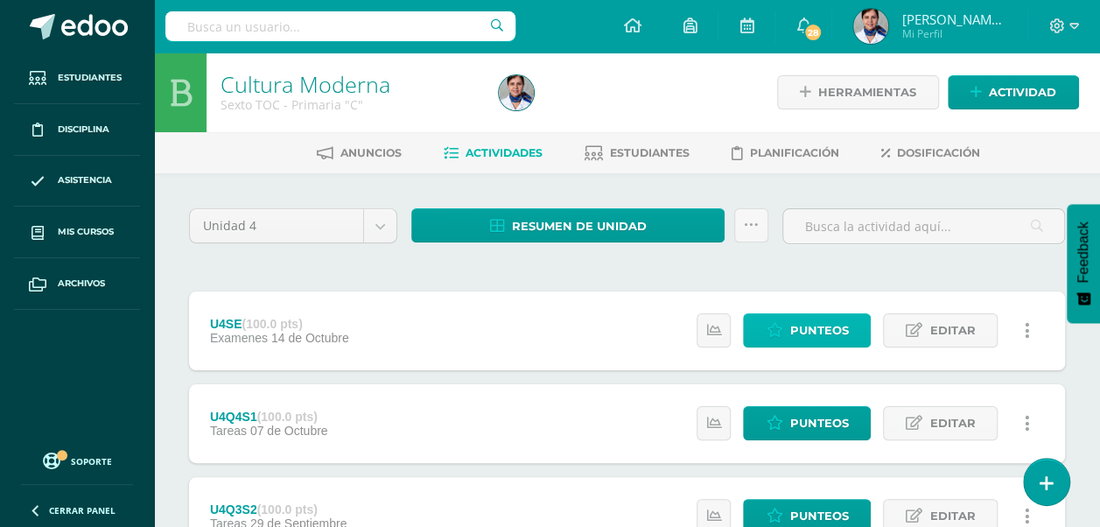
click at [828, 318] on span "Punteos" at bounding box center [819, 330] width 59 height 32
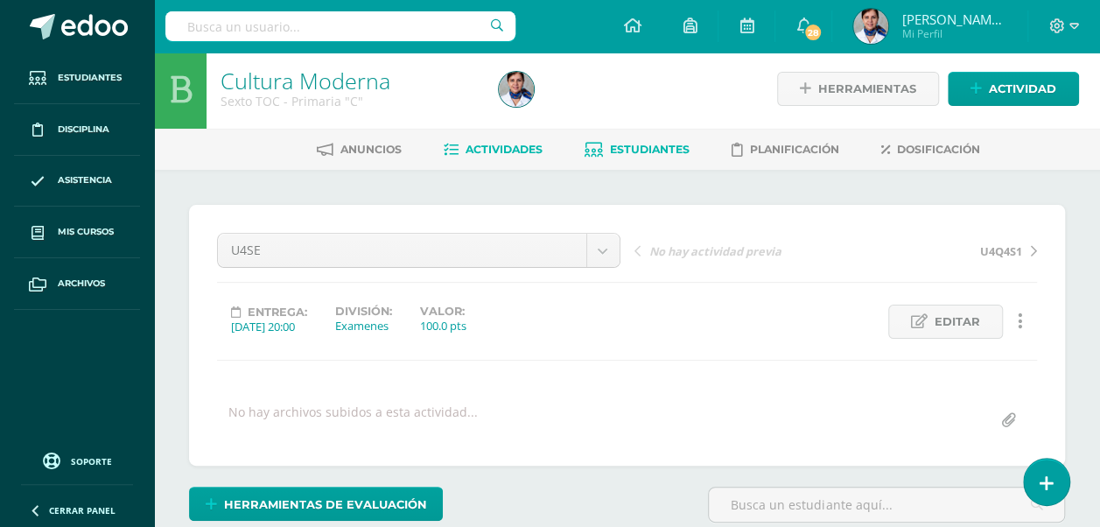
click at [650, 148] on span "Estudiantes" at bounding box center [650, 149] width 80 height 13
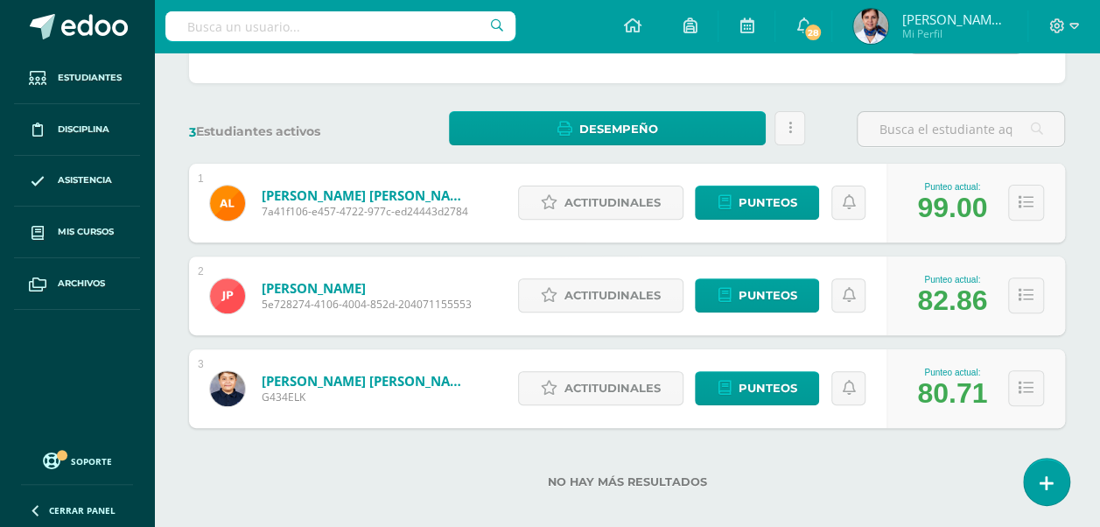
scroll to position [219, 0]
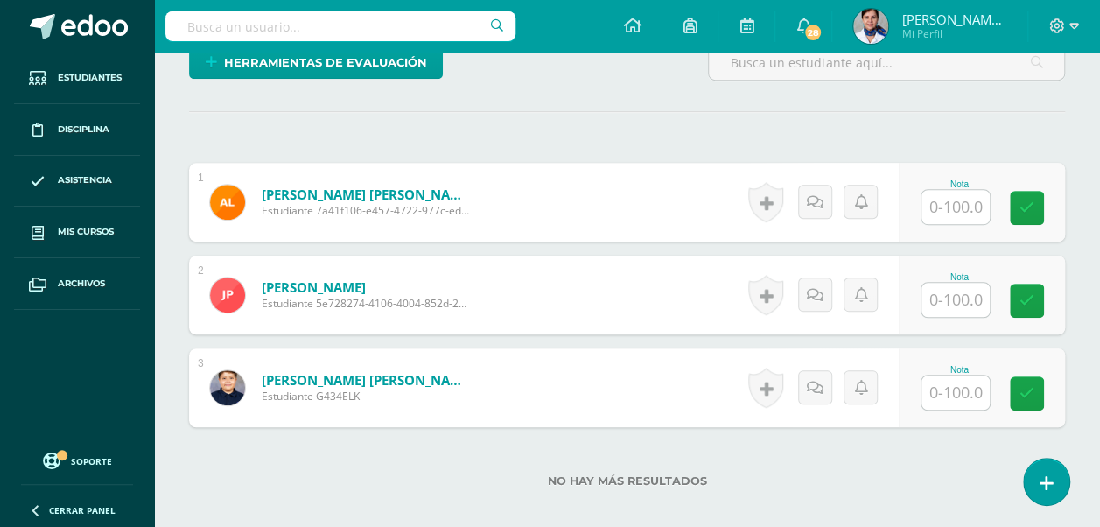
scroll to position [446, 0]
drag, startPoint x: 947, startPoint y: 196, endPoint x: 965, endPoint y: 144, distance: 54.5
click at [965, 144] on div "¿Estás seguro que quieres eliminar esta actividad? Esto borrará la actividad y …" at bounding box center [627, 177] width 890 height 830
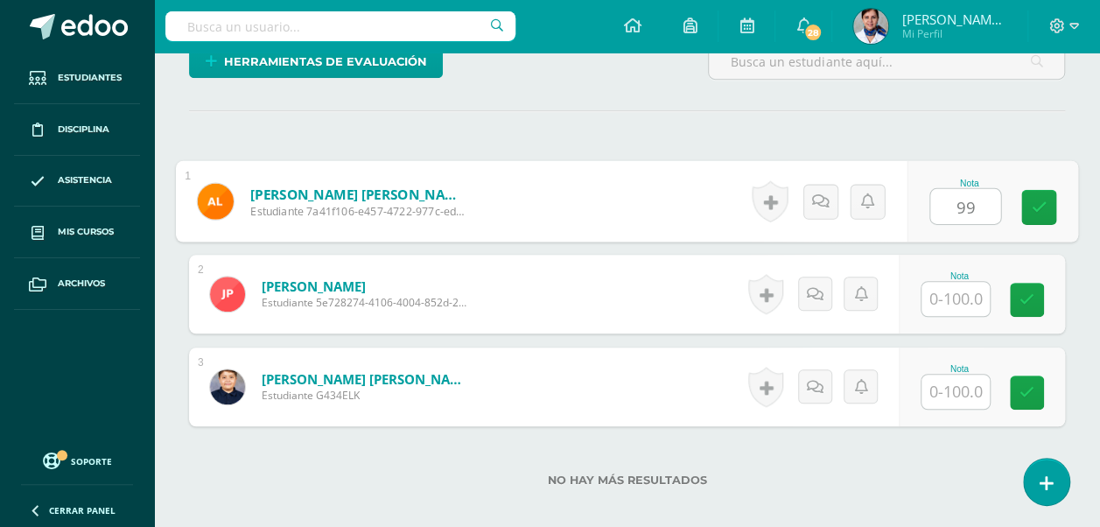
type input "99"
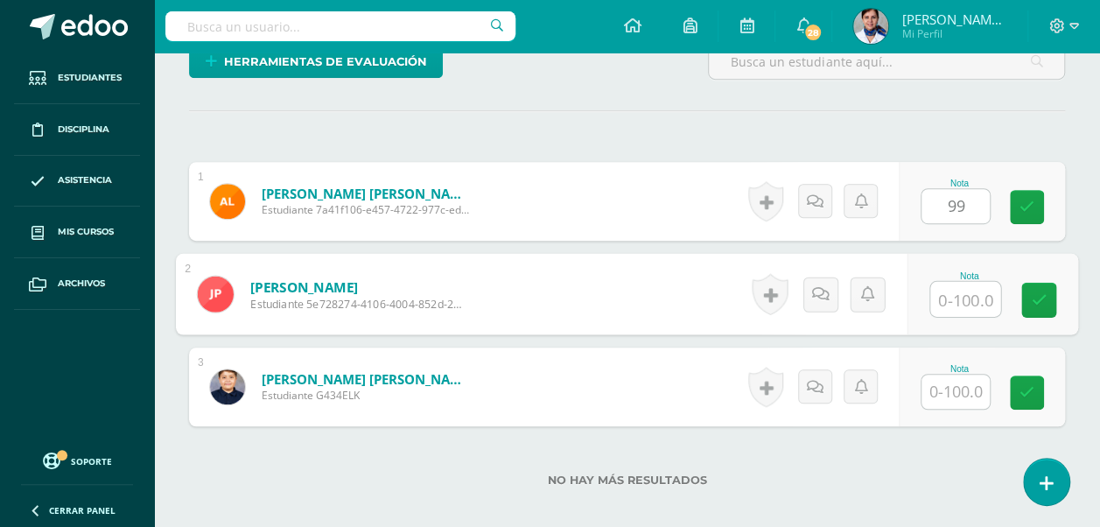
click at [970, 294] on input "text" at bounding box center [965, 299] width 70 height 35
type input "83"
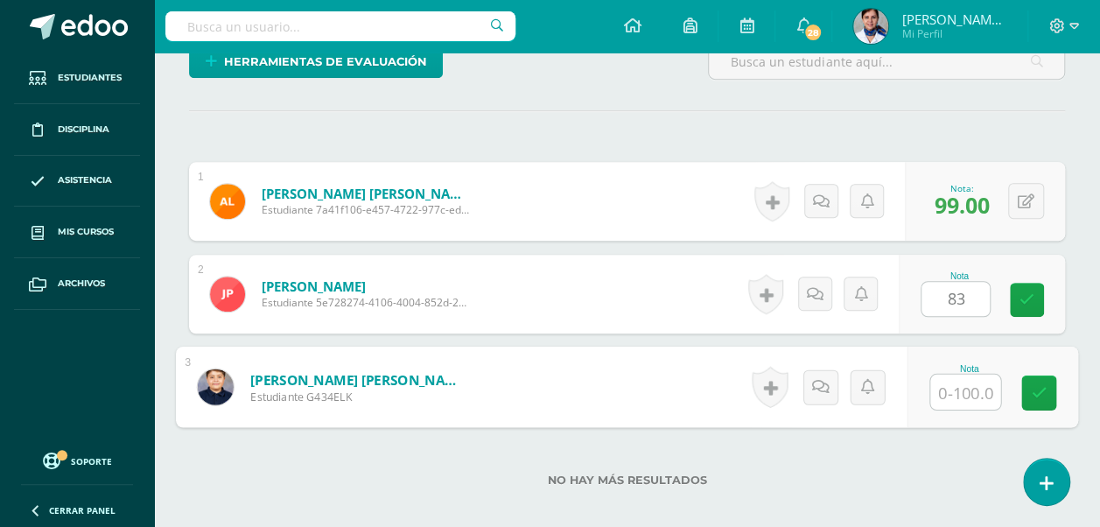
click at [975, 390] on input "text" at bounding box center [965, 392] width 70 height 35
type input "81"
click at [1043, 377] on link at bounding box center [1039, 393] width 35 height 35
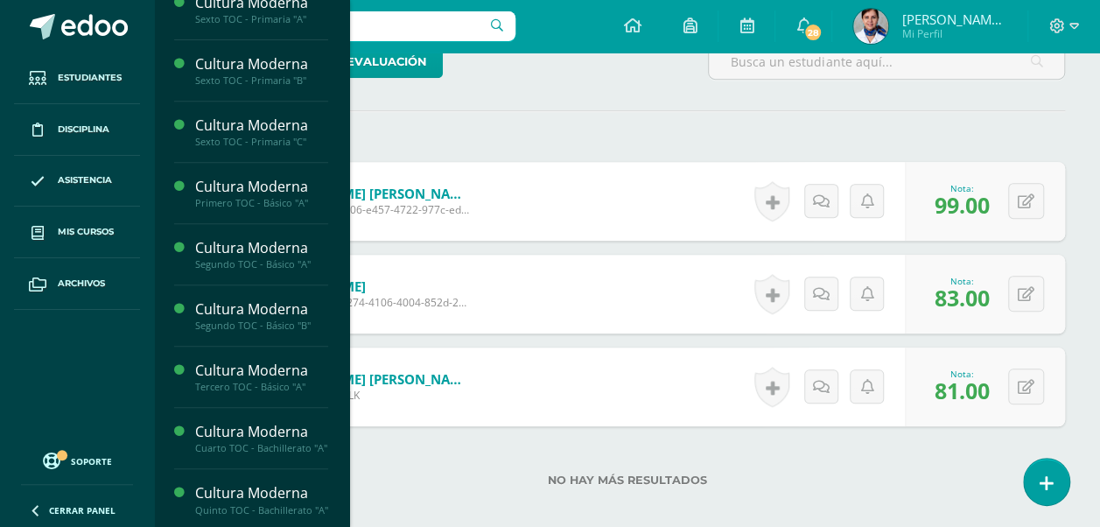
scroll to position [352, 0]
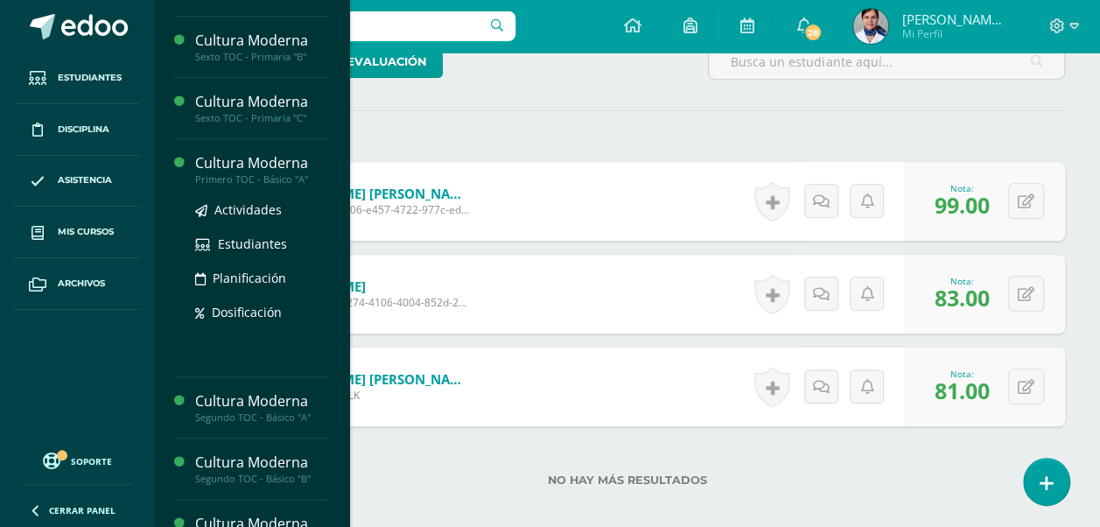
drag, startPoint x: 231, startPoint y: 165, endPoint x: 232, endPoint y: 154, distance: 10.5
click at [231, 164] on div "Cultura Moderna" at bounding box center [261, 163] width 133 height 20
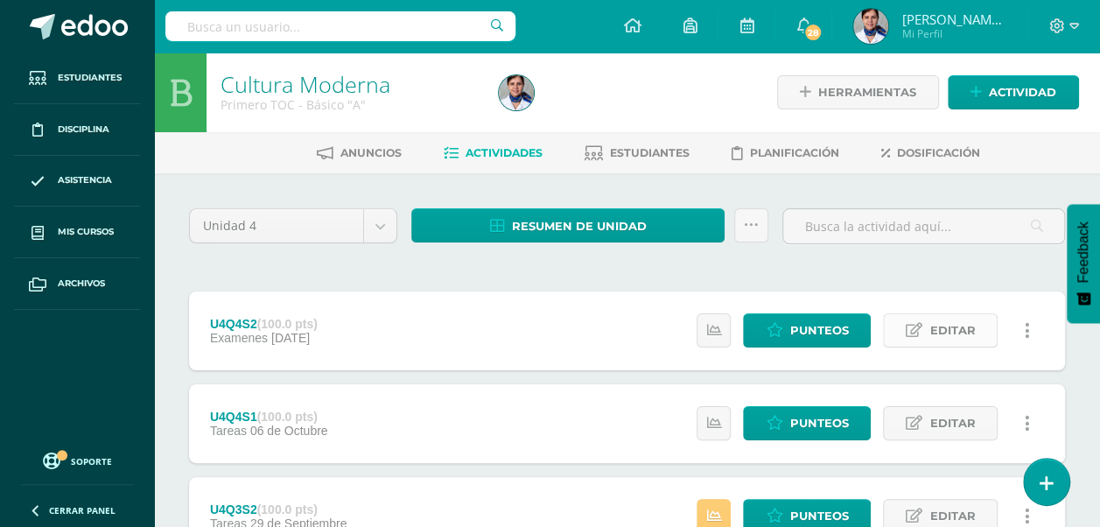
click at [937, 321] on span "Editar" at bounding box center [953, 330] width 46 height 32
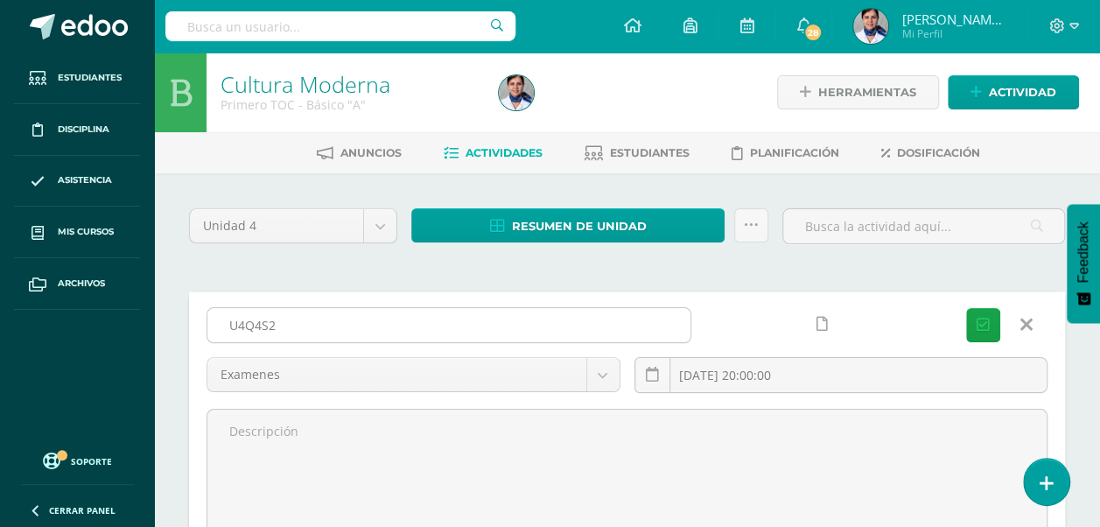
click at [291, 322] on input "U4Q4S2" at bounding box center [448, 325] width 483 height 34
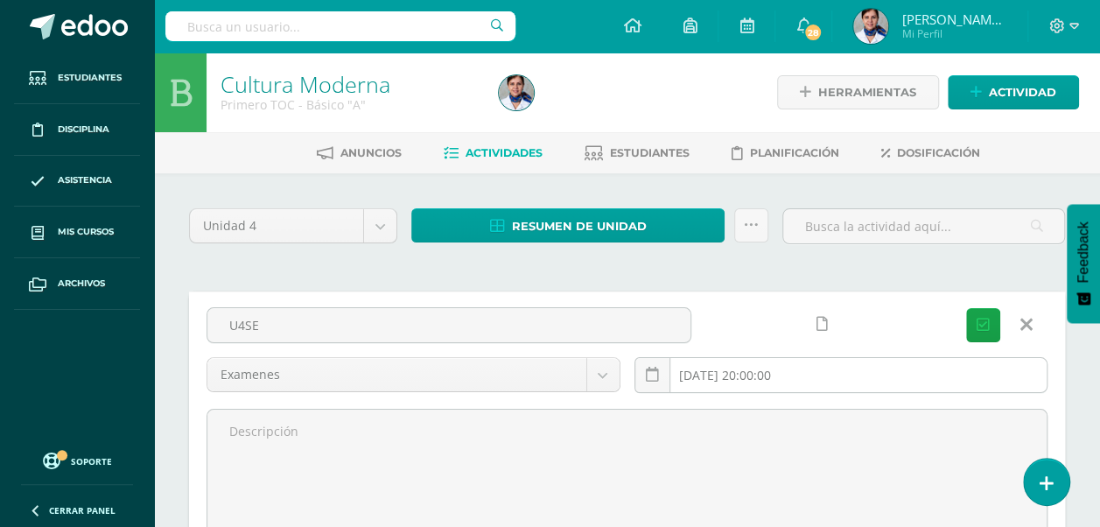
type input "U4SE"
click at [812, 370] on input "2025-11-04 20:00:00" at bounding box center [842, 375] width 412 height 34
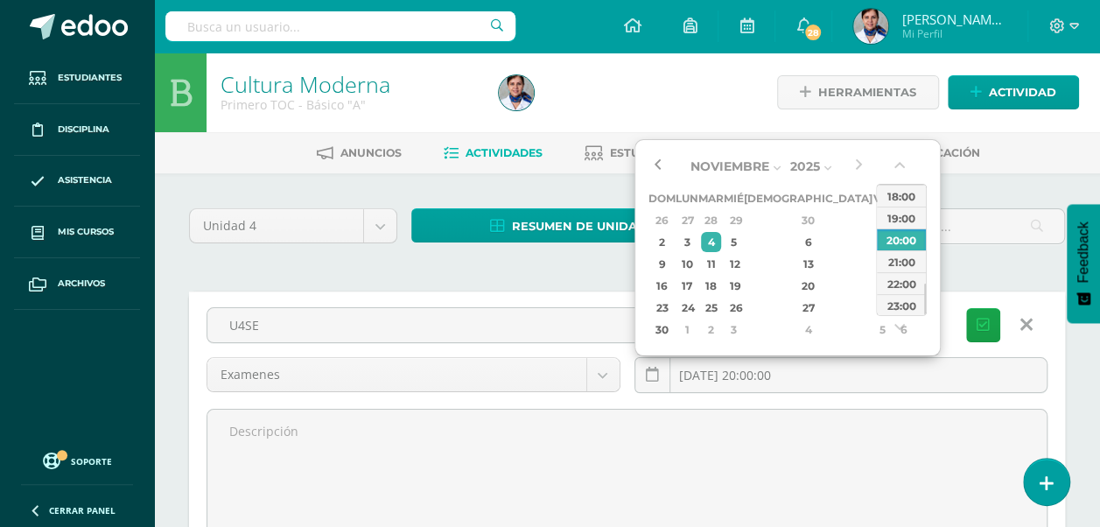
click at [659, 165] on button "button" at bounding box center [658, 166] width 18 height 26
click at [721, 263] on div "14" at bounding box center [711, 264] width 20 height 20
type input "2025-10-14 20:00"
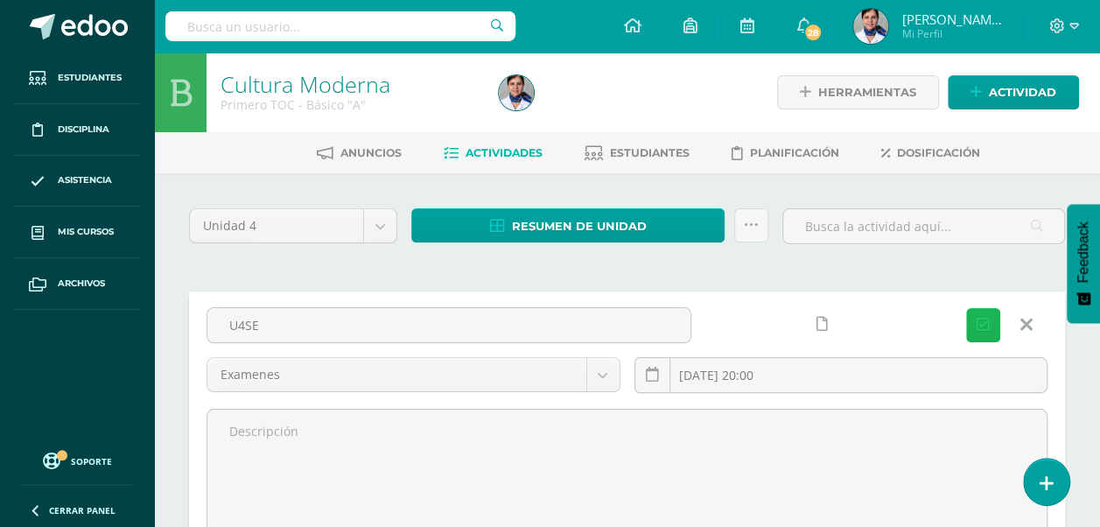
click at [985, 320] on icon "submit" at bounding box center [983, 325] width 13 height 15
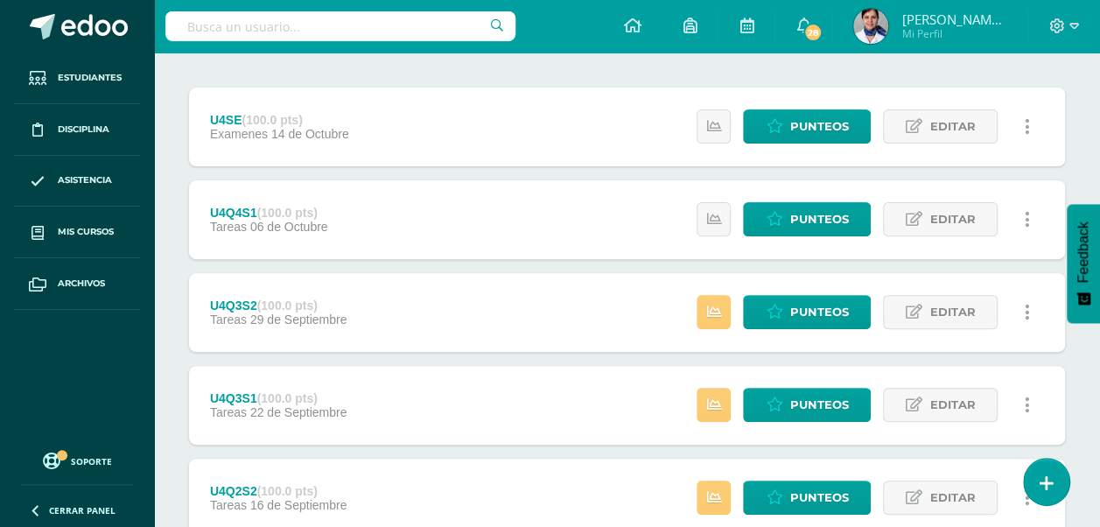
scroll to position [208, 0]
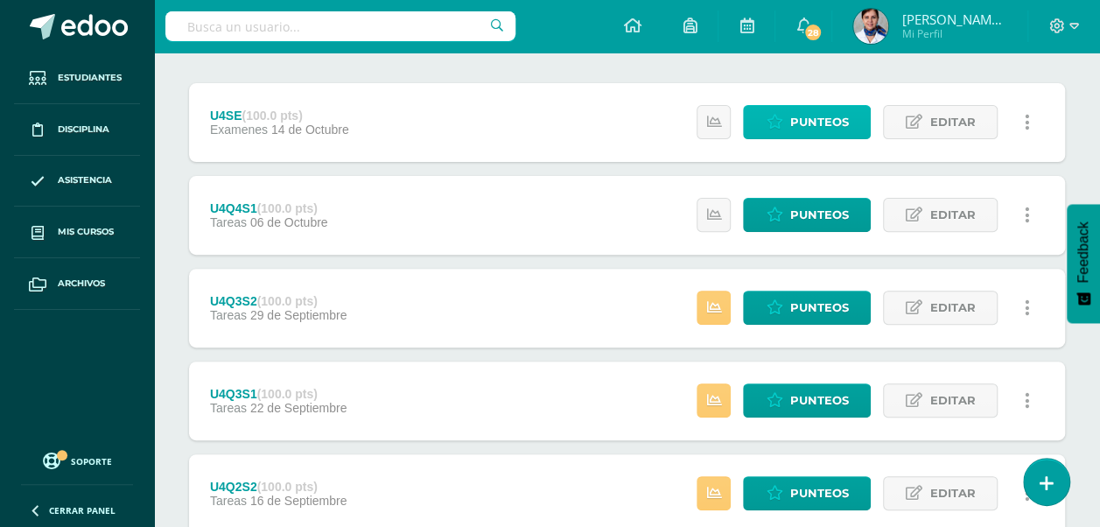
click at [821, 114] on span "Punteos" at bounding box center [819, 122] width 59 height 32
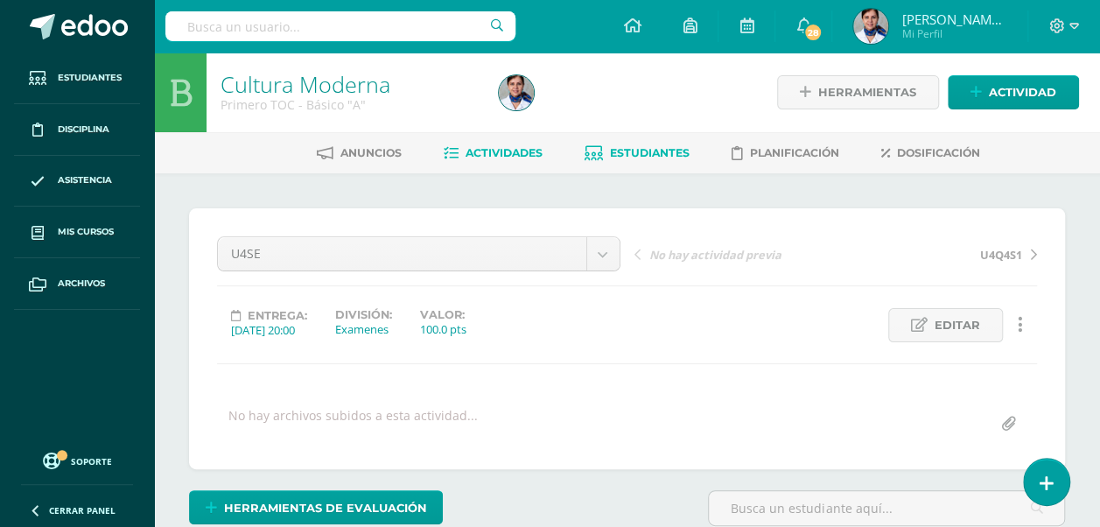
click at [651, 146] on span "Estudiantes" at bounding box center [650, 152] width 80 height 13
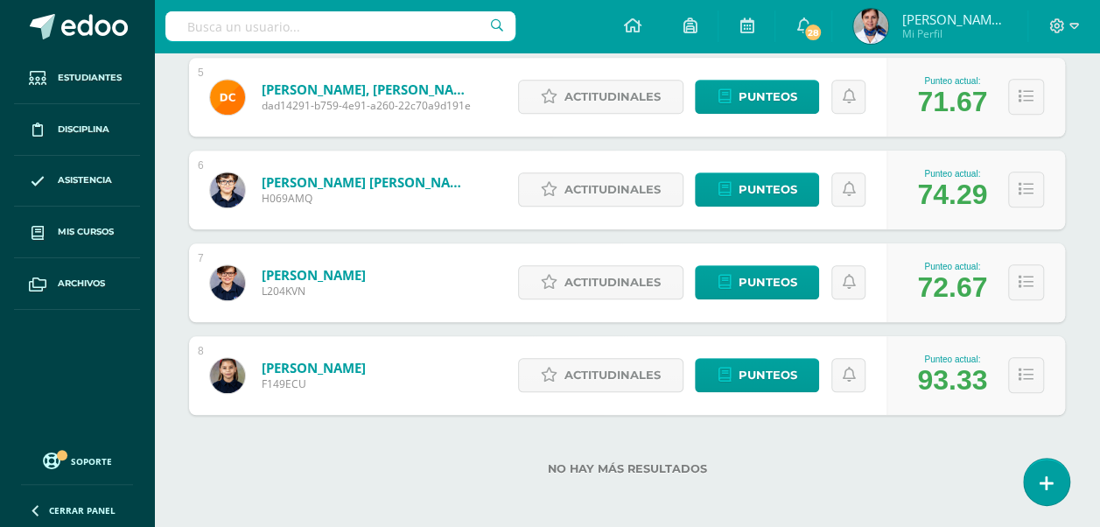
scroll to position [697, 0]
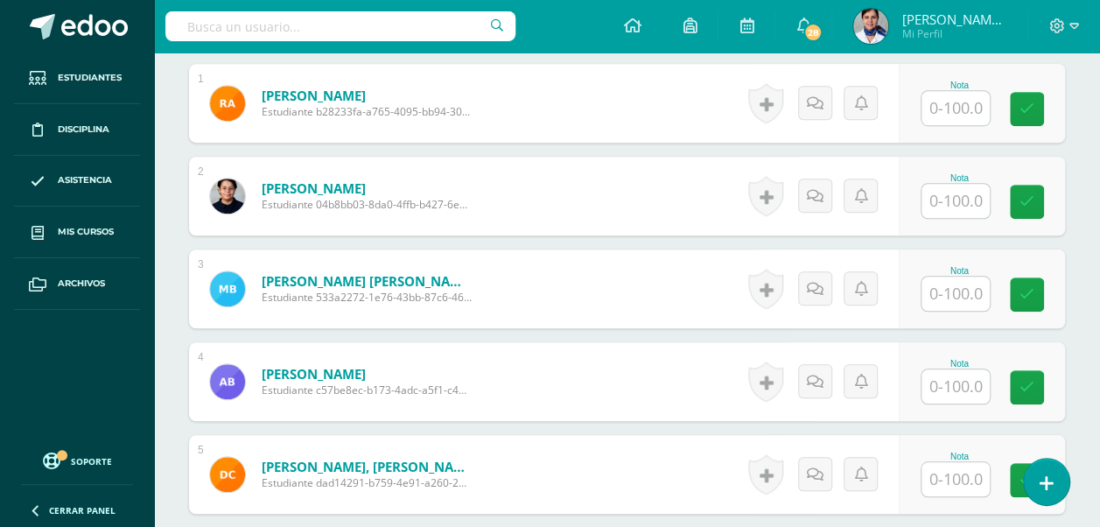
scroll to position [551, 0]
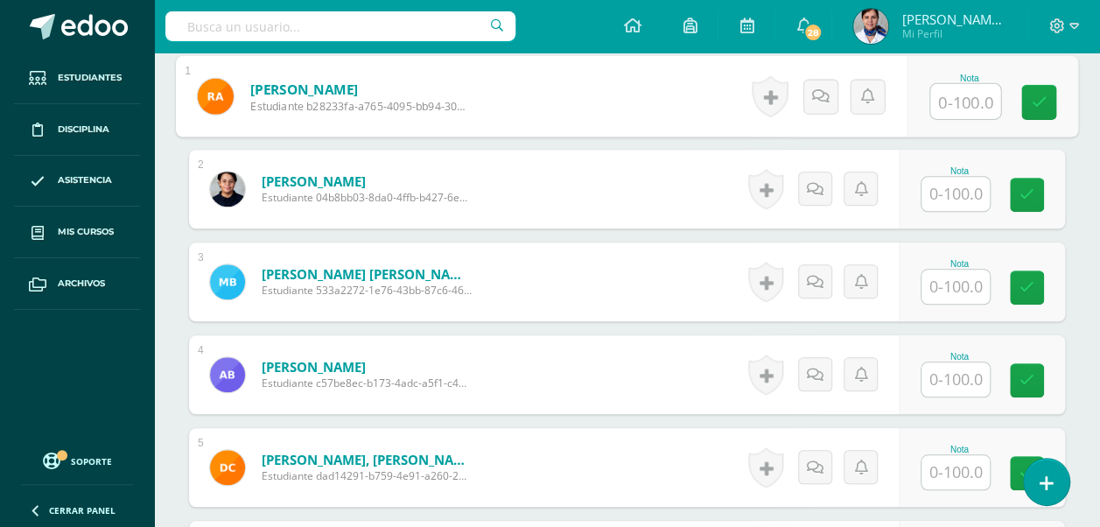
click at [949, 97] on input "text" at bounding box center [965, 101] width 70 height 35
type input "67"
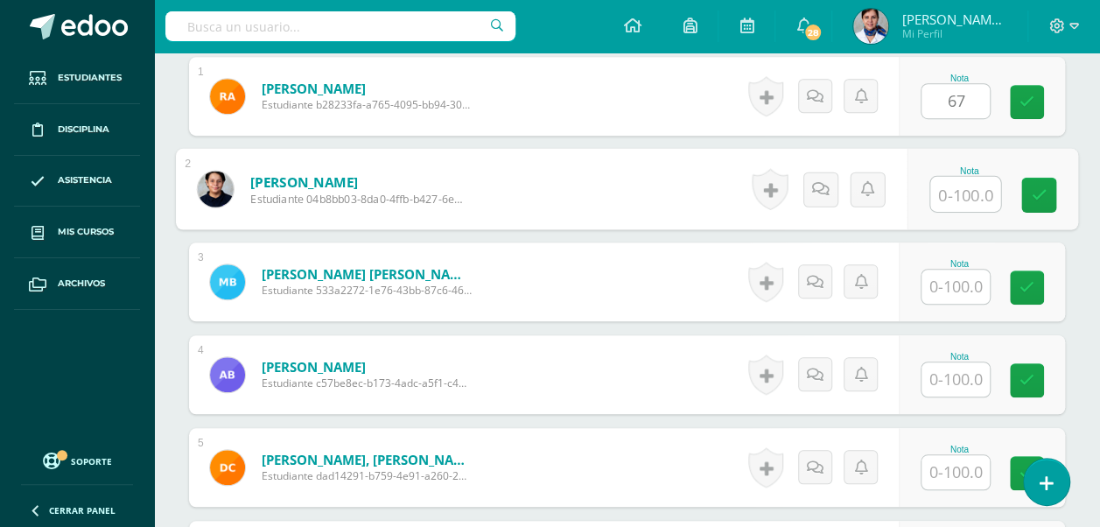
click at [959, 191] on input "text" at bounding box center [965, 194] width 70 height 35
type input "89"
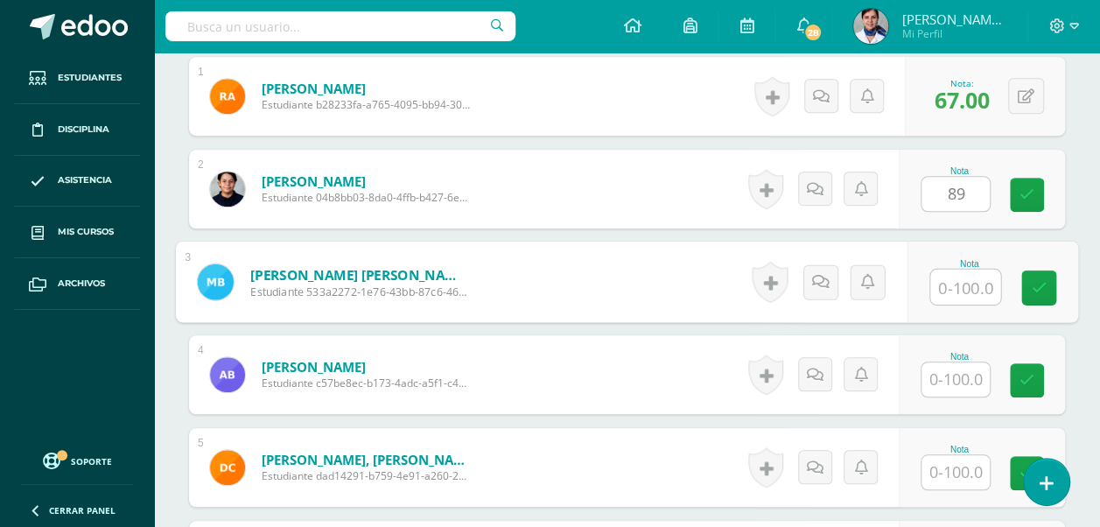
click at [968, 276] on input "text" at bounding box center [965, 287] width 70 height 35
type input "96"
click at [963, 369] on input "text" at bounding box center [956, 379] width 68 height 34
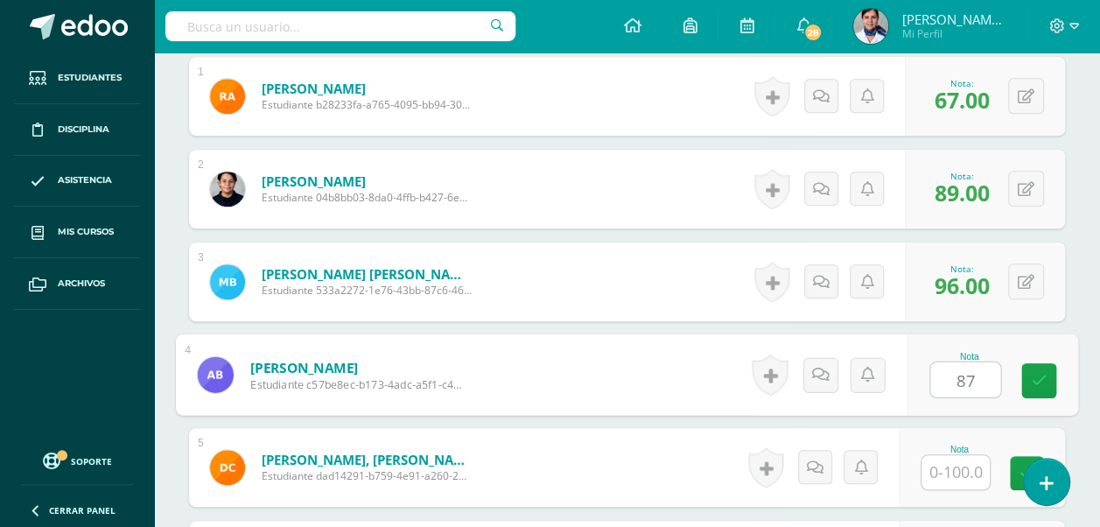
type input "87"
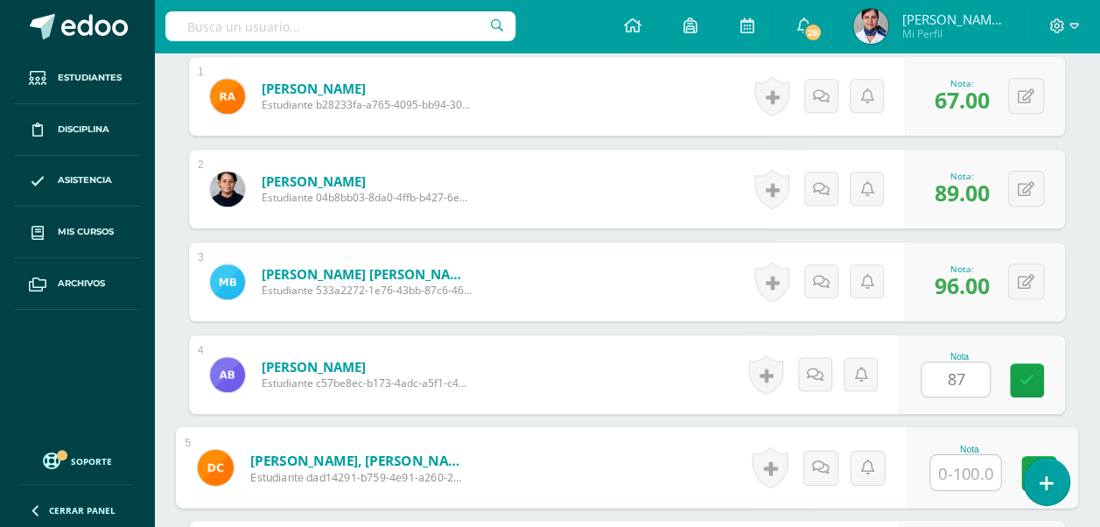
click at [965, 464] on input "text" at bounding box center [965, 472] width 70 height 35
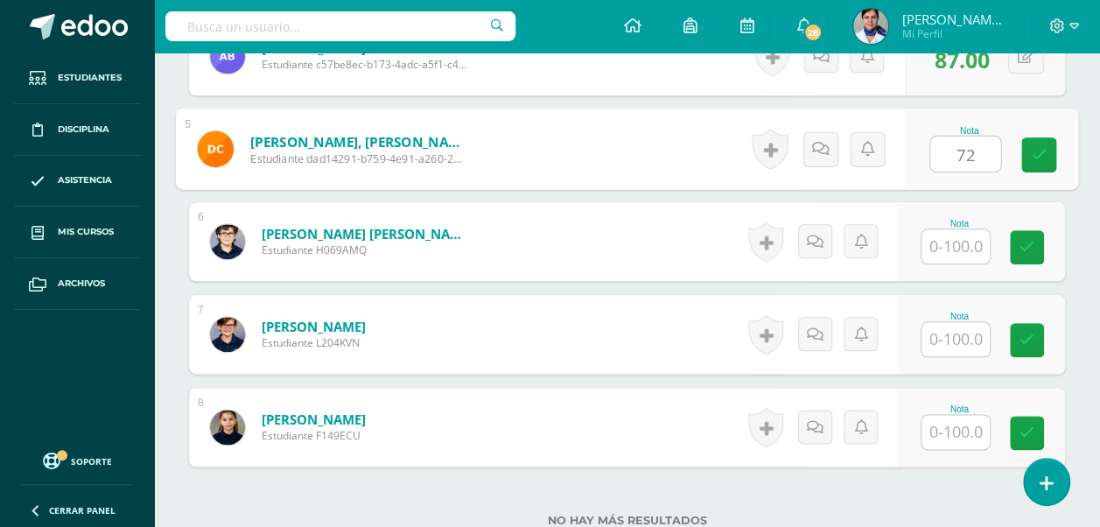
scroll to position [882, 0]
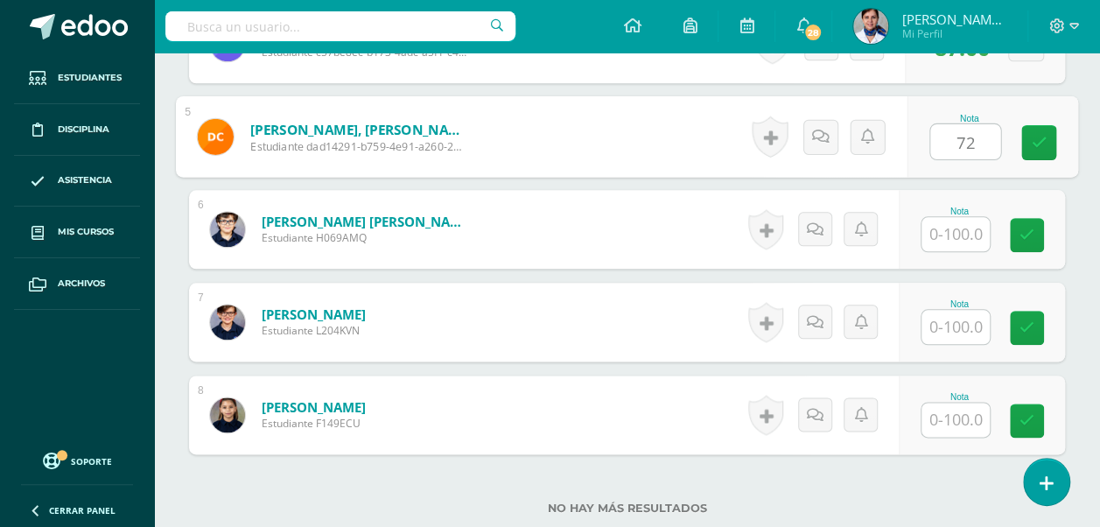
type input "72"
click at [958, 220] on input "text" at bounding box center [956, 234] width 68 height 34
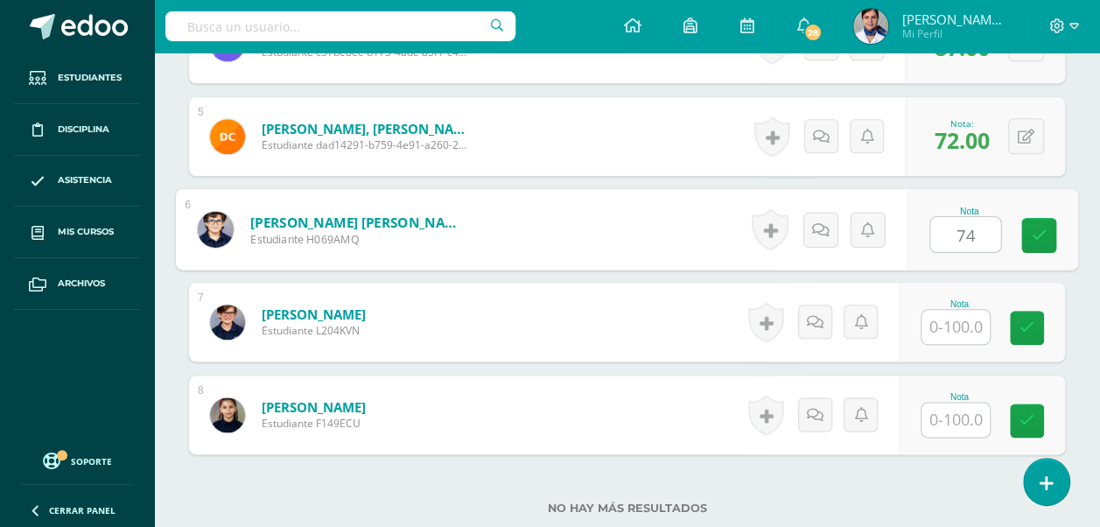
type input "74"
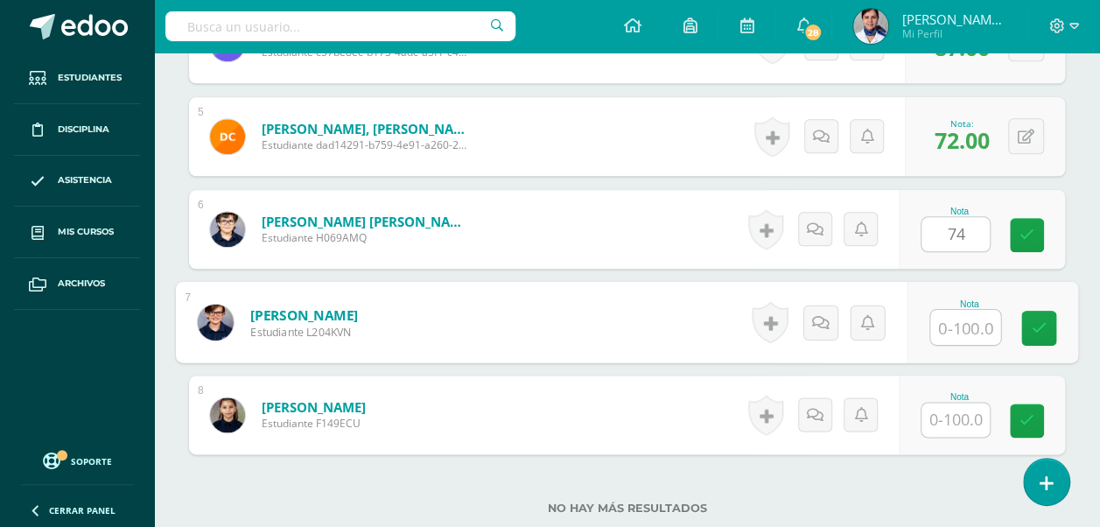
click at [966, 329] on input "text" at bounding box center [965, 327] width 70 height 35
type input "73"
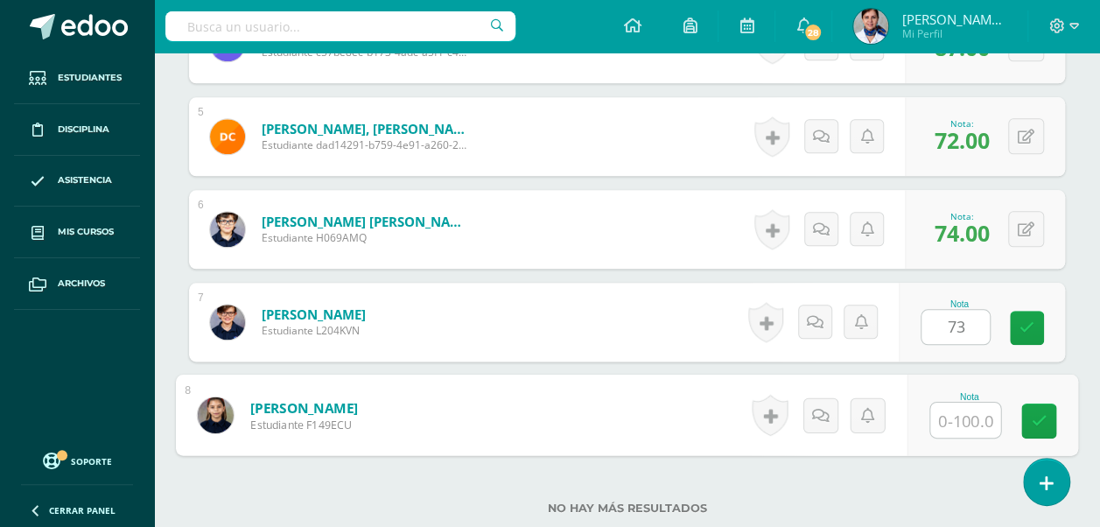
click at [956, 415] on input "text" at bounding box center [965, 420] width 70 height 35
type input "93"
click at [1033, 416] on icon at bounding box center [1040, 420] width 16 height 15
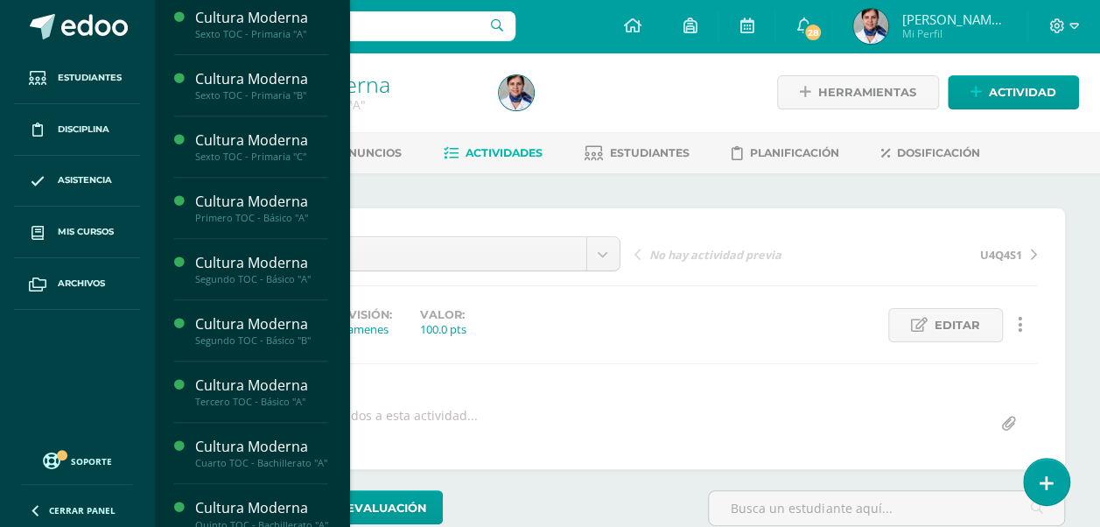
scroll to position [352, 0]
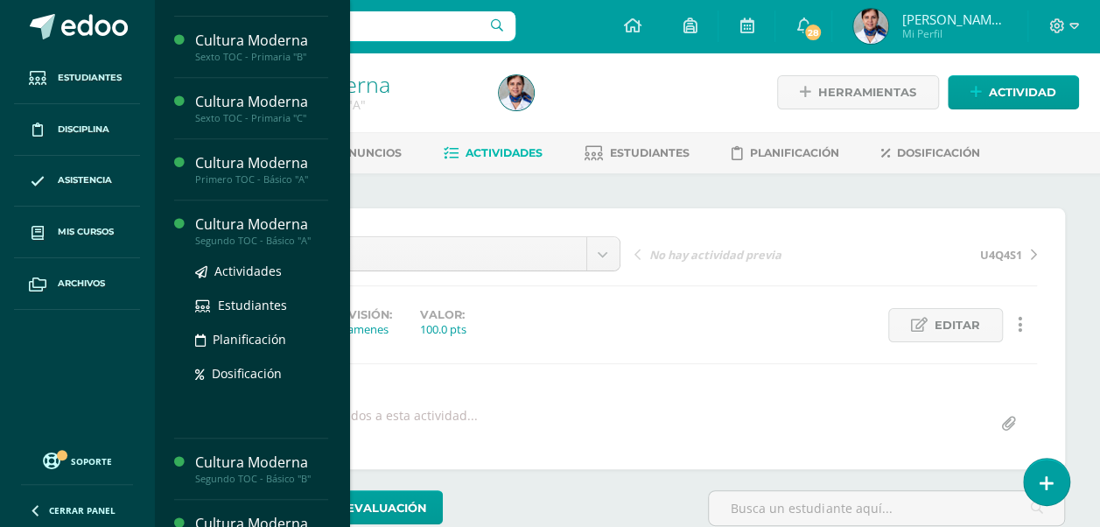
click at [278, 221] on div "Cultura Moderna" at bounding box center [261, 224] width 133 height 20
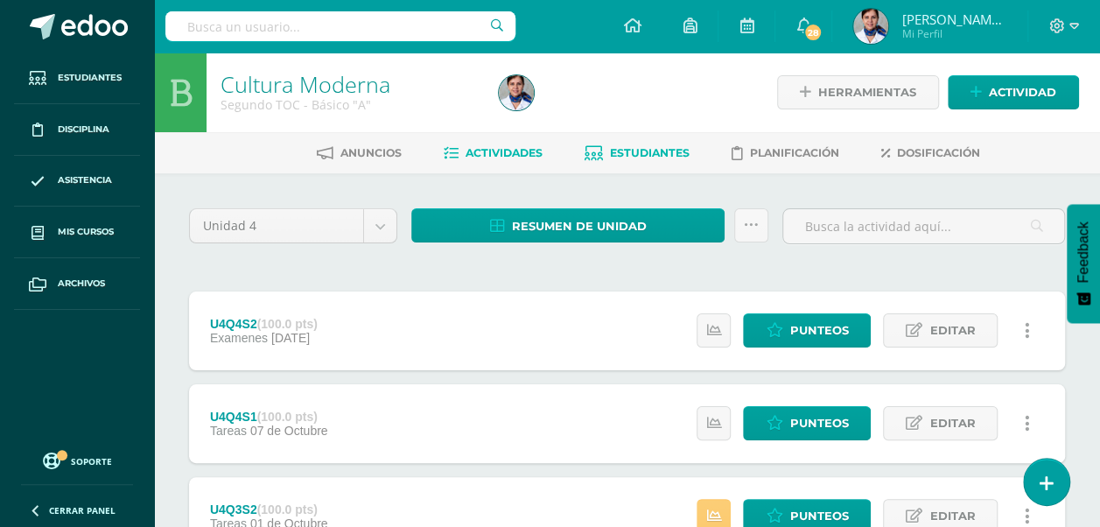
click at [663, 152] on span "Estudiantes" at bounding box center [650, 152] width 80 height 13
click at [952, 327] on span "Editar" at bounding box center [953, 330] width 46 height 32
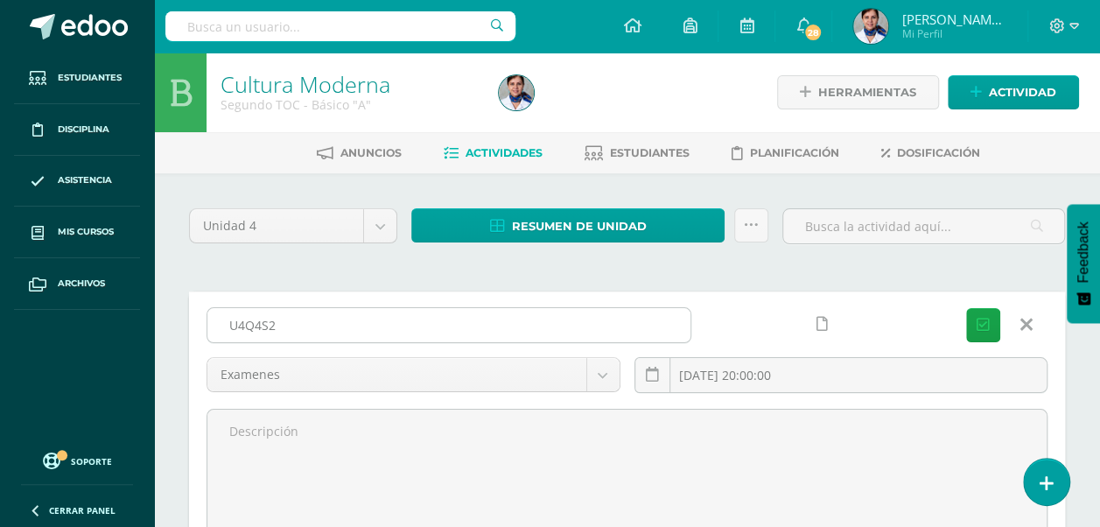
click at [283, 319] on input "U4Q4S2" at bounding box center [448, 325] width 483 height 34
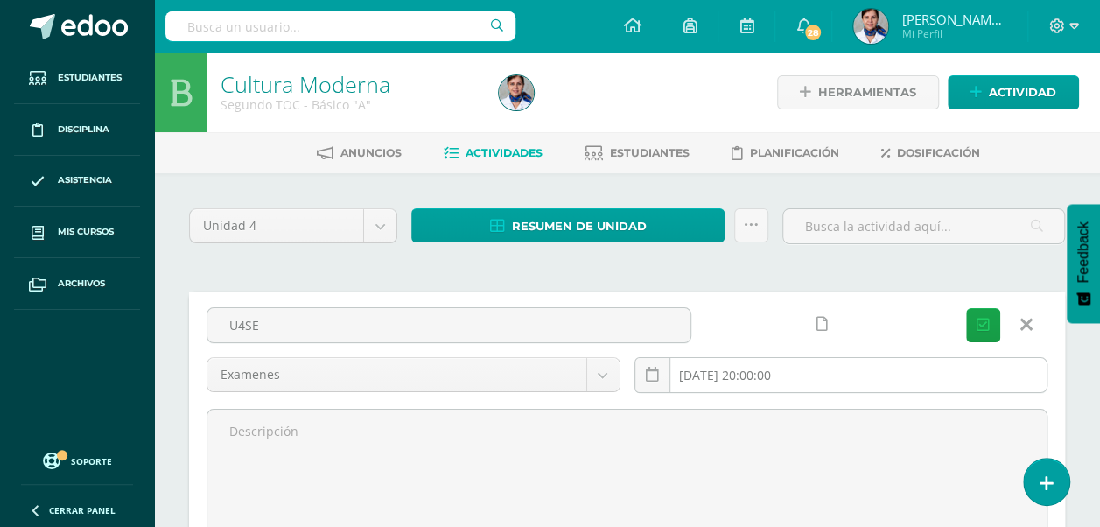
type input "U4SE"
click at [831, 371] on input "2025-11-04 20:00:00" at bounding box center [842, 375] width 412 height 34
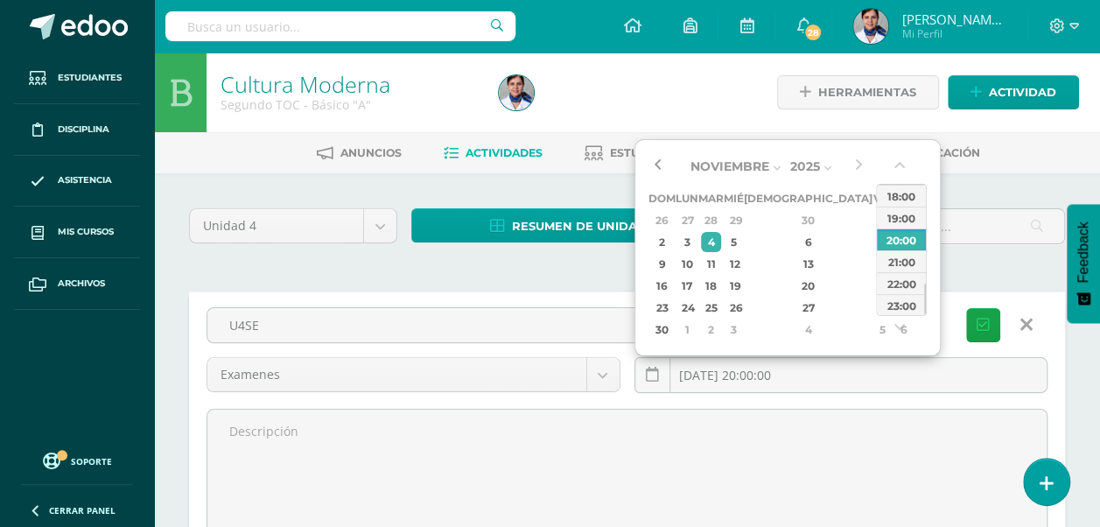
click at [658, 165] on button "button" at bounding box center [658, 166] width 18 height 26
click at [721, 256] on div "14" at bounding box center [711, 264] width 20 height 20
type input "2025-10-14 20:00"
click at [986, 310] on button "Guardar" at bounding box center [983, 325] width 34 height 34
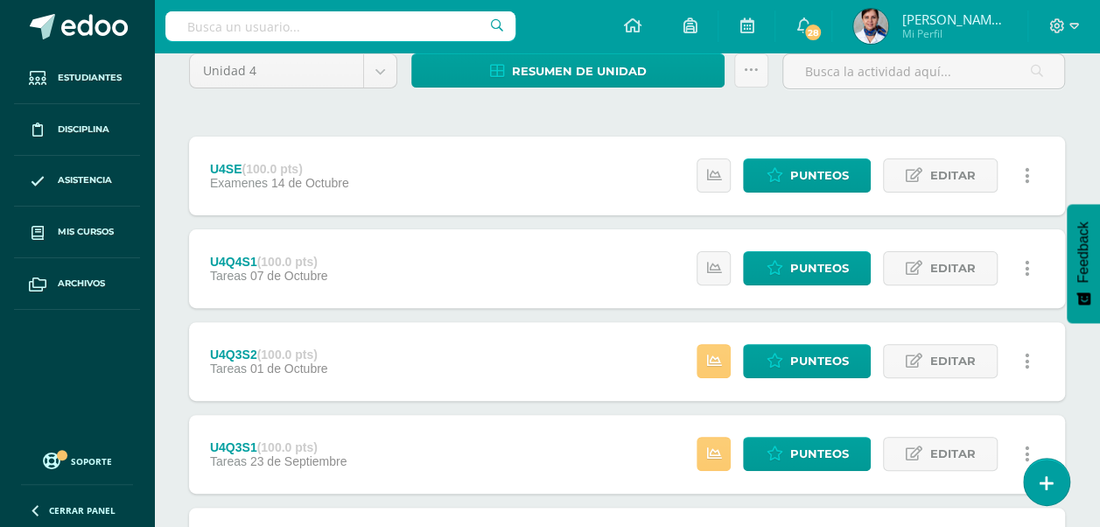
scroll to position [166, 0]
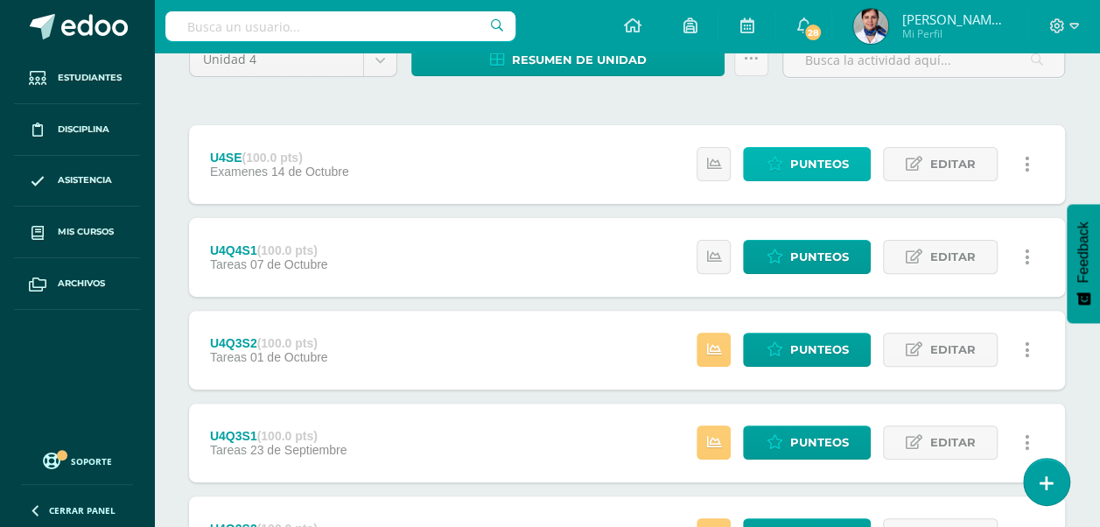
click at [812, 156] on span "Punteos" at bounding box center [819, 164] width 59 height 32
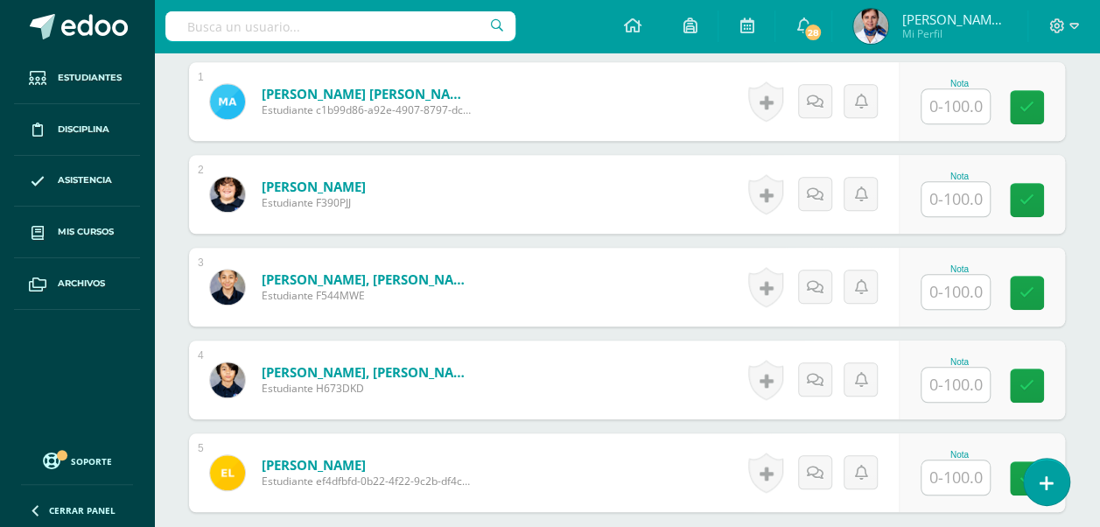
scroll to position [548, 0]
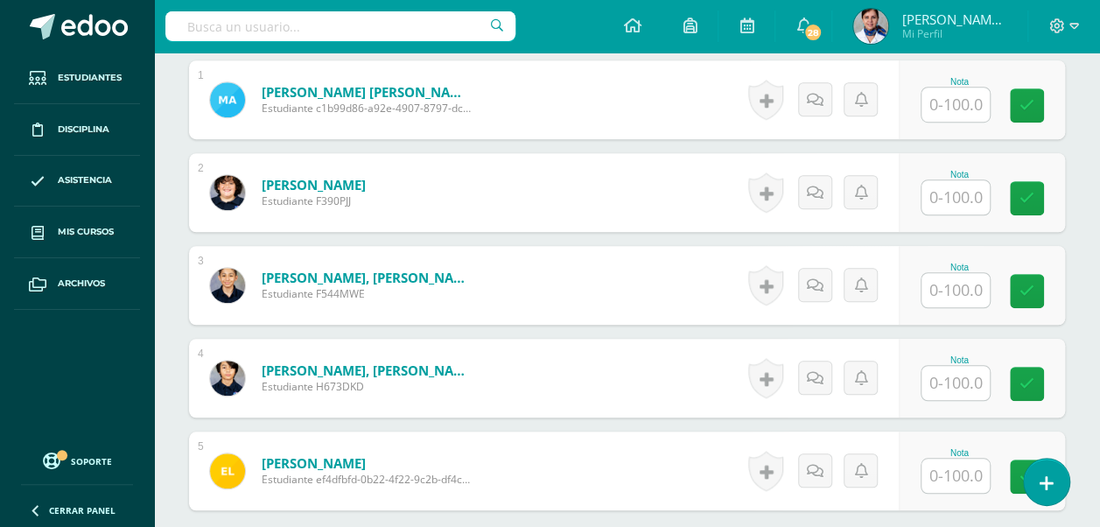
click at [950, 102] on input "text" at bounding box center [956, 105] width 68 height 34
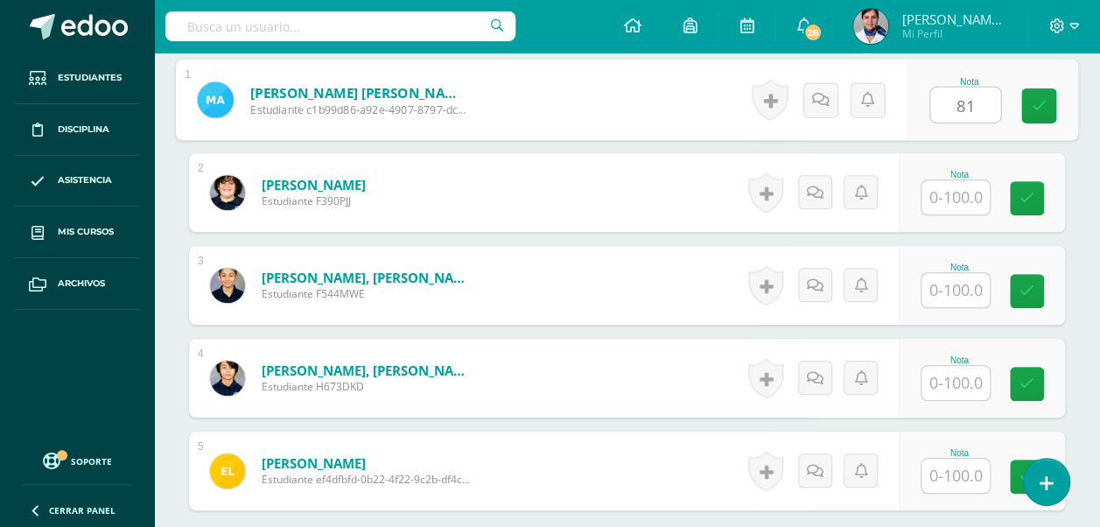
type input "81"
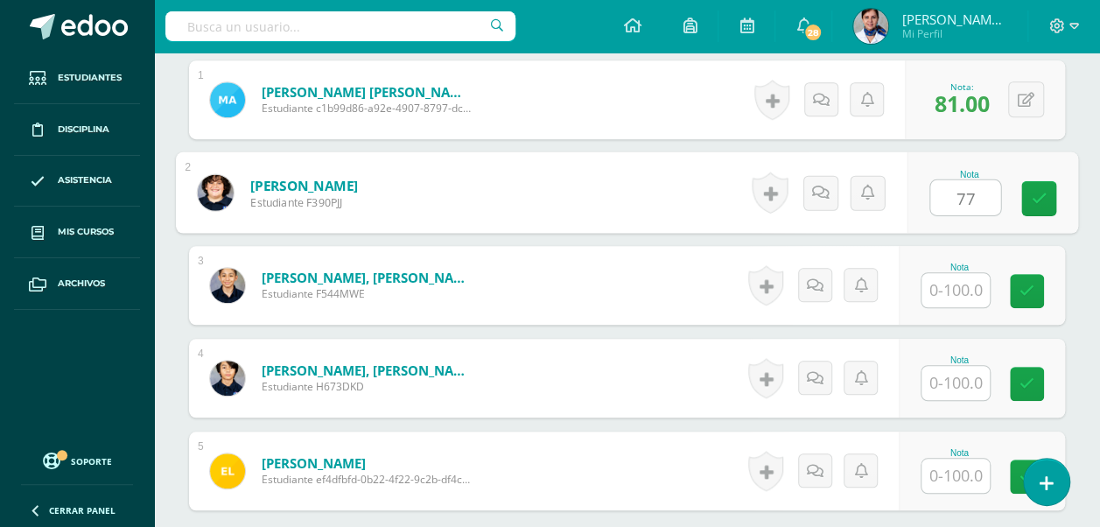
type input "77"
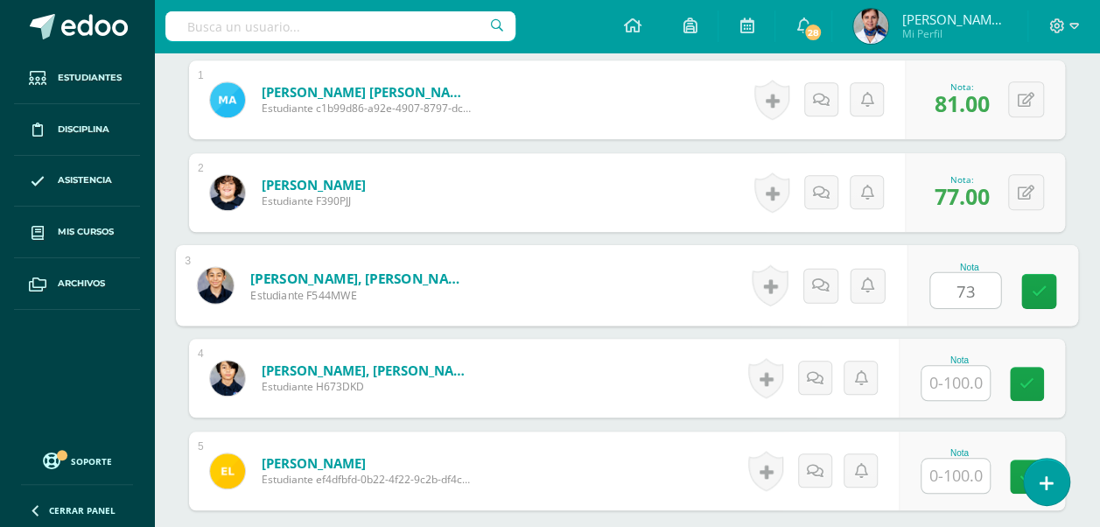
type input "73"
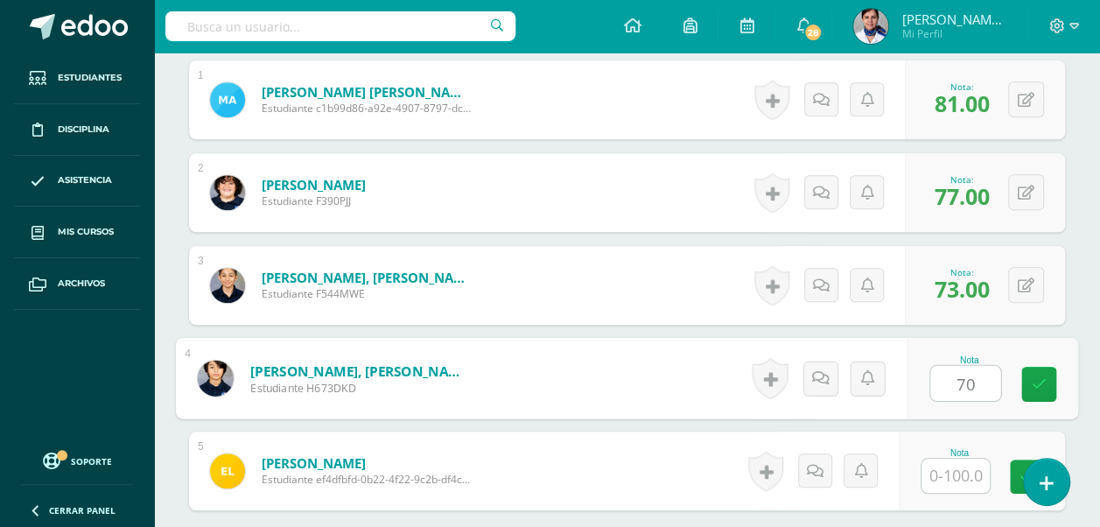
type input "70"
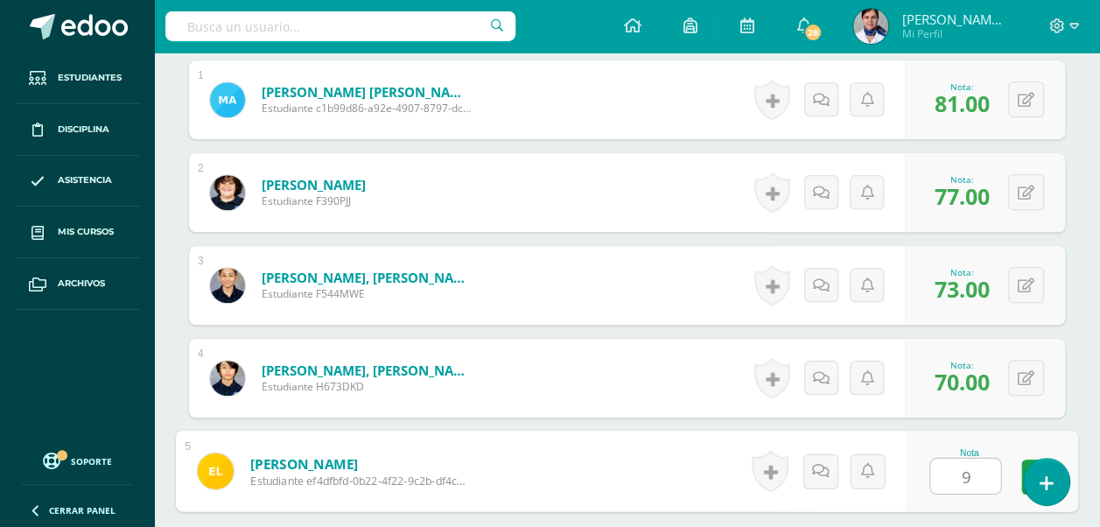
type input "96"
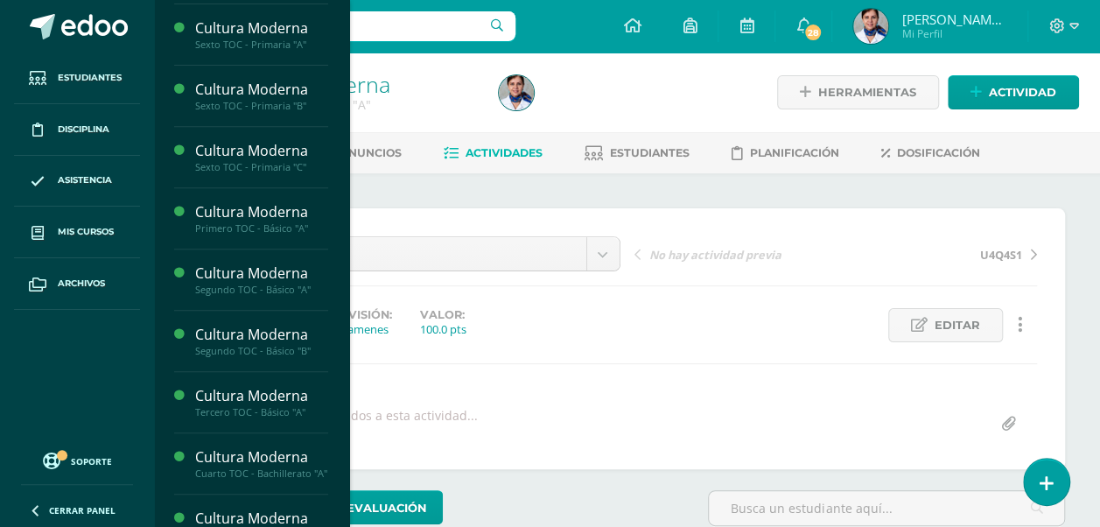
scroll to position [326, 0]
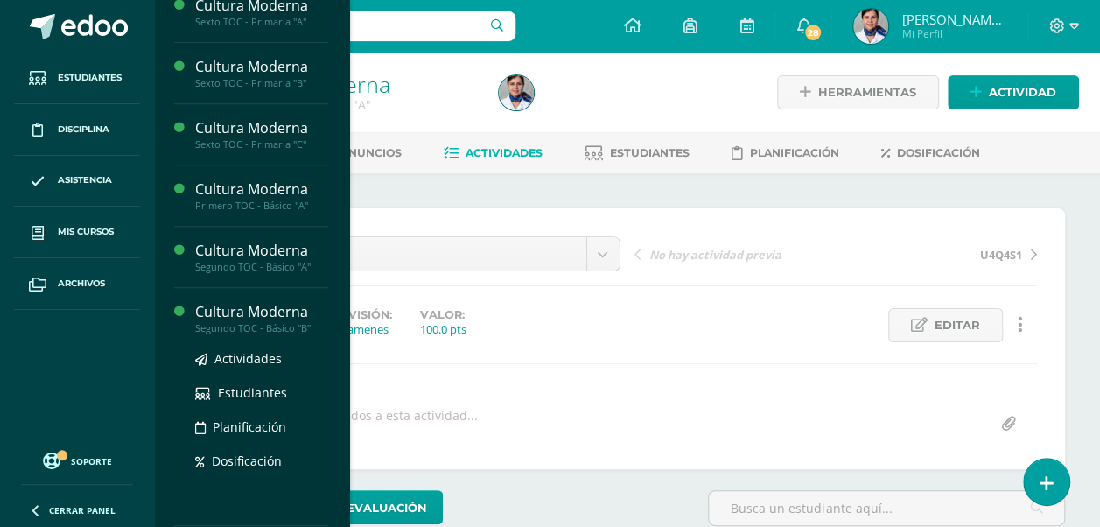
click at [278, 302] on div "Cultura Moderna" at bounding box center [261, 312] width 133 height 20
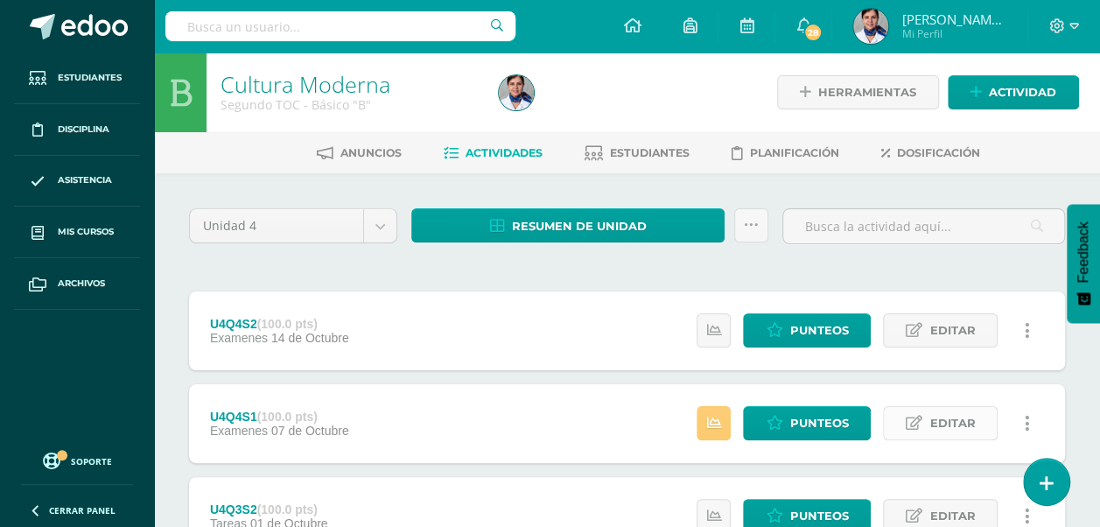
click at [964, 427] on span "Editar" at bounding box center [953, 423] width 46 height 32
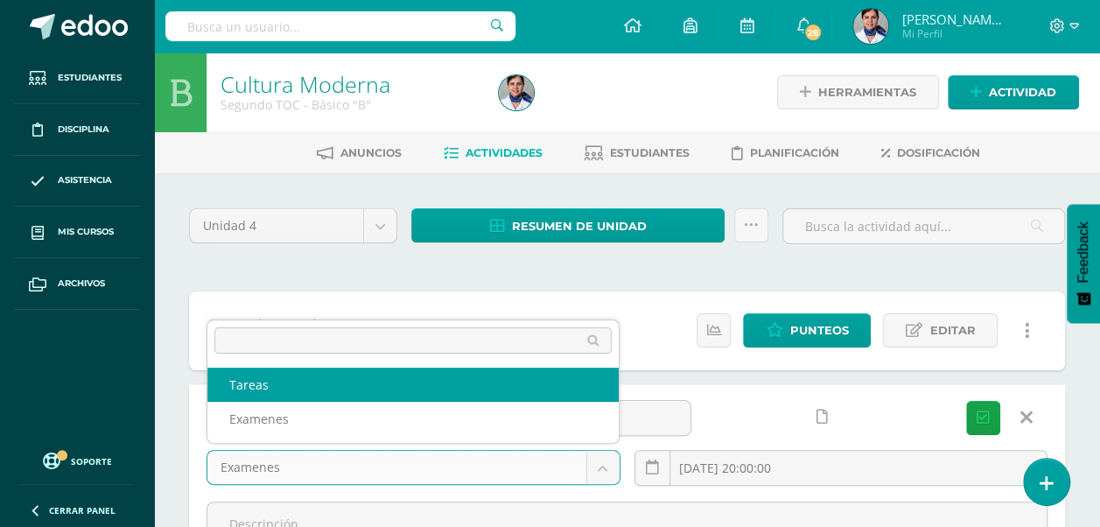
select select "143698"
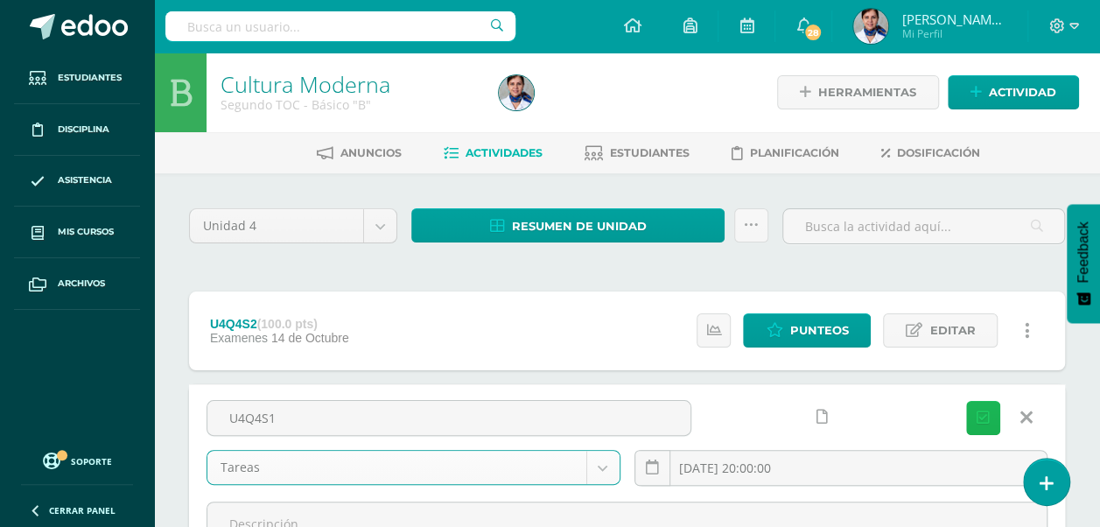
click at [983, 411] on icon "submit" at bounding box center [983, 418] width 13 height 15
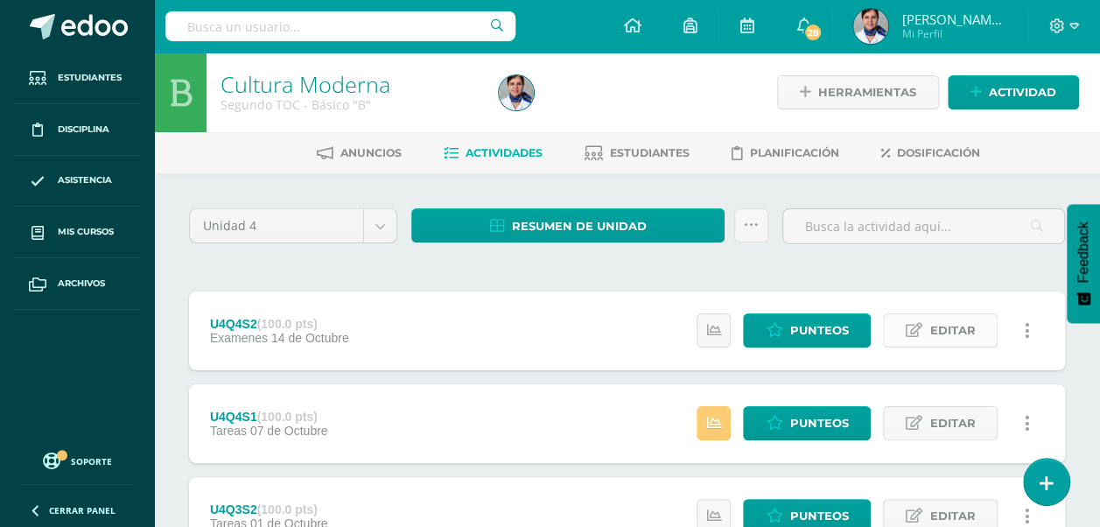
click at [957, 326] on span "Editar" at bounding box center [953, 330] width 46 height 32
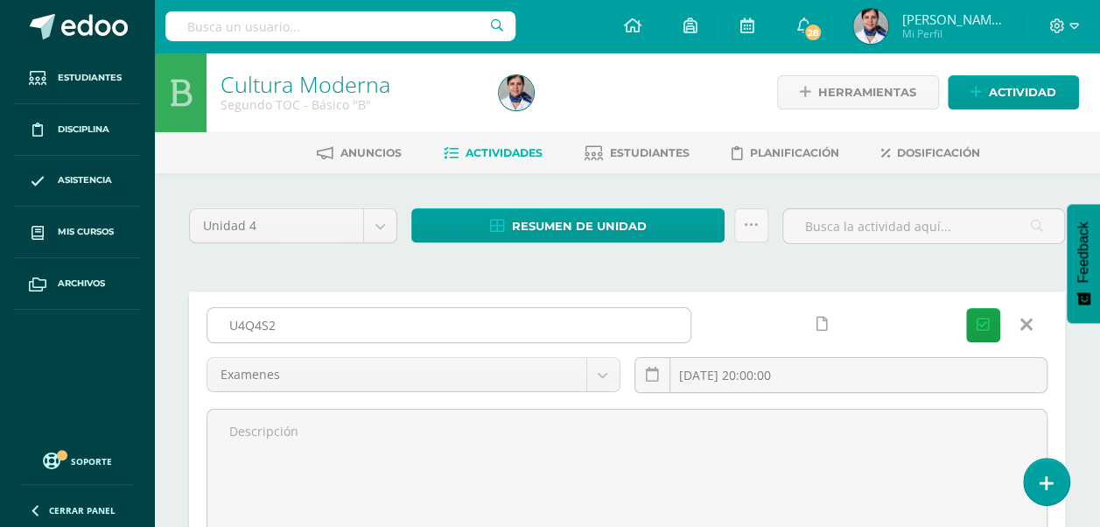
click at [287, 327] on input "U4Q4S2" at bounding box center [448, 325] width 483 height 34
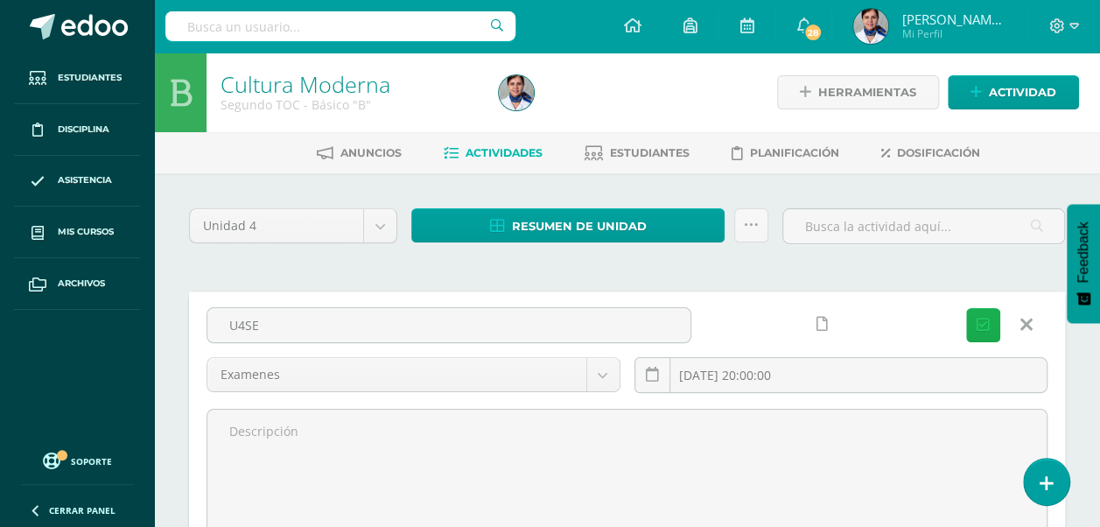
type input "U4SE"
click at [978, 318] on icon "submit" at bounding box center [983, 325] width 13 height 15
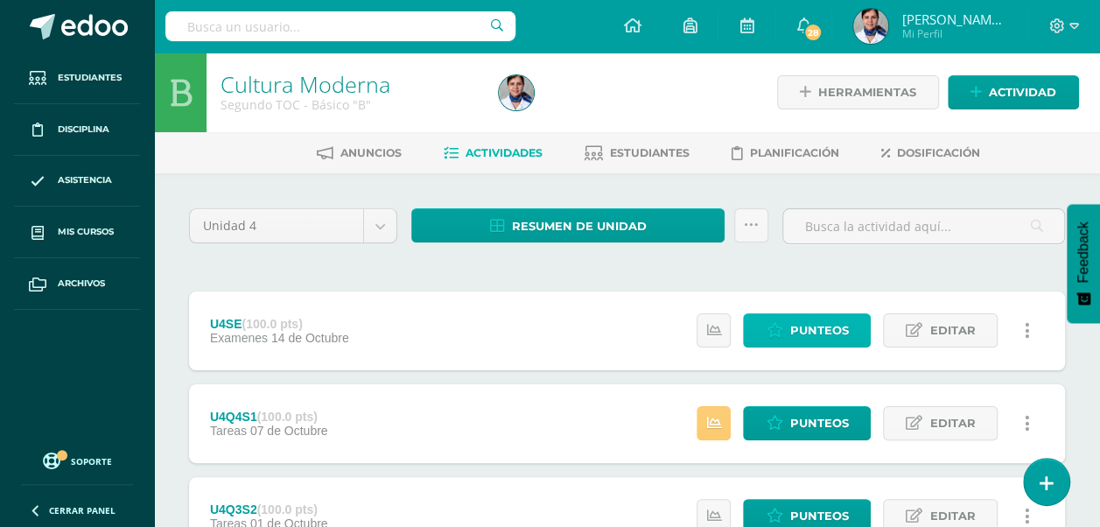
click at [824, 320] on span "Punteos" at bounding box center [819, 330] width 59 height 32
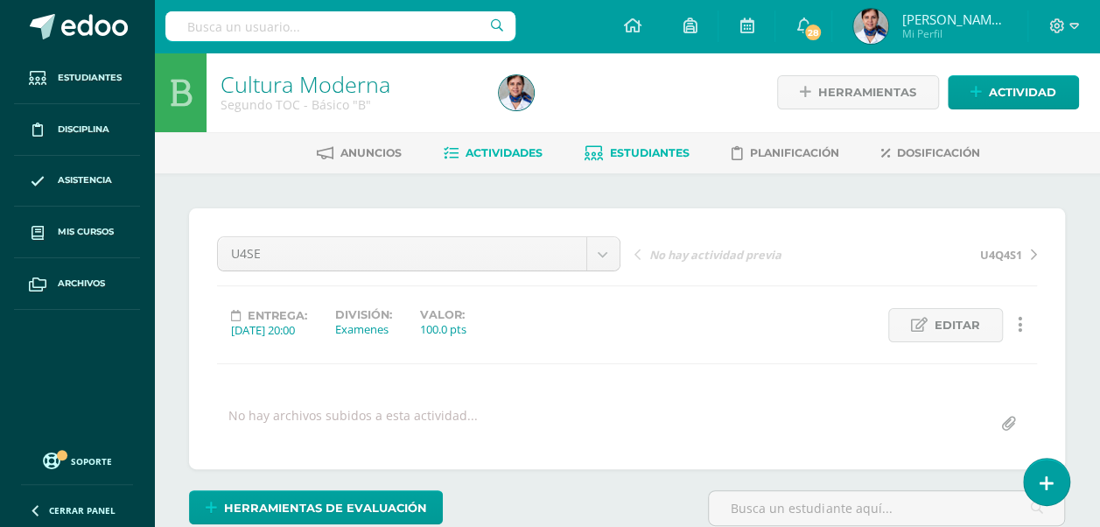
click at [657, 152] on span "Estudiantes" at bounding box center [650, 152] width 80 height 13
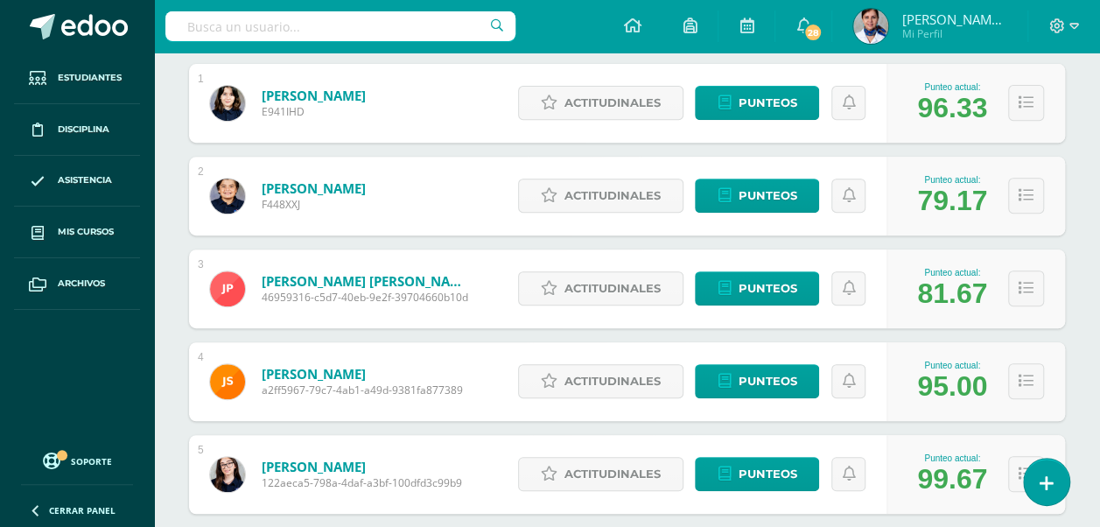
scroll to position [344, 0]
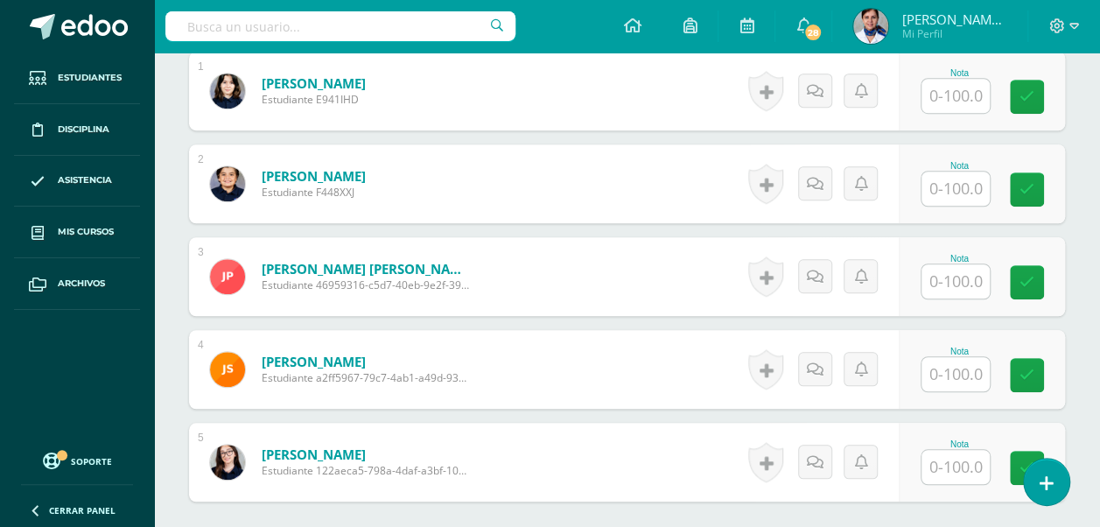
scroll to position [560, 0]
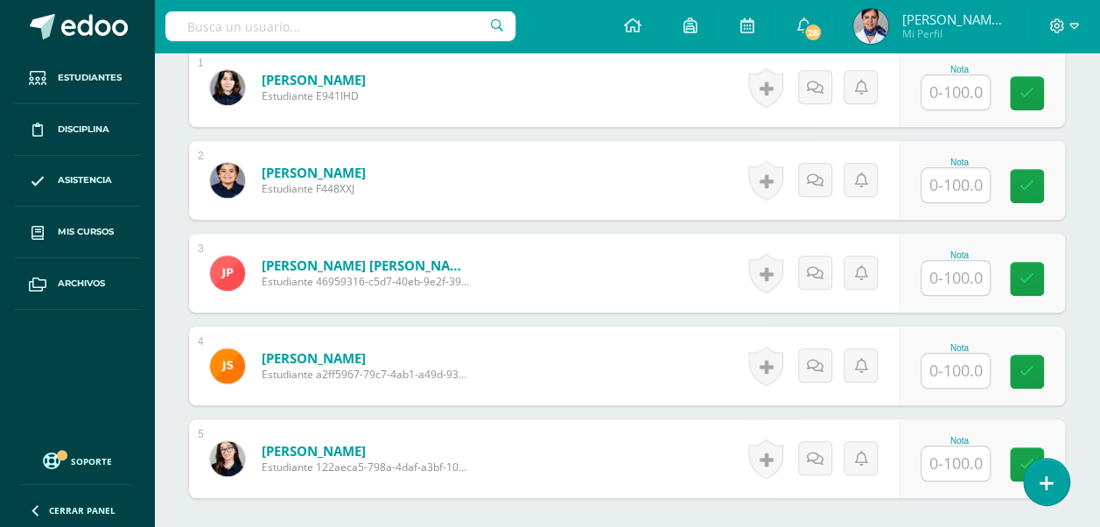
click at [959, 79] on input "text" at bounding box center [956, 92] width 68 height 34
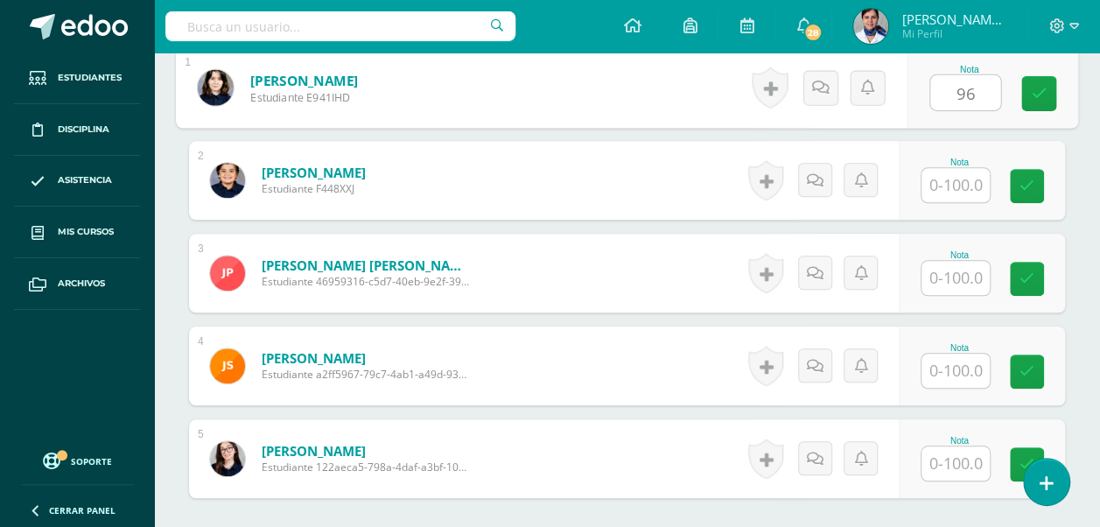
type input "96"
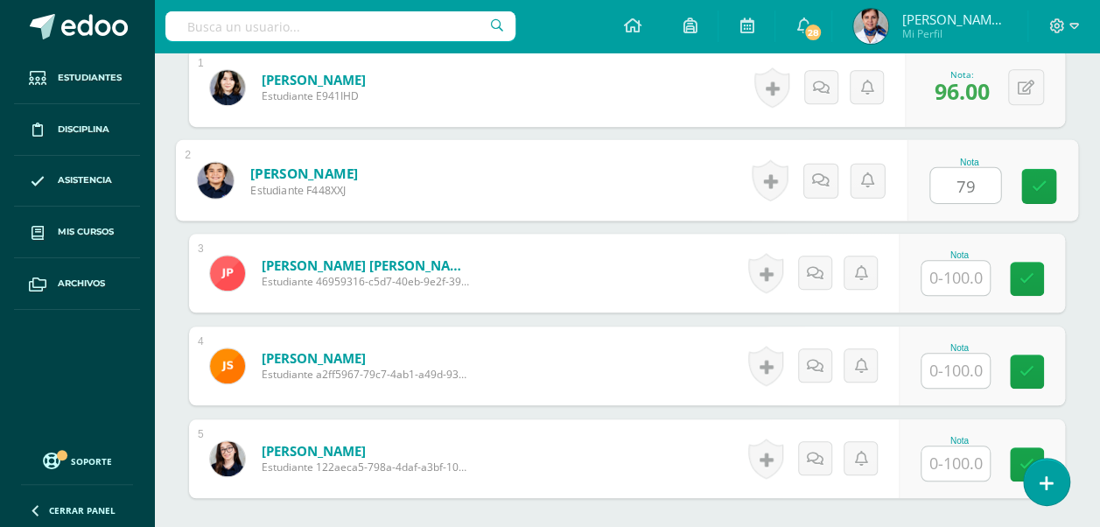
type input "79"
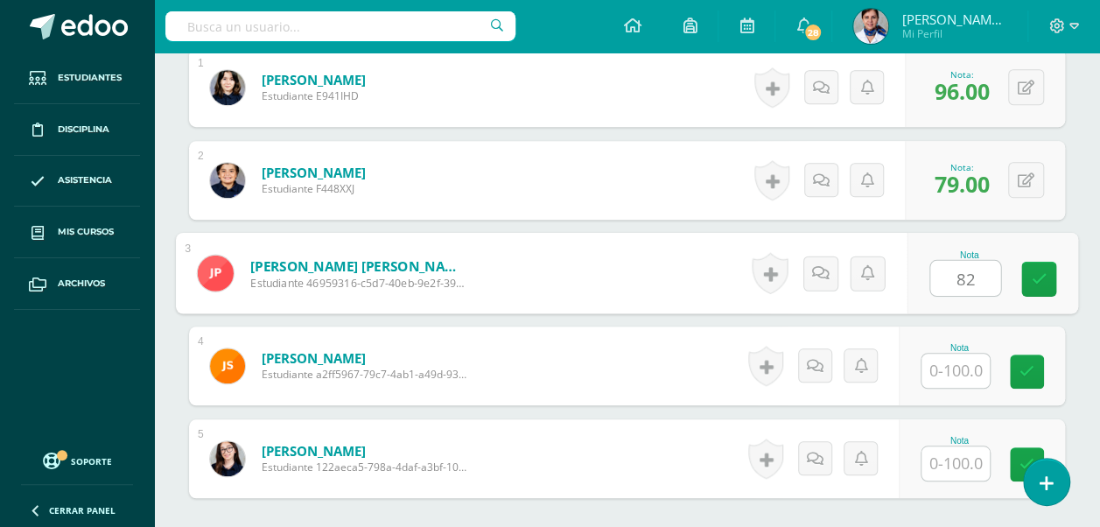
type input "82"
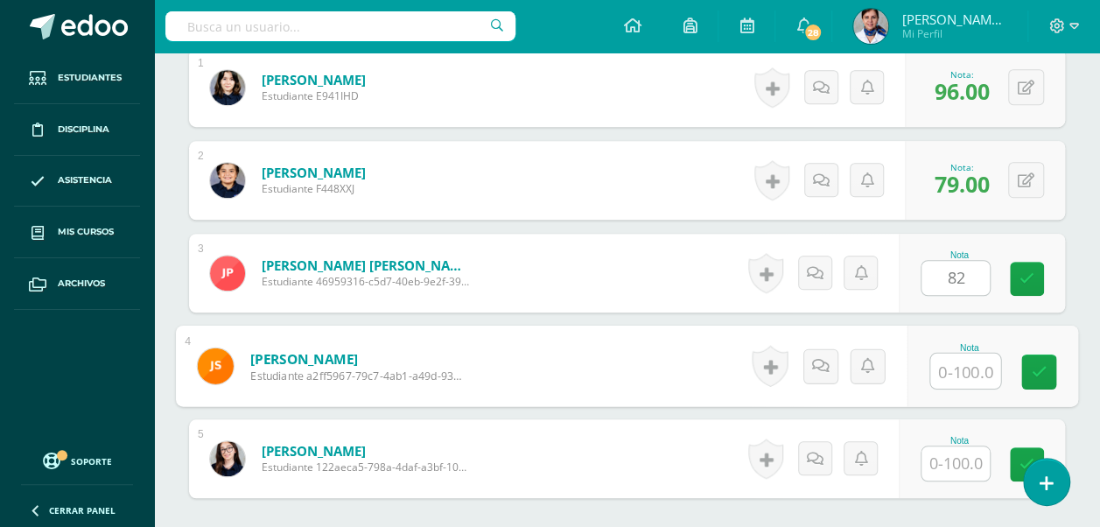
click at [967, 360] on input "text" at bounding box center [965, 371] width 70 height 35
type input "95"
click at [973, 459] on input "text" at bounding box center [956, 463] width 68 height 34
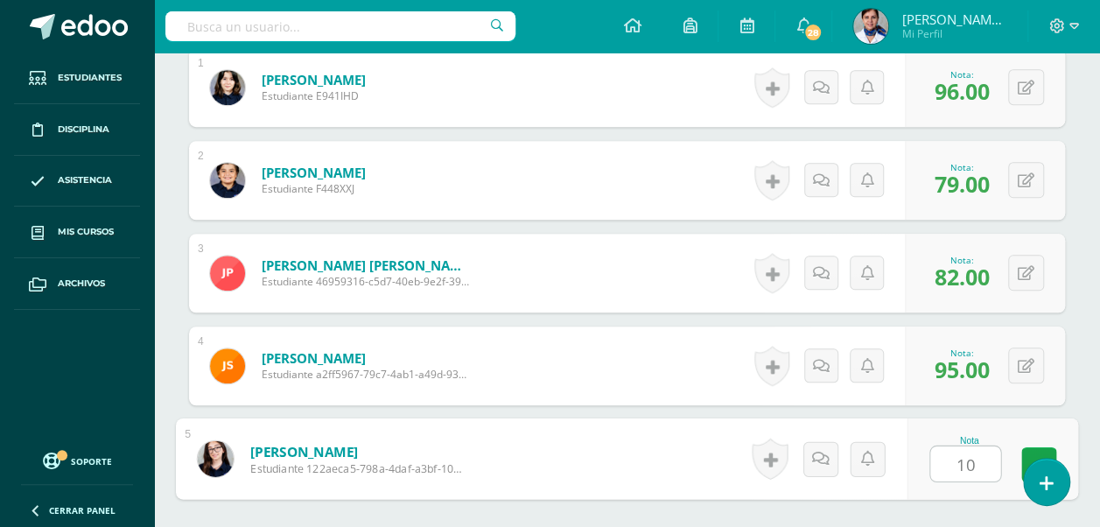
type input "100"
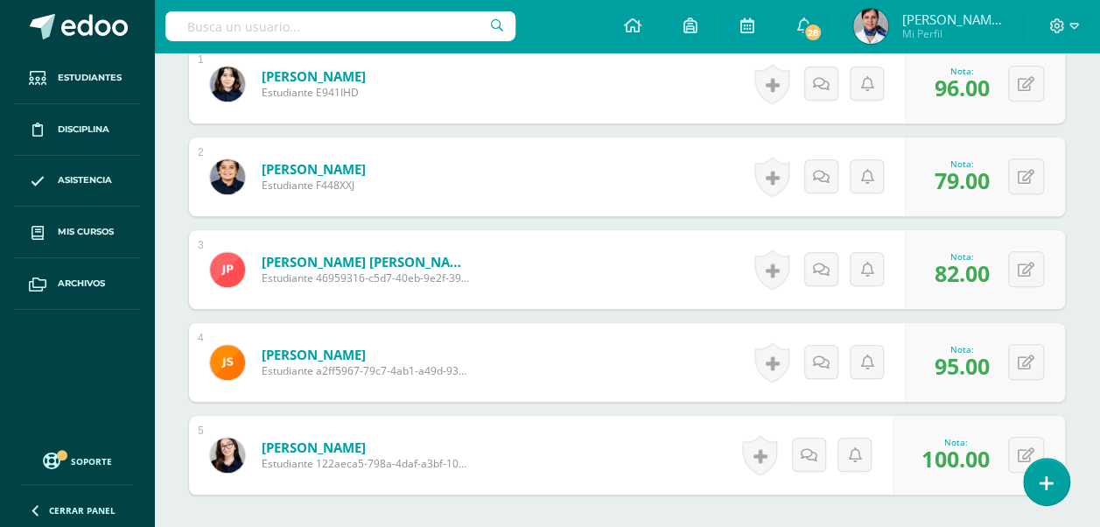
scroll to position [0, 0]
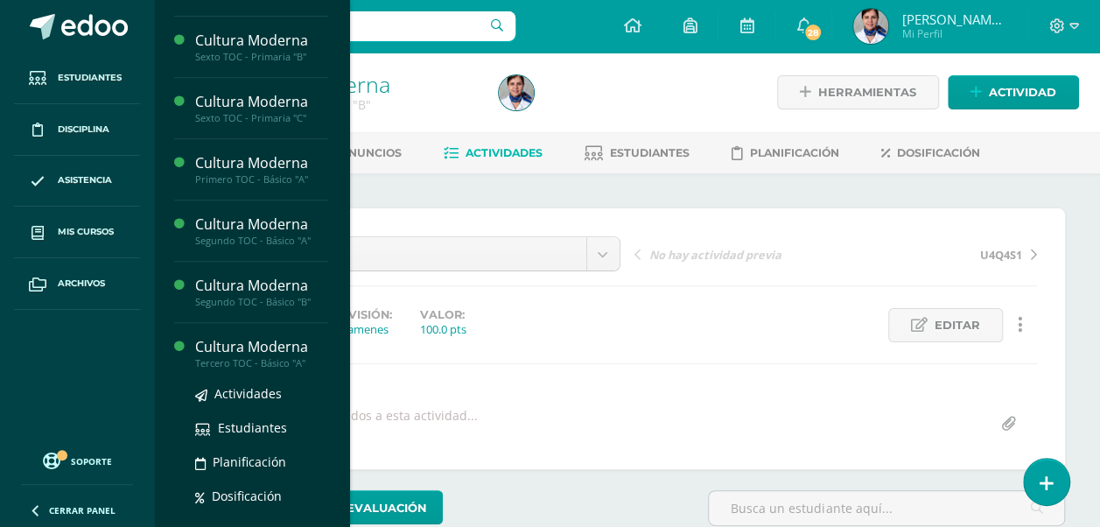
click at [272, 348] on div "Cultura Moderna" at bounding box center [261, 347] width 133 height 20
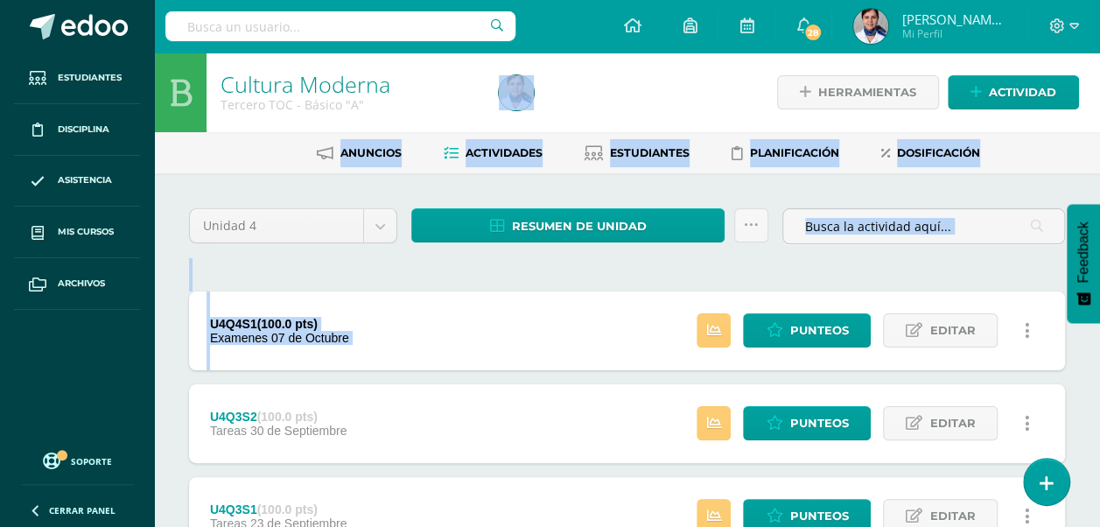
drag, startPoint x: 0, startPoint y: 0, endPoint x: 514, endPoint y: 107, distance: 524.8
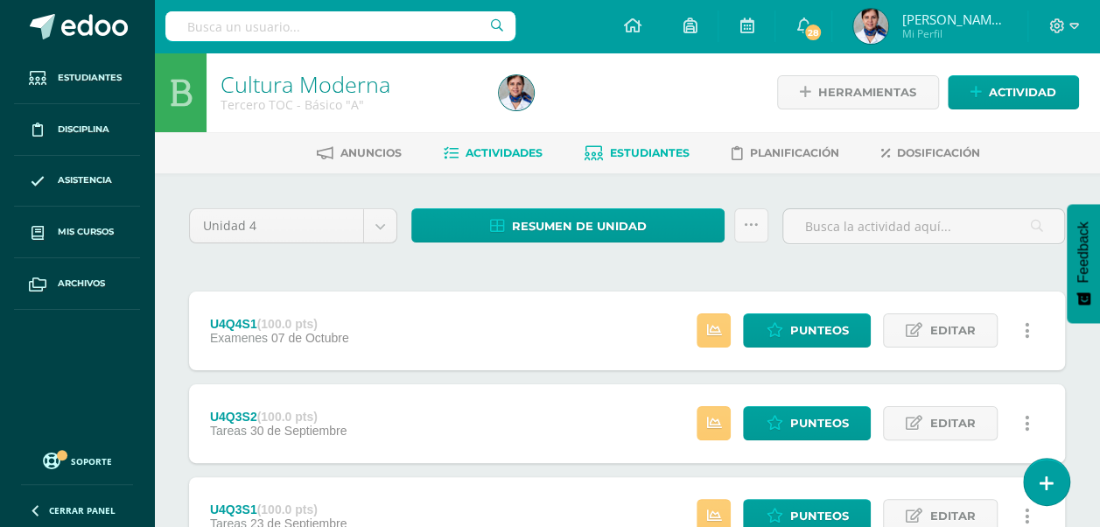
click at [645, 151] on span "Estudiantes" at bounding box center [650, 152] width 80 height 13
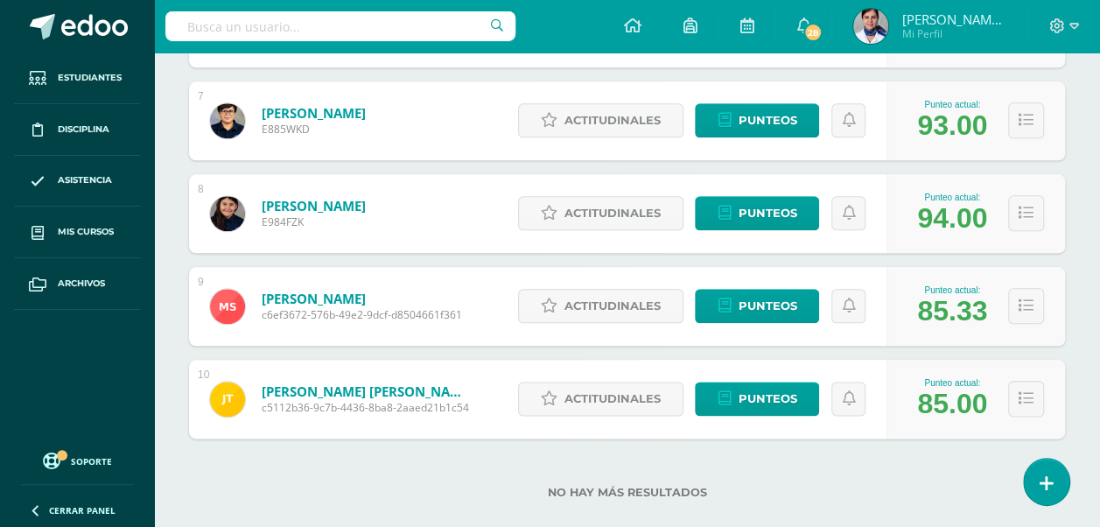
scroll to position [858, 0]
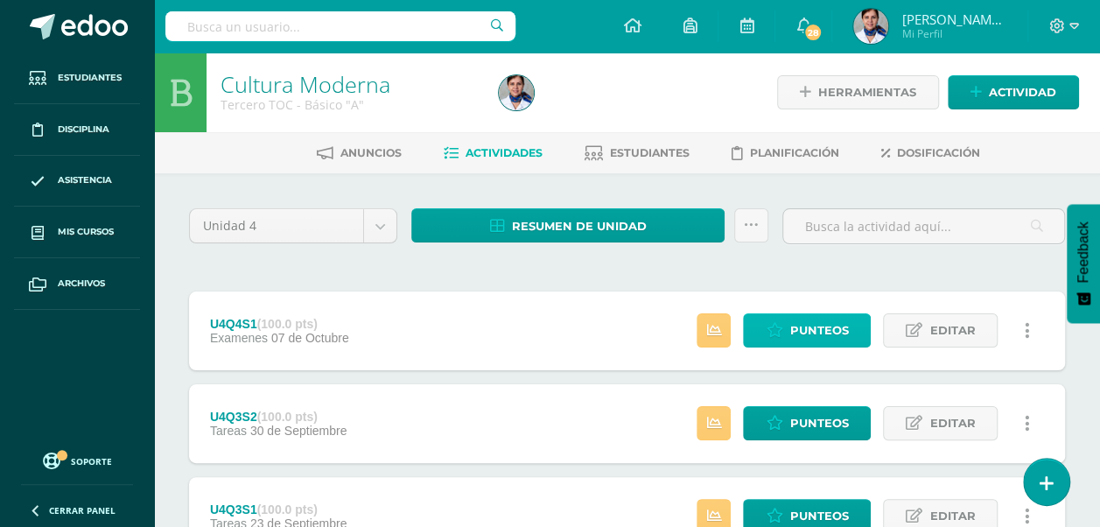
click at [825, 319] on span "Punteos" at bounding box center [819, 330] width 59 height 32
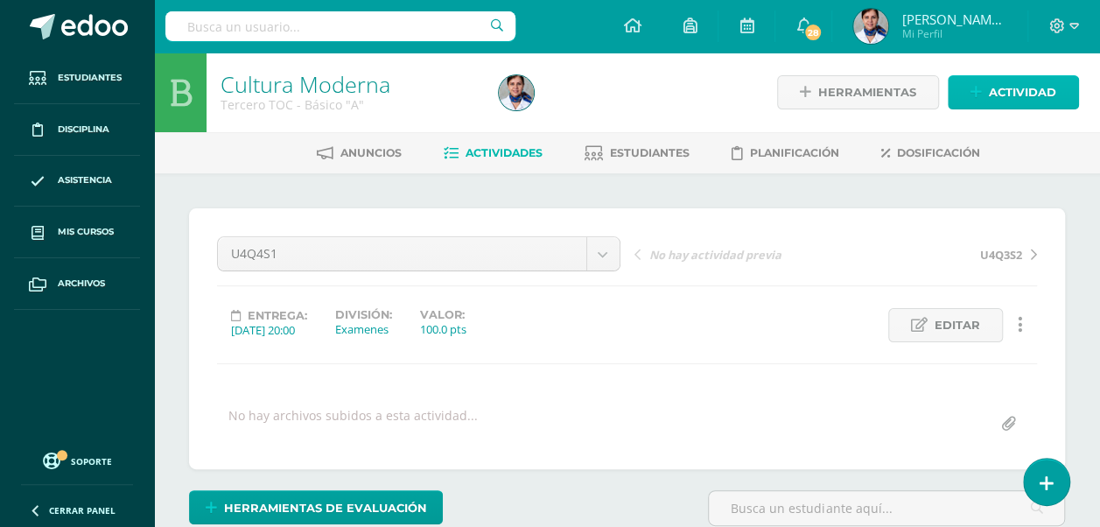
click at [1014, 93] on span "Actividad" at bounding box center [1022, 92] width 67 height 32
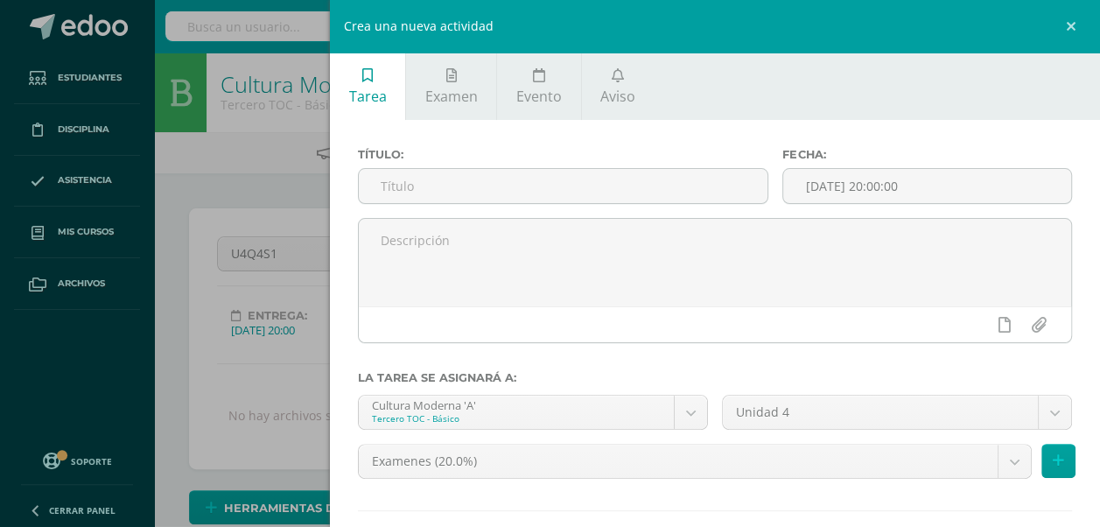
click at [189, 158] on div "Crea una nueva actividad Tarea Examen Evento Aviso Título: Fecha: 2025-10-14 20…" at bounding box center [550, 263] width 1100 height 527
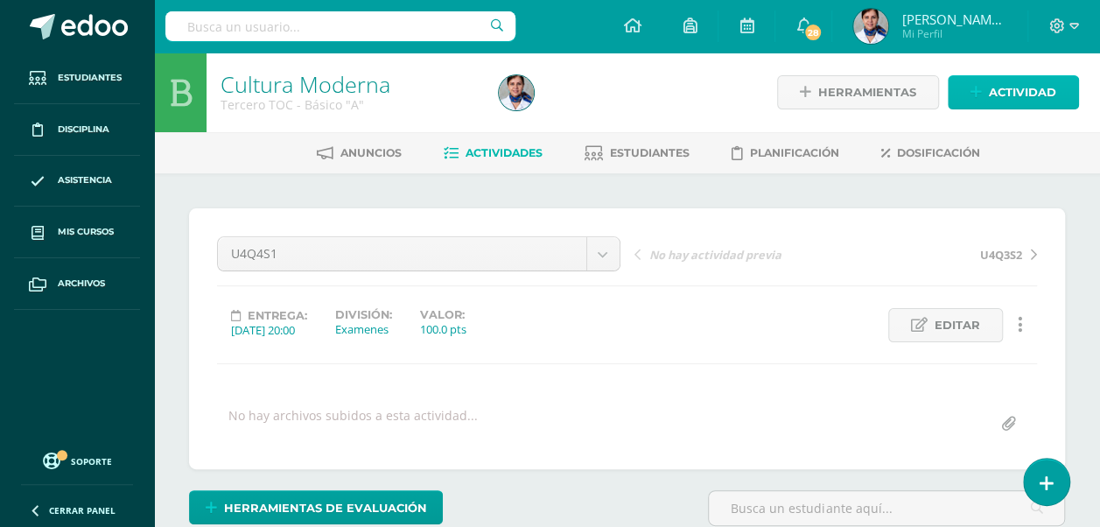
click at [1023, 93] on span "Actividad" at bounding box center [1022, 92] width 67 height 32
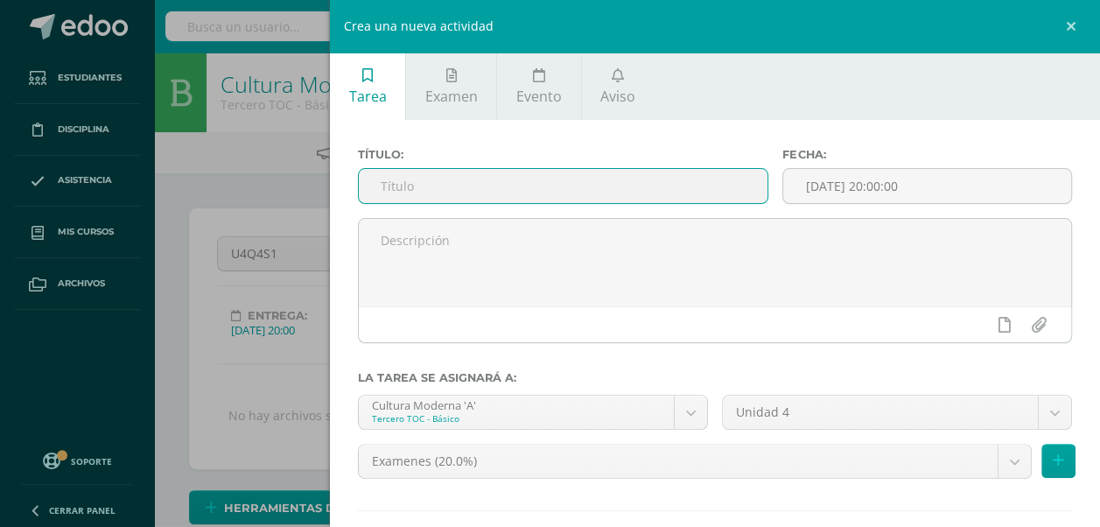
click at [429, 191] on input "text" at bounding box center [563, 186] width 409 height 34
type input "u"
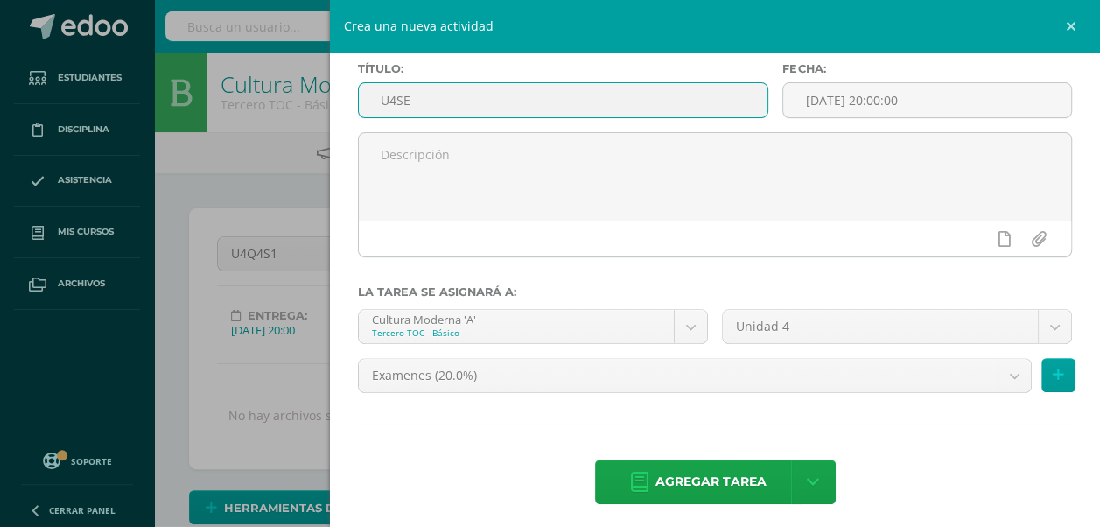
scroll to position [90, 0]
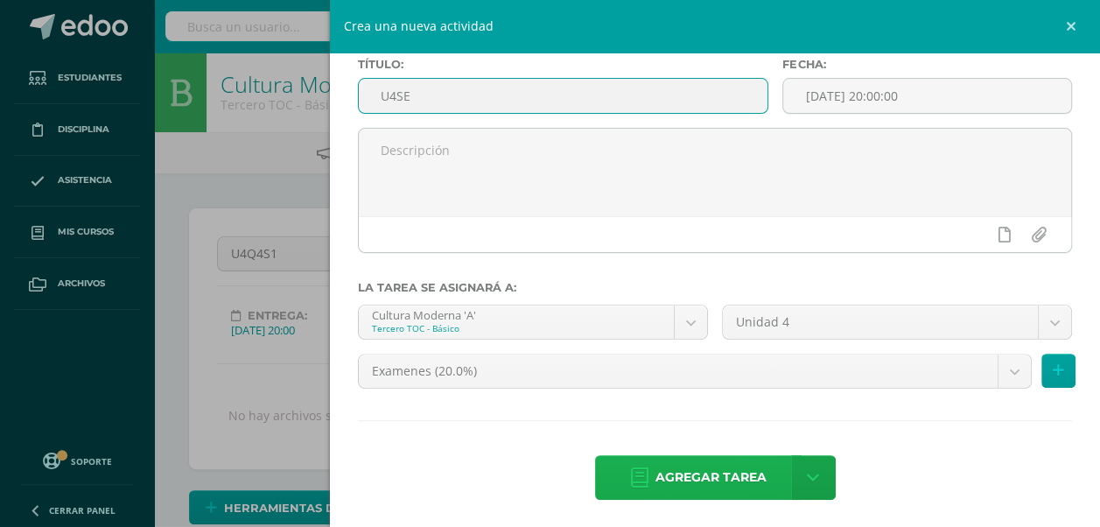
type input "U4SE"
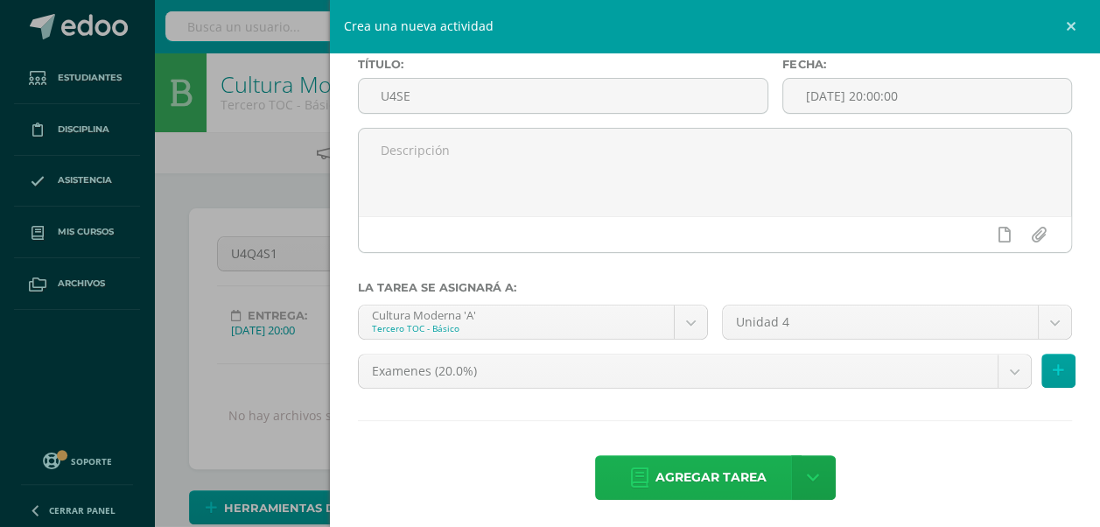
click at [754, 467] on span "Agregar tarea" at bounding box center [711, 477] width 111 height 43
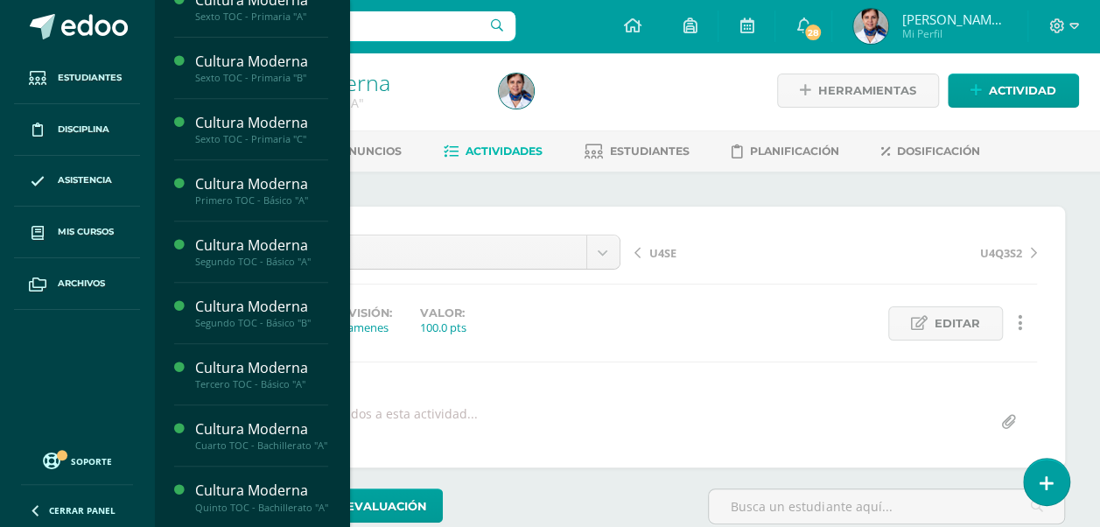
scroll to position [352, 0]
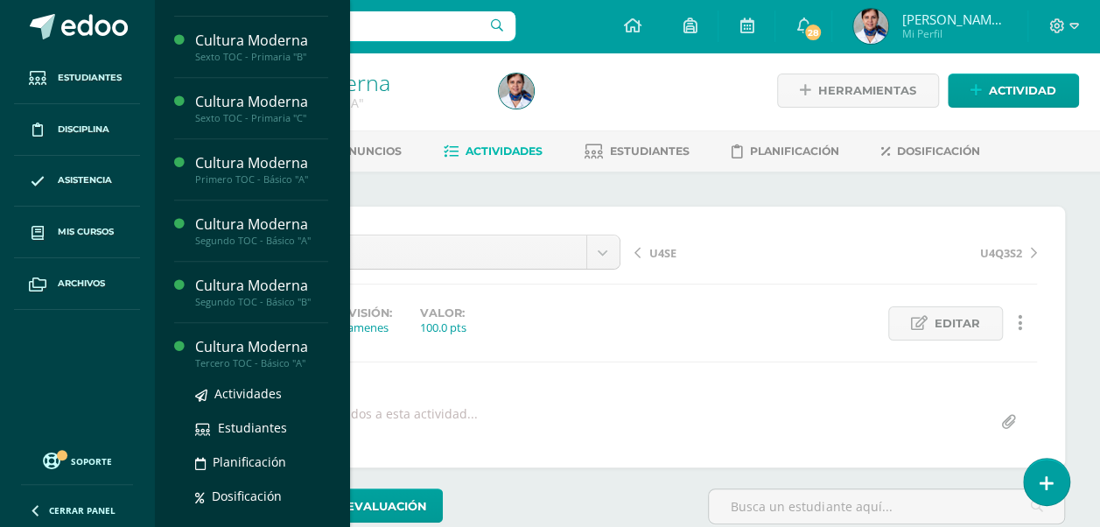
click at [266, 344] on div "Cultura Moderna" at bounding box center [261, 347] width 133 height 20
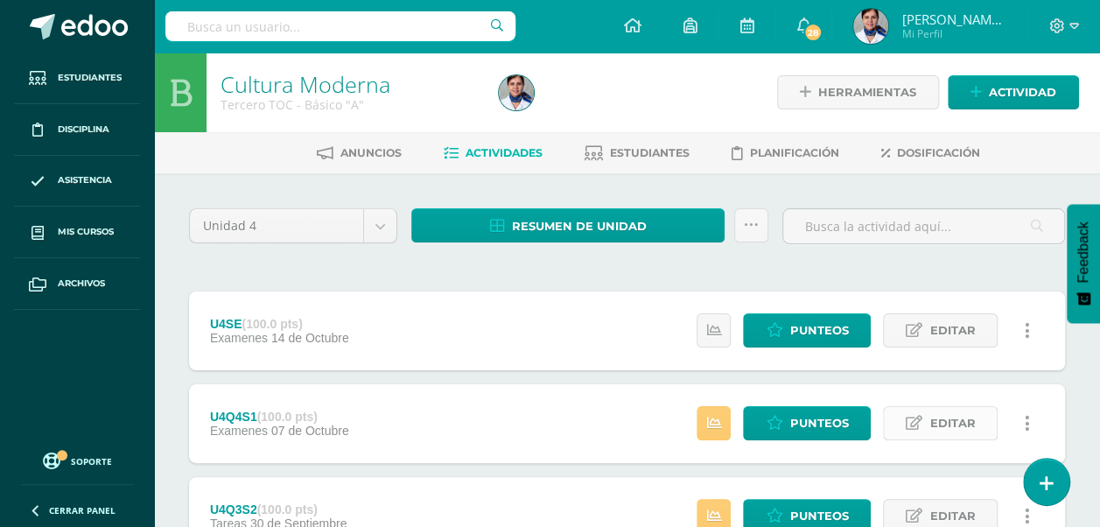
click at [968, 424] on span "Editar" at bounding box center [953, 423] width 46 height 32
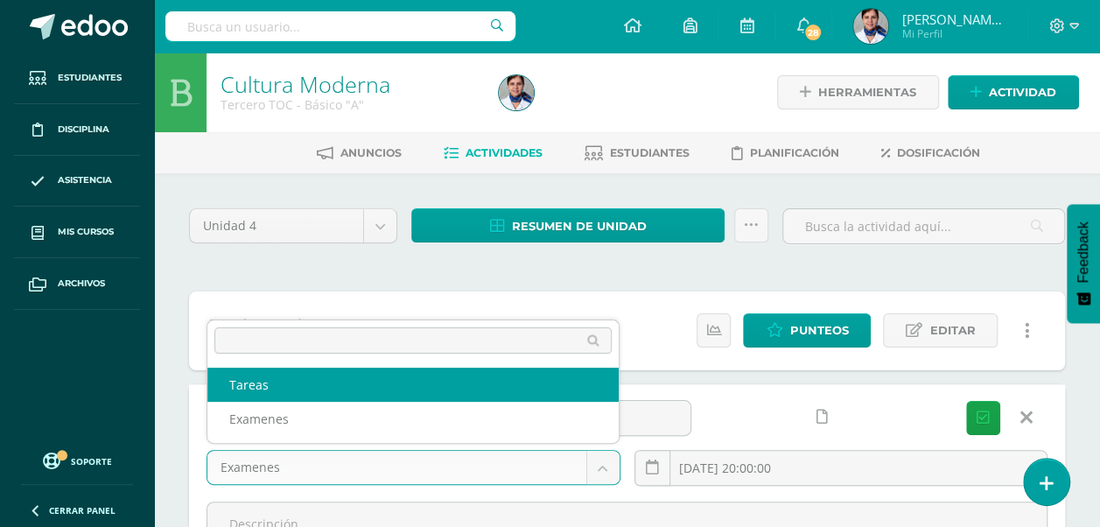
select select "145022"
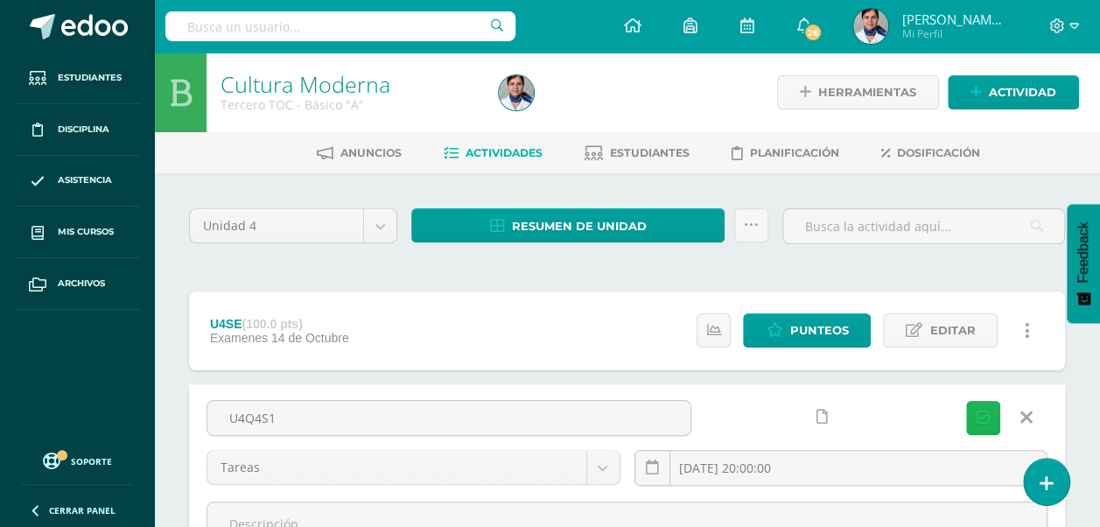
click at [978, 411] on icon "submit" at bounding box center [983, 418] width 13 height 15
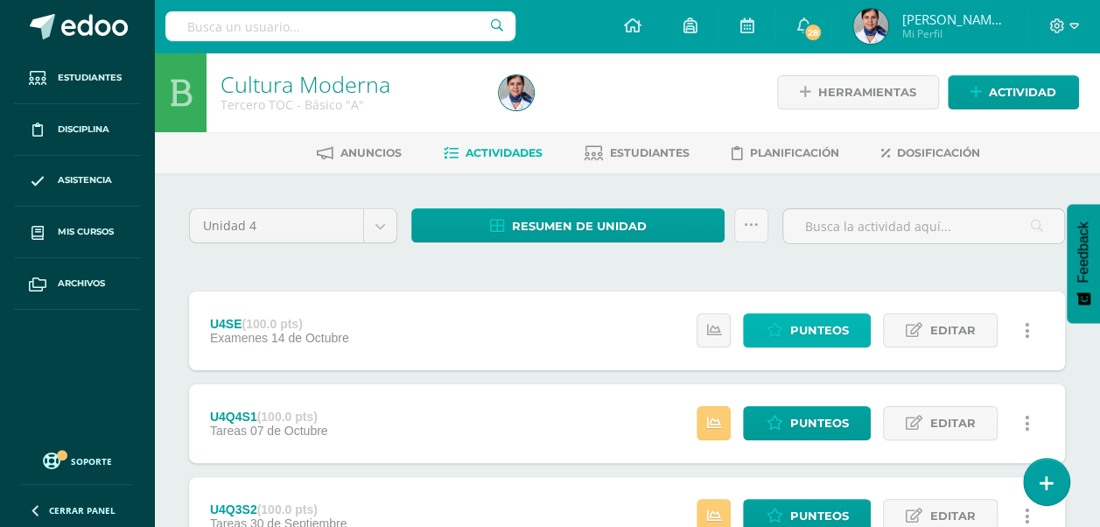
click at [821, 334] on span "Punteos" at bounding box center [819, 330] width 59 height 32
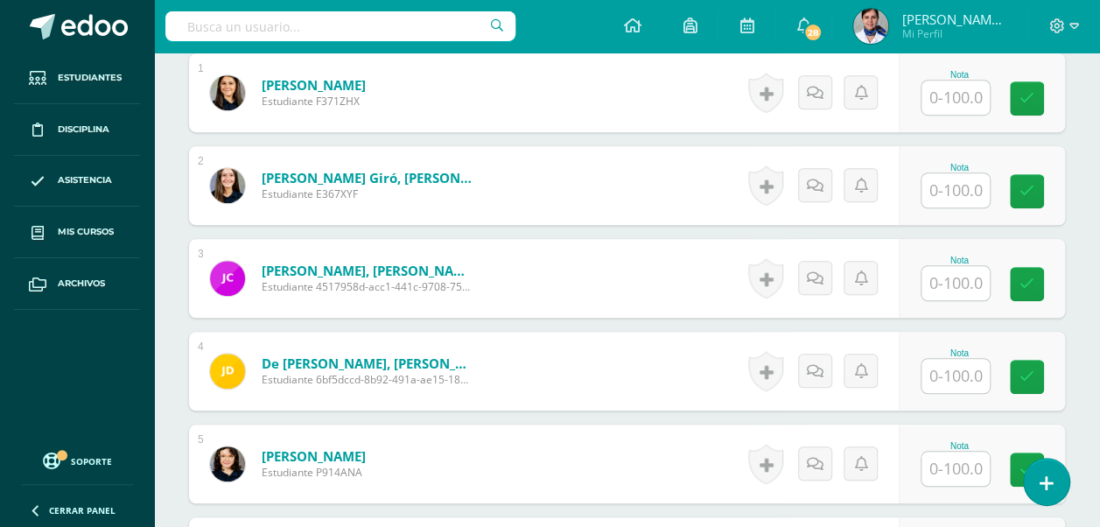
scroll to position [557, 0]
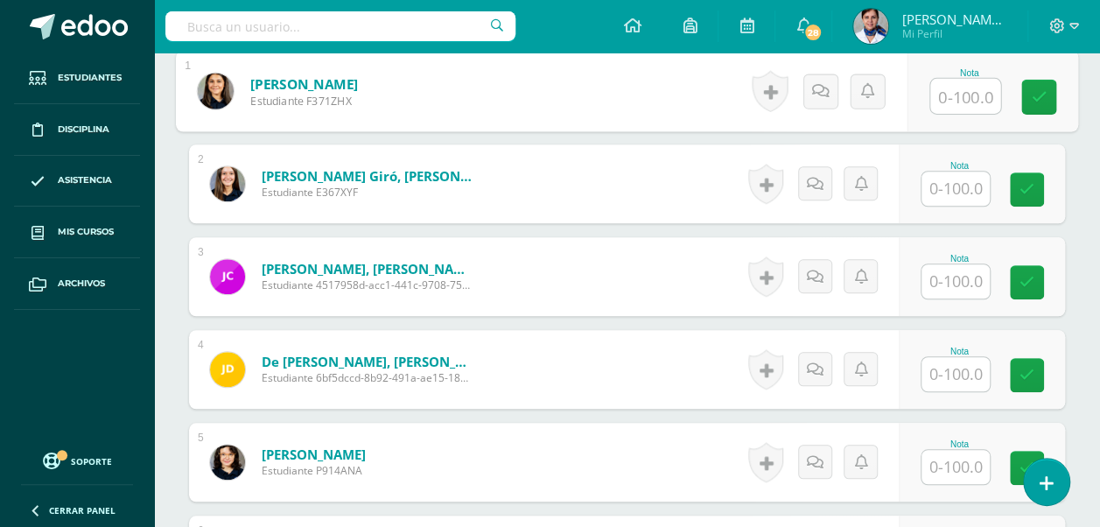
click at [950, 90] on input "text" at bounding box center [965, 96] width 70 height 35
type input "100"
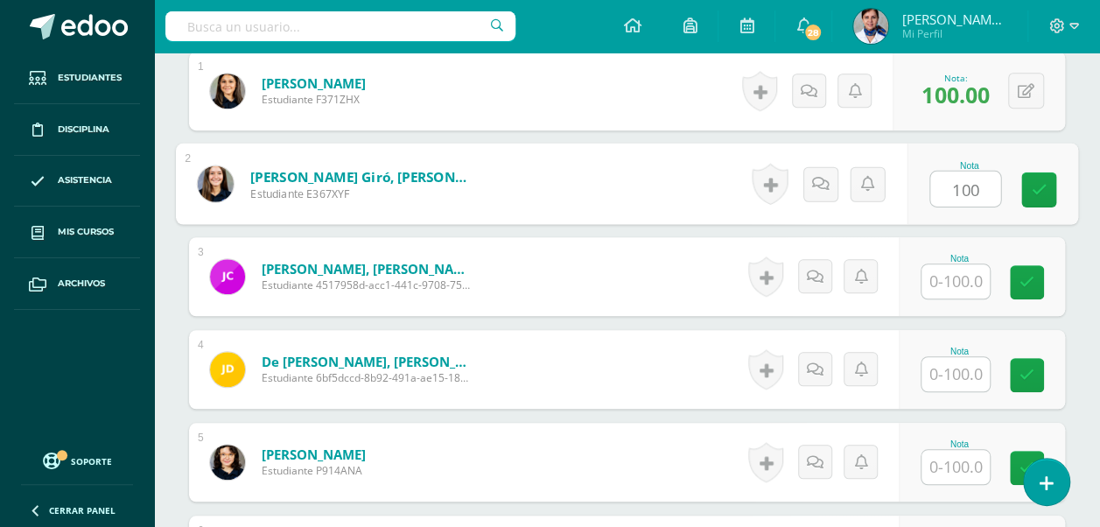
type input "100"
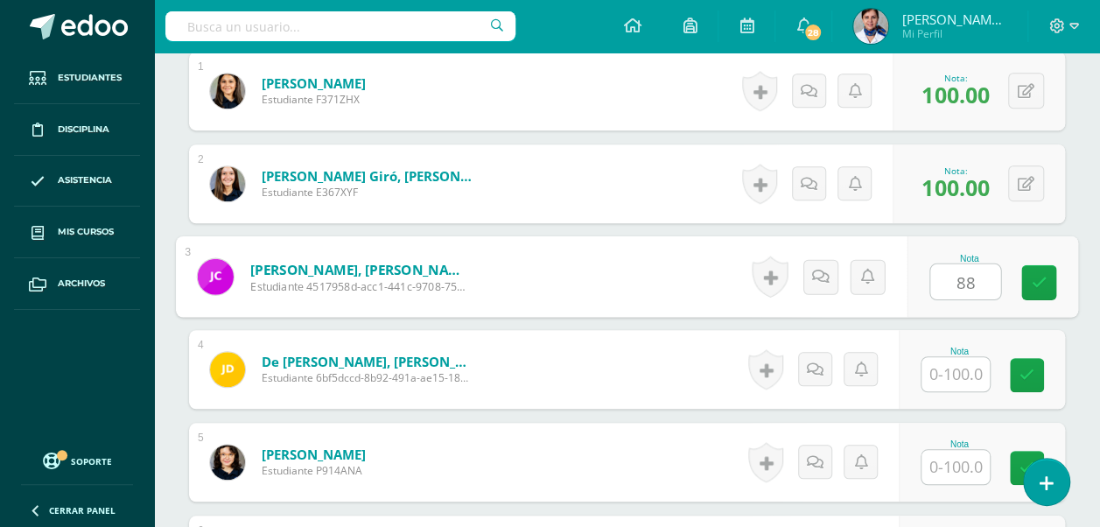
type input "88"
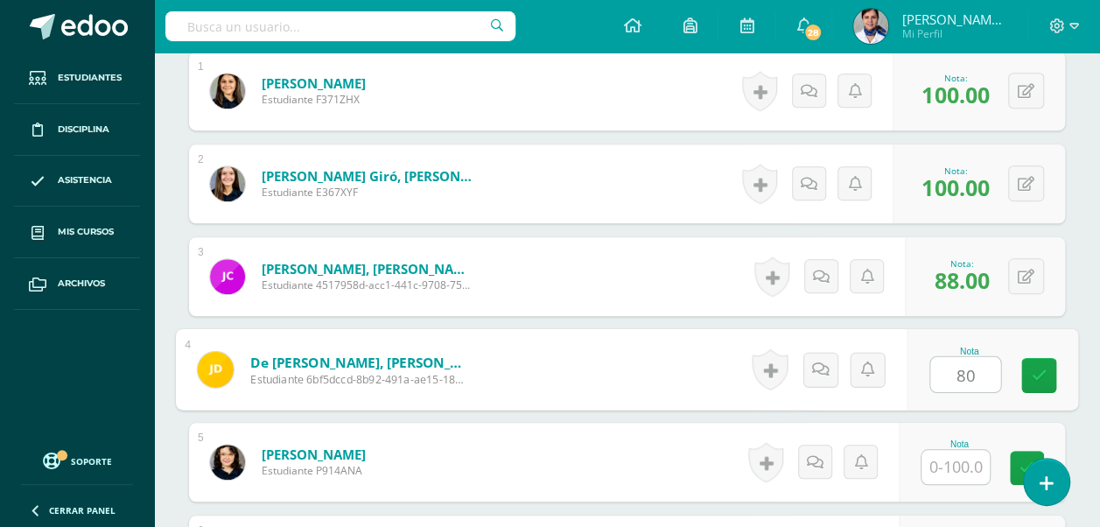
type input "80"
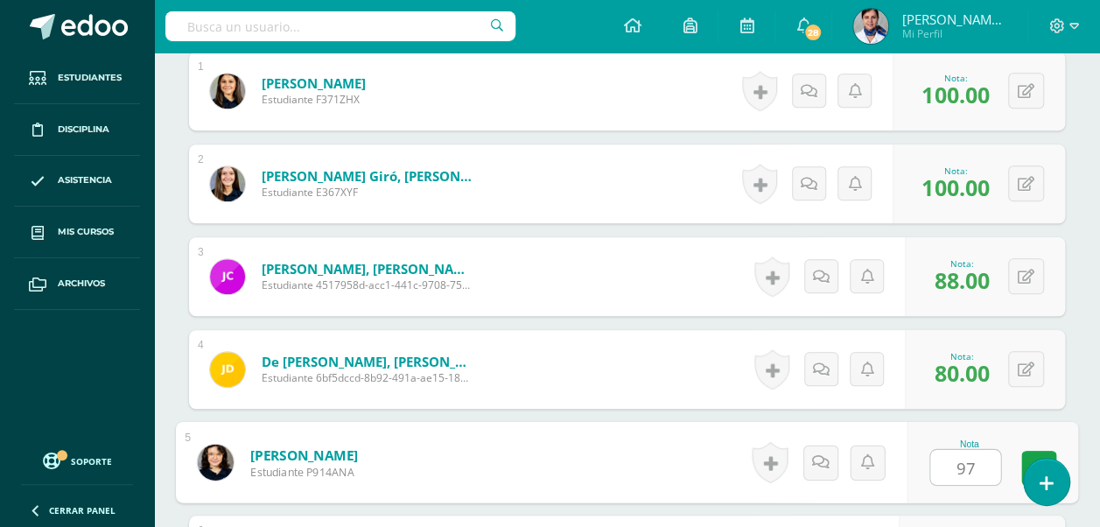
type input "97"
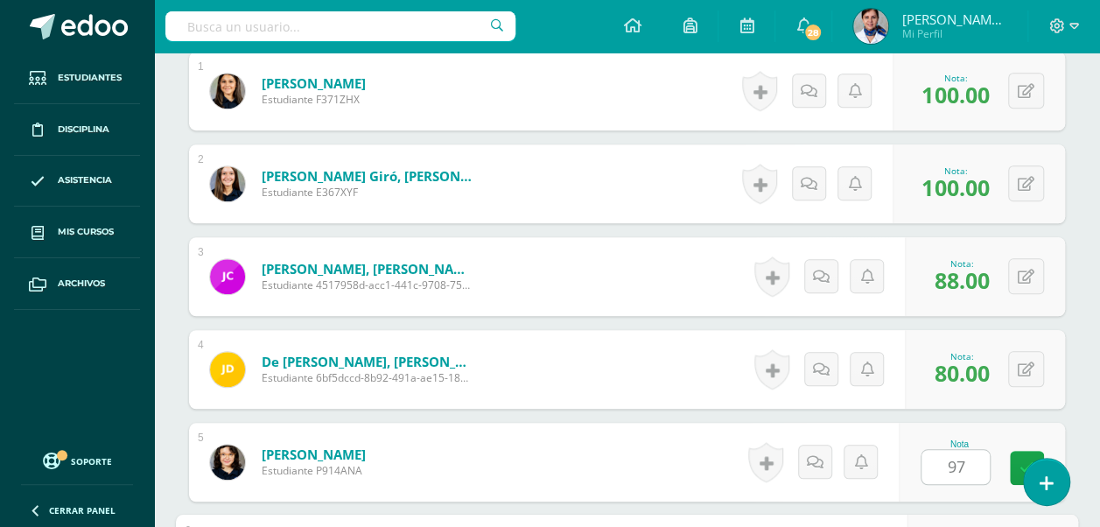
scroll to position [848, 0]
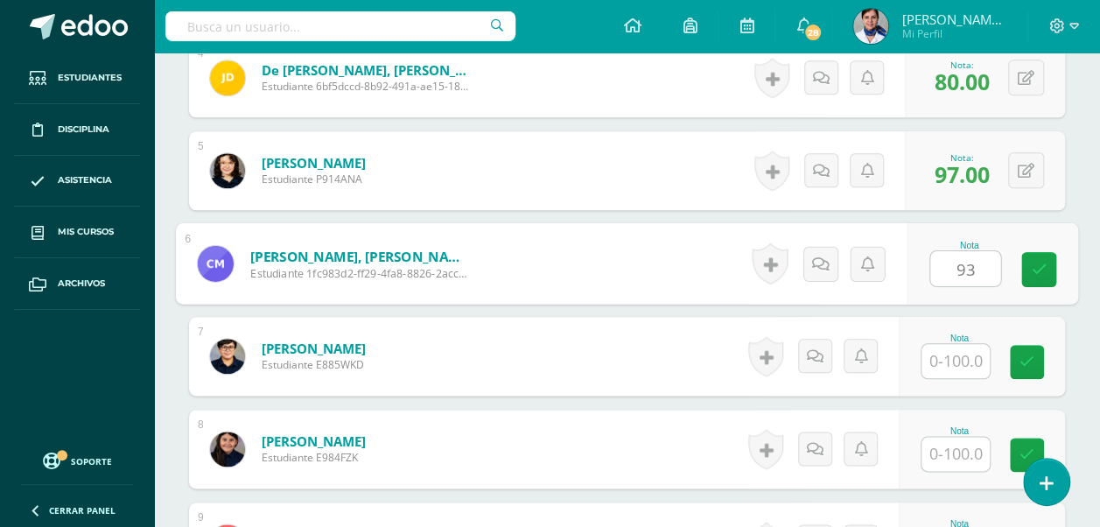
type input "93"
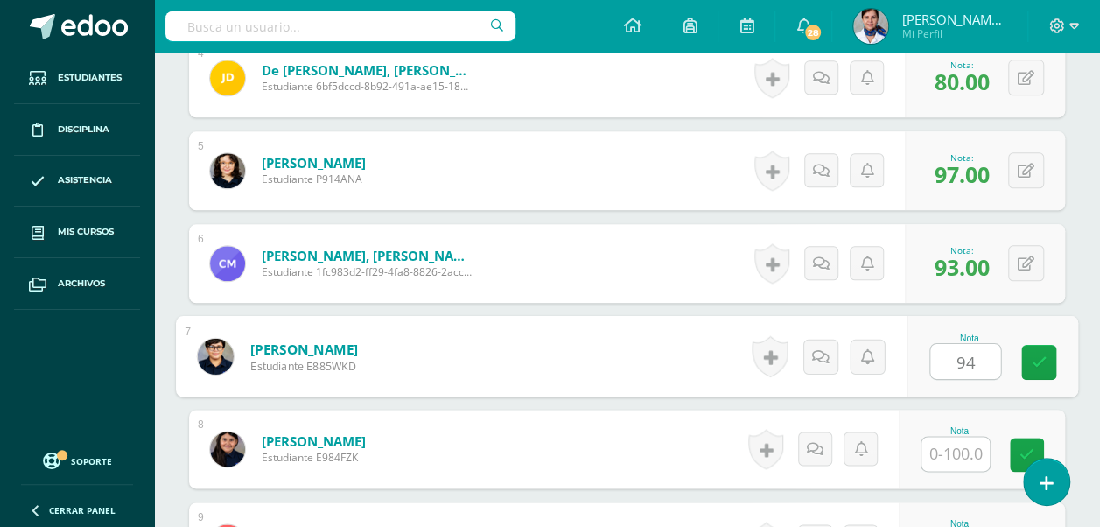
type input "94"
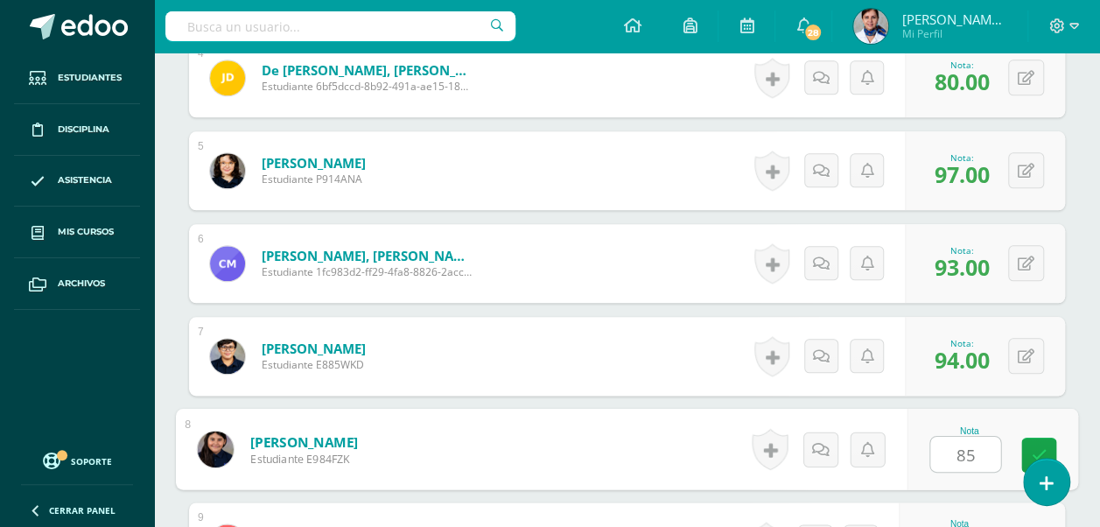
type input "85"
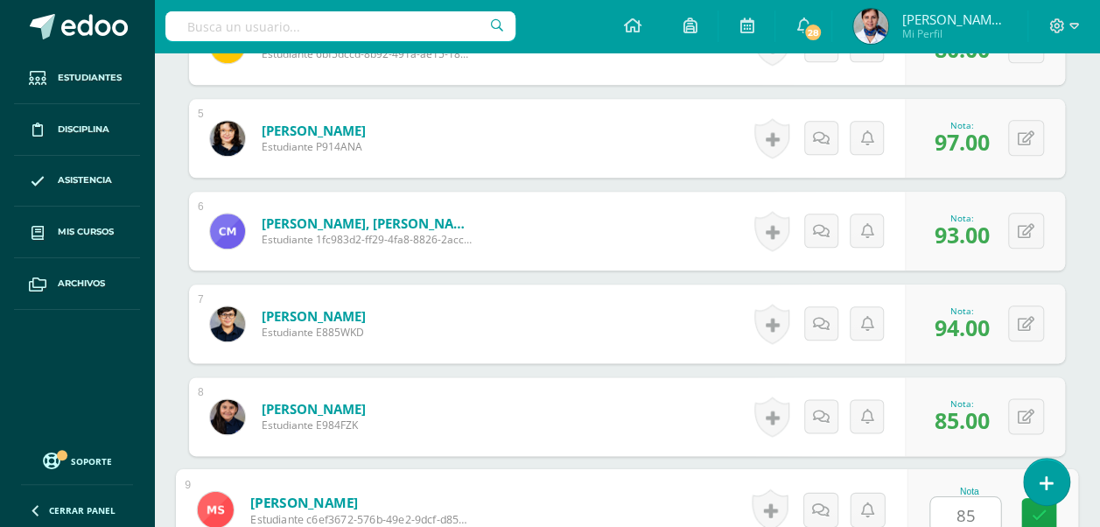
type input "85"
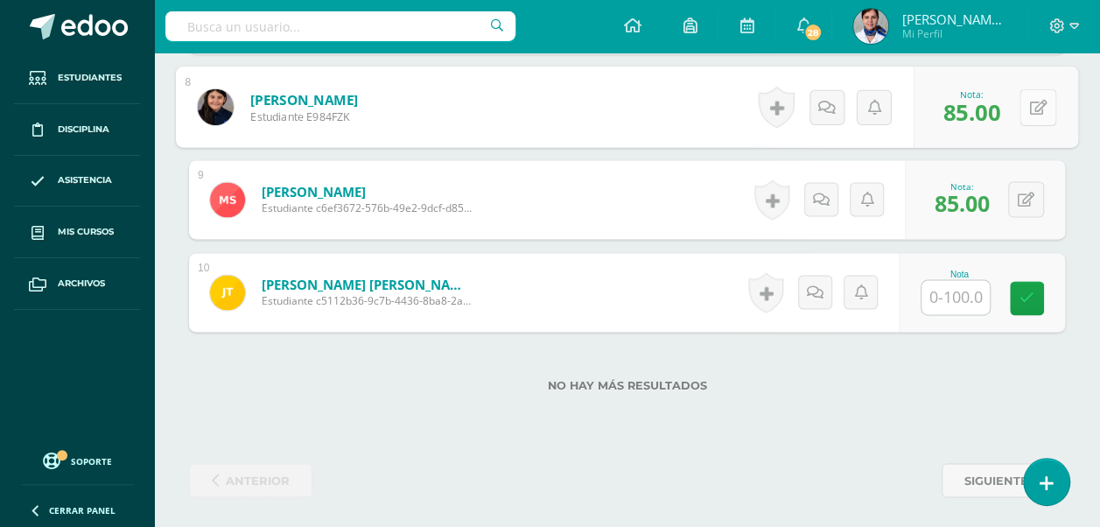
click at [1028, 105] on button at bounding box center [1038, 106] width 37 height 37
click at [1028, 105] on link at bounding box center [1039, 106] width 35 height 35
click at [1040, 99] on icon at bounding box center [1039, 106] width 18 height 15
type input "94"
click at [945, 285] on input "text" at bounding box center [956, 297] width 68 height 34
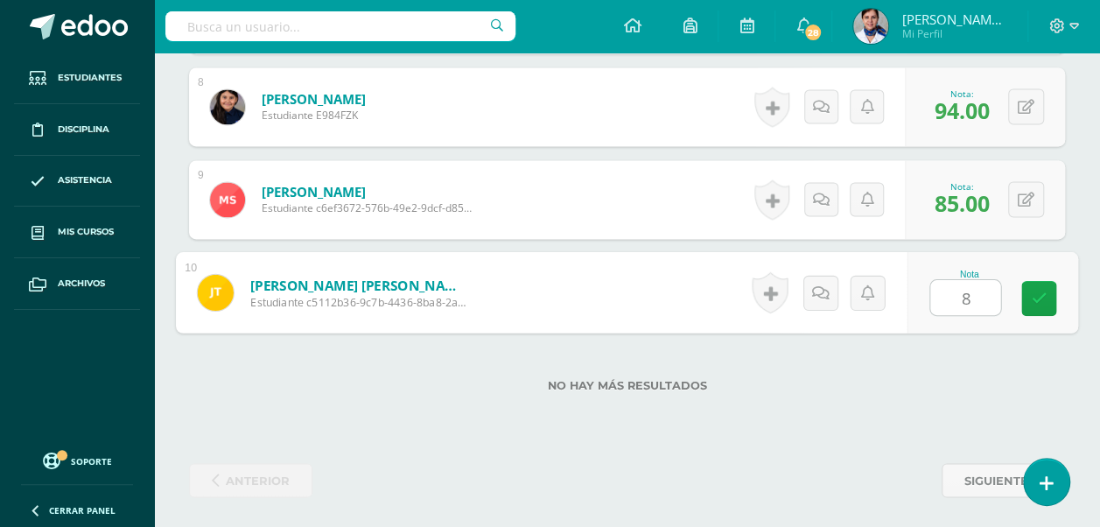
type input "85"
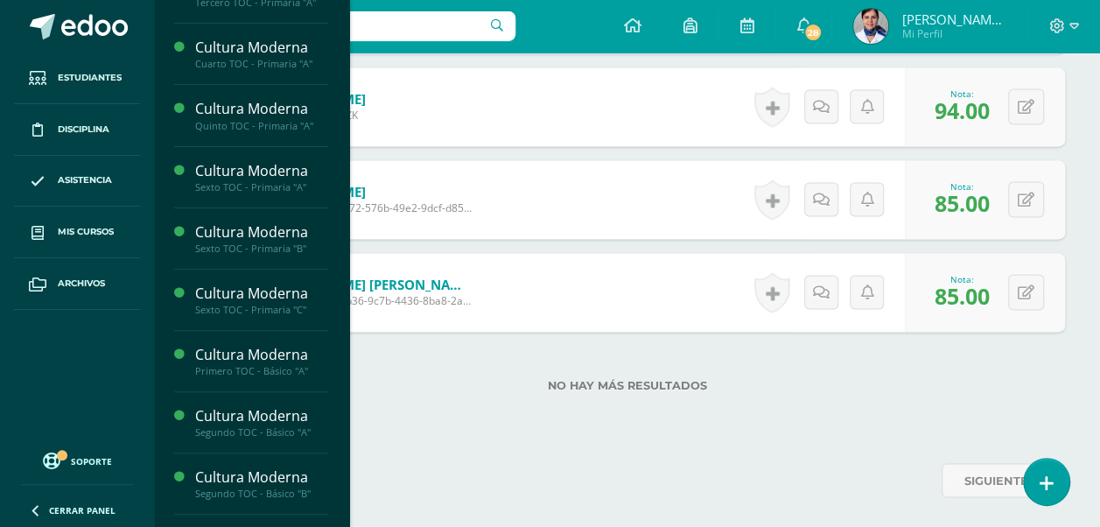
scroll to position [352, 0]
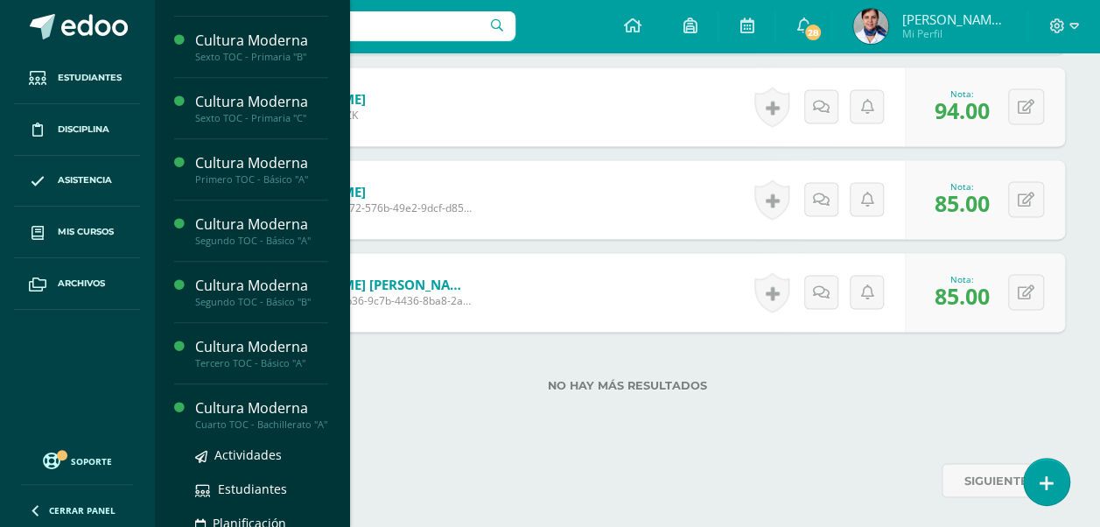
click at [280, 408] on div "Cultura Moderna" at bounding box center [261, 408] width 133 height 20
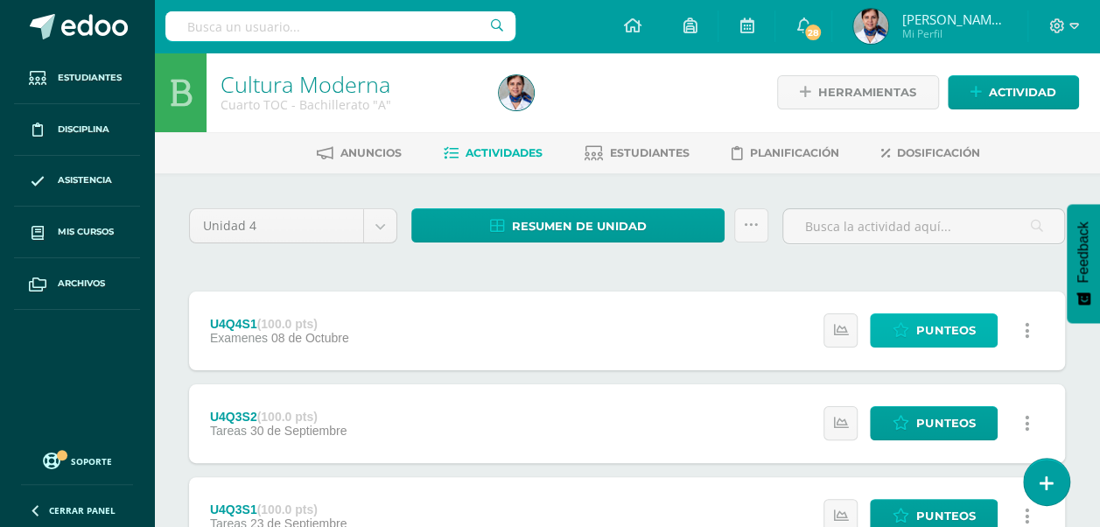
click at [963, 330] on span "Punteos" at bounding box center [945, 330] width 59 height 32
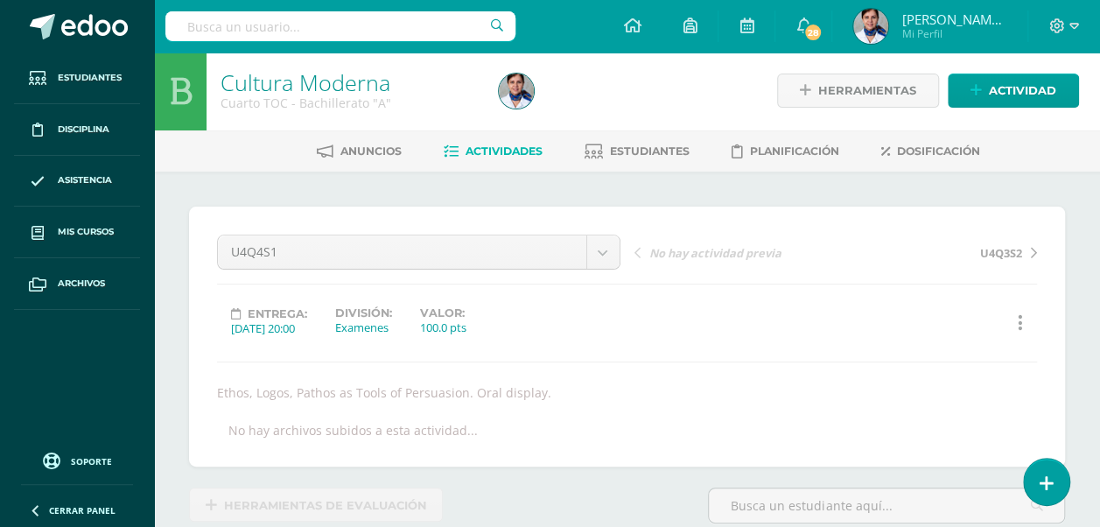
scroll to position [4, 0]
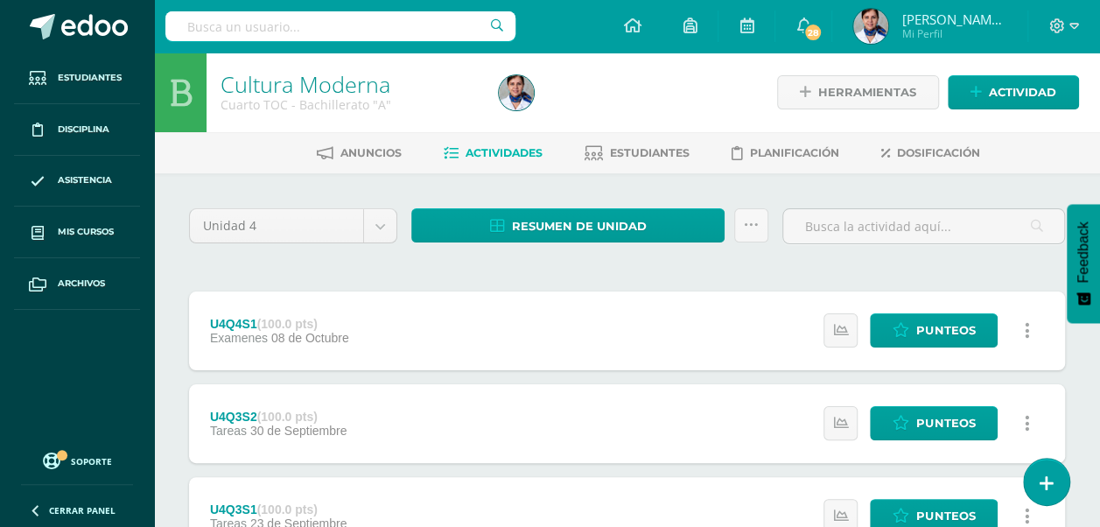
click at [1028, 334] on icon at bounding box center [1027, 330] width 5 height 19
click at [926, 316] on span "Punteos" at bounding box center [945, 330] width 59 height 32
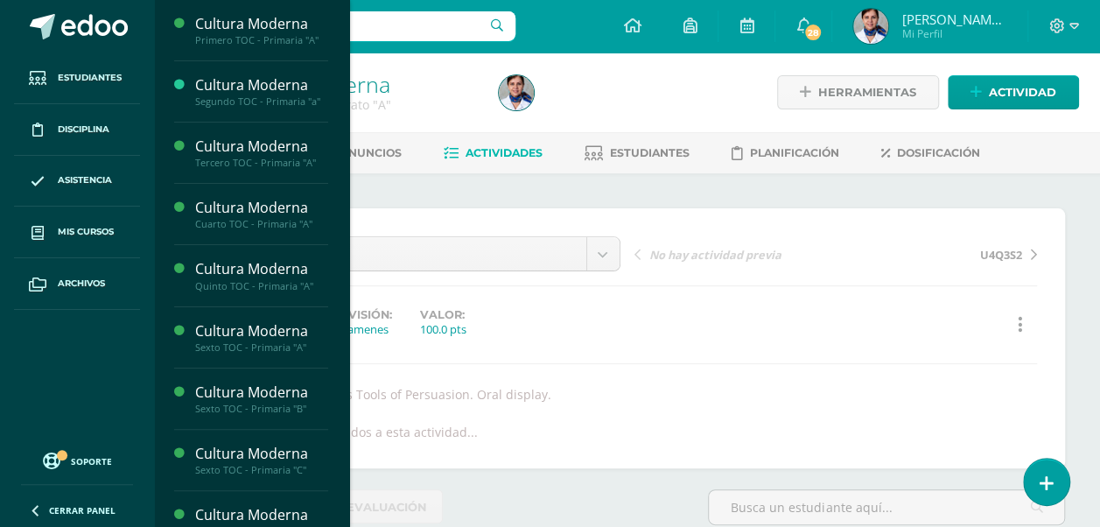
drag, startPoint x: 342, startPoint y: 256, endPoint x: 338, endPoint y: 307, distance: 51.8
click at [338, 307] on div "Cultura Moderna Primero TOC - Primaria "A" Actividades Estudiantes Planificació…" at bounding box center [251, 263] width 196 height 527
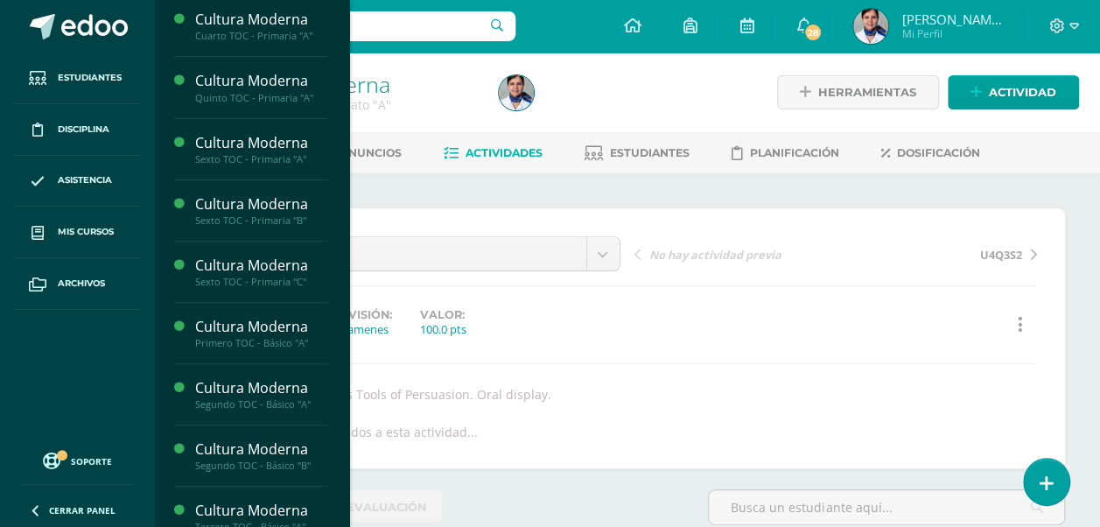
scroll to position [352, 0]
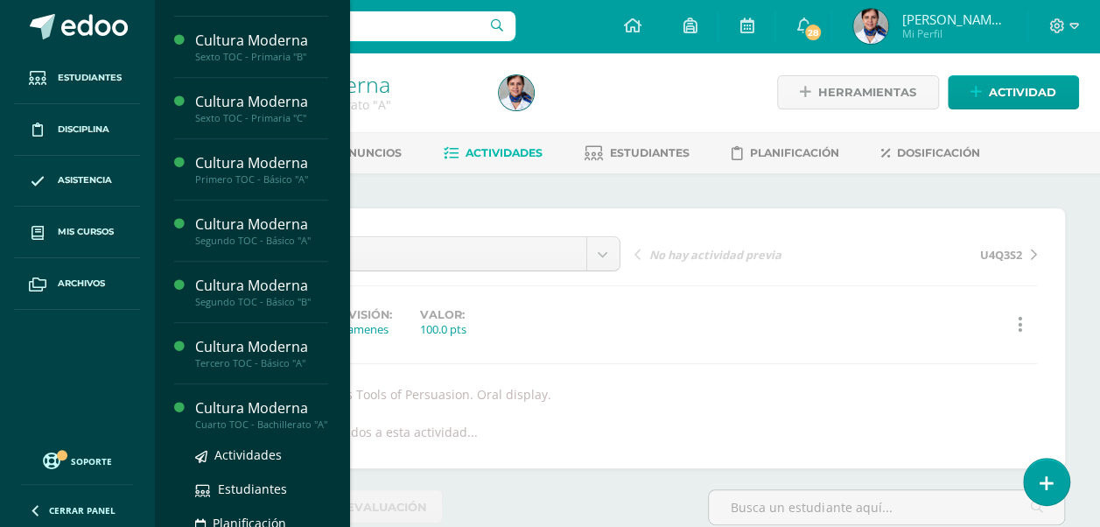
click at [263, 403] on div "Cultura Moderna" at bounding box center [261, 408] width 133 height 20
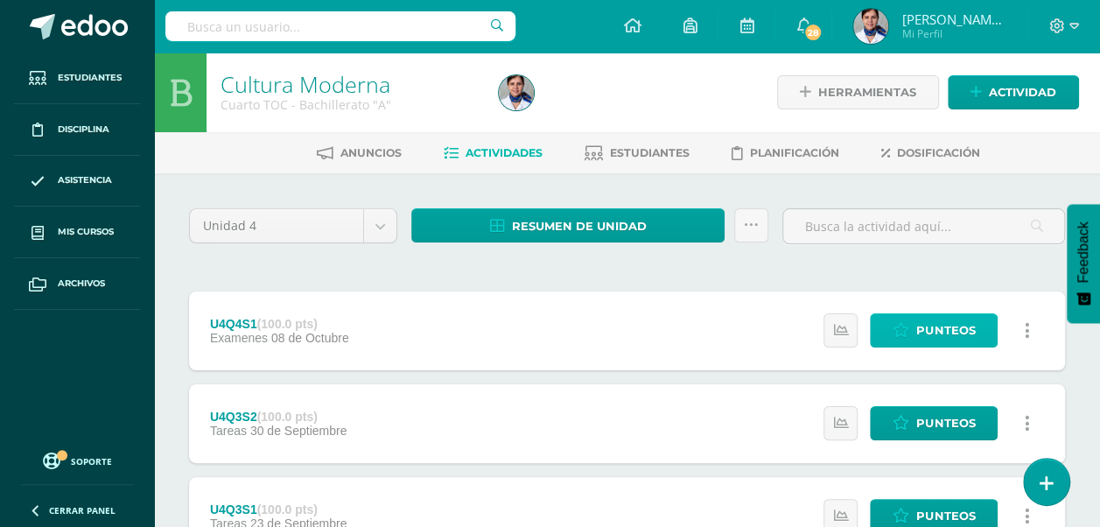
click at [928, 339] on span "Punteos" at bounding box center [945, 330] width 59 height 32
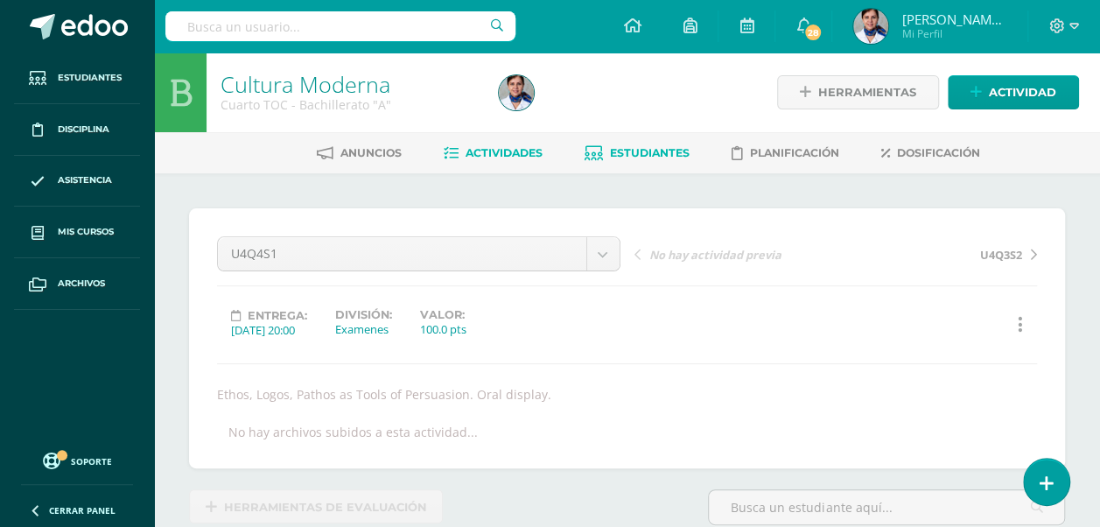
click at [648, 144] on link "Estudiantes" at bounding box center [637, 153] width 105 height 28
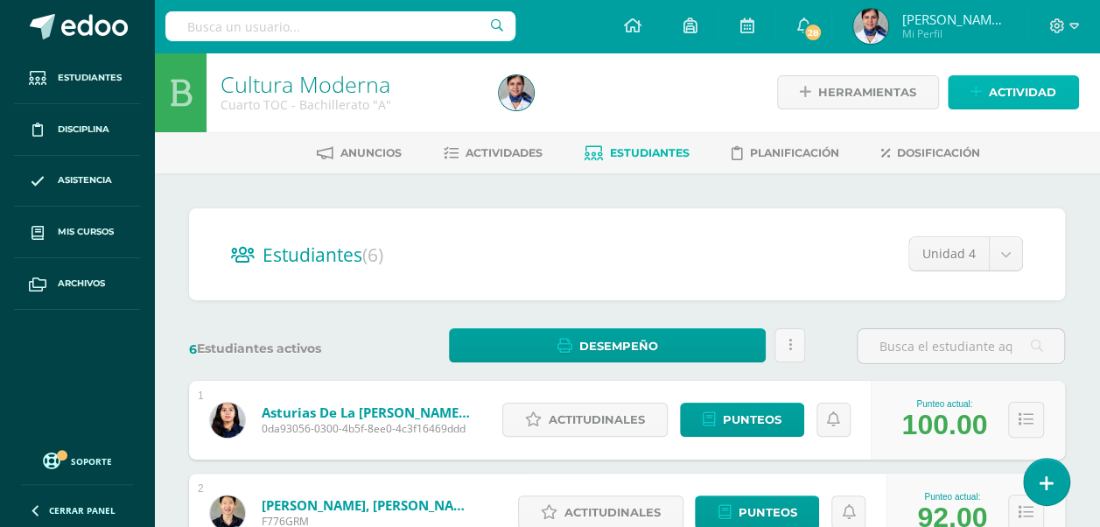
click at [1040, 95] on span "Actividad" at bounding box center [1022, 92] width 67 height 32
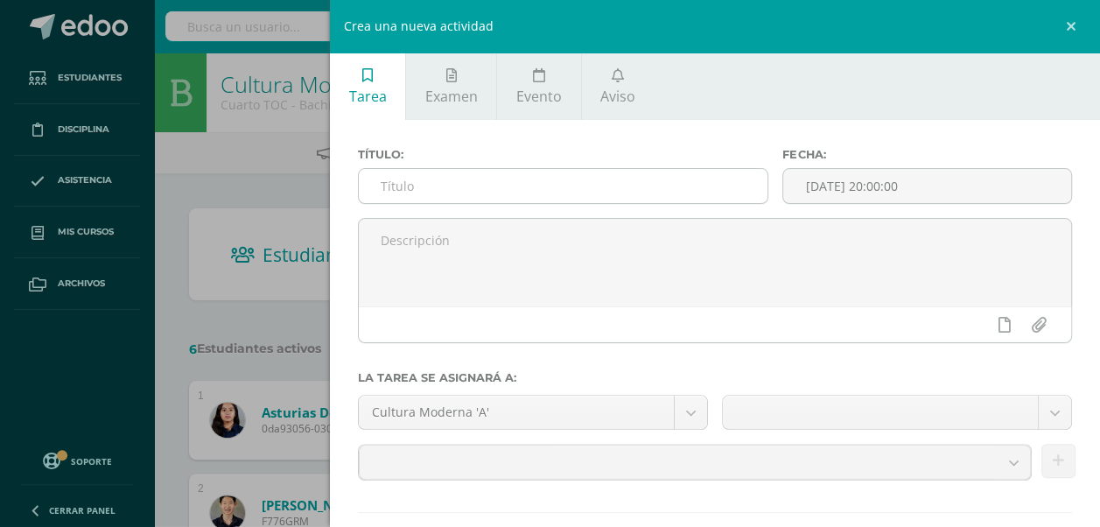
click at [524, 194] on input "text" at bounding box center [563, 186] width 409 height 34
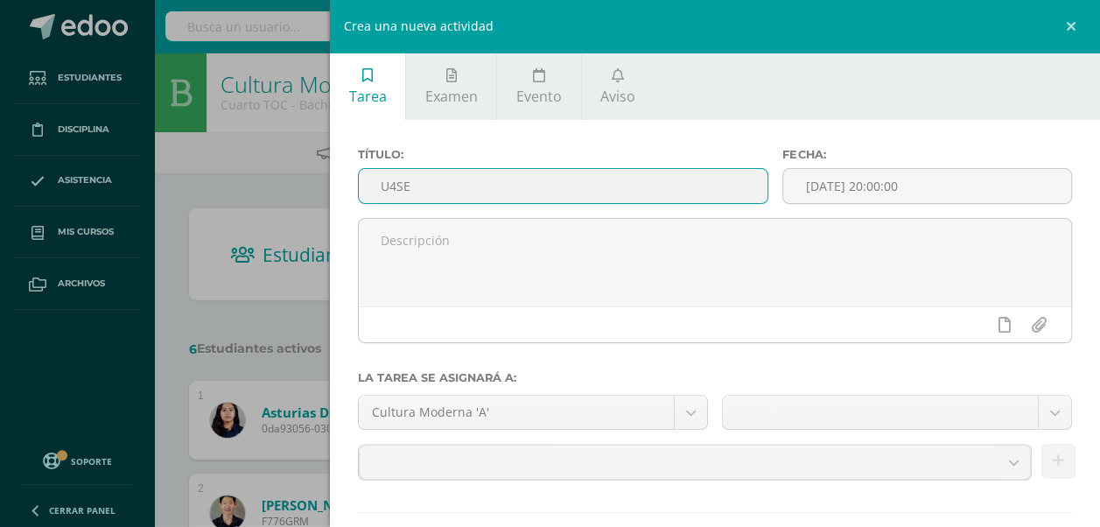
scroll to position [95, 0]
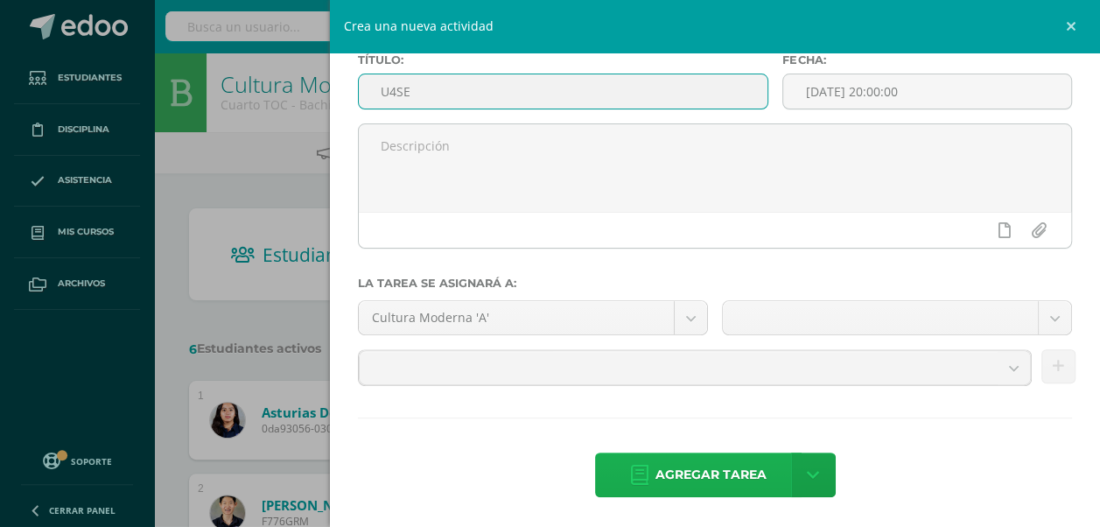
type input "U4SE"
click at [695, 474] on span "Agregar tarea" at bounding box center [711, 474] width 111 height 43
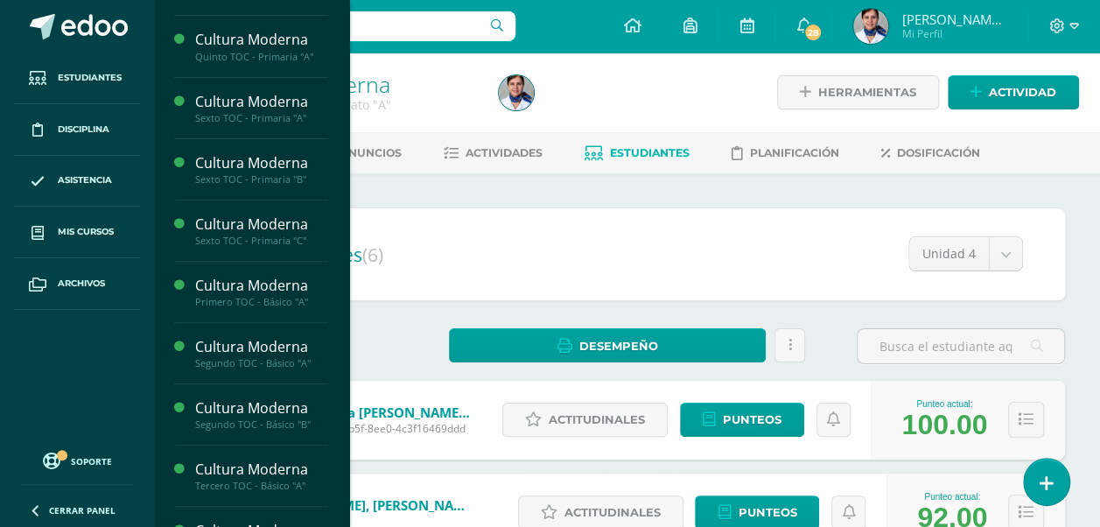
scroll to position [301, 0]
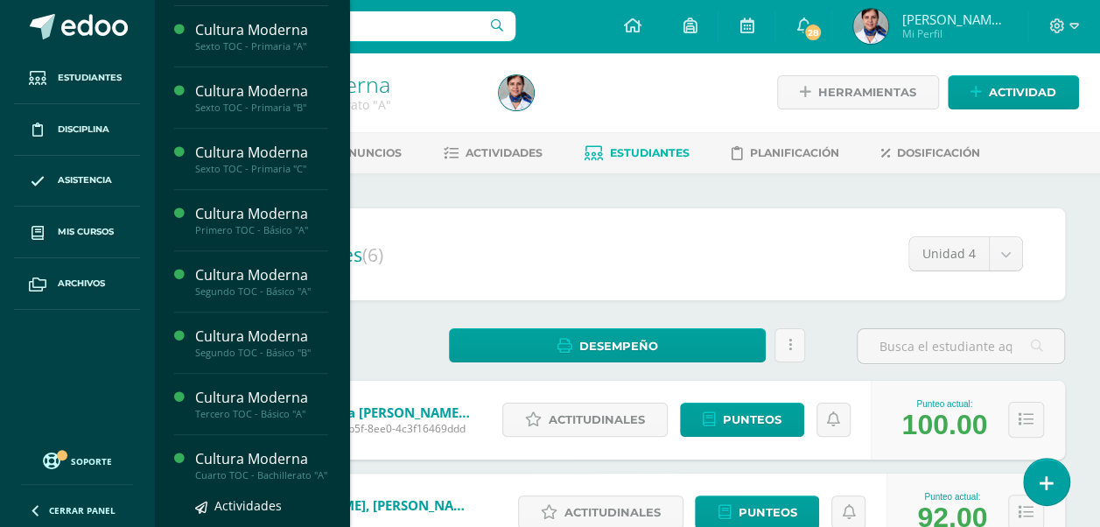
click at [270, 455] on div "Cultura Moderna" at bounding box center [261, 459] width 133 height 20
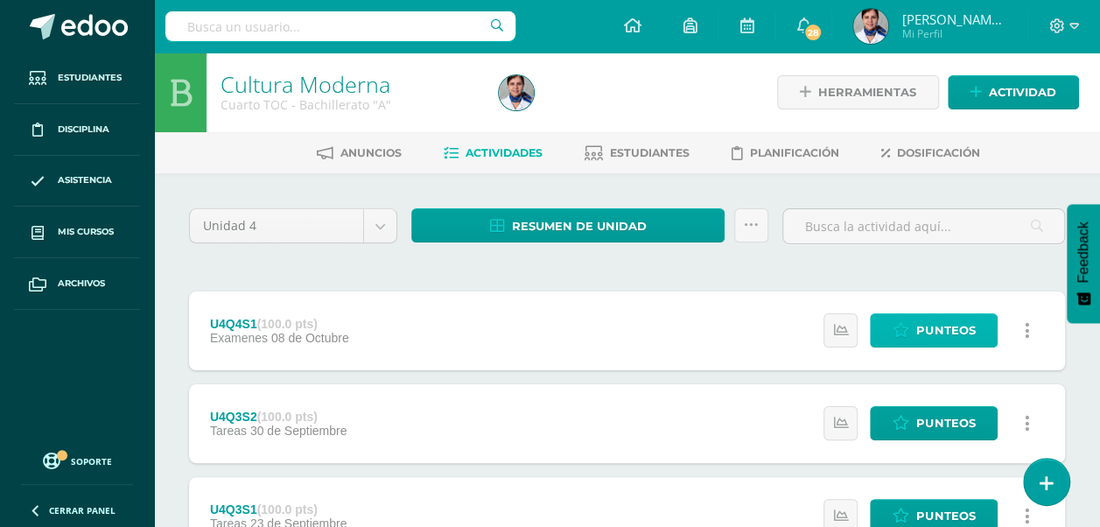
click at [924, 338] on span "Punteos" at bounding box center [945, 330] width 59 height 32
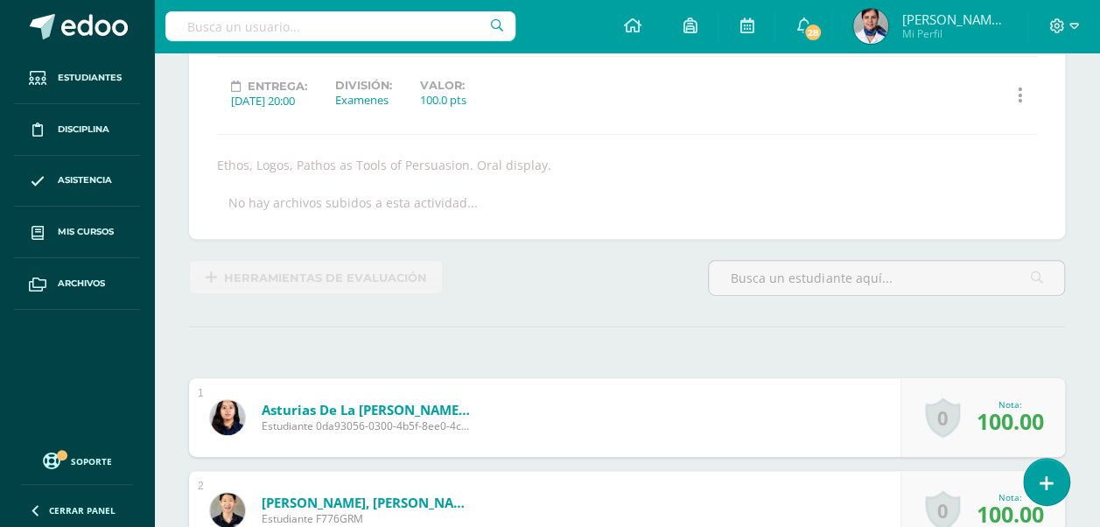
scroll to position [77, 0]
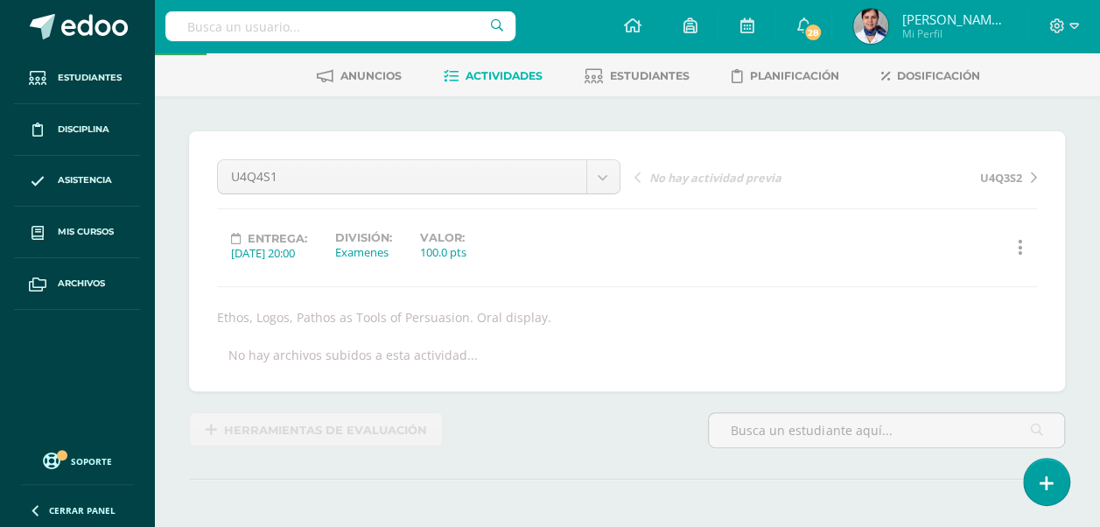
click at [1022, 238] on link at bounding box center [1020, 248] width 34 height 34
click at [1014, 173] on span "U4Q3S2" at bounding box center [1001, 178] width 42 height 16
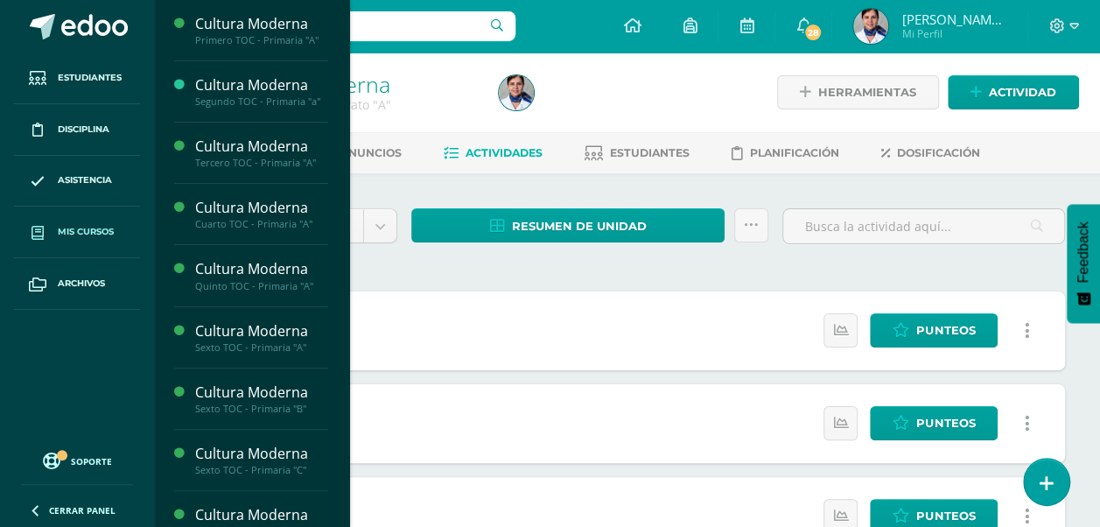
click at [100, 222] on link "Mis cursos" at bounding box center [77, 233] width 126 height 52
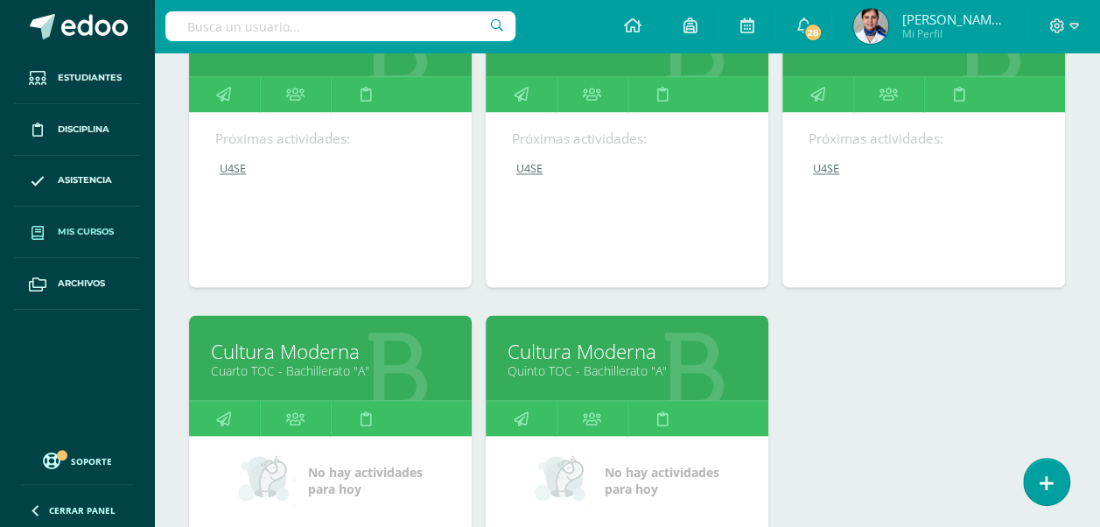
scroll to position [1329, 0]
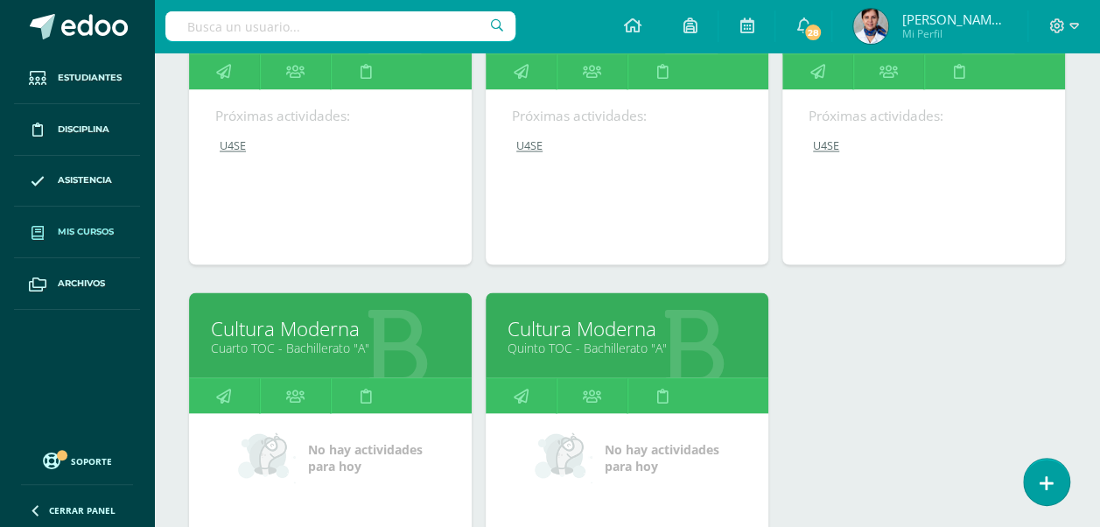
click at [291, 323] on link "Cultura Moderna" at bounding box center [330, 327] width 239 height 27
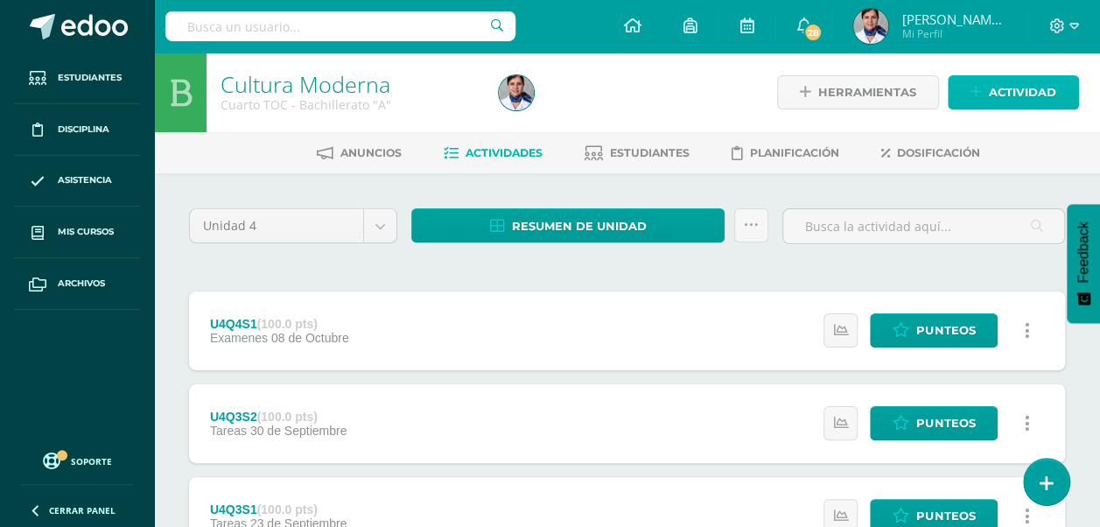
click at [1025, 90] on span "Actividad" at bounding box center [1022, 92] width 67 height 32
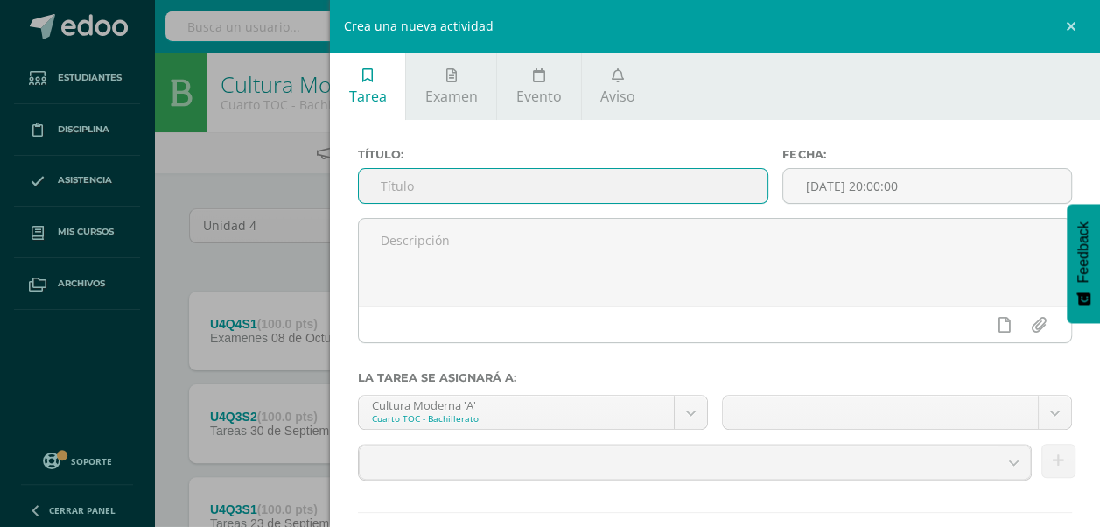
click at [462, 179] on input "text" at bounding box center [563, 186] width 409 height 34
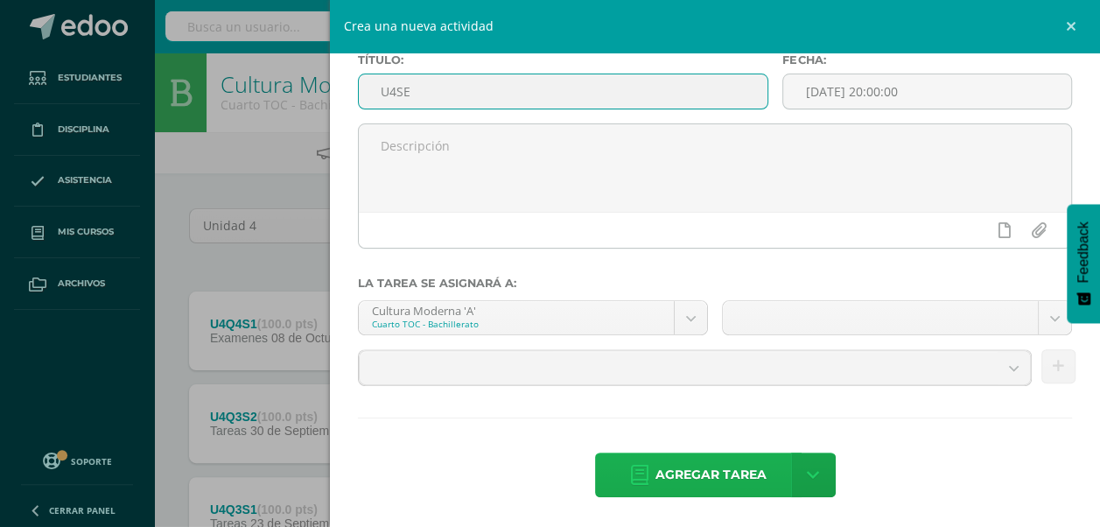
type input "U4SE"
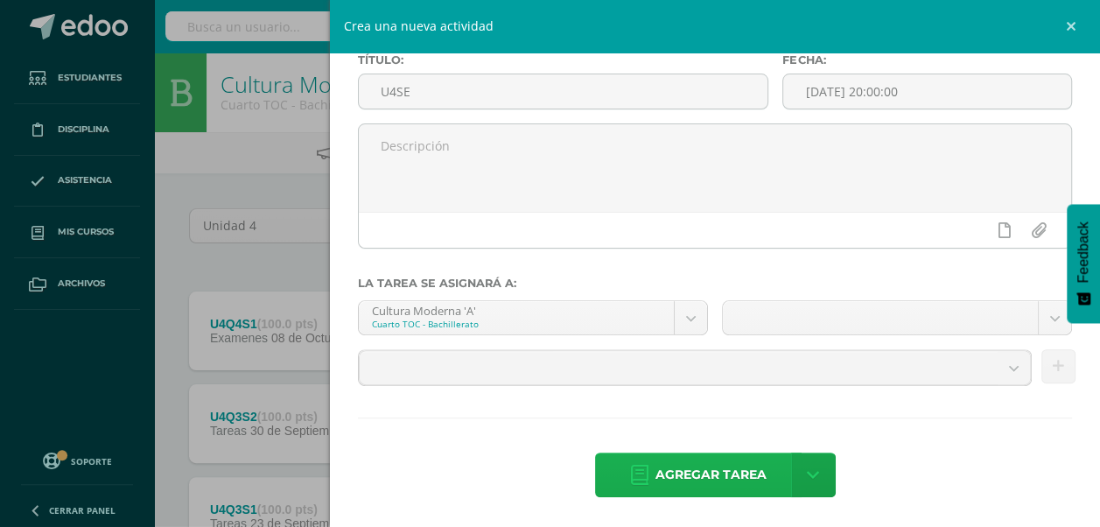
click at [706, 461] on span "Agregar tarea" at bounding box center [711, 474] width 111 height 43
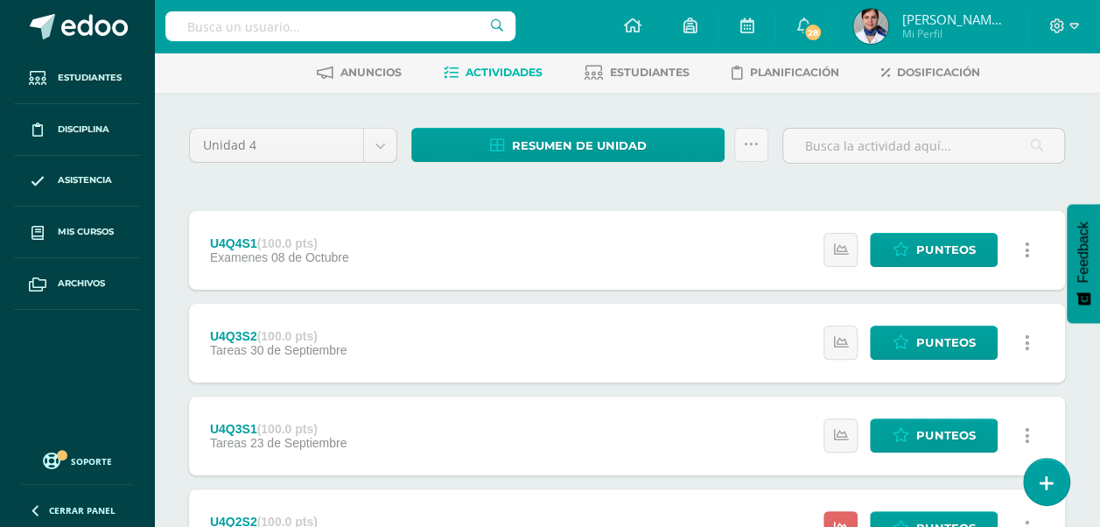
scroll to position [50, 0]
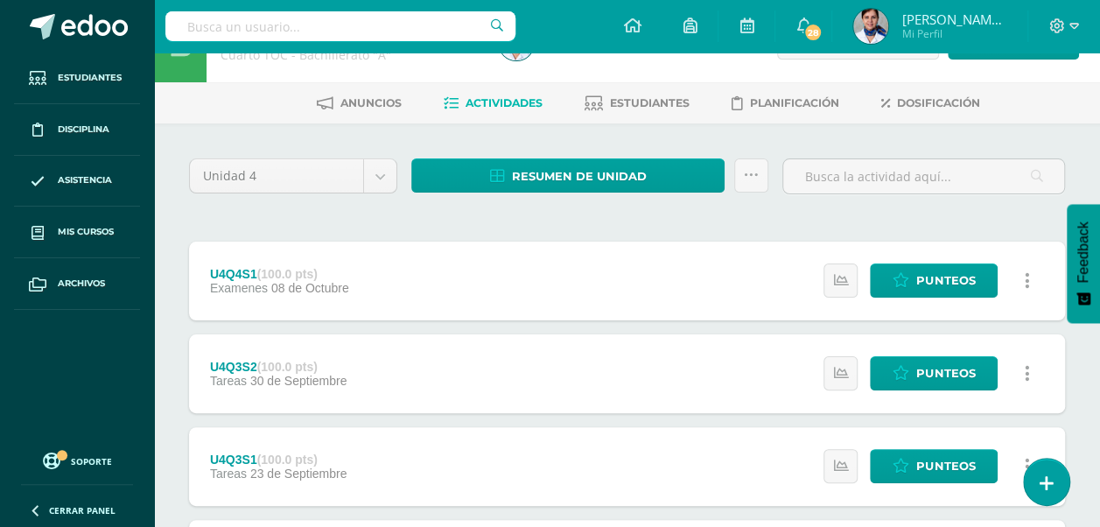
click at [1026, 275] on icon at bounding box center [1027, 280] width 5 height 19
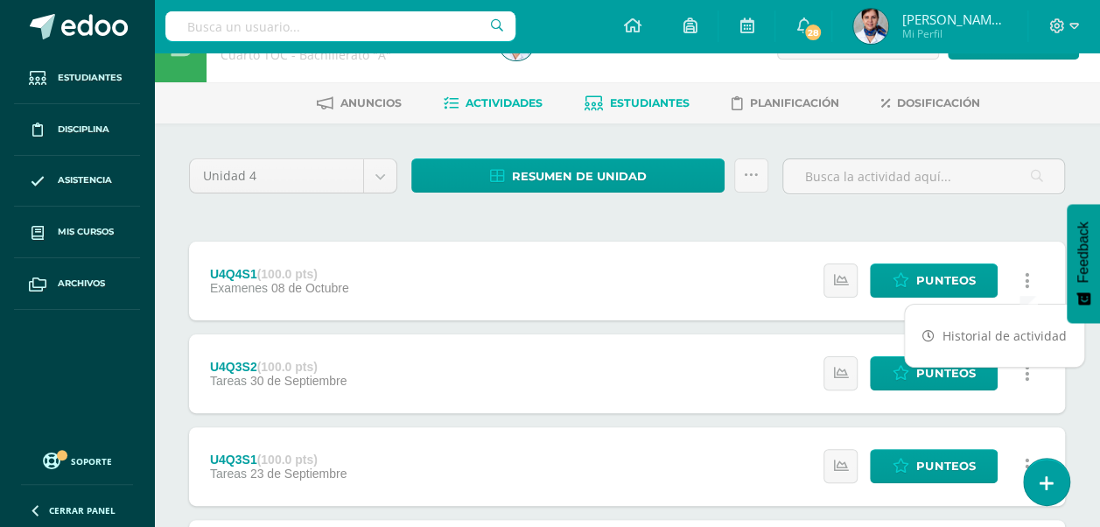
click at [643, 102] on span "Estudiantes" at bounding box center [650, 102] width 80 height 13
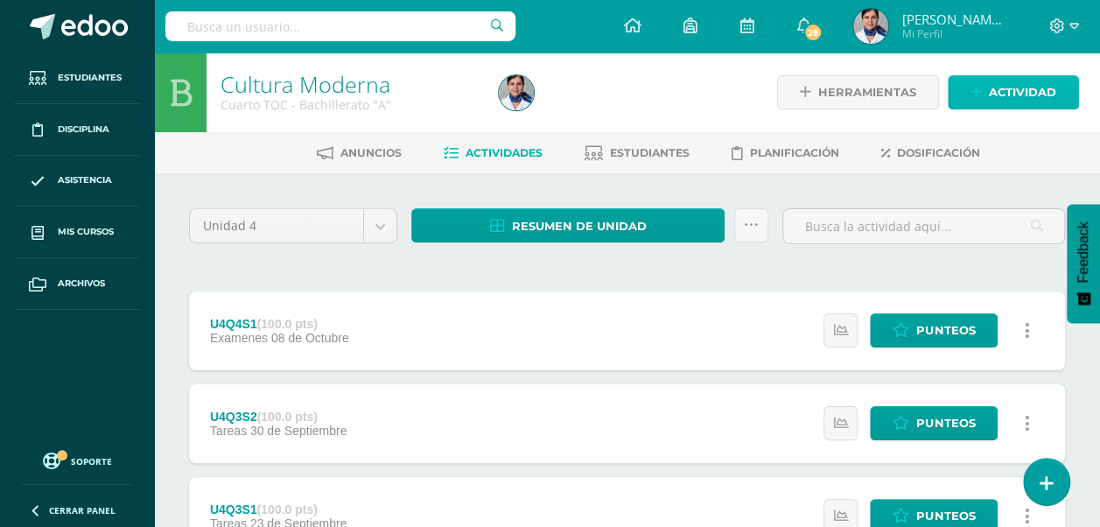
click at [1001, 84] on span "Actividad" at bounding box center [1022, 92] width 67 height 32
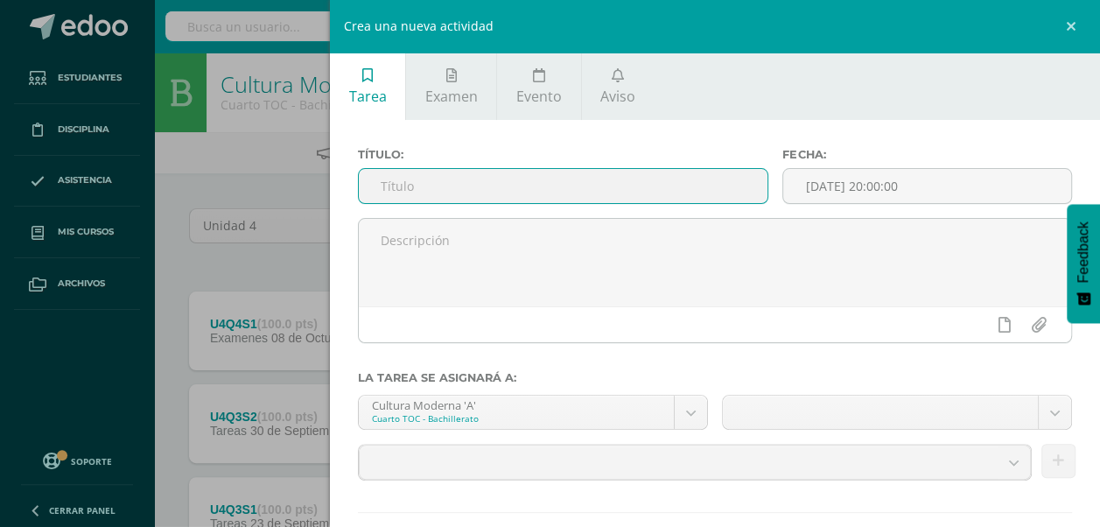
click at [476, 194] on input "text" at bounding box center [563, 186] width 409 height 34
type input "U4SE"
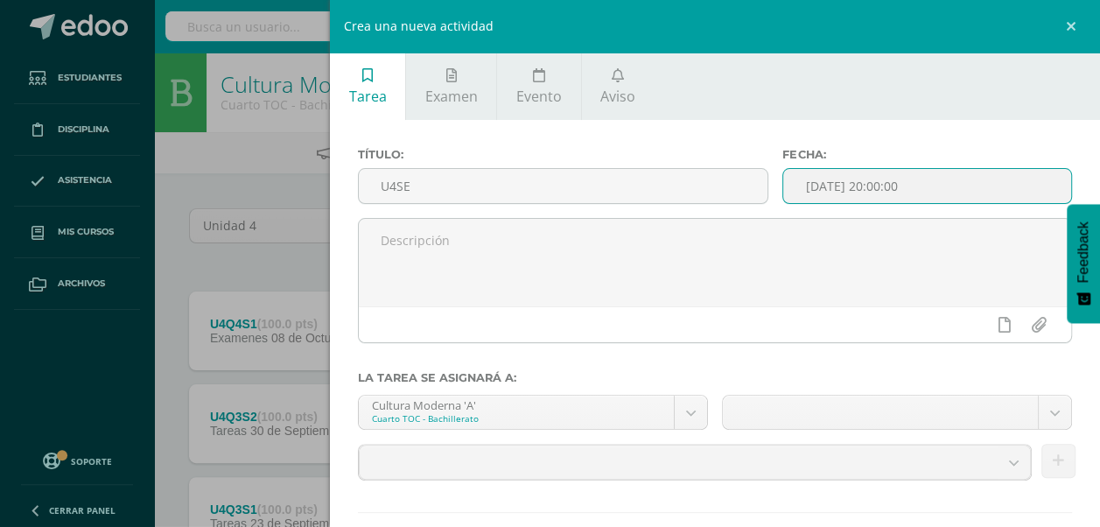
click at [933, 189] on input "[DATE] 20:00:00" at bounding box center [927, 186] width 288 height 34
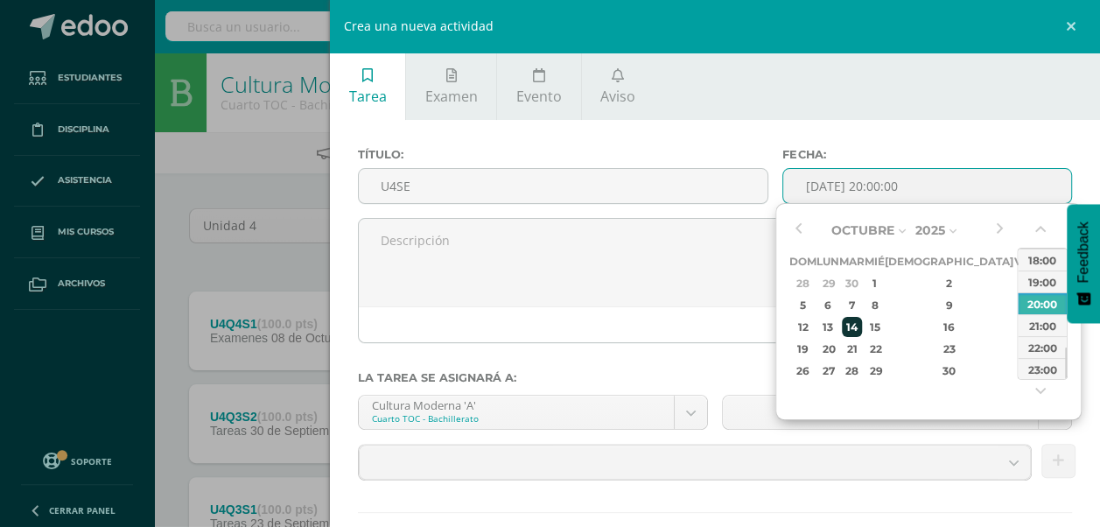
click at [862, 324] on div "14" at bounding box center [852, 327] width 20 height 20
type input "2025-10-14 20:00"
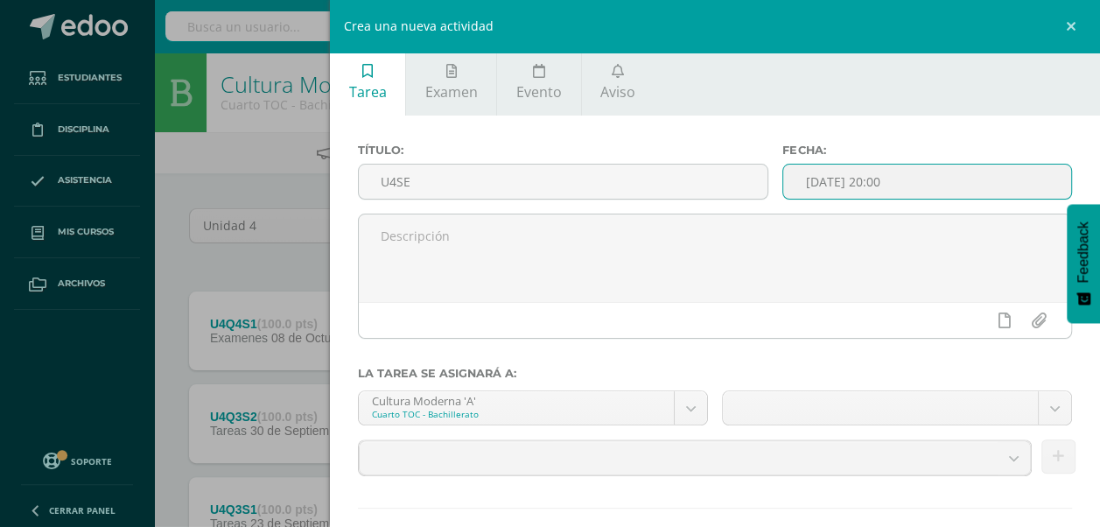
scroll to position [95, 0]
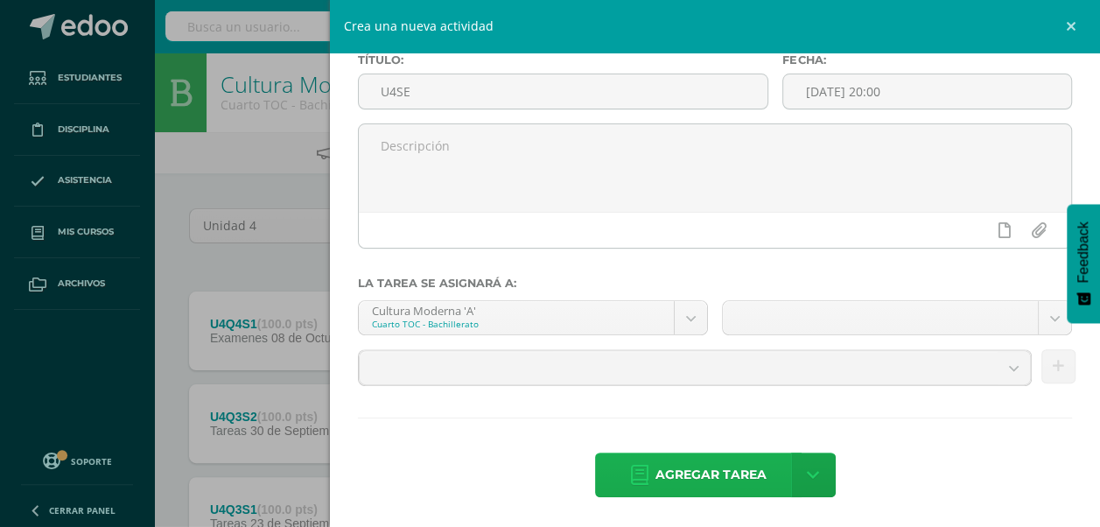
click at [692, 476] on span "Agregar tarea" at bounding box center [711, 474] width 111 height 43
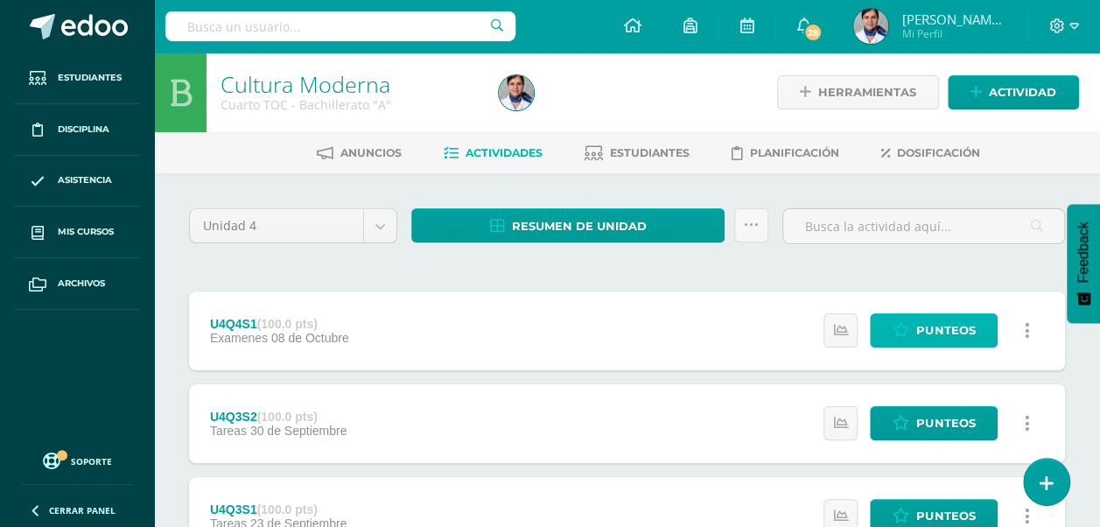
click at [954, 322] on span "Punteos" at bounding box center [945, 330] width 59 height 32
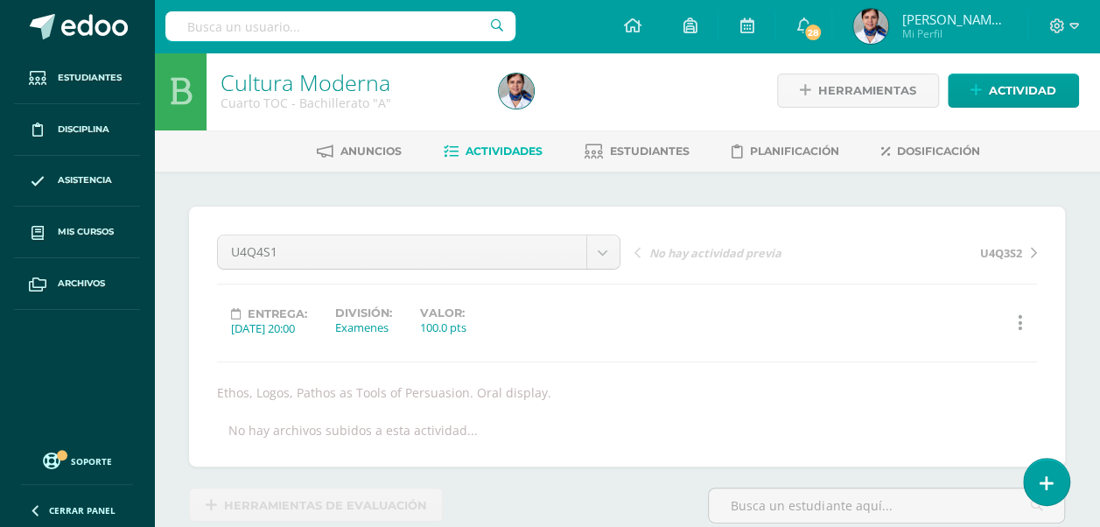
scroll to position [4, 0]
drag, startPoint x: 0, startPoint y: 0, endPoint x: 653, endPoint y: 291, distance: 715.1
click at [653, 291] on div "U4Q4S1 U4Q4S1 U4Q3S2 U4Q3S1 U4Q2S2 U4Q2S1 U4Q1S2 U4Q1S1 No hay actividad previa…" at bounding box center [627, 335] width 820 height 204
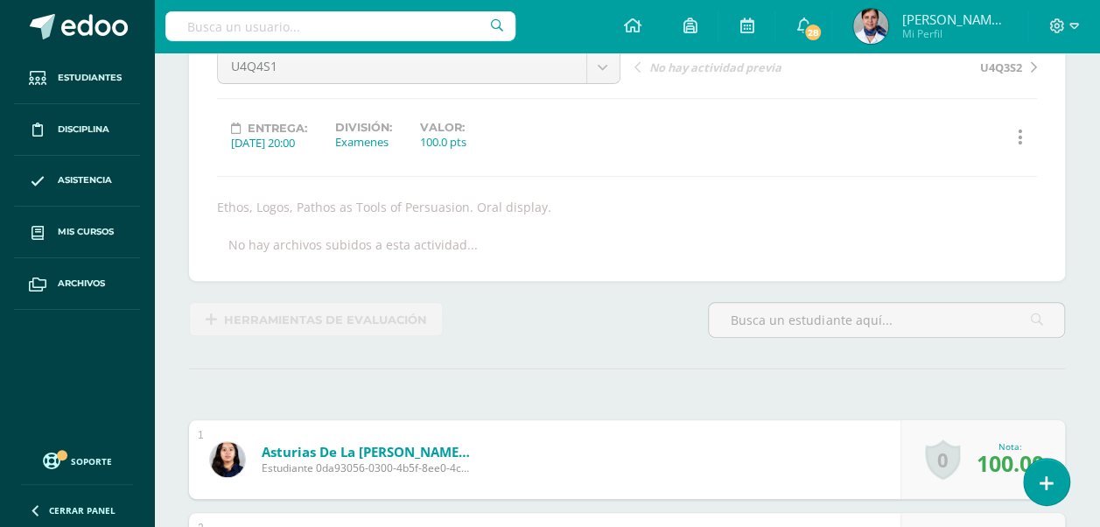
scroll to position [0, 0]
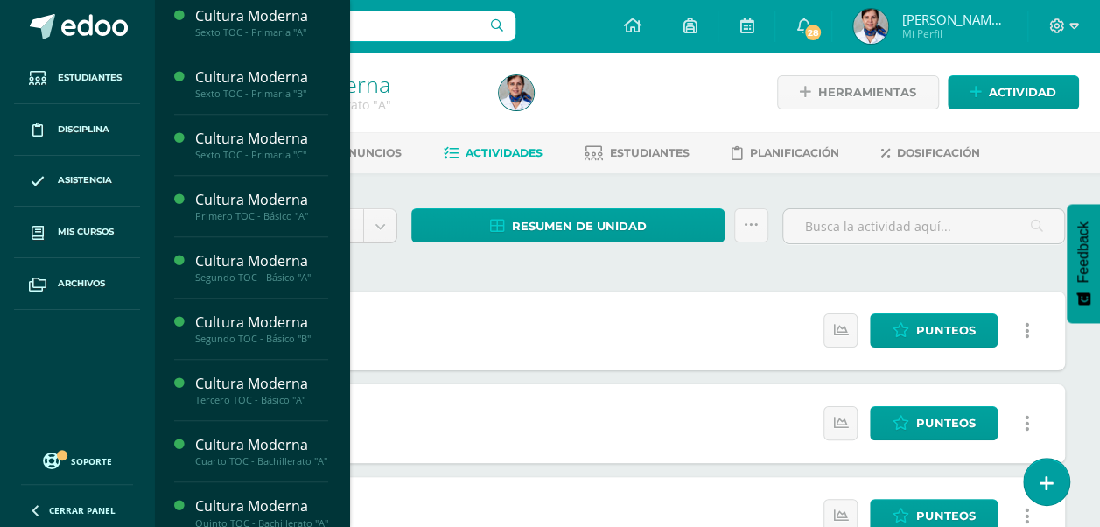
scroll to position [352, 0]
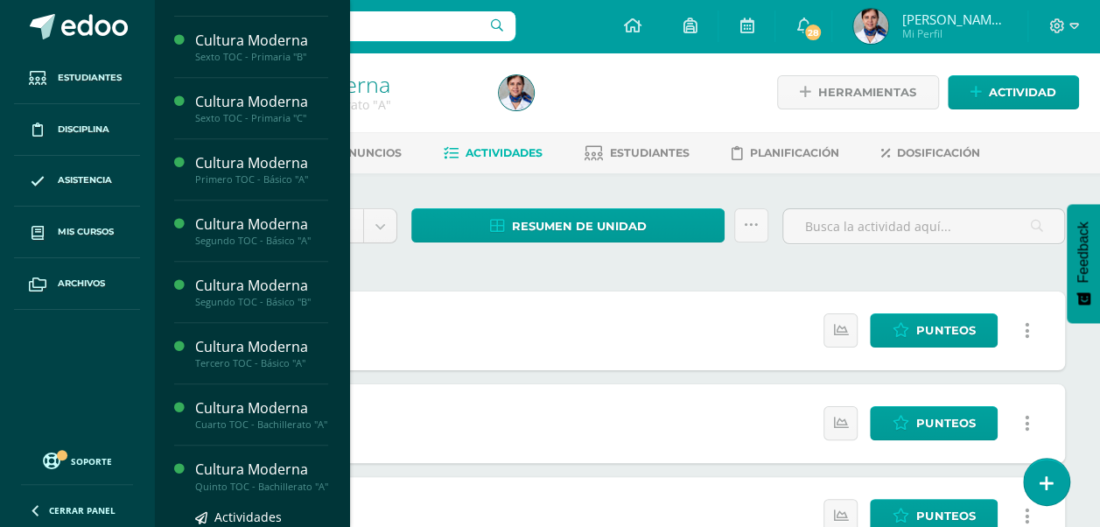
click at [249, 476] on div "Cultura Moderna" at bounding box center [261, 470] width 133 height 20
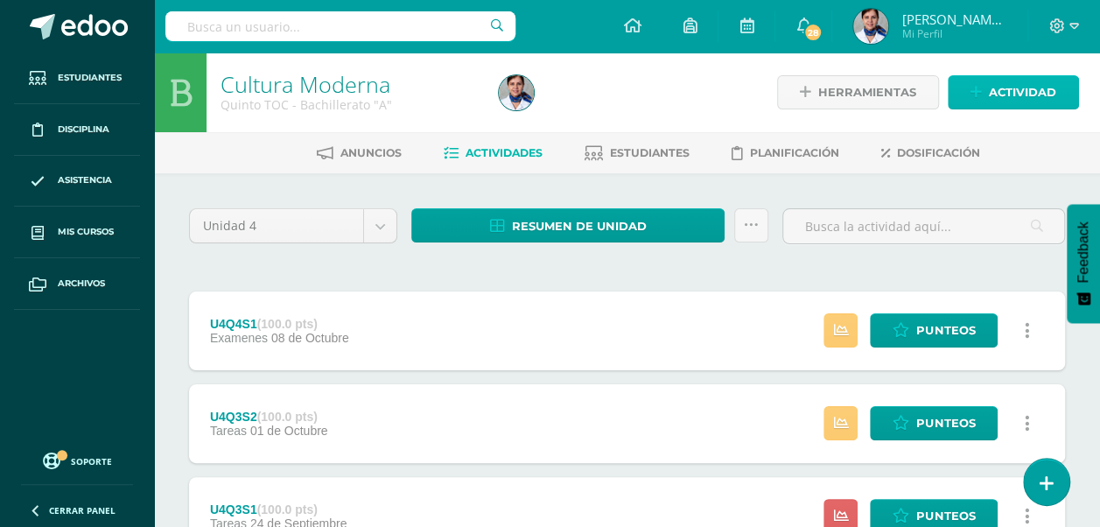
click at [1033, 92] on span "Actividad" at bounding box center [1022, 92] width 67 height 32
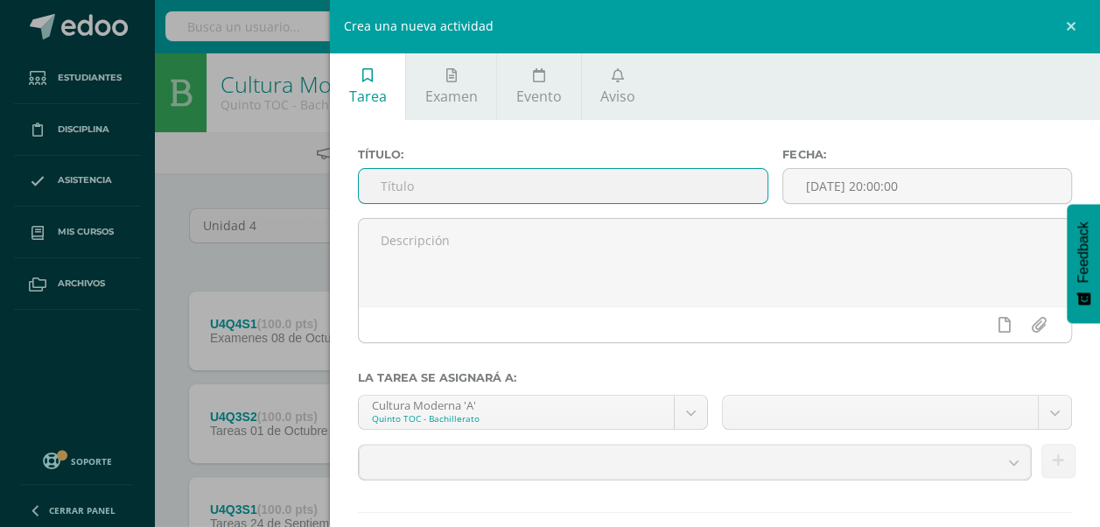
click at [499, 196] on input "text" at bounding box center [563, 186] width 409 height 34
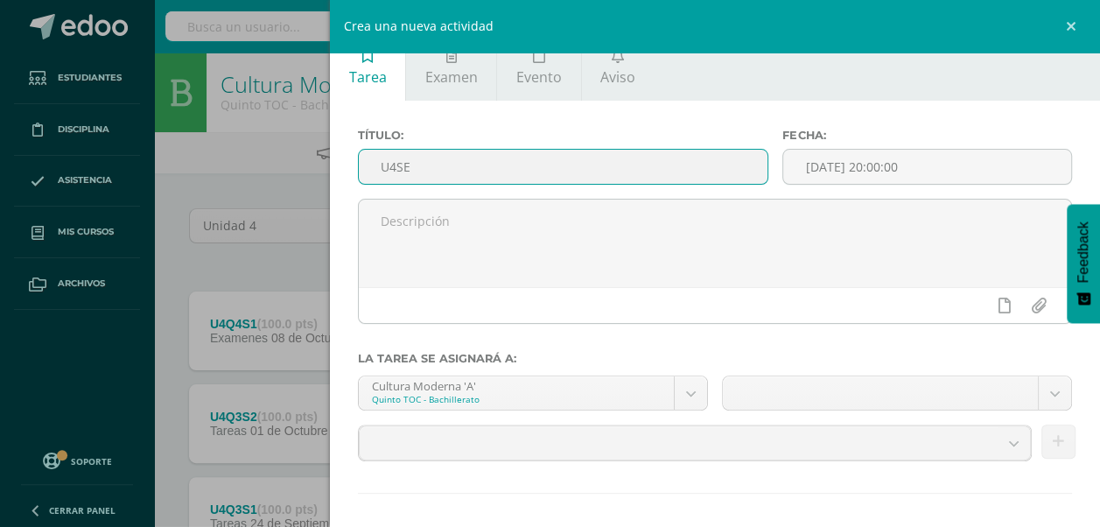
scroll to position [95, 0]
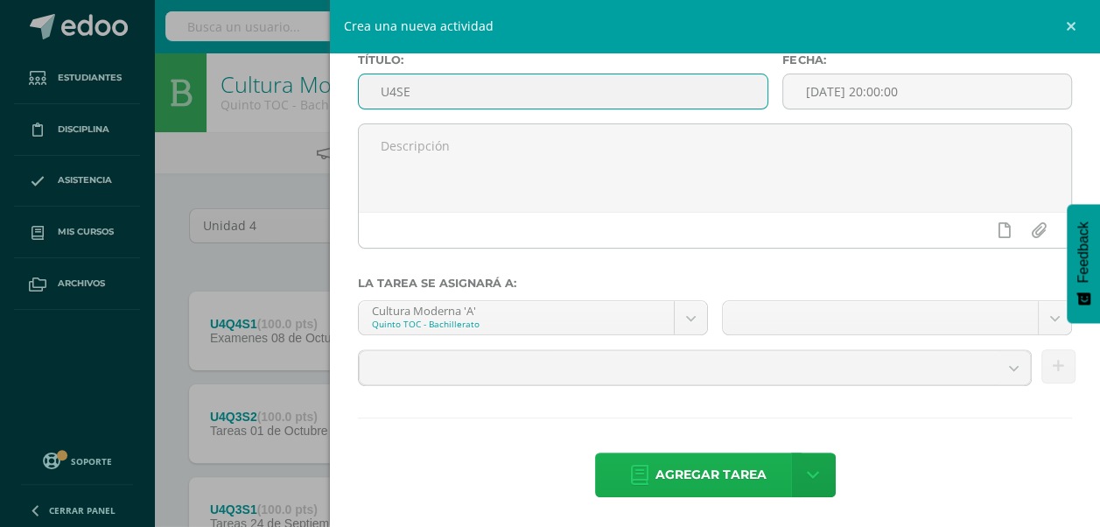
type input "U4SE"
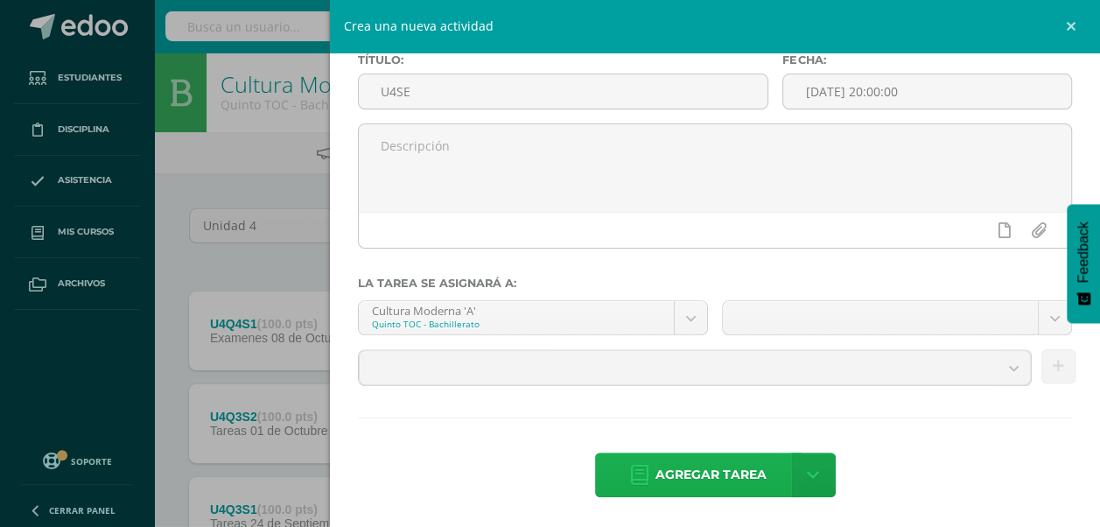
click at [736, 474] on span "Agregar tarea" at bounding box center [711, 474] width 111 height 43
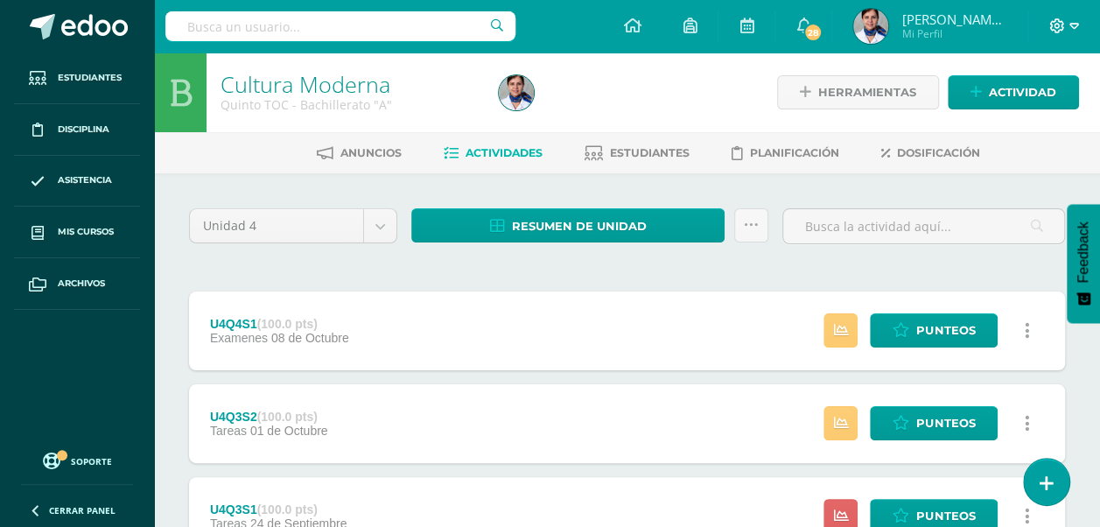
click at [1063, 17] on span at bounding box center [1065, 26] width 30 height 19
click at [1040, 116] on span "Cerrar sesión" at bounding box center [1019, 119] width 79 height 17
